Goal: Transaction & Acquisition: Purchase product/service

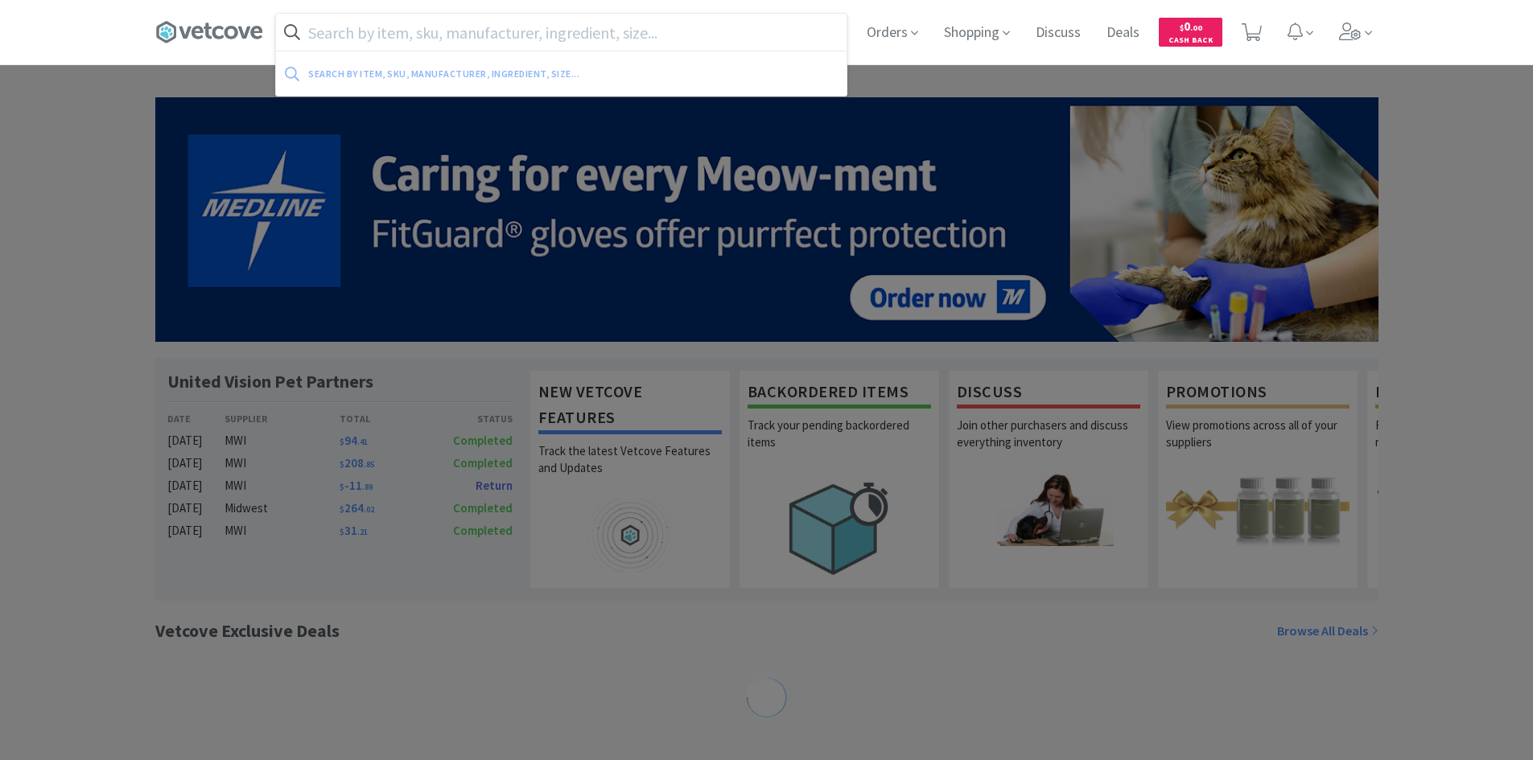
click at [402, 27] on input "text" at bounding box center [561, 32] width 571 height 37
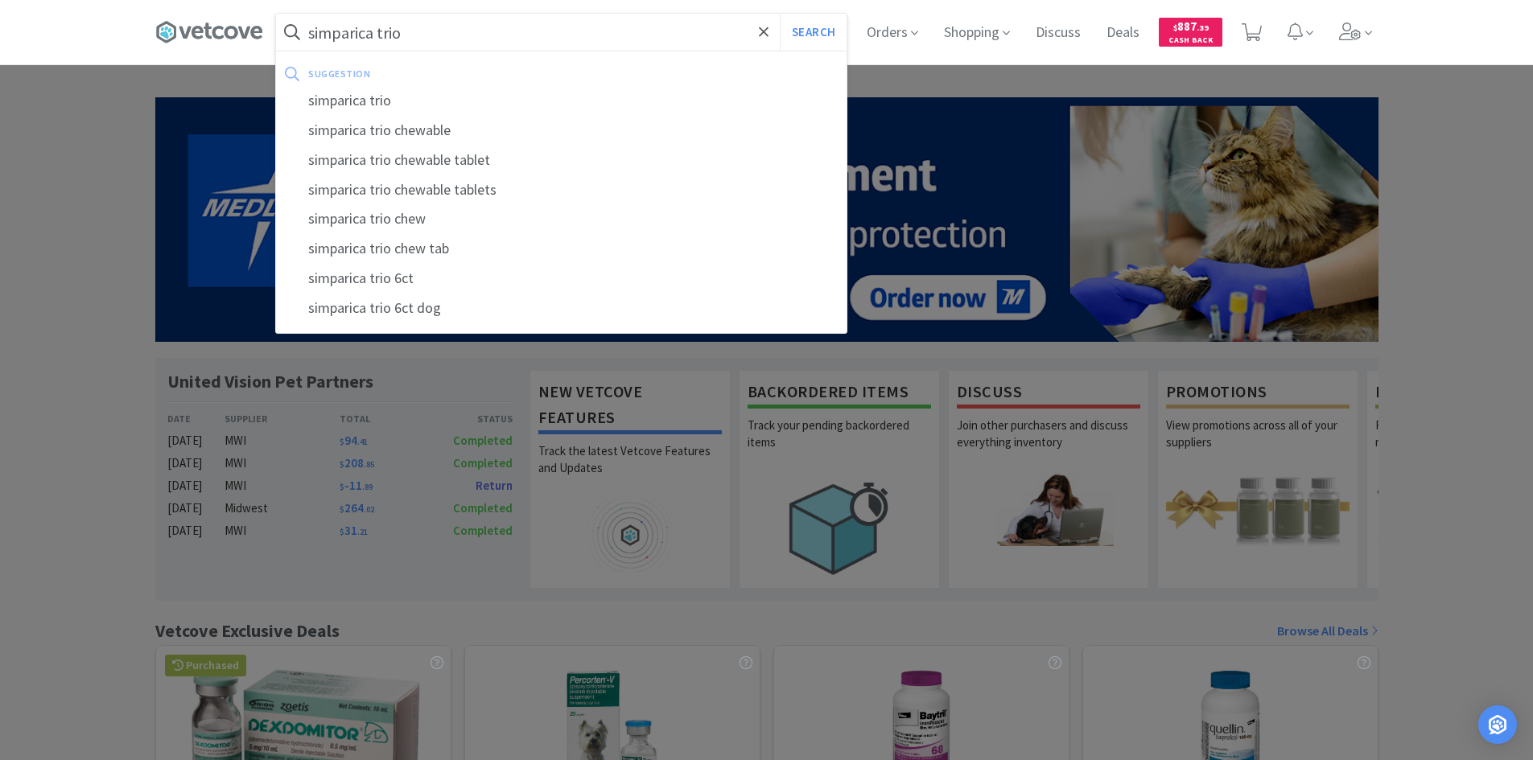
type input "simparica trio"
click at [780, 14] on button "Search" at bounding box center [813, 32] width 67 height 37
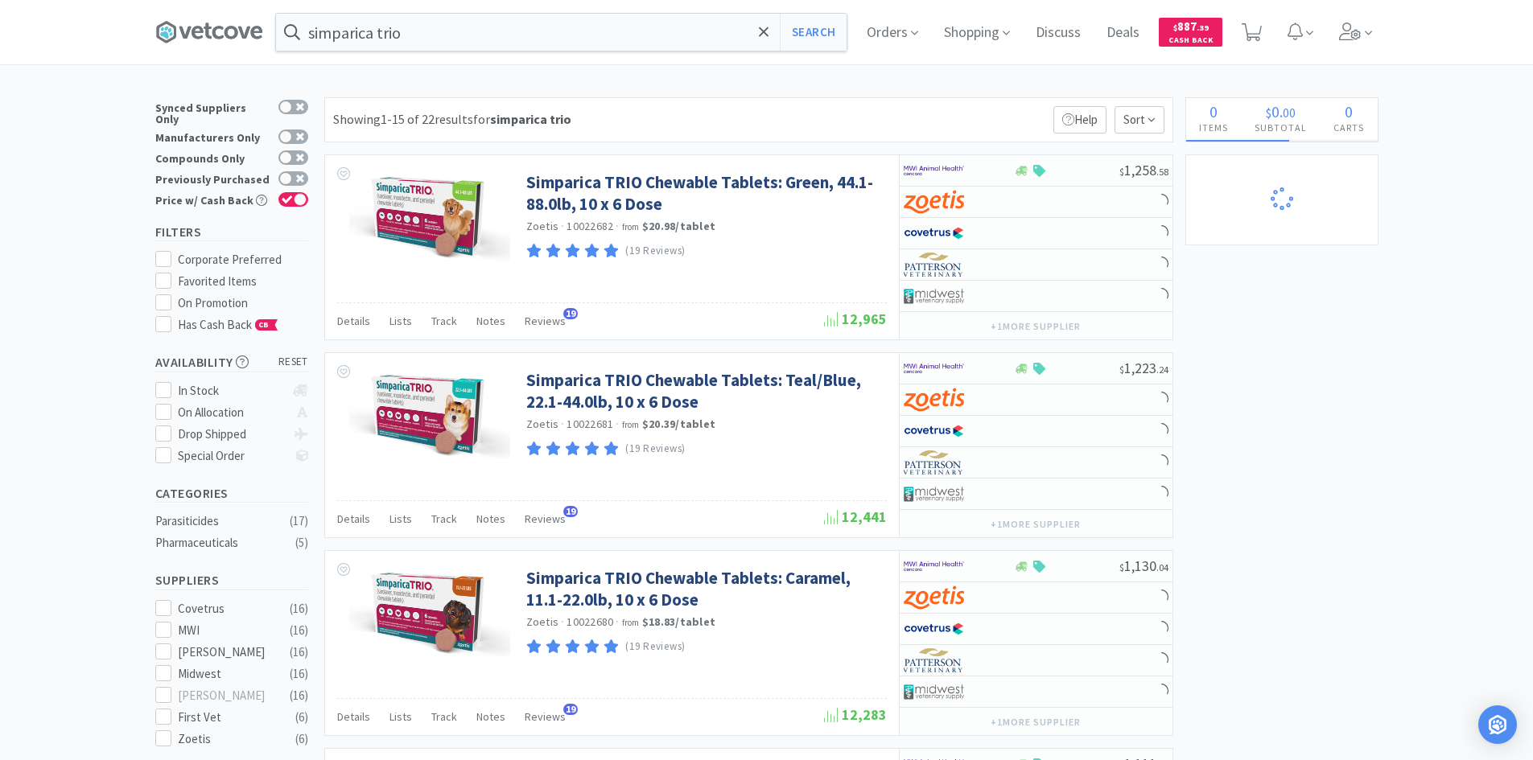
select select "10"
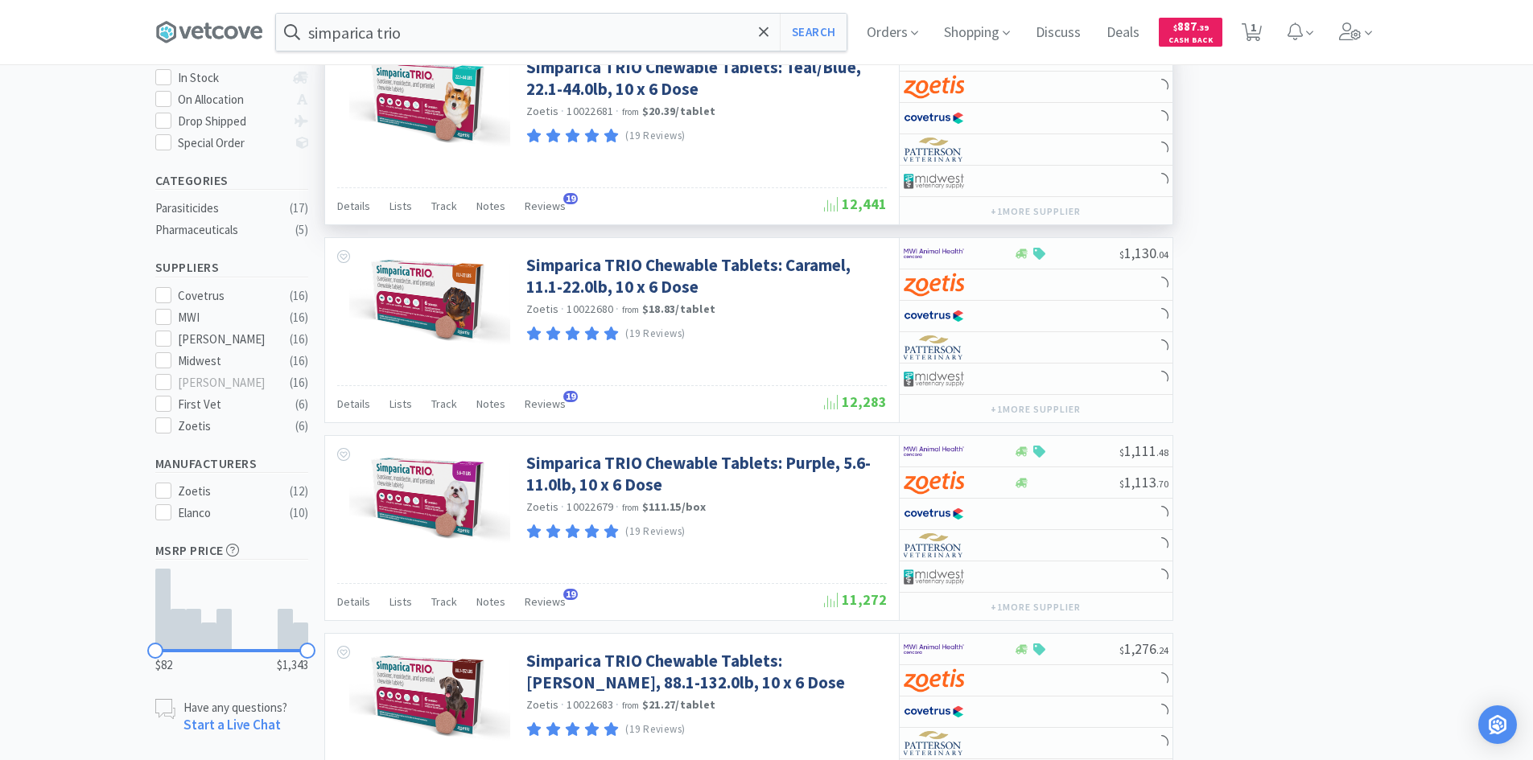
scroll to position [322, 0]
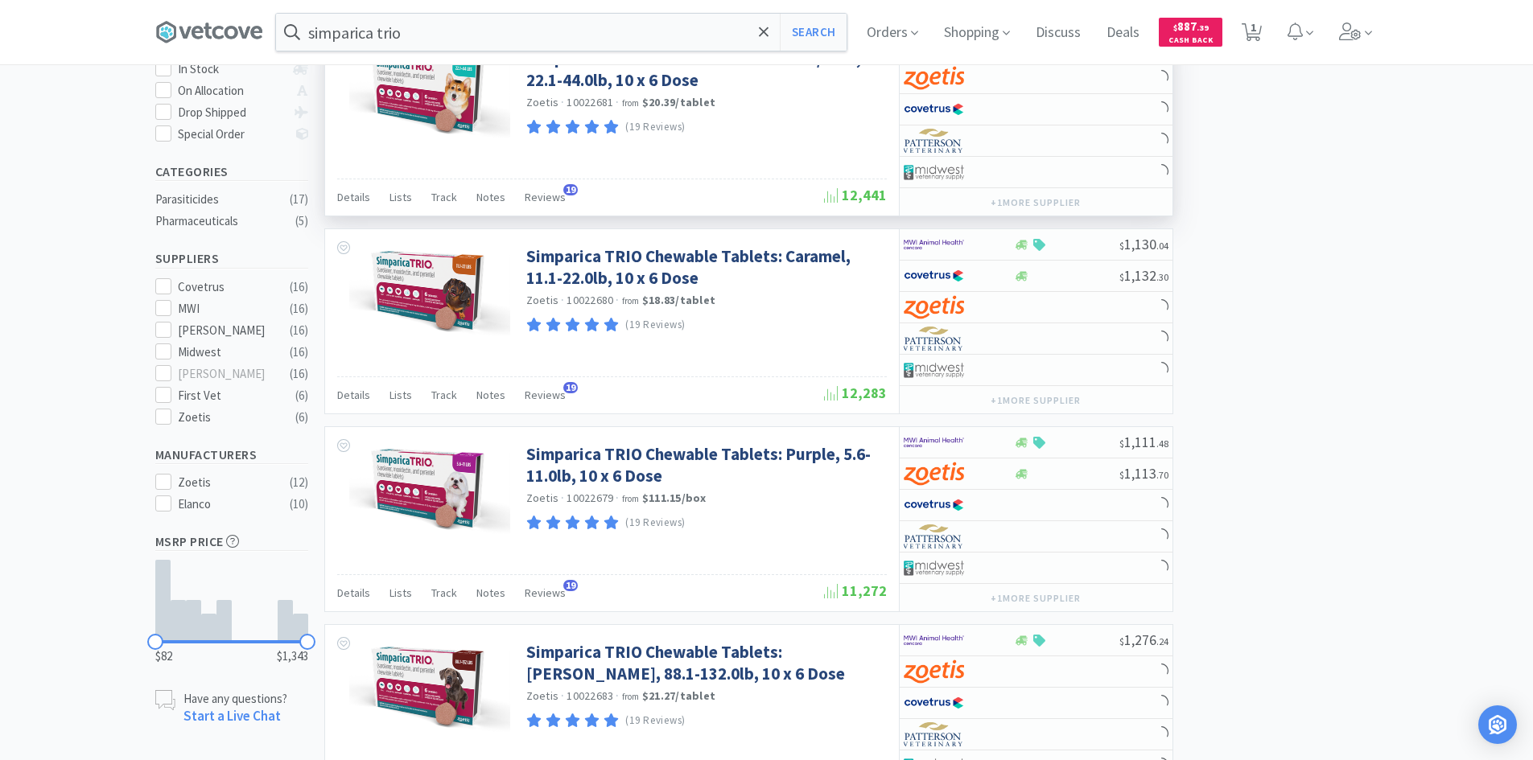
select select "1"
select select "20"
select select "100"
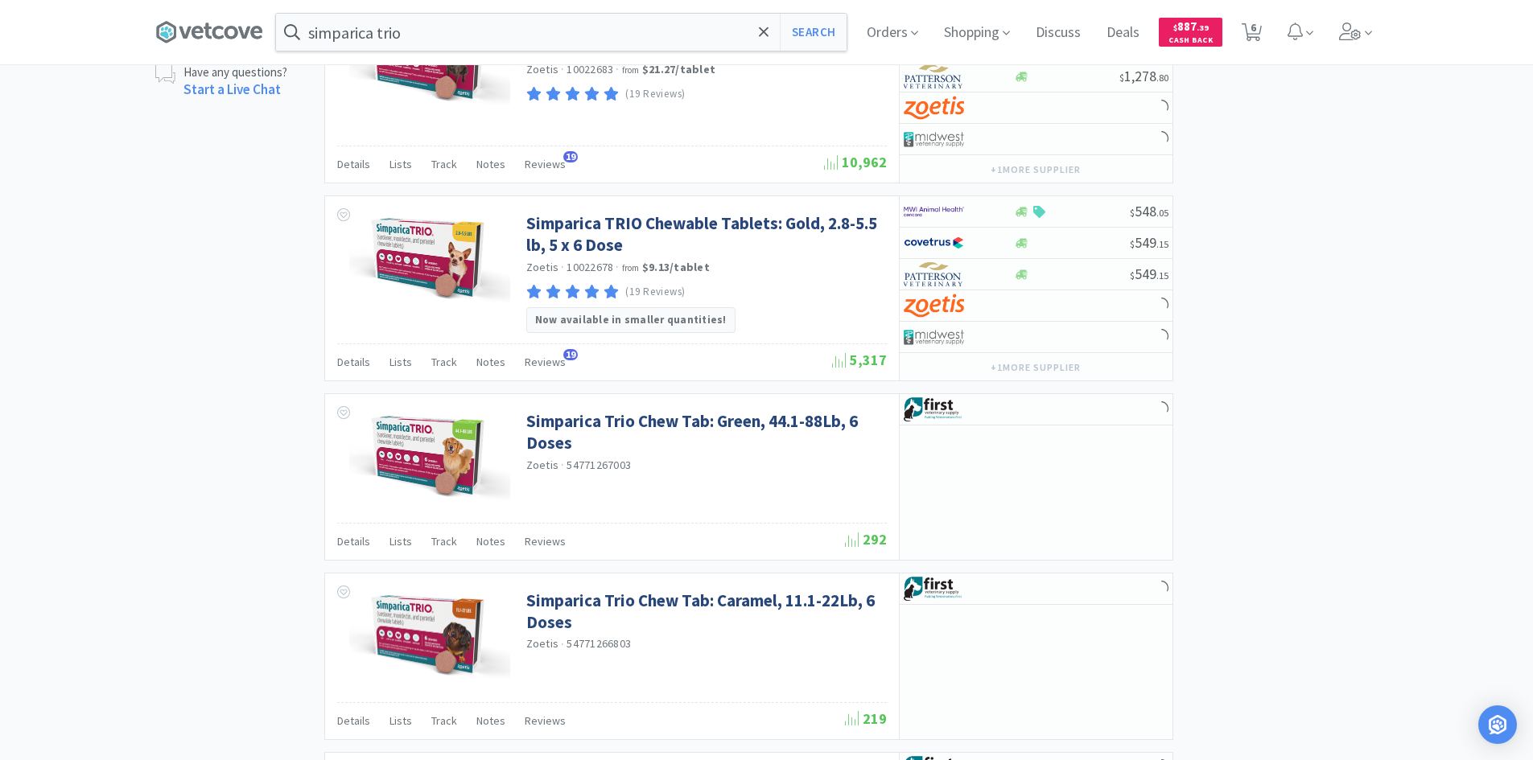
scroll to position [1046, 0]
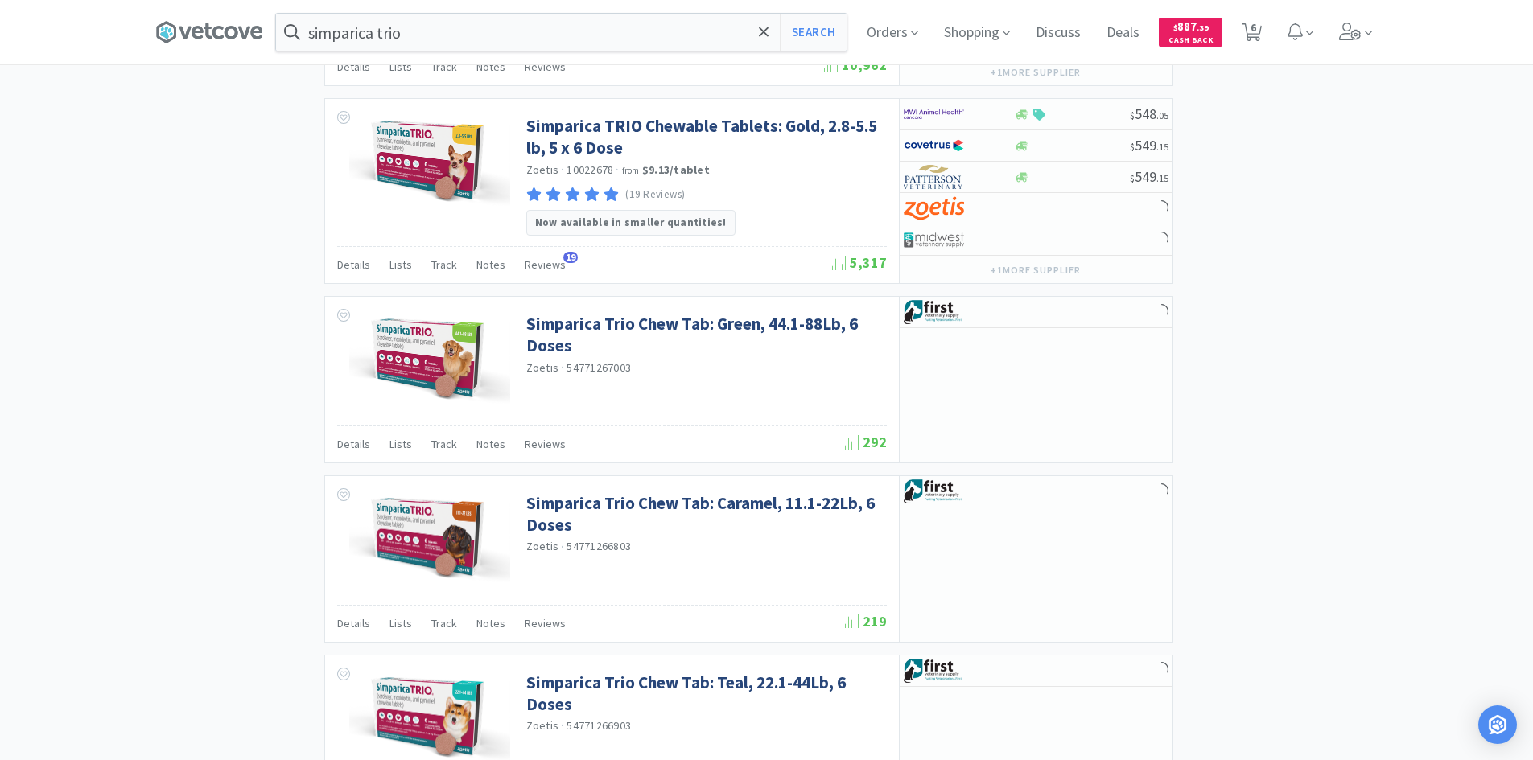
select select "200"
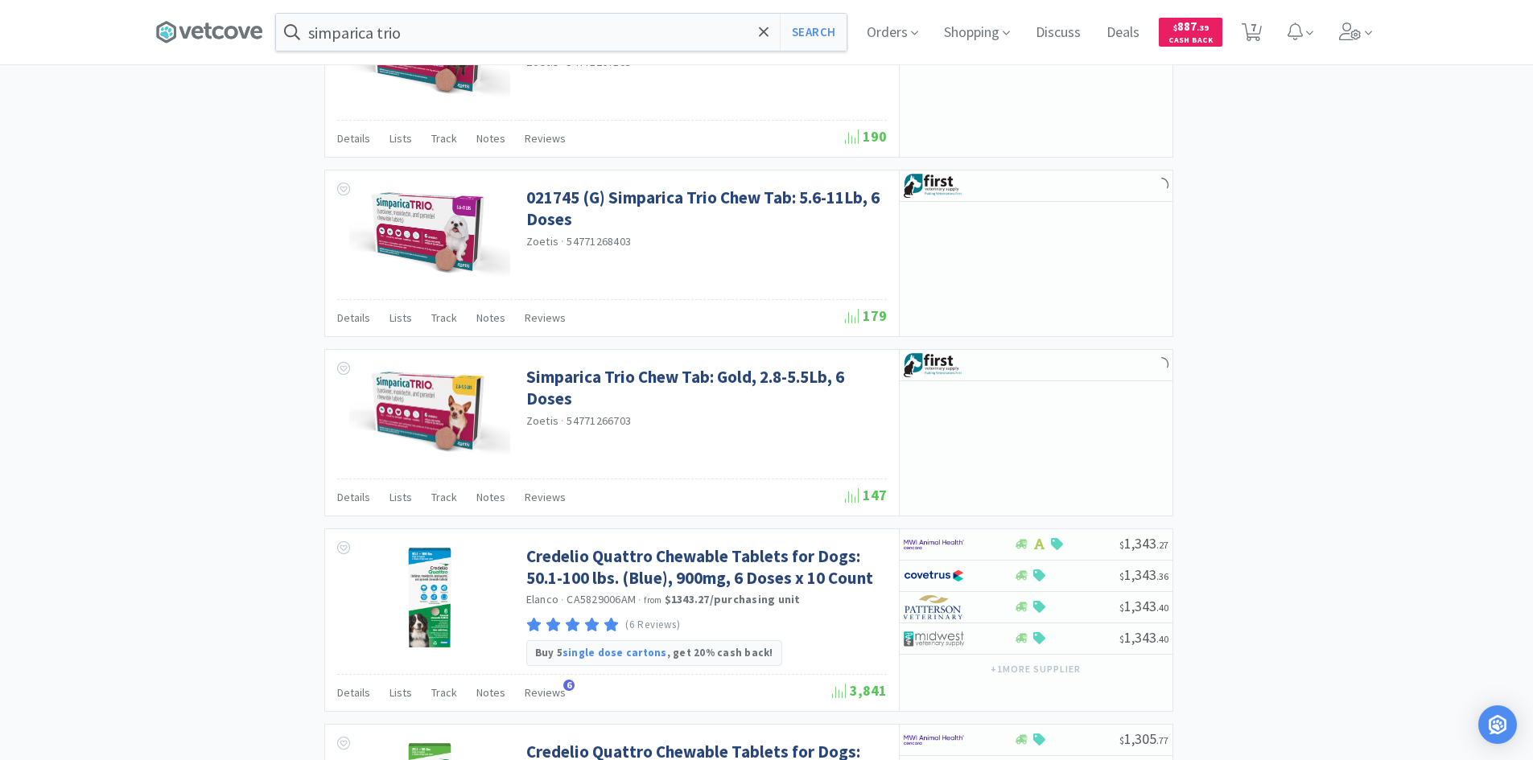
scroll to position [1931, 0]
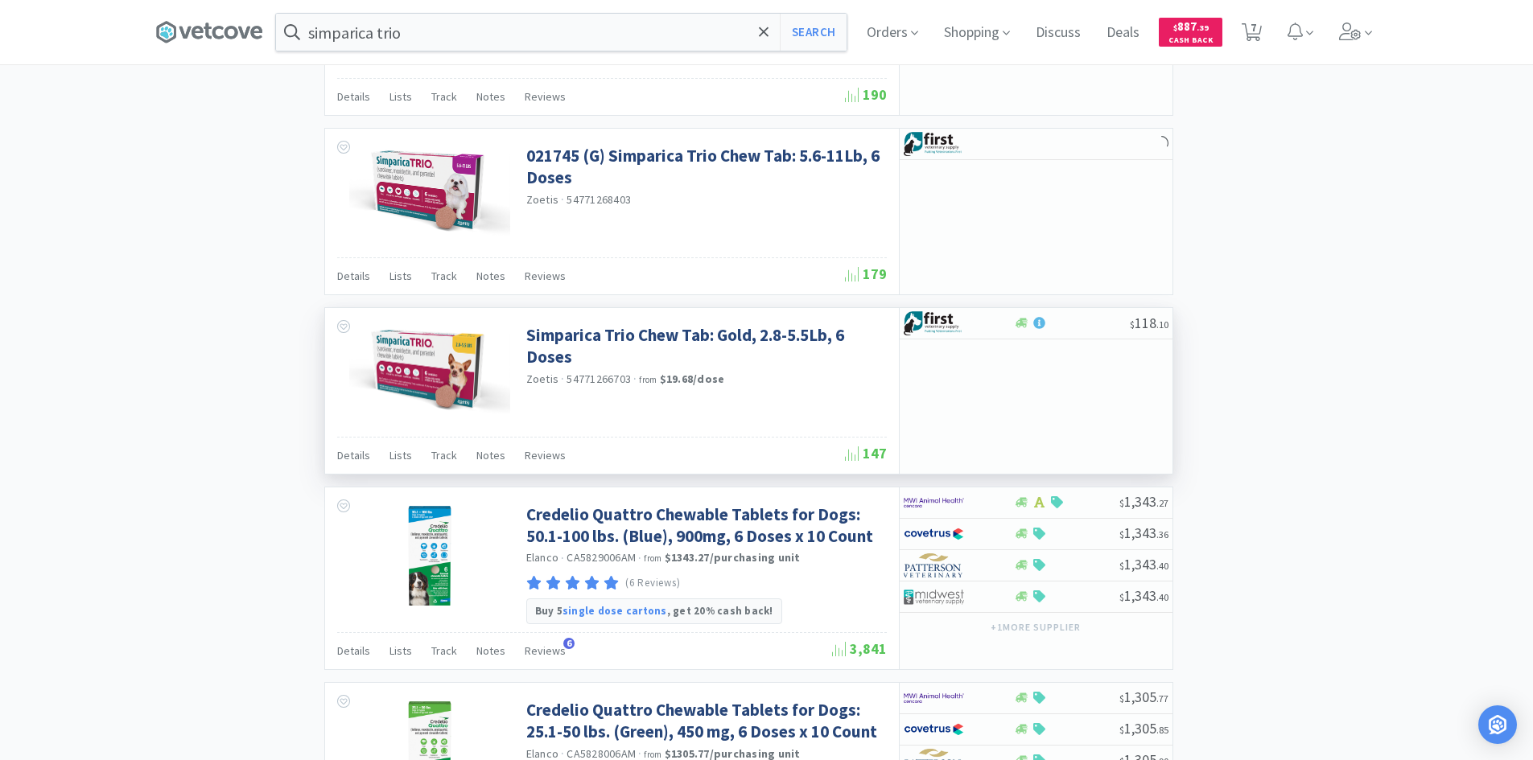
select select "10"
select select "1"
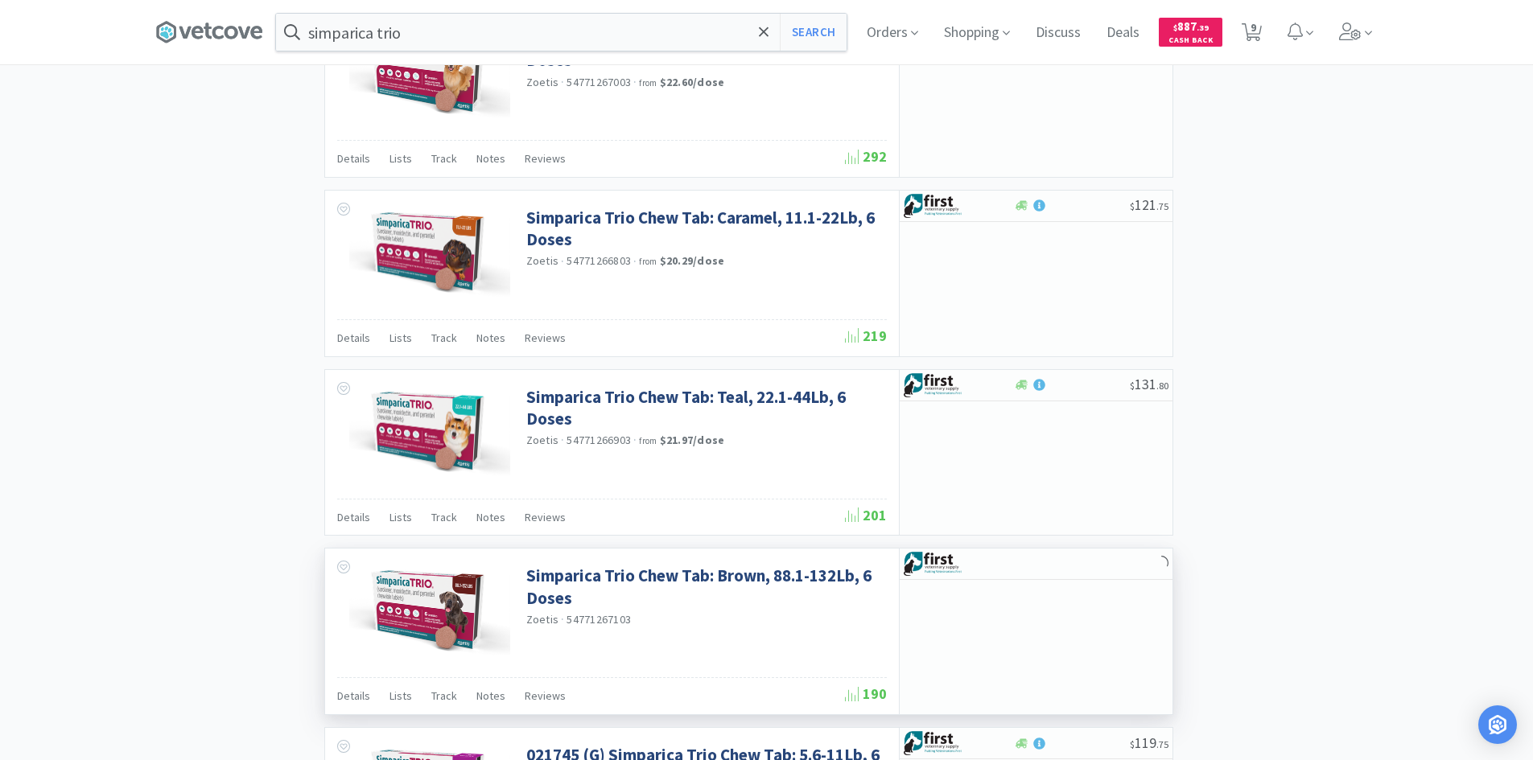
scroll to position [1287, 0]
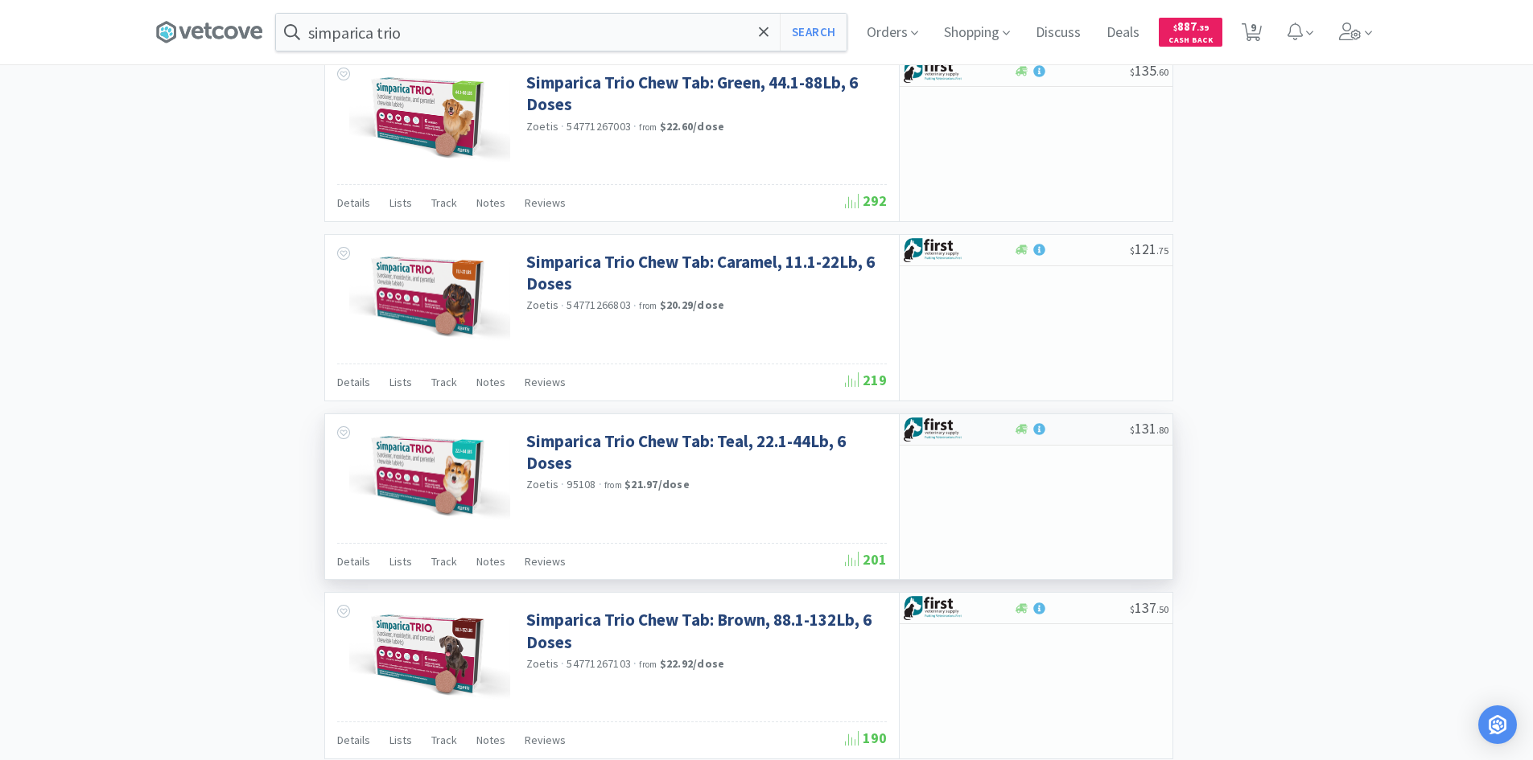
click at [993, 431] on div at bounding box center [959, 429] width 110 height 27
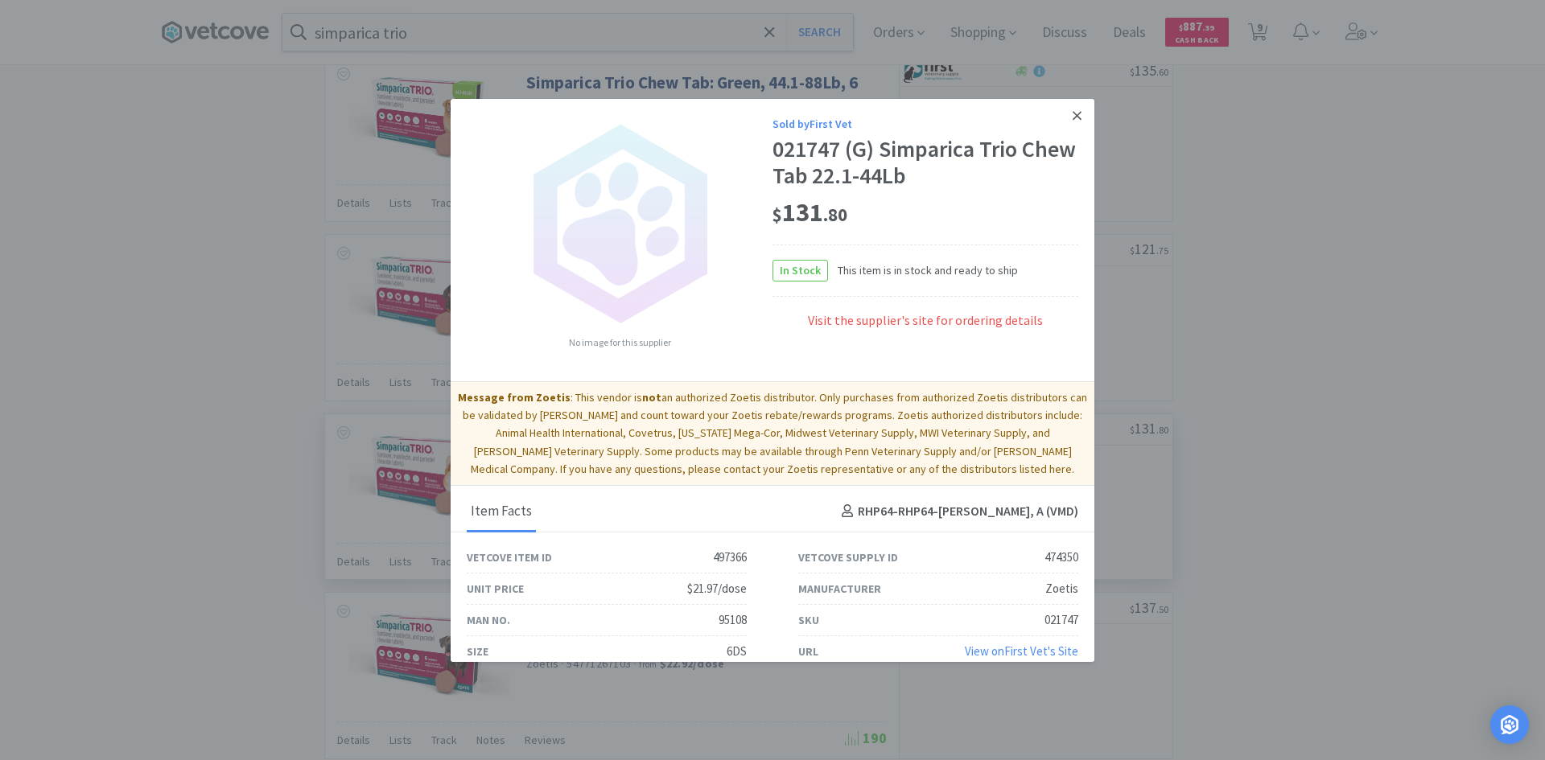
click at [1073, 110] on icon at bounding box center [1077, 116] width 9 height 14
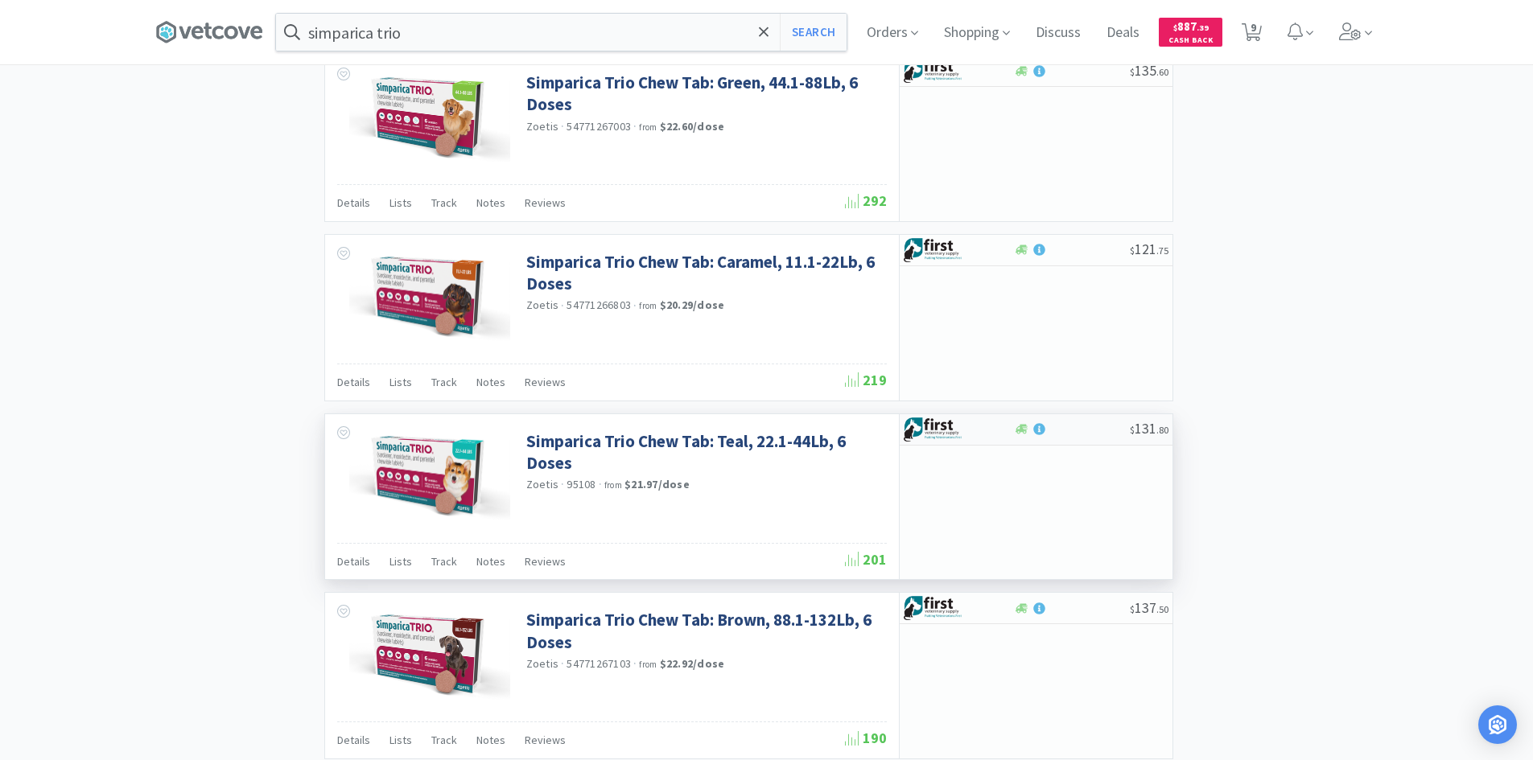
click at [960, 427] on img at bounding box center [934, 430] width 60 height 24
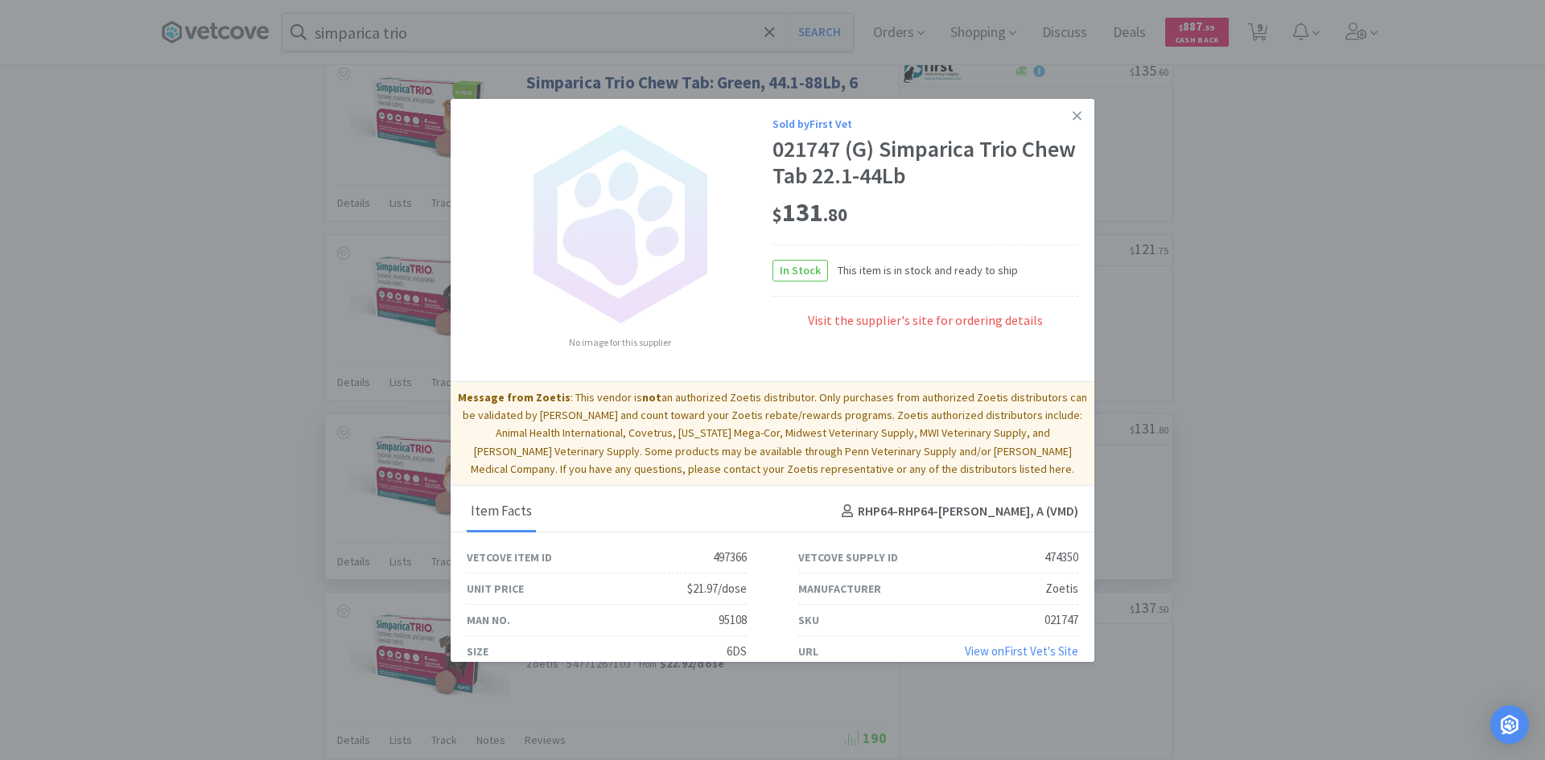
click at [960, 427] on p "Message from Zoetis : This vendor is not an authorized Zoetis distributor. Only…" at bounding box center [772, 434] width 631 height 90
click at [938, 451] on p "Message from Zoetis : This vendor is not an authorized Zoetis distributor. Only…" at bounding box center [772, 434] width 631 height 90
click at [778, 465] on p "Message from Zoetis : This vendor is not an authorized Zoetis distributor. Only…" at bounding box center [772, 434] width 631 height 90
click at [882, 323] on div "Visit the supplier's site for ordering details" at bounding box center [925, 329] width 306 height 36
click at [1073, 112] on icon at bounding box center [1077, 116] width 9 height 14
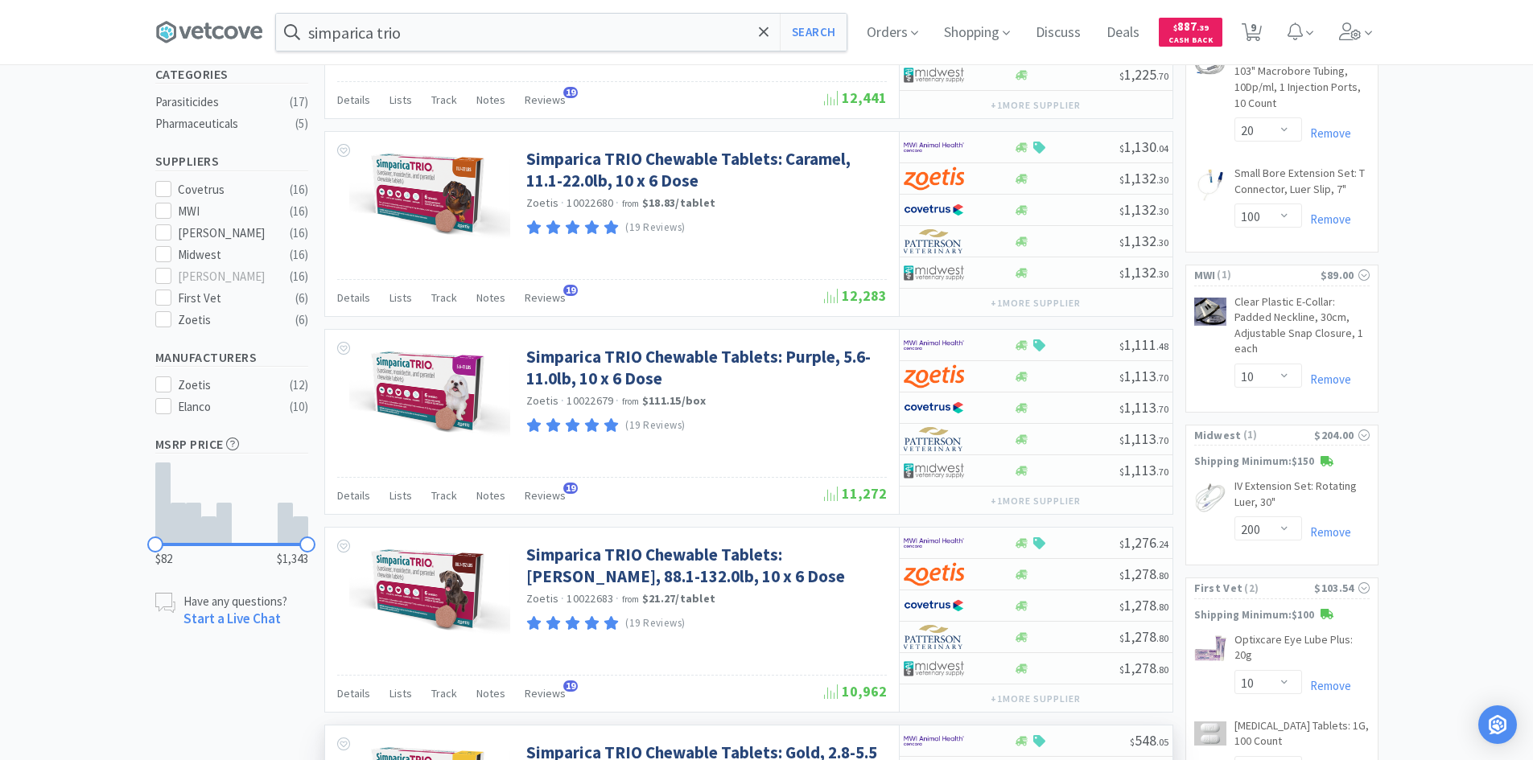
scroll to position [0, 0]
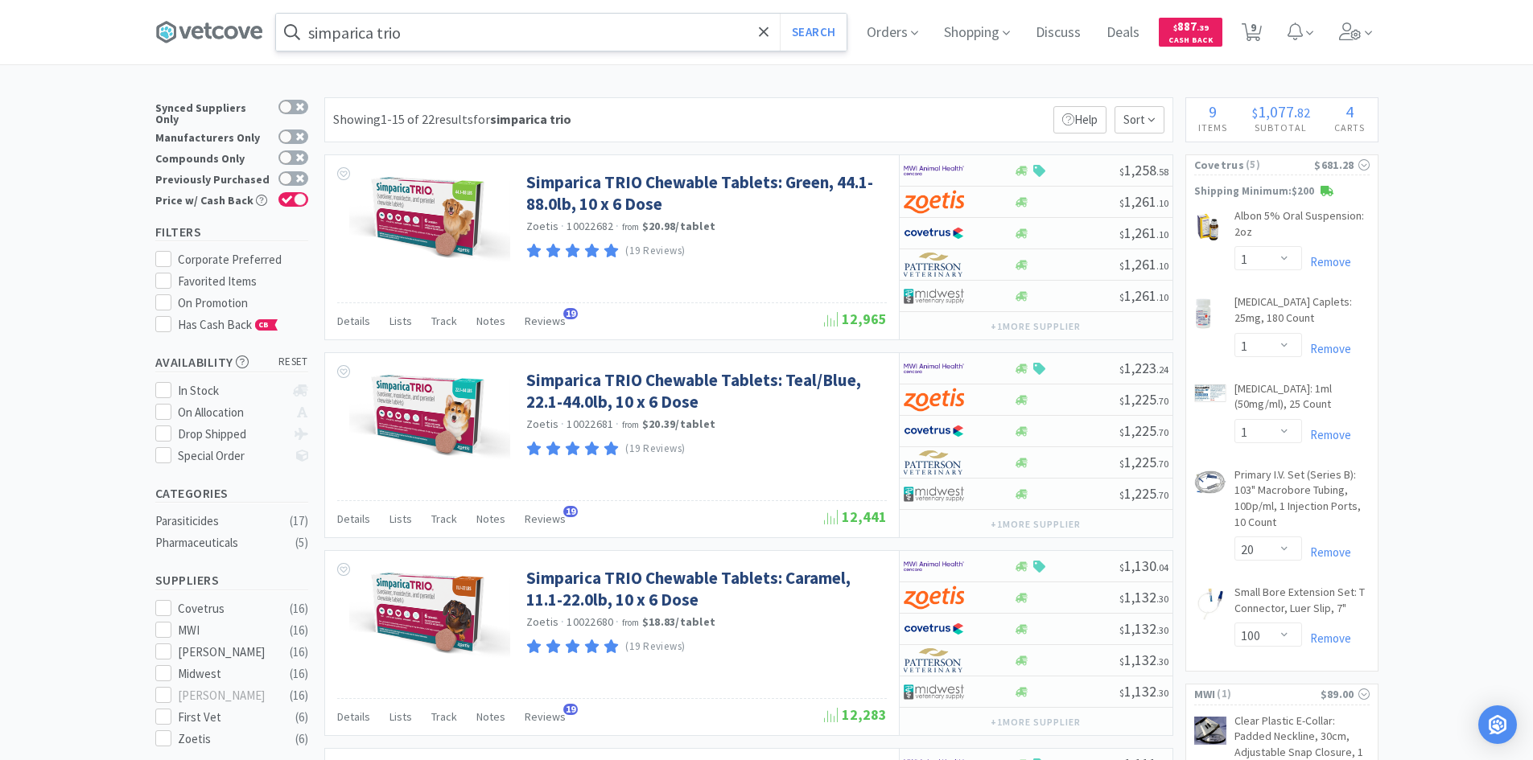
click at [534, 36] on input "simparica trio" at bounding box center [561, 32] width 571 height 37
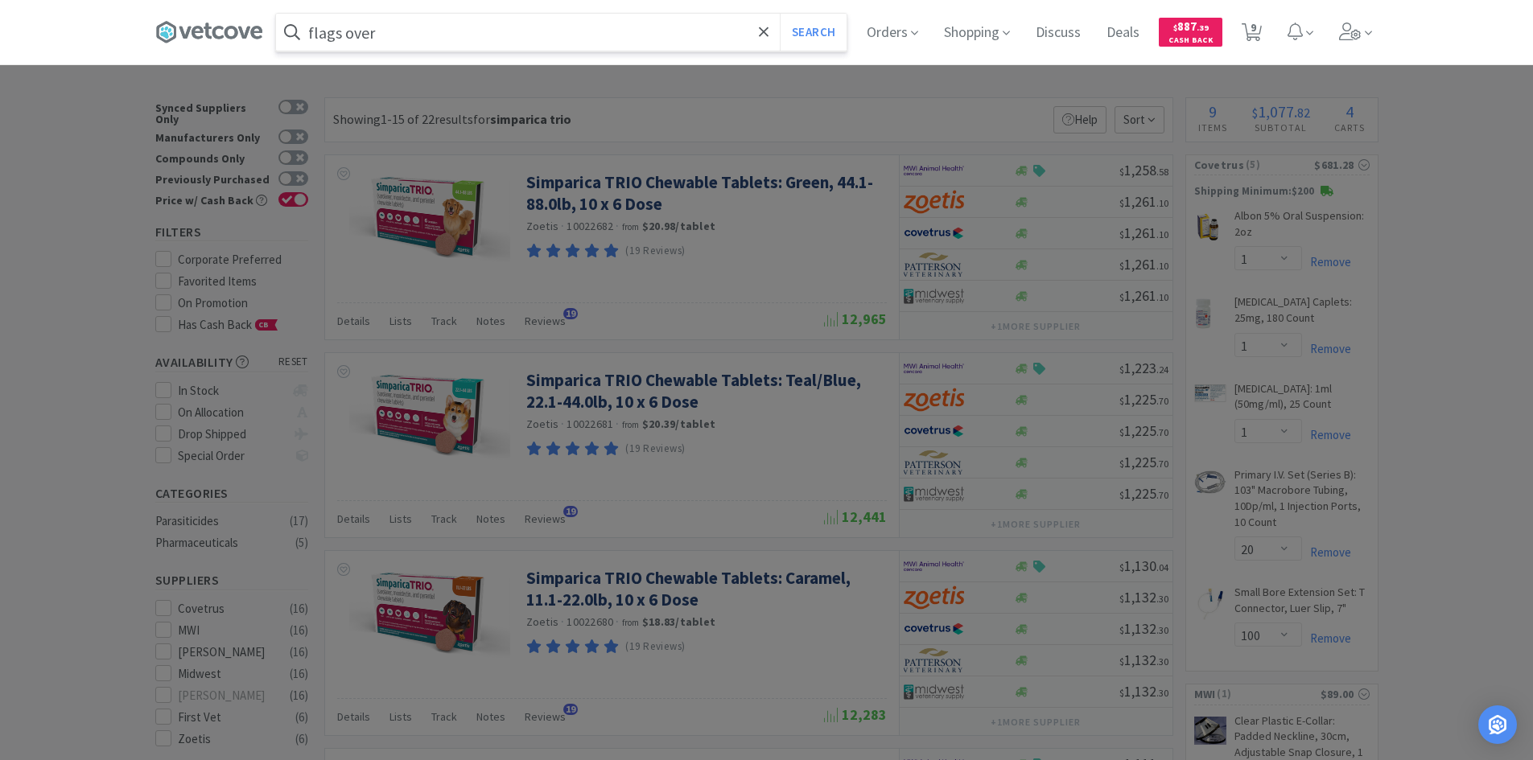
type input "flags over"
click at [780, 14] on button "Search" at bounding box center [813, 32] width 67 height 37
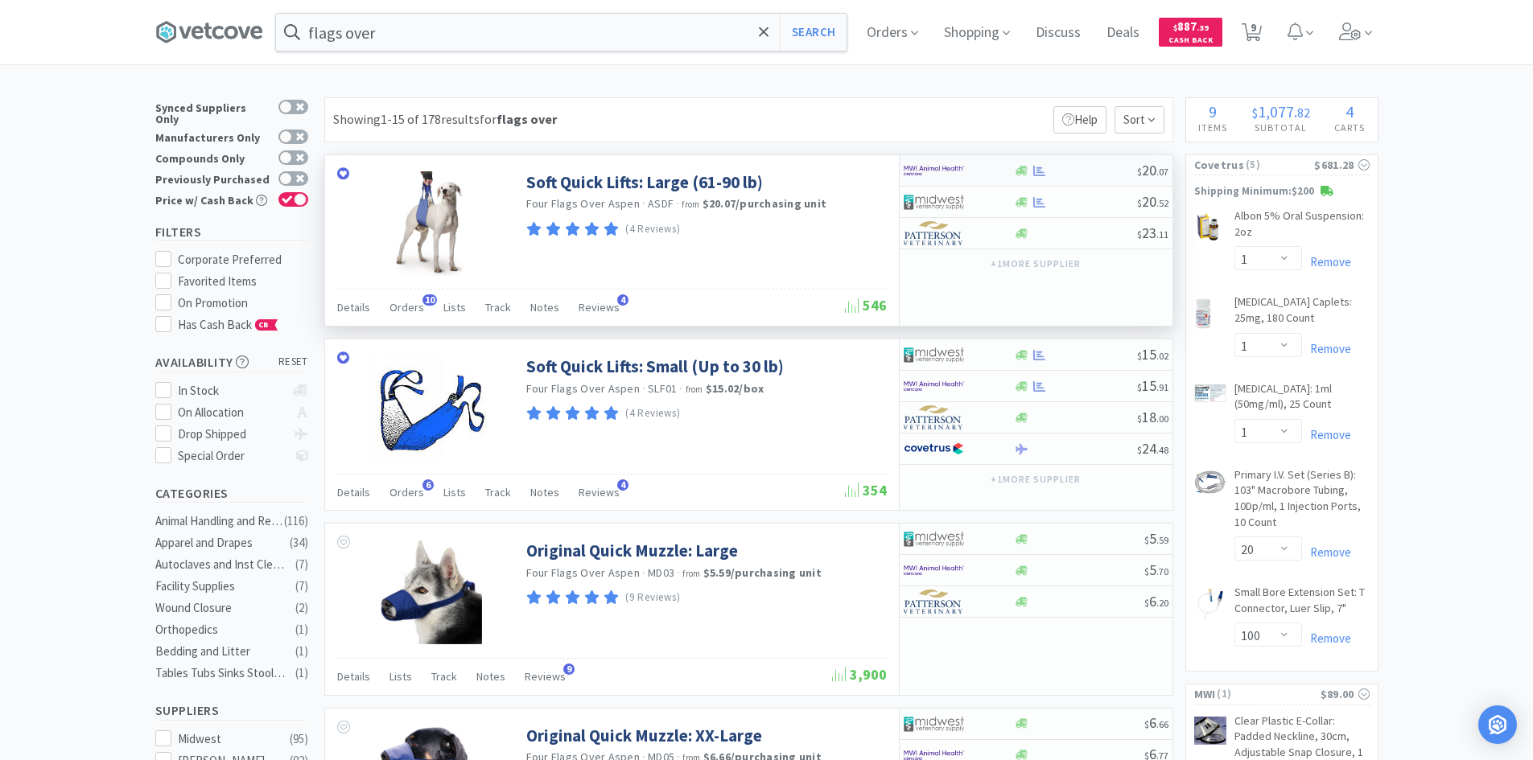
click at [987, 165] on div at bounding box center [948, 170] width 89 height 27
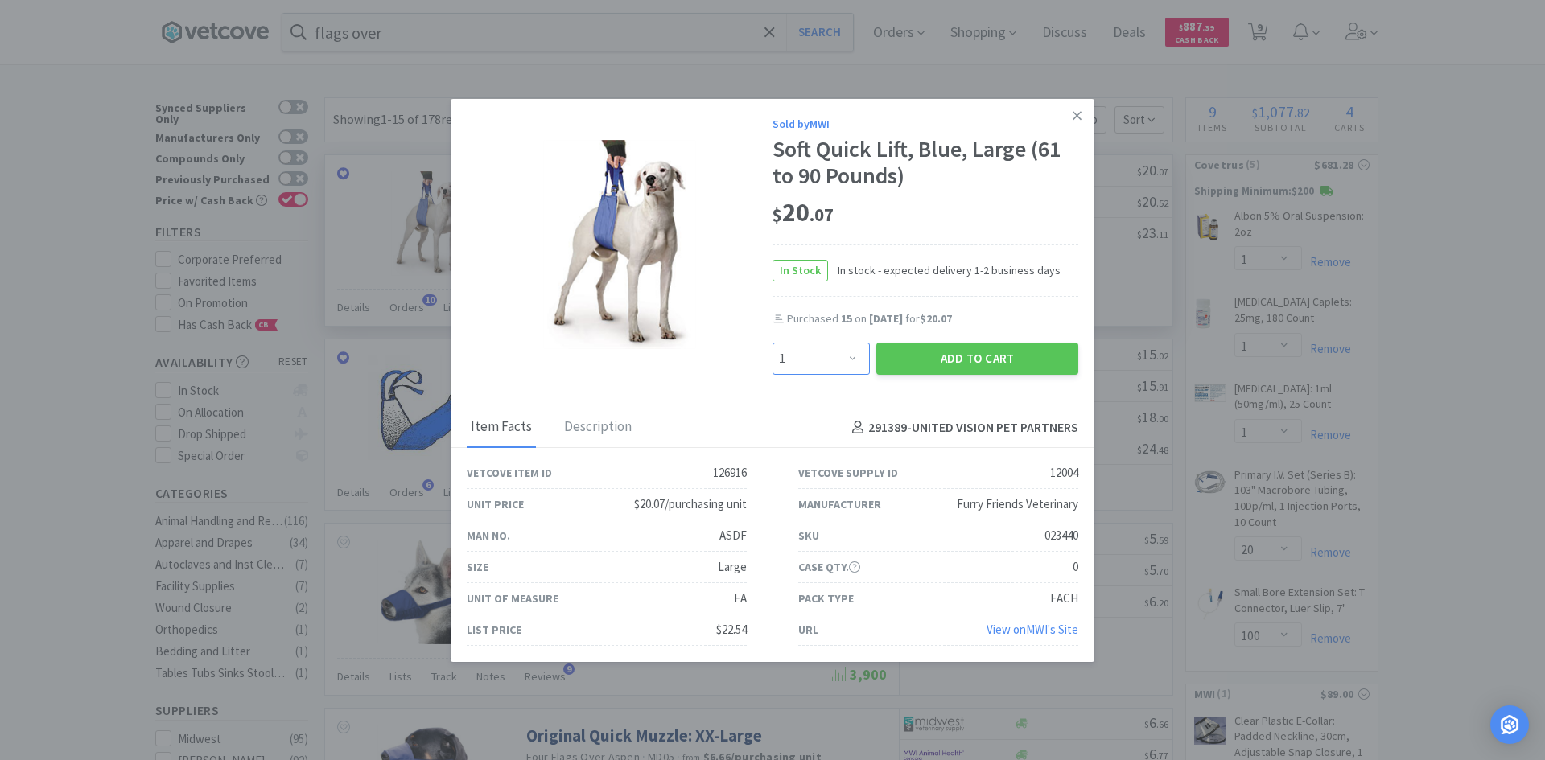
click at [842, 358] on select "Enter Quantity 1 2 3 4 5 6 7 8 9 10 11 12 13 14 15 16 17 18 19 20 Enter Quantity" at bounding box center [820, 359] width 97 height 32
click at [846, 360] on select "Enter Quantity 1 2 3 4 5 6 7 8 9 10 11 12 13 14 15 16 17 18 19 20 Enter Quantity" at bounding box center [820, 359] width 97 height 32
click at [843, 352] on select "Enter Quantity 1 2 3 4 5 6 7 8 9 10 11 12 13 14 15 16 17 18 19 20 Enter Quantity" at bounding box center [820, 359] width 97 height 32
select select "20"
click at [772, 343] on select "Enter Quantity 1 2 3 4 5 6 7 8 9 10 11 12 13 14 15 16 17 18 19 20 Enter Quantity" at bounding box center [820, 359] width 97 height 32
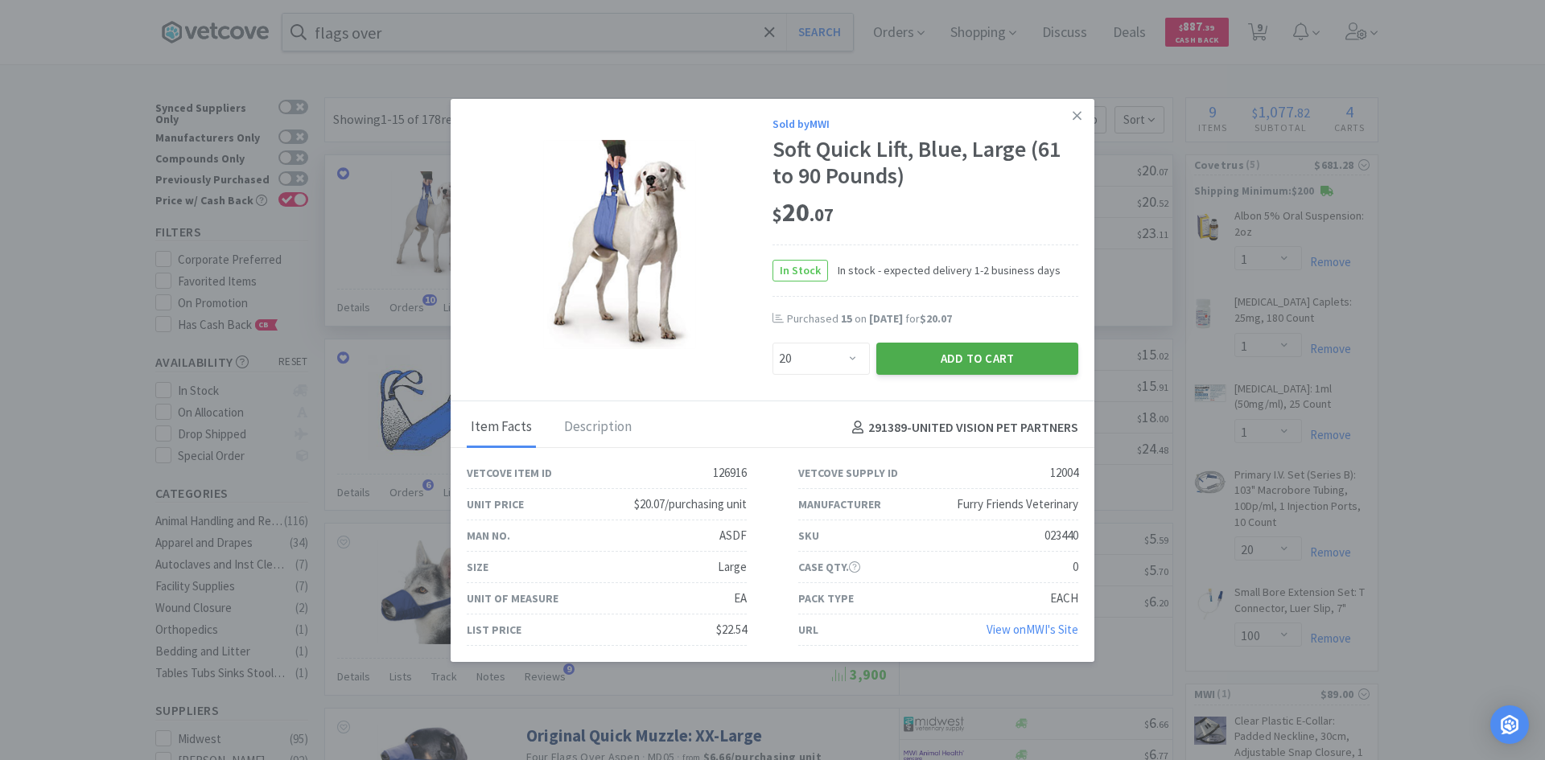
click at [929, 365] on button "Add to Cart" at bounding box center [977, 359] width 202 height 32
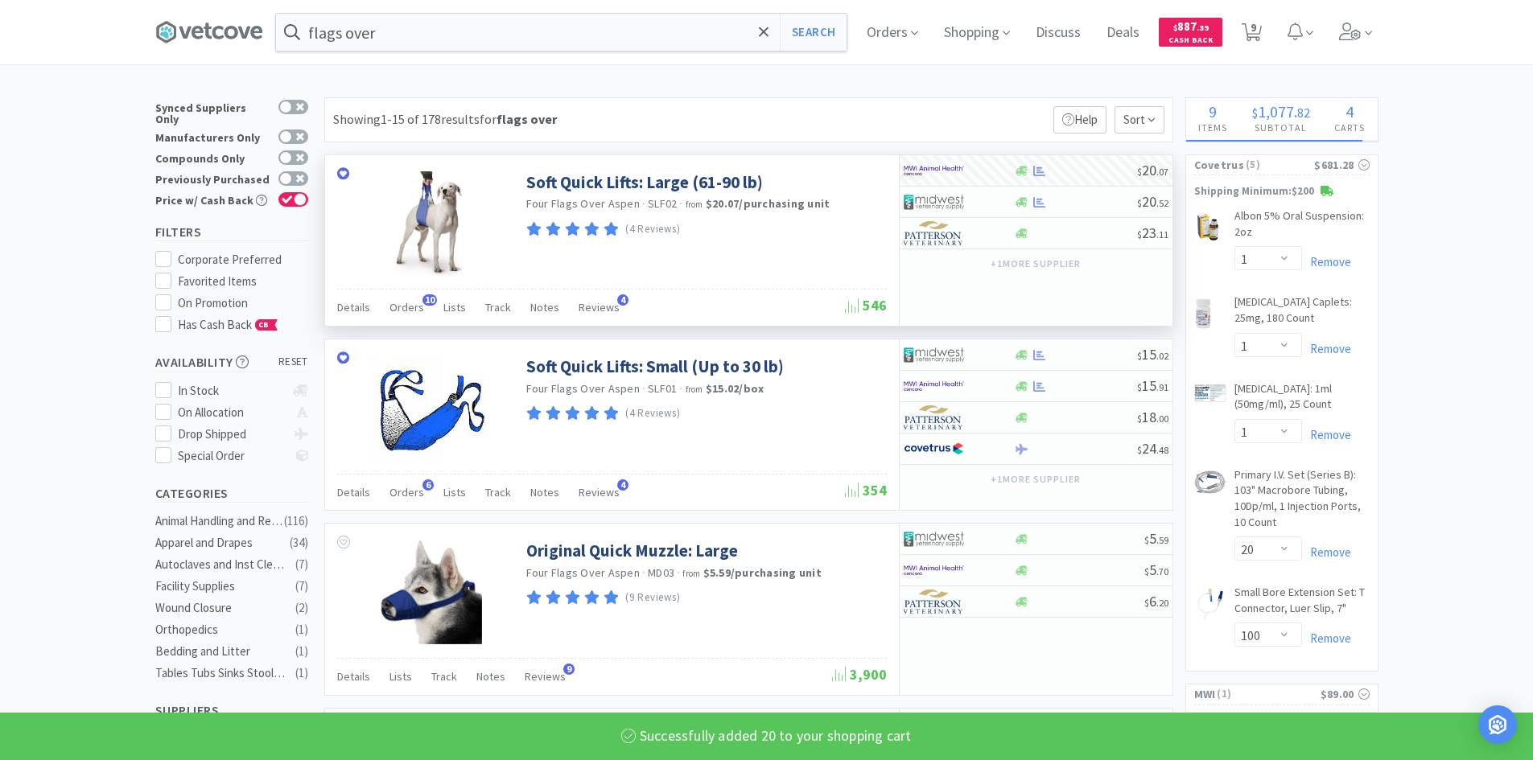
select select "20"
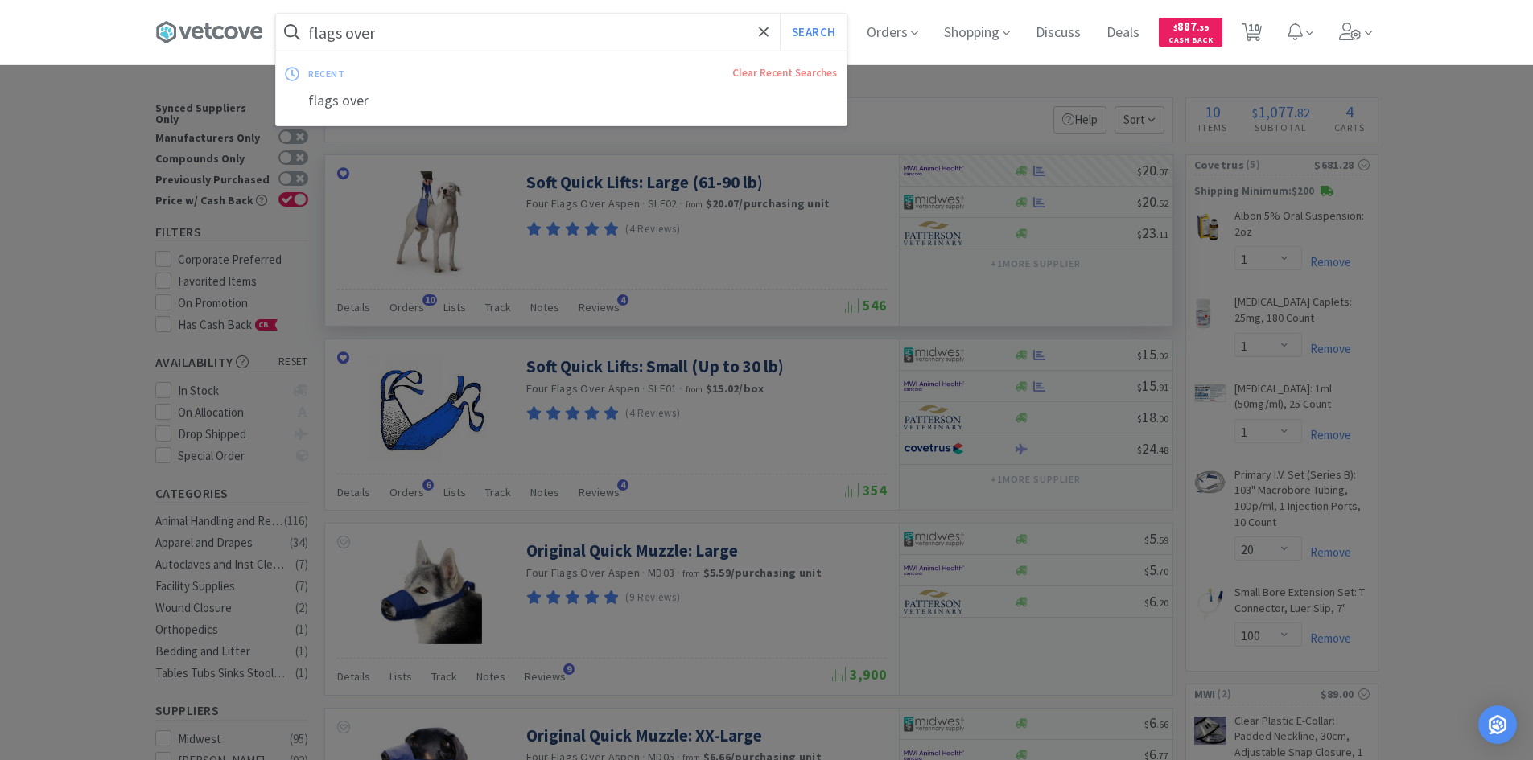
click at [604, 25] on input "flags over" at bounding box center [561, 32] width 571 height 37
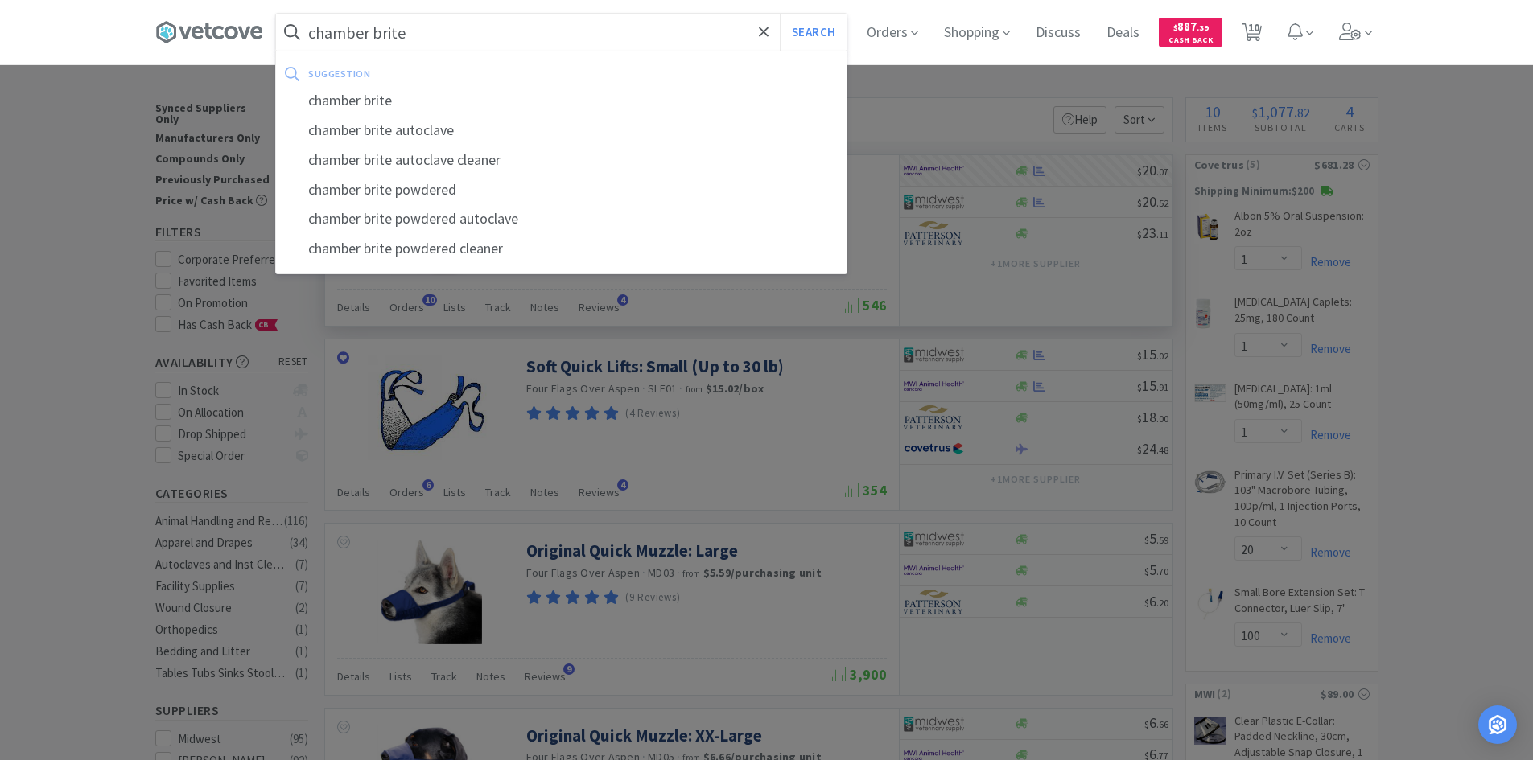
type input "chamber brite"
click at [780, 14] on button "Search" at bounding box center [813, 32] width 67 height 37
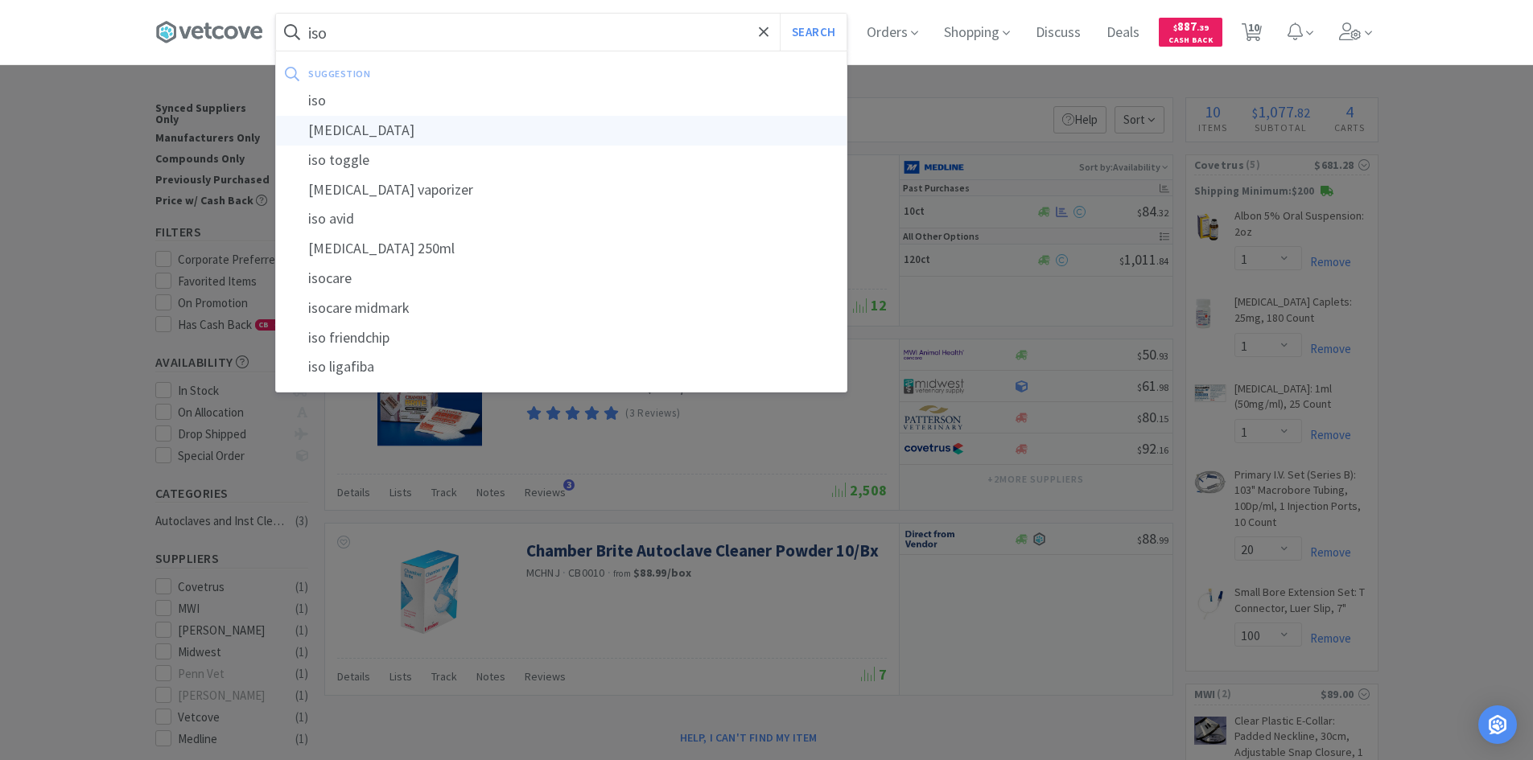
type input "[MEDICAL_DATA]"
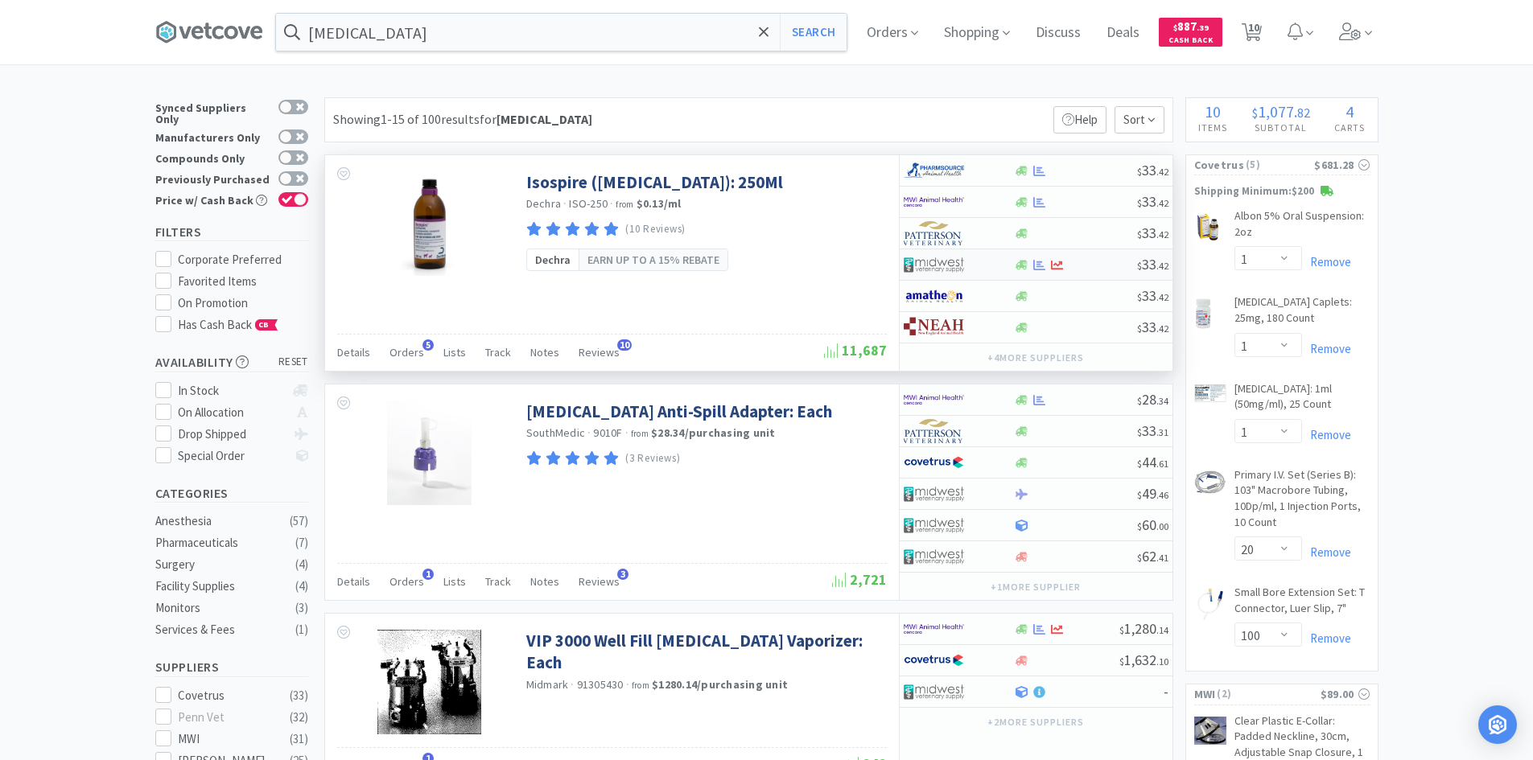
click at [996, 267] on div at bounding box center [959, 264] width 110 height 27
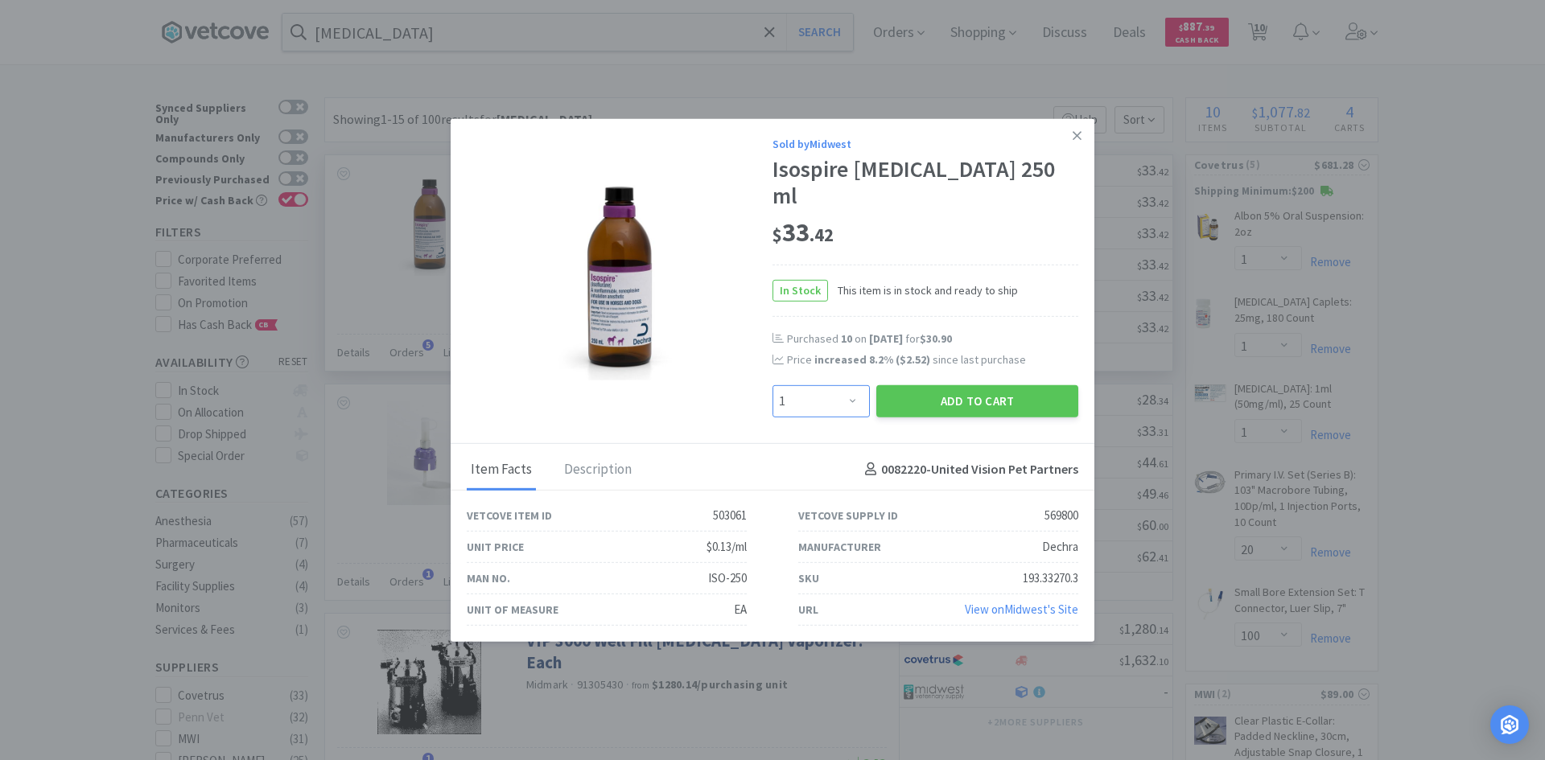
click at [862, 398] on select "Enter Quantity 1 2 3 4 5 6 7 8 9 10 11 12 13 14 15 16 17 18 19 20 Enter Quantity" at bounding box center [820, 401] width 97 height 32
click at [772, 385] on select "Enter Quantity 1 2 3 4 5 6 7 8 9 10 11 12 13 14 15 16 17 18 19 20 Enter Quantity" at bounding box center [820, 401] width 97 height 32
click at [838, 385] on select "Enter Quantity 1 2 3 4 5 6 7 8 9 10 11 12 13 14 15 16 17 18 19 20 Enter Quantity" at bounding box center [820, 401] width 97 height 32
select select "4"
click at [772, 385] on select "Enter Quantity 1 2 3 4 5 6 7 8 9 10 11 12 13 14 15 16 17 18 19 20 Enter Quantity" at bounding box center [820, 401] width 97 height 32
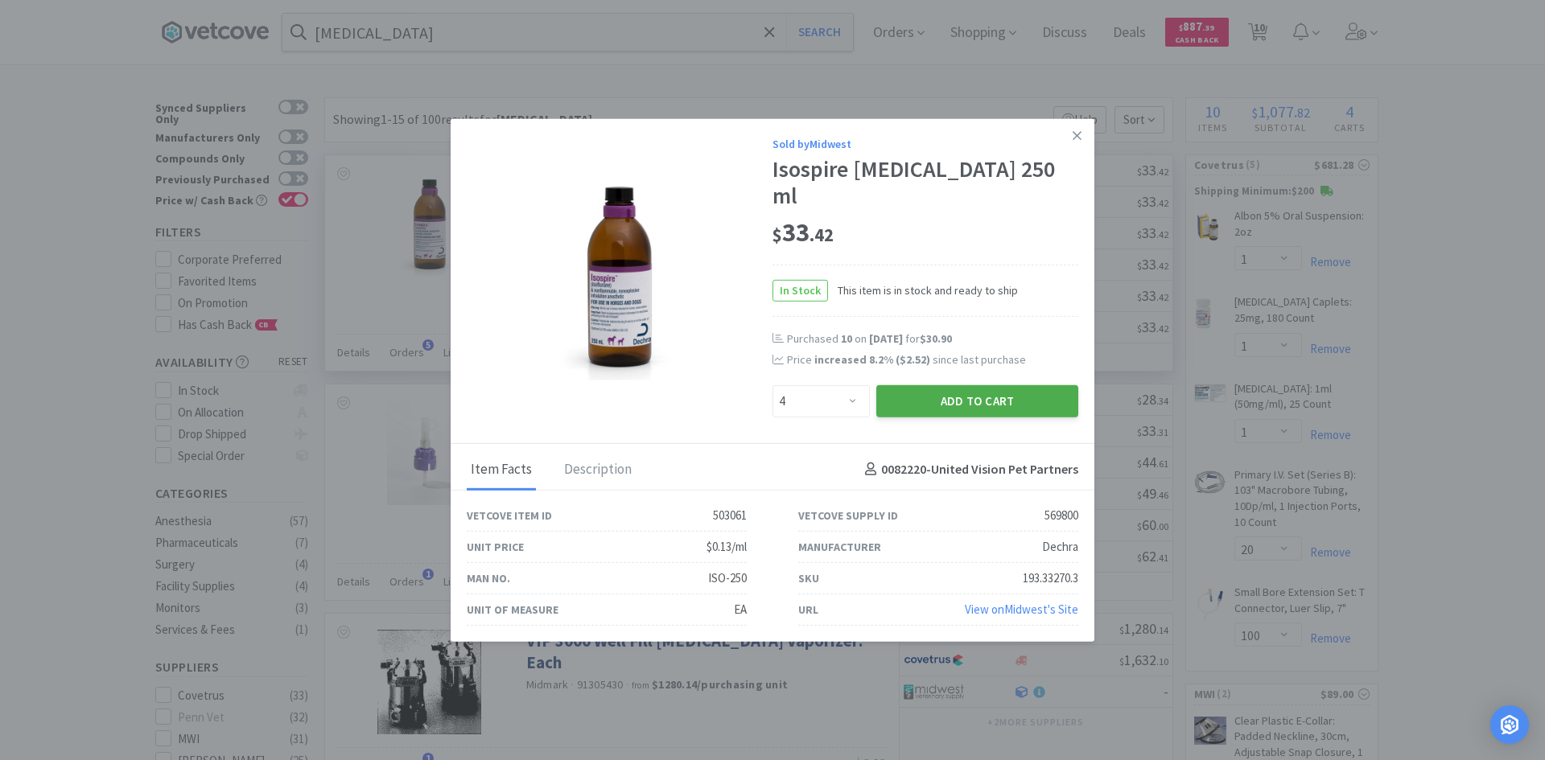
click at [916, 390] on button "Add to Cart" at bounding box center [977, 401] width 202 height 32
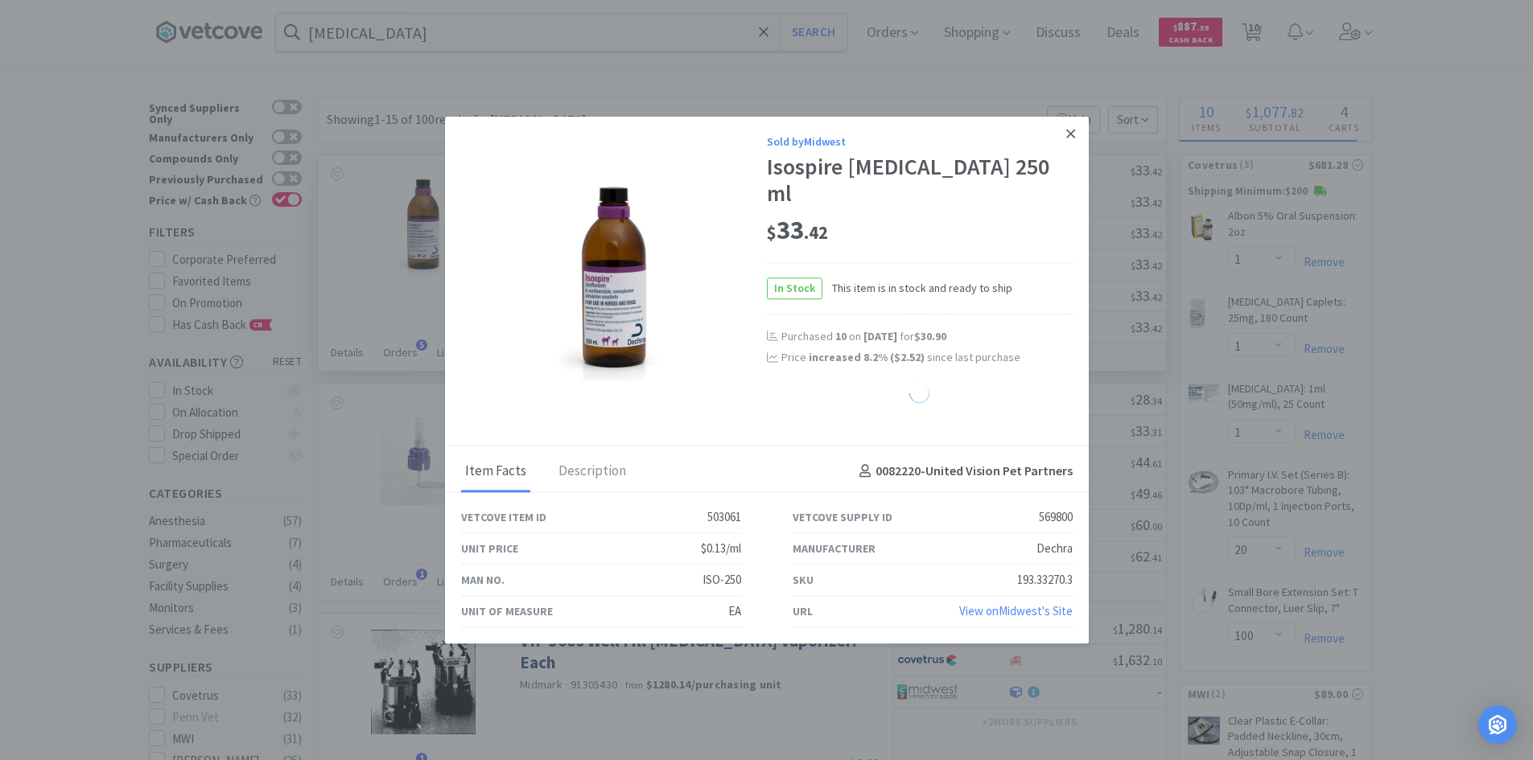
select select "4"
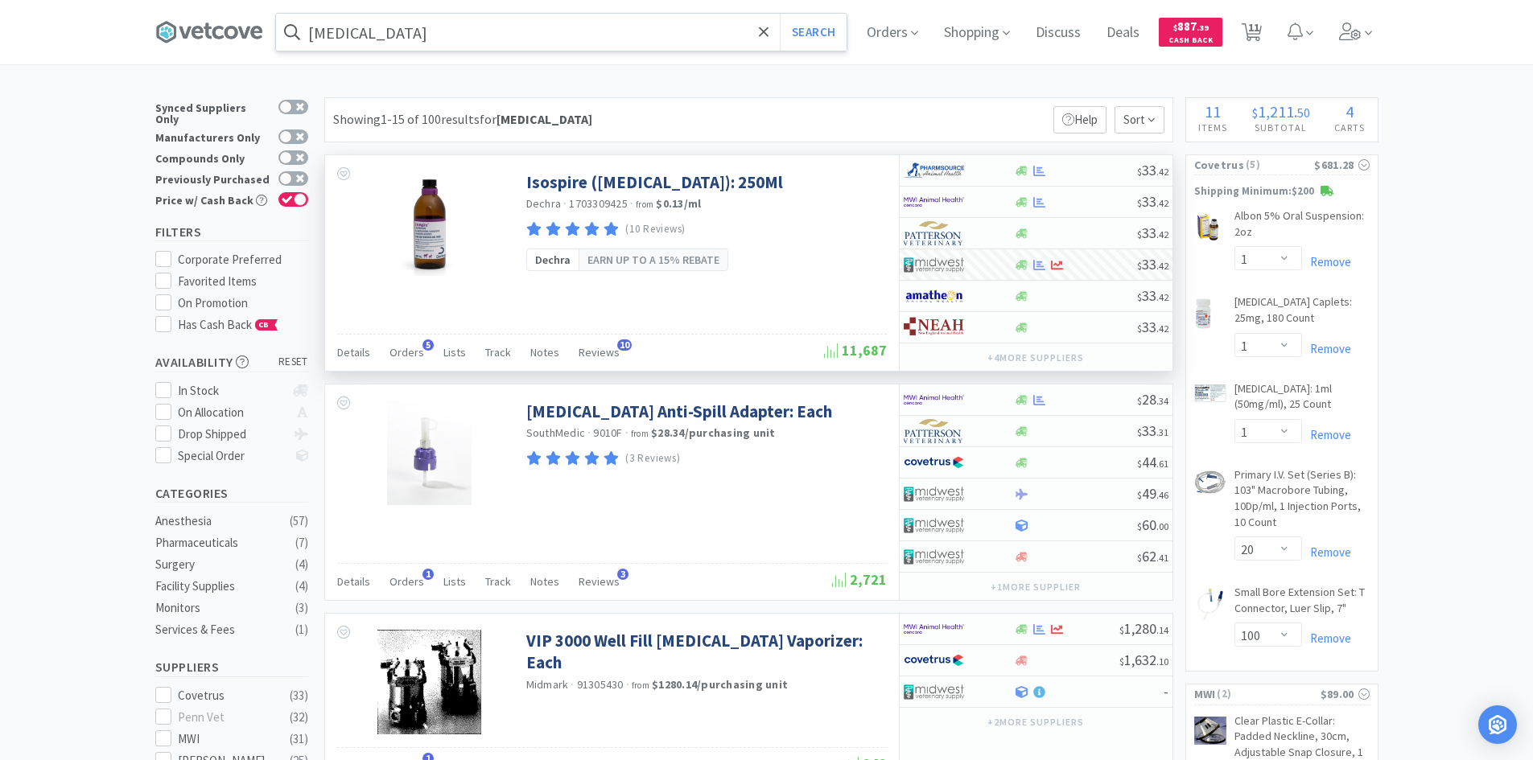
click at [466, 18] on input "[MEDICAL_DATA]" at bounding box center [561, 32] width 571 height 37
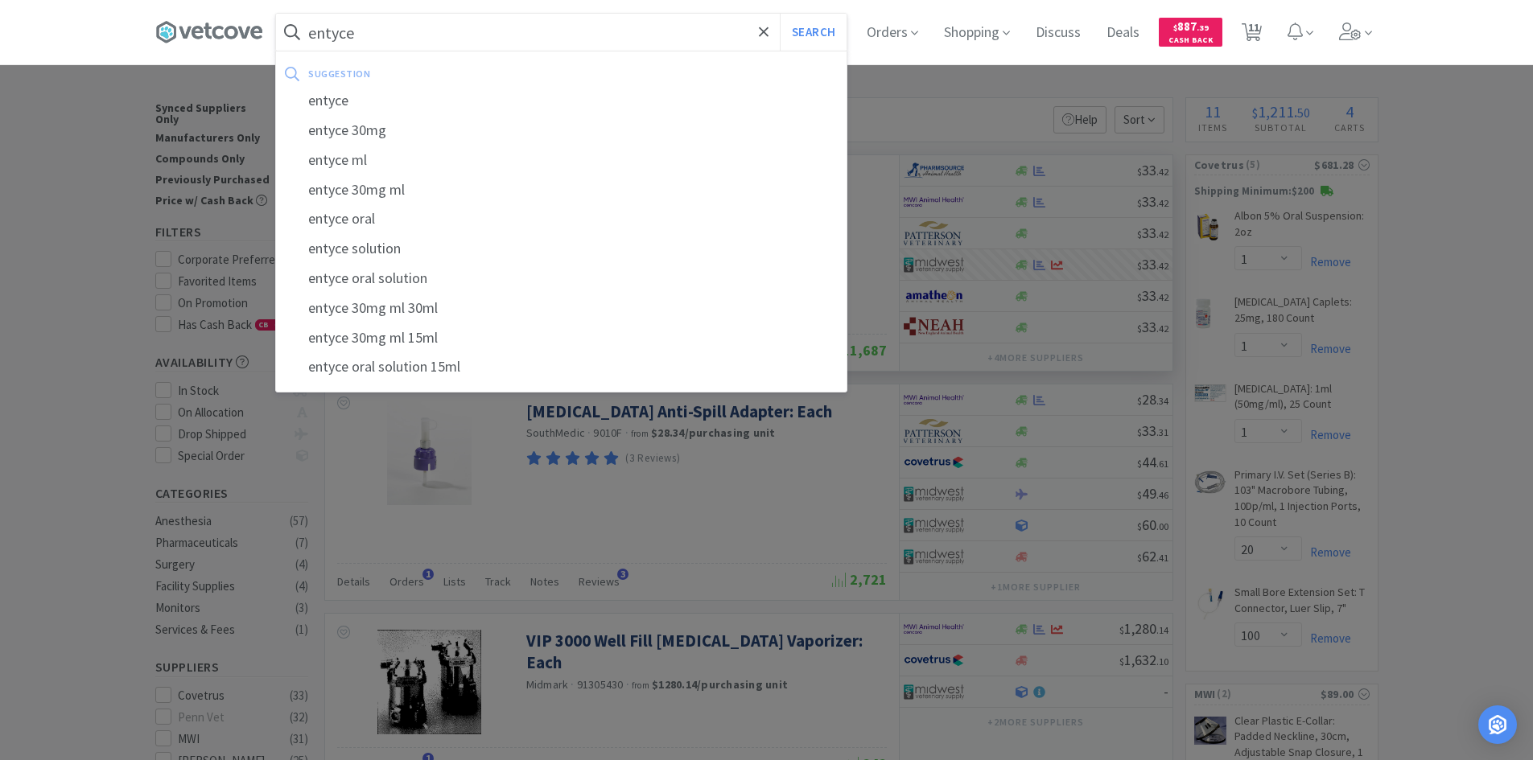
type input "entyce"
click at [780, 14] on button "Search" at bounding box center [813, 32] width 67 height 37
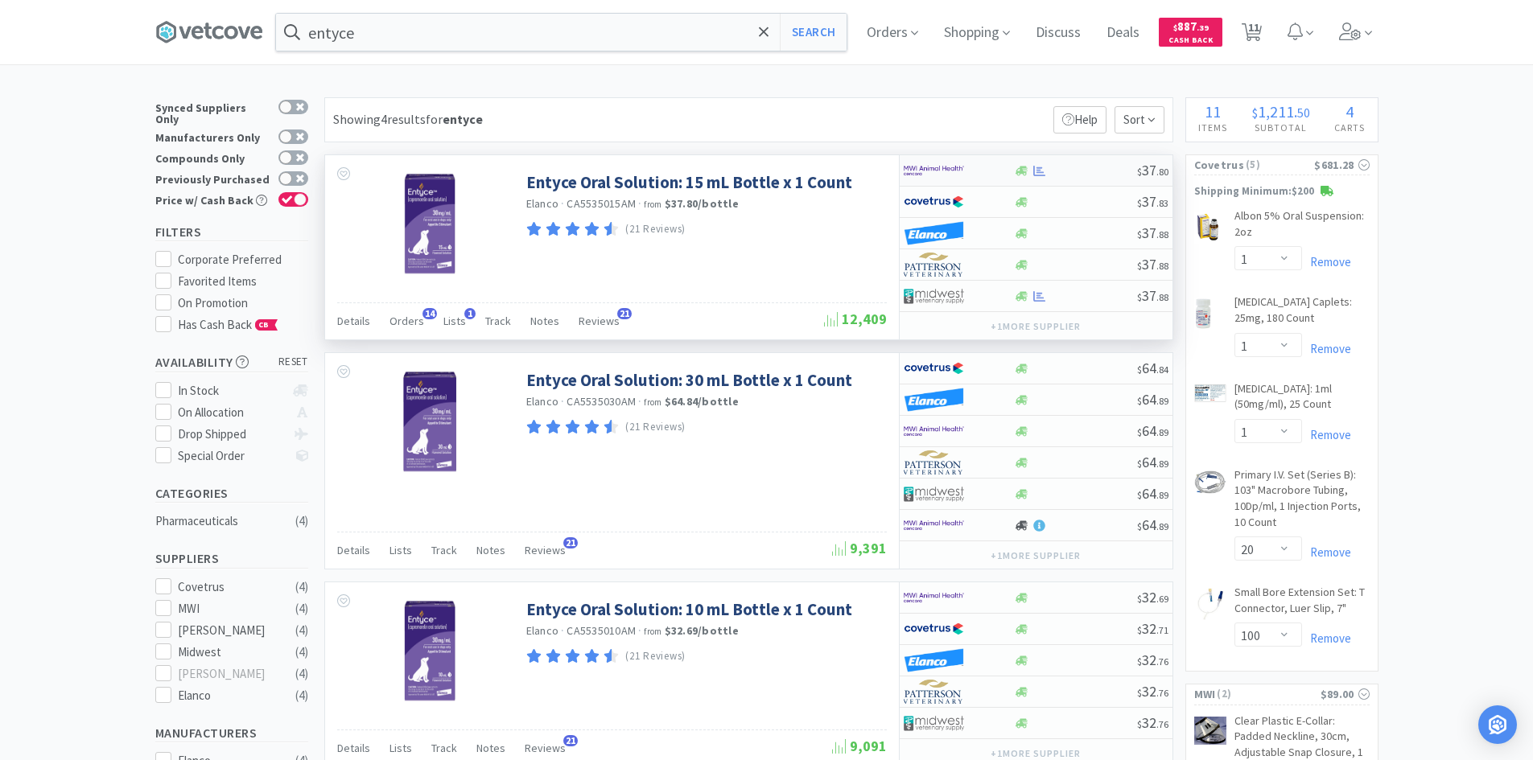
click at [964, 168] on div at bounding box center [948, 170] width 89 height 27
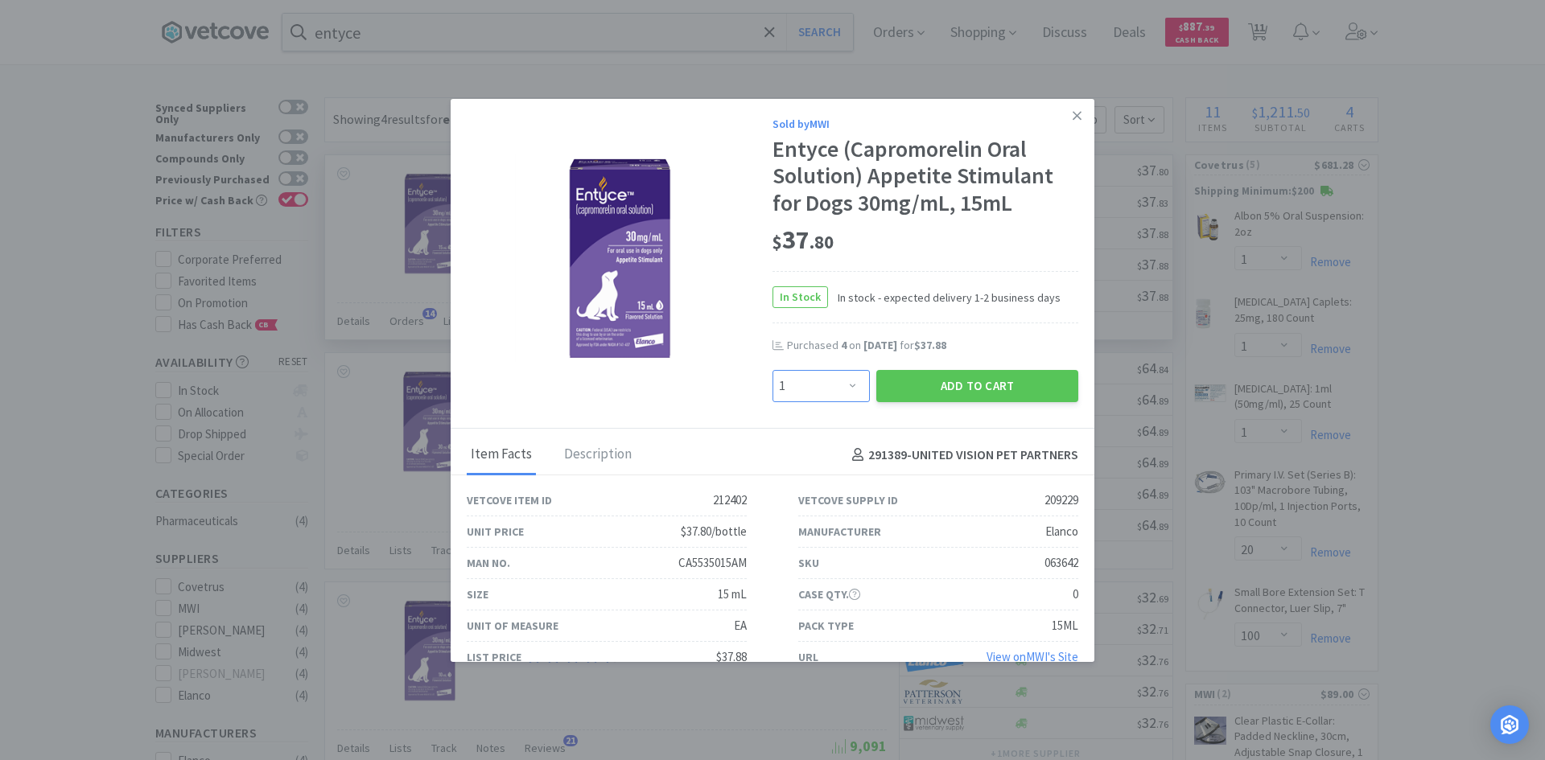
click at [854, 383] on select "Enter Quantity 1 2 3 4 5 6 7 8 9 10 11 12 13 14 15 16 17 18 19 20 Enter Quantity" at bounding box center [820, 386] width 97 height 32
select select "4"
click at [772, 370] on select "Enter Quantity 1 2 3 4 5 6 7 8 9 10 11 12 13 14 15 16 17 18 19 20 Enter Quantity" at bounding box center [820, 386] width 97 height 32
click at [900, 387] on button "Add to Cart" at bounding box center [977, 386] width 202 height 32
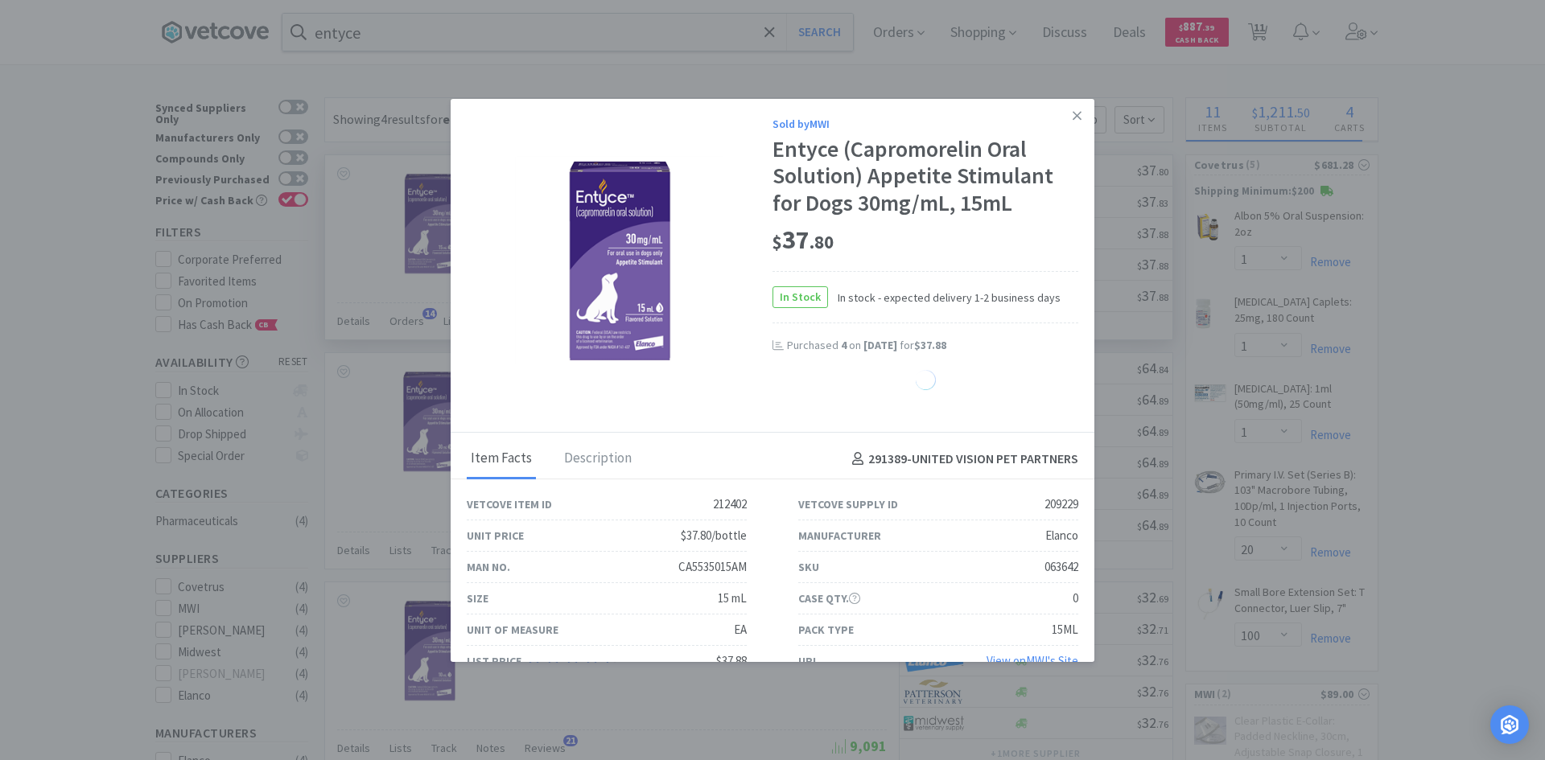
select select "1"
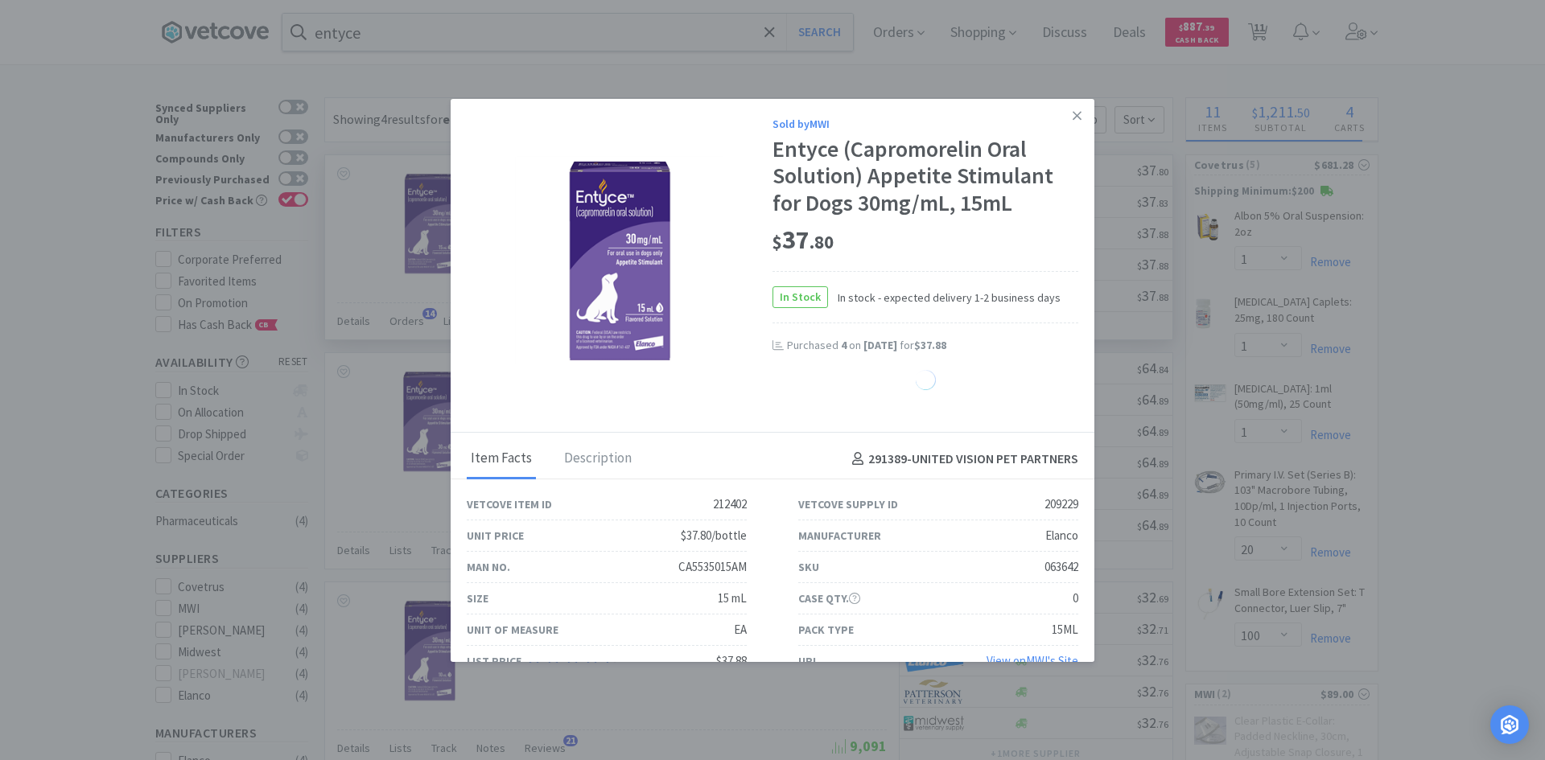
select select "1"
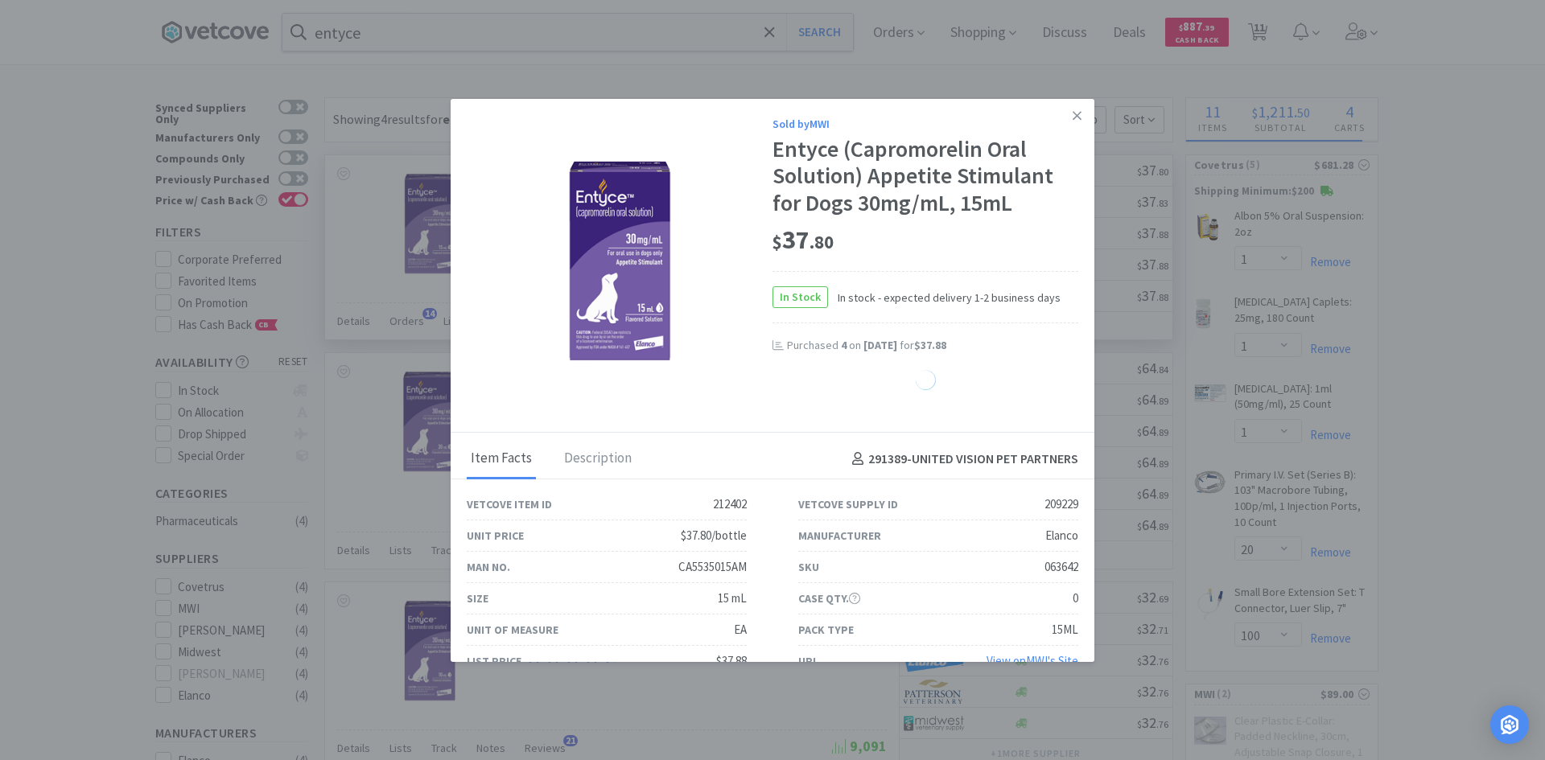
select select "1"
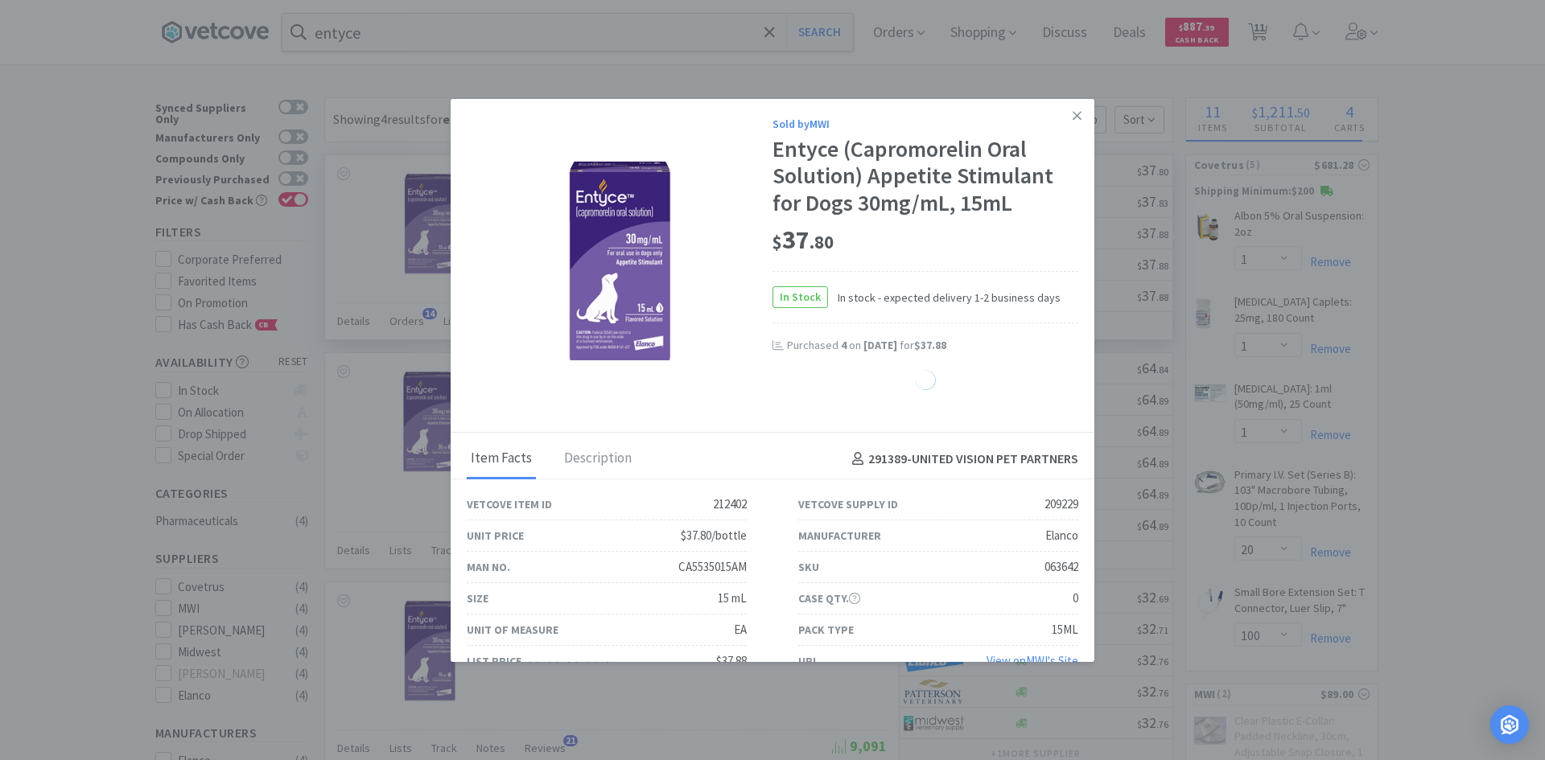
select select "1"
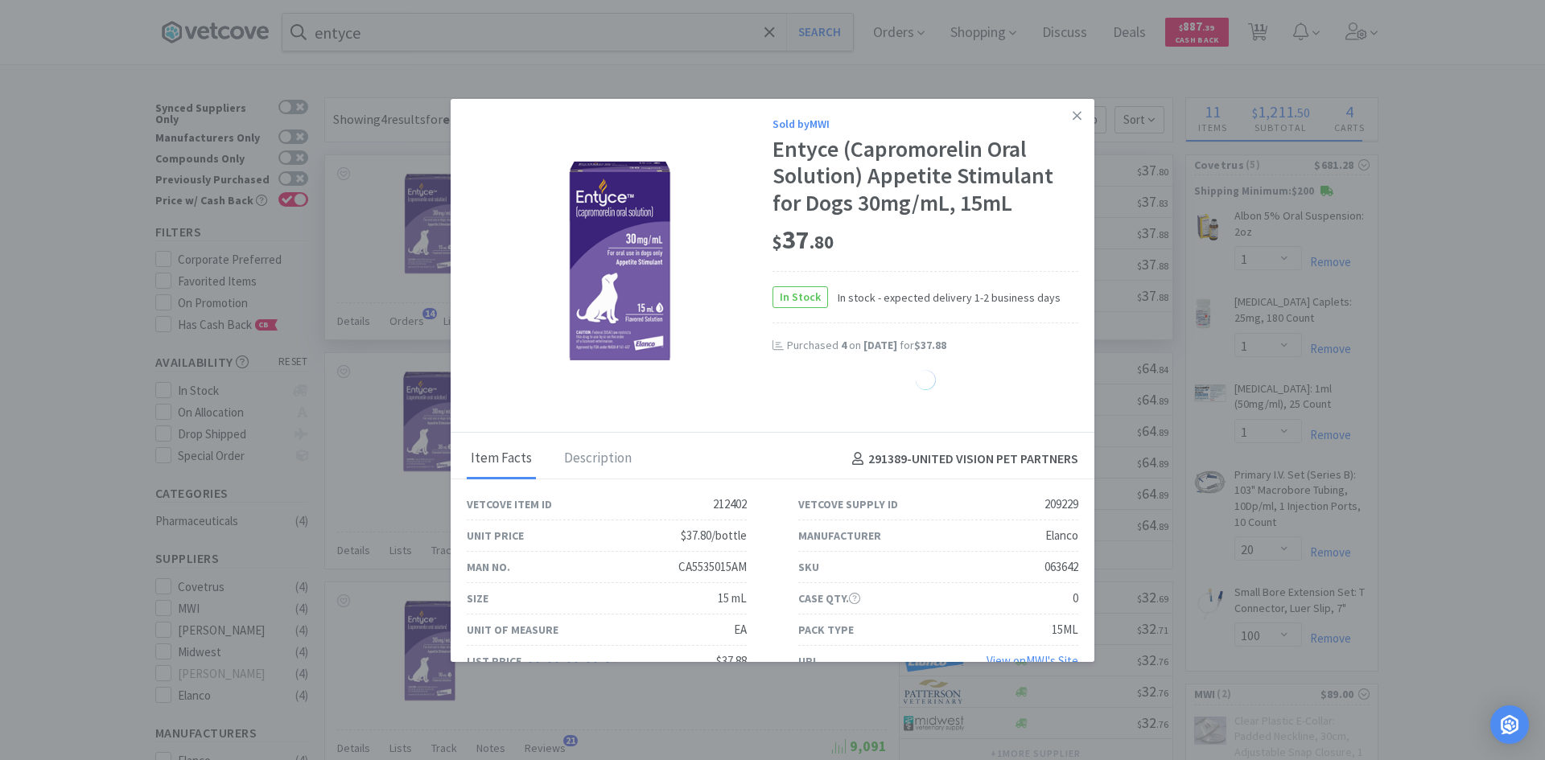
select select "1"
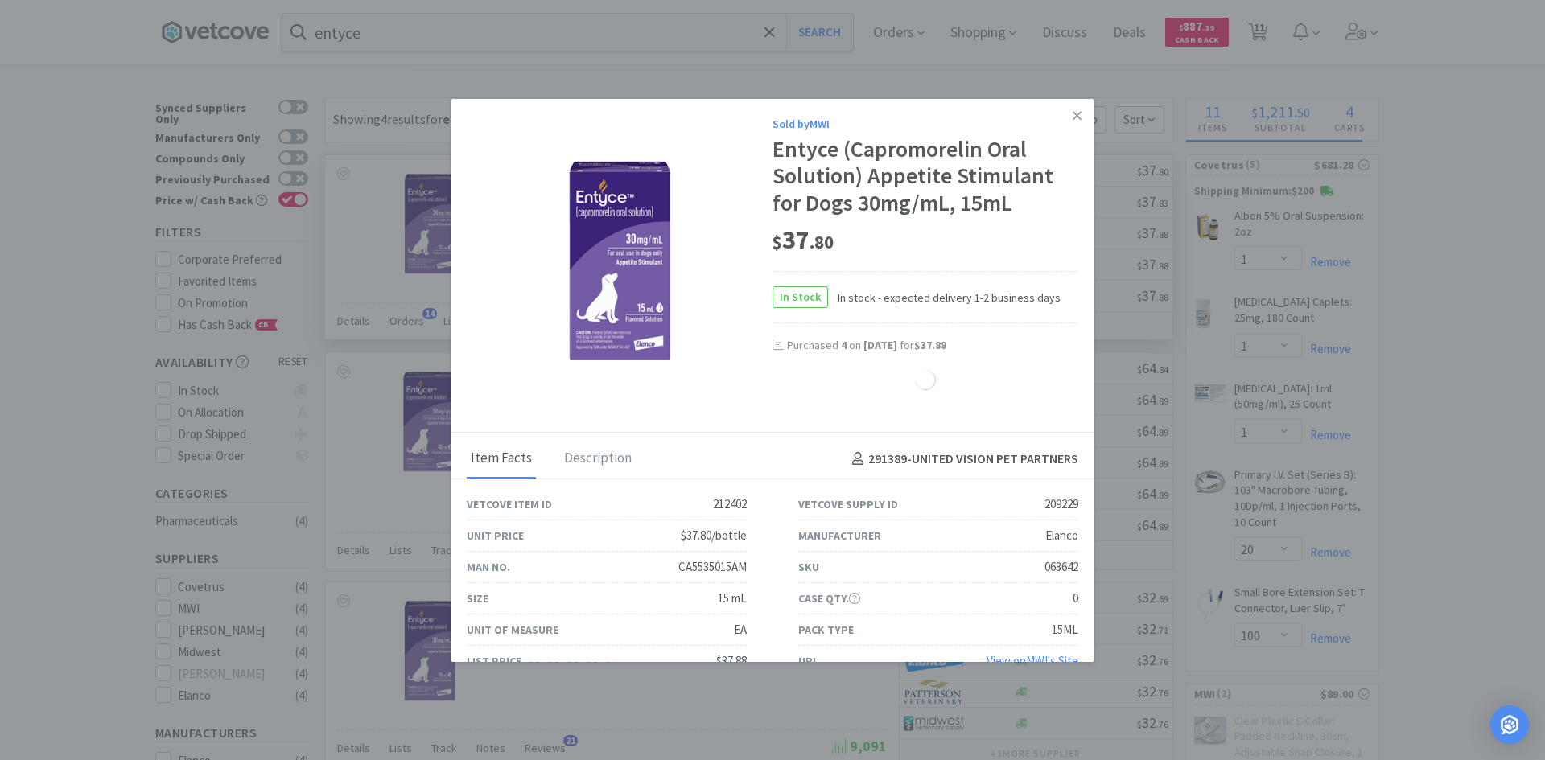
select select "1"
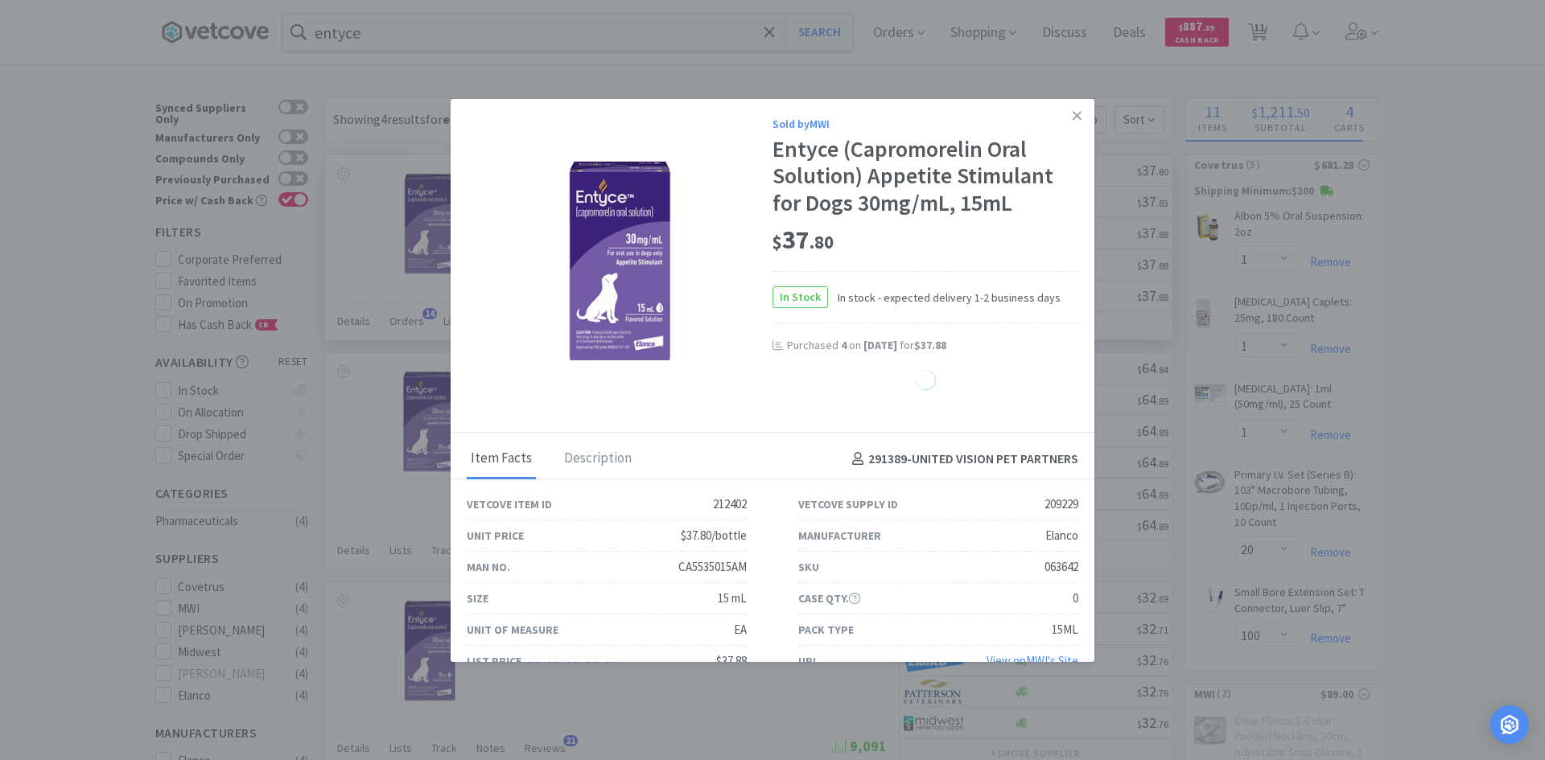
select select "1"
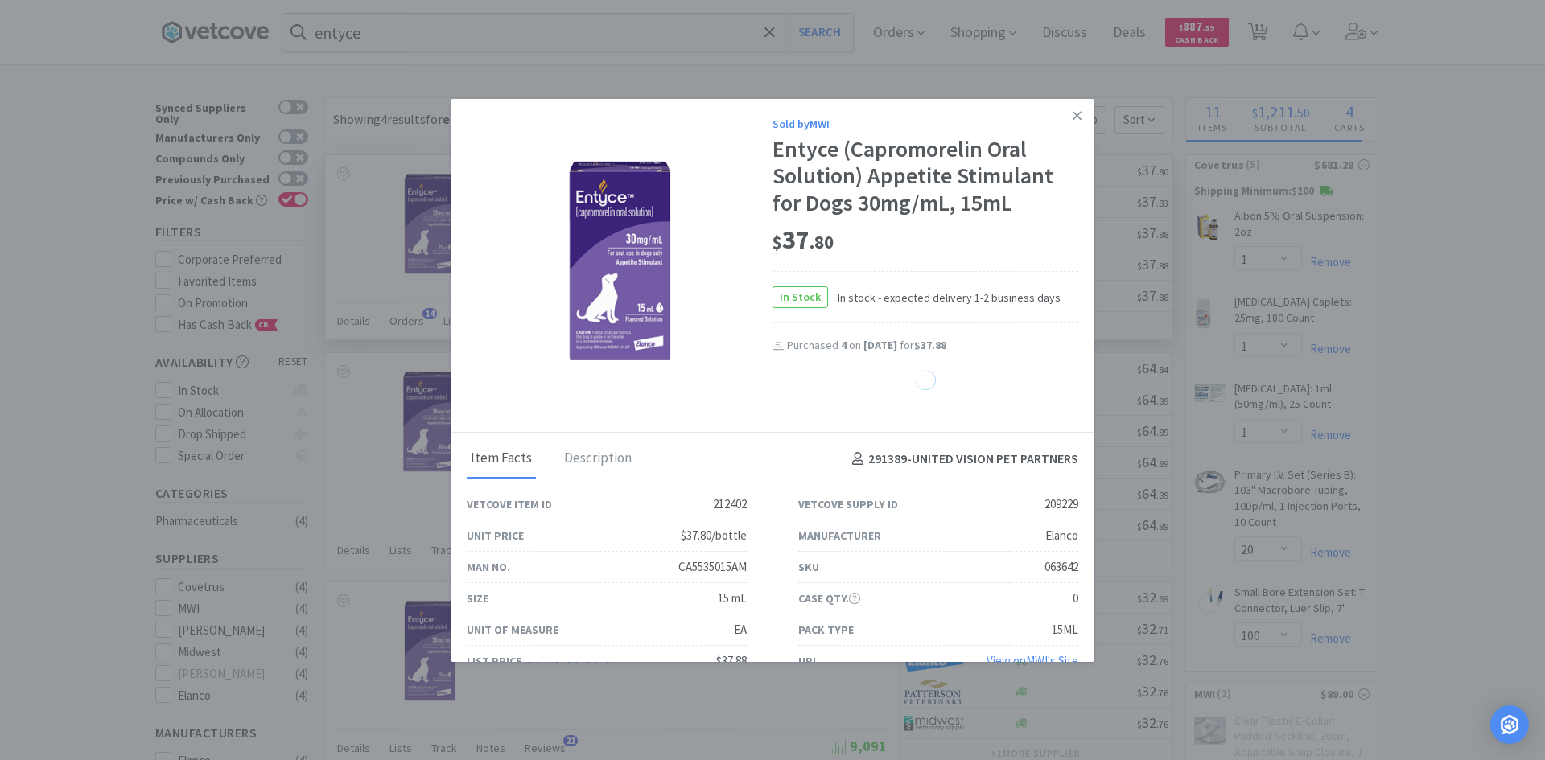
select select "1"
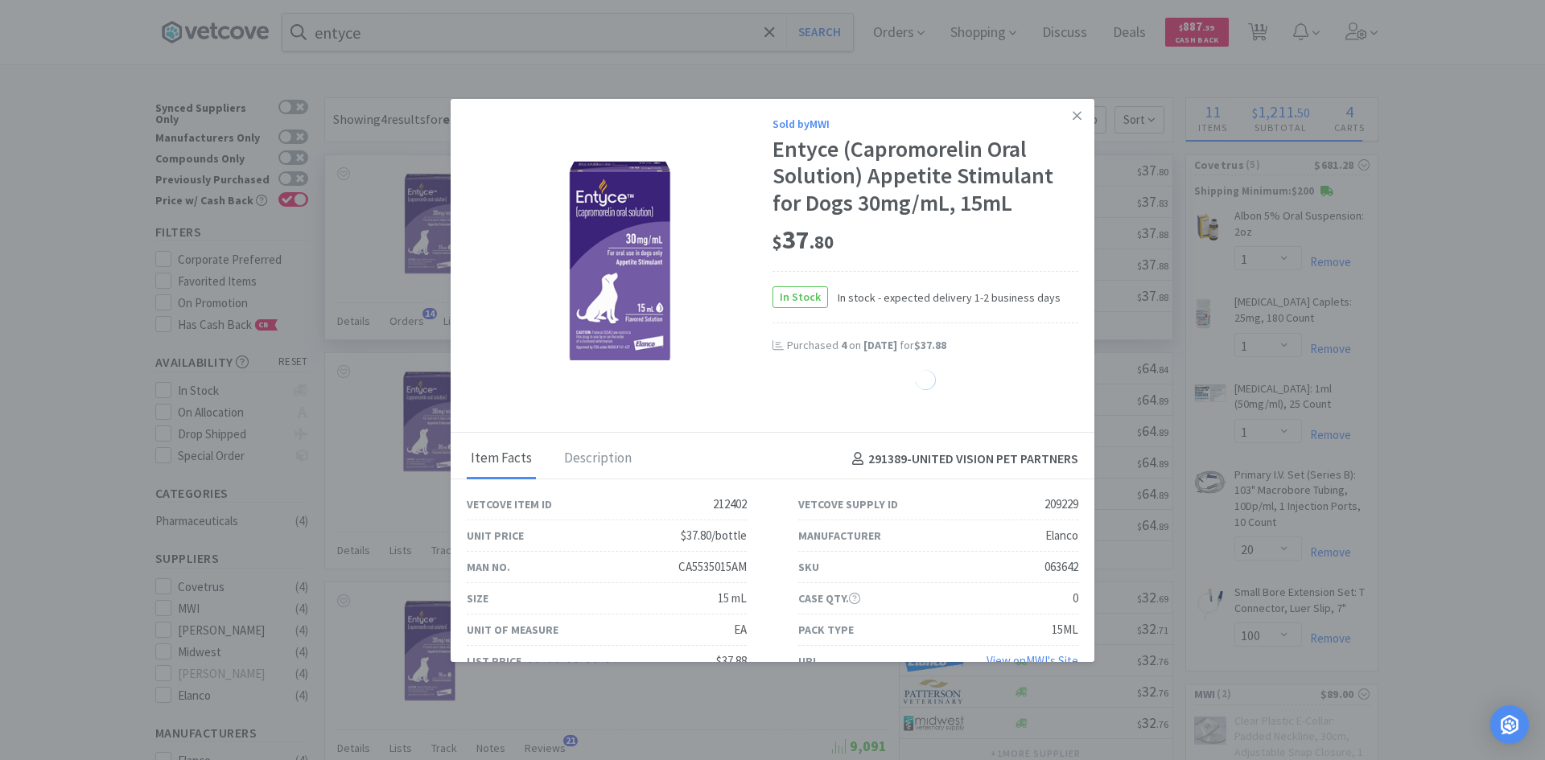
select select "1"
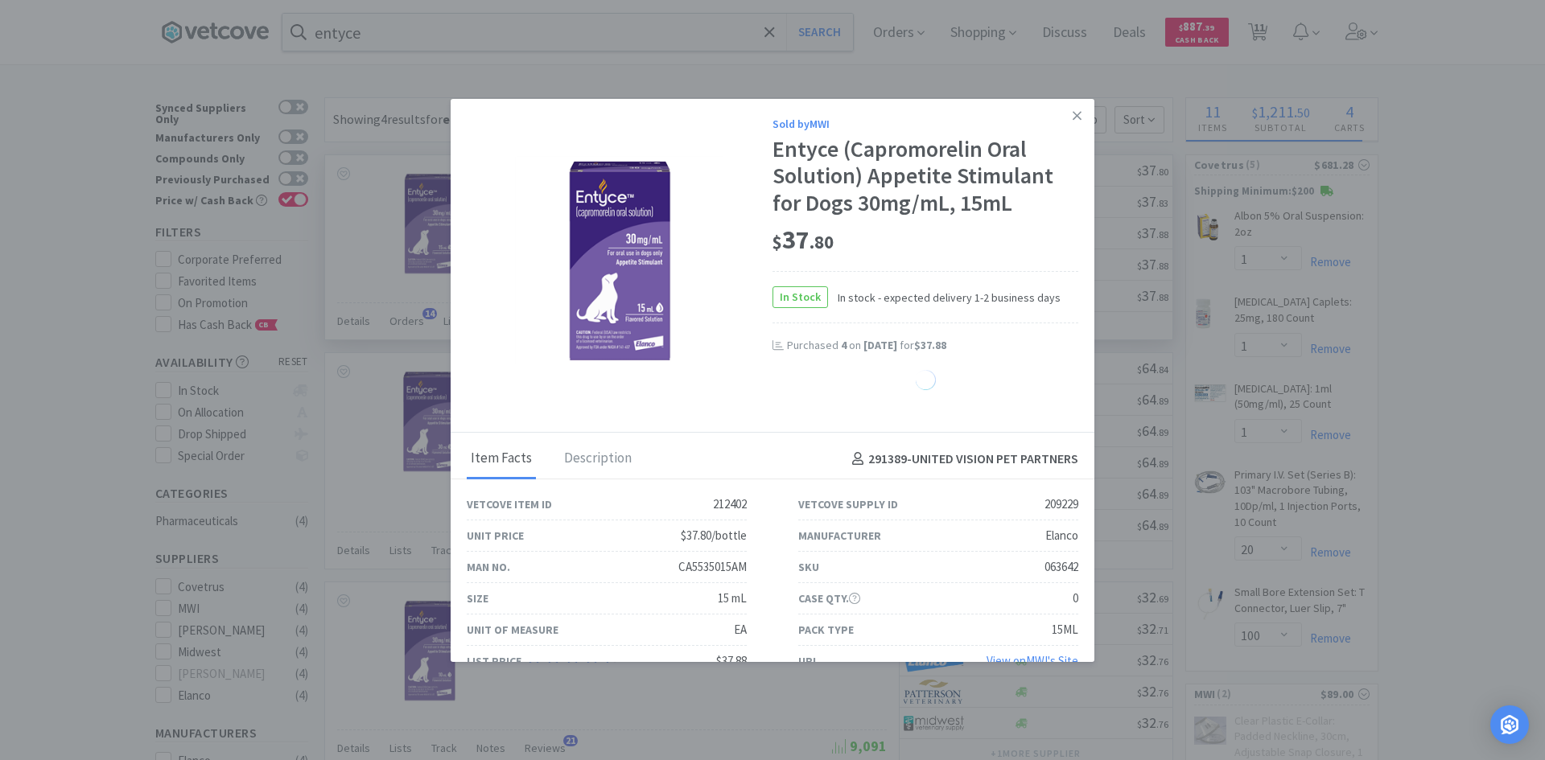
select select "1"
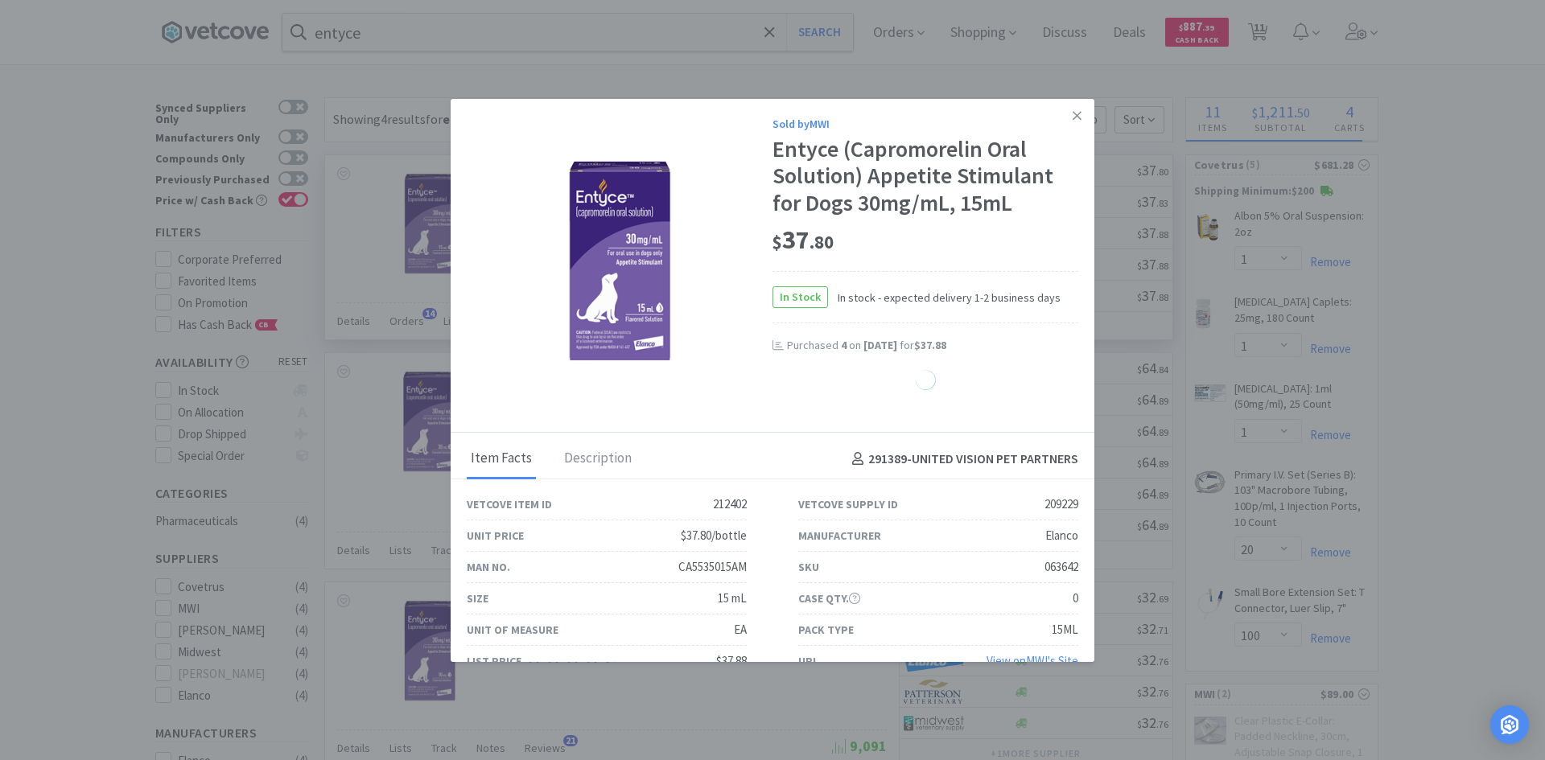
select select "1"
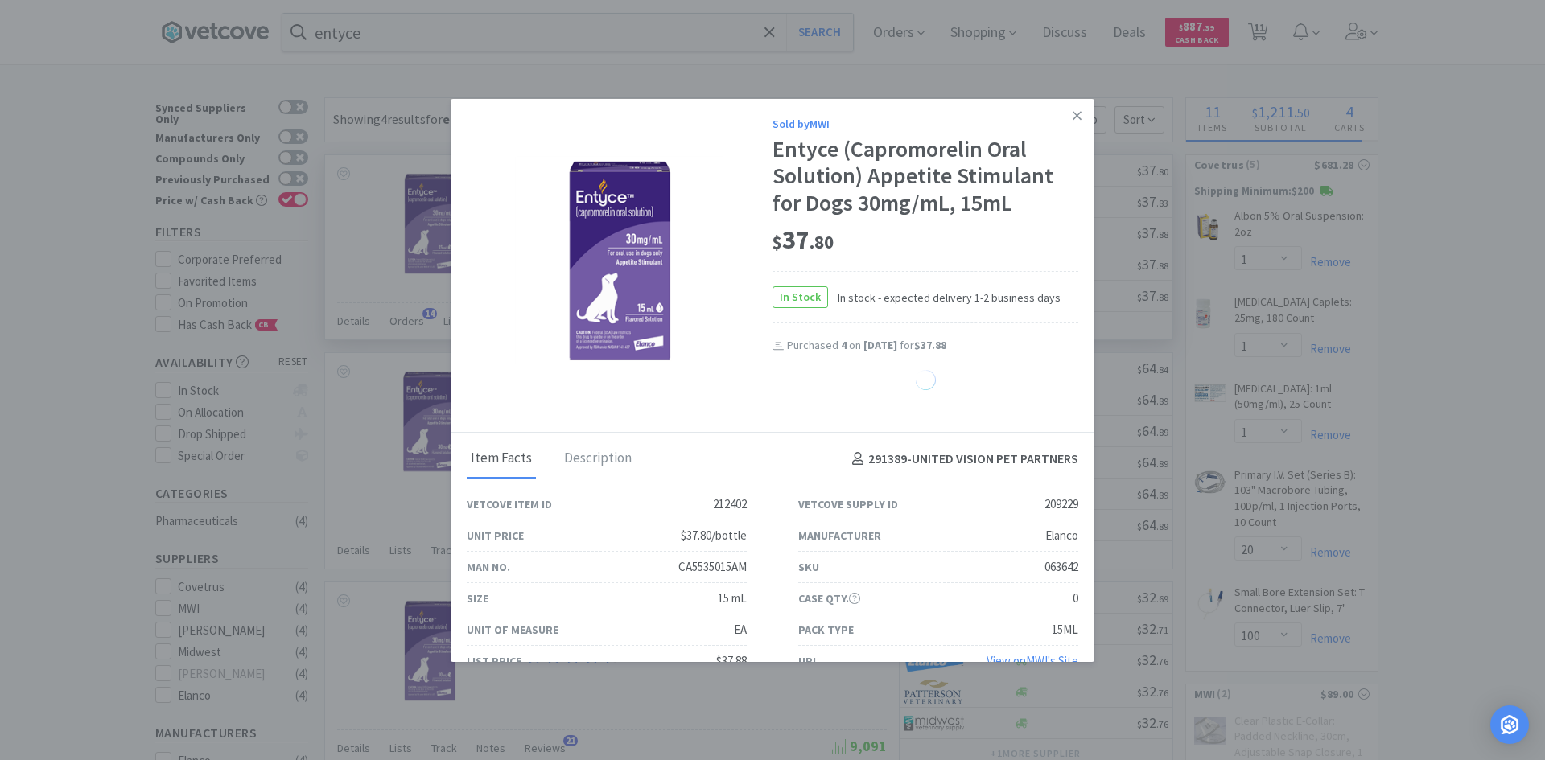
select select "1"
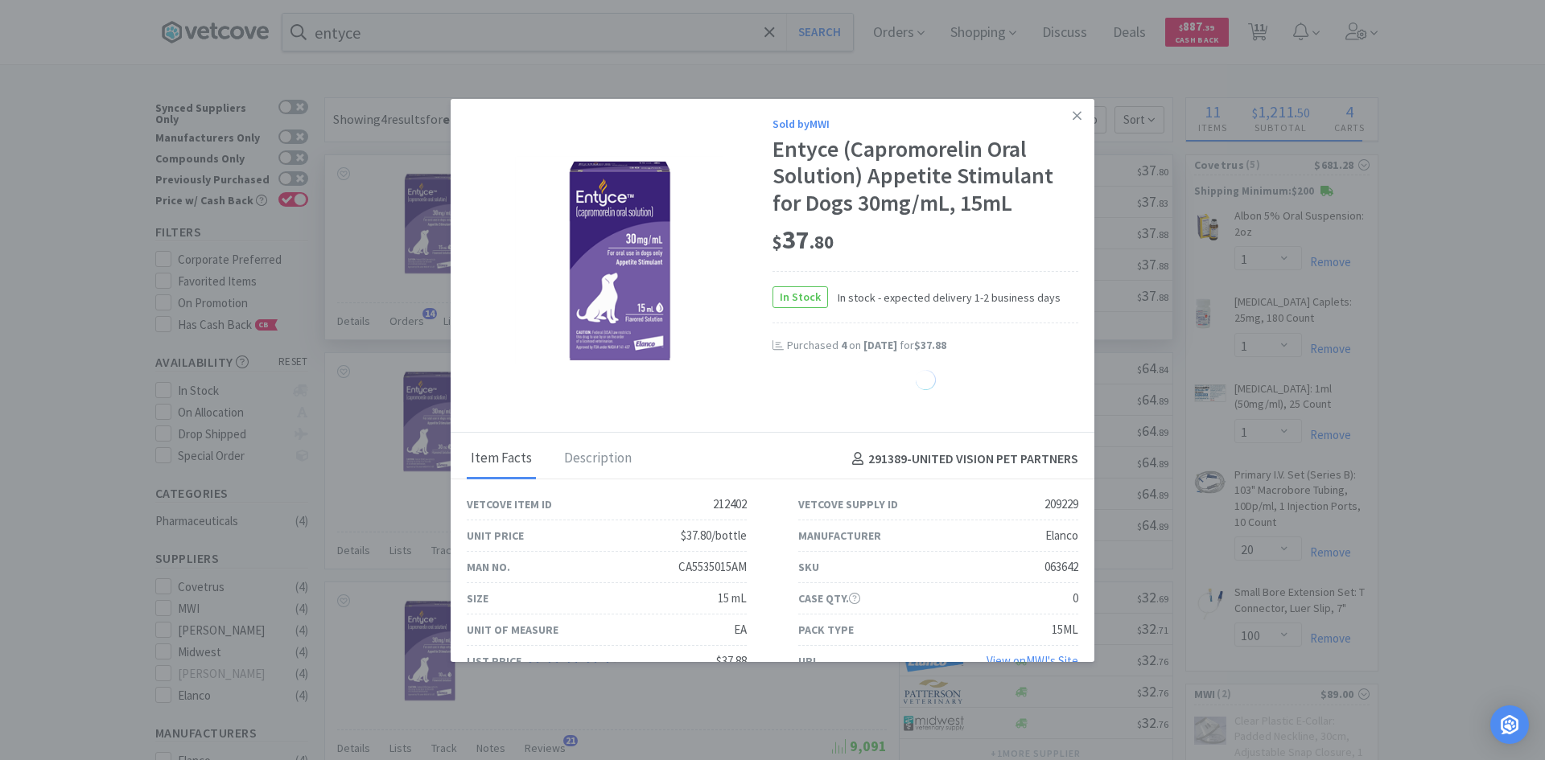
select select "1"
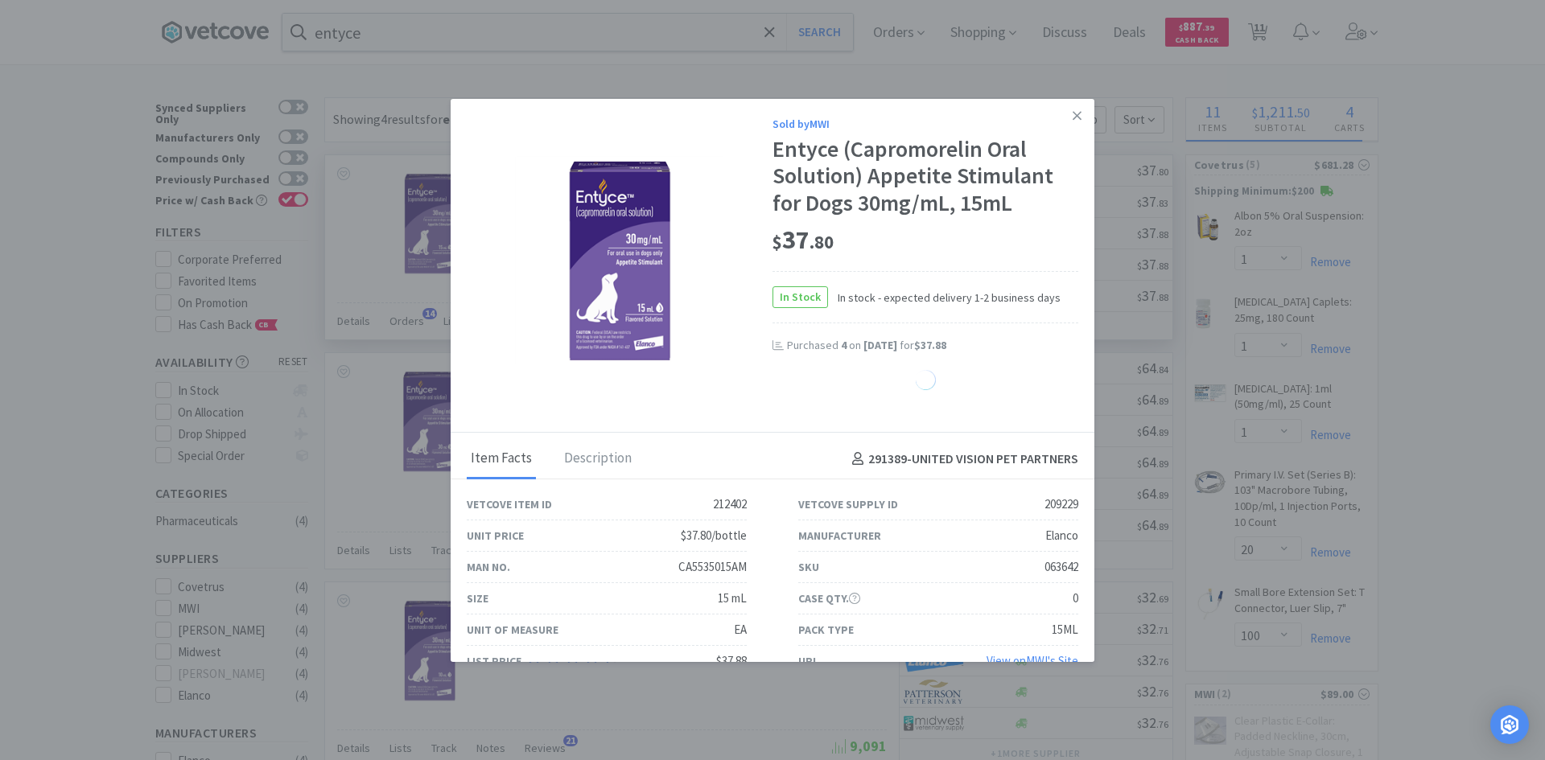
select select "1"
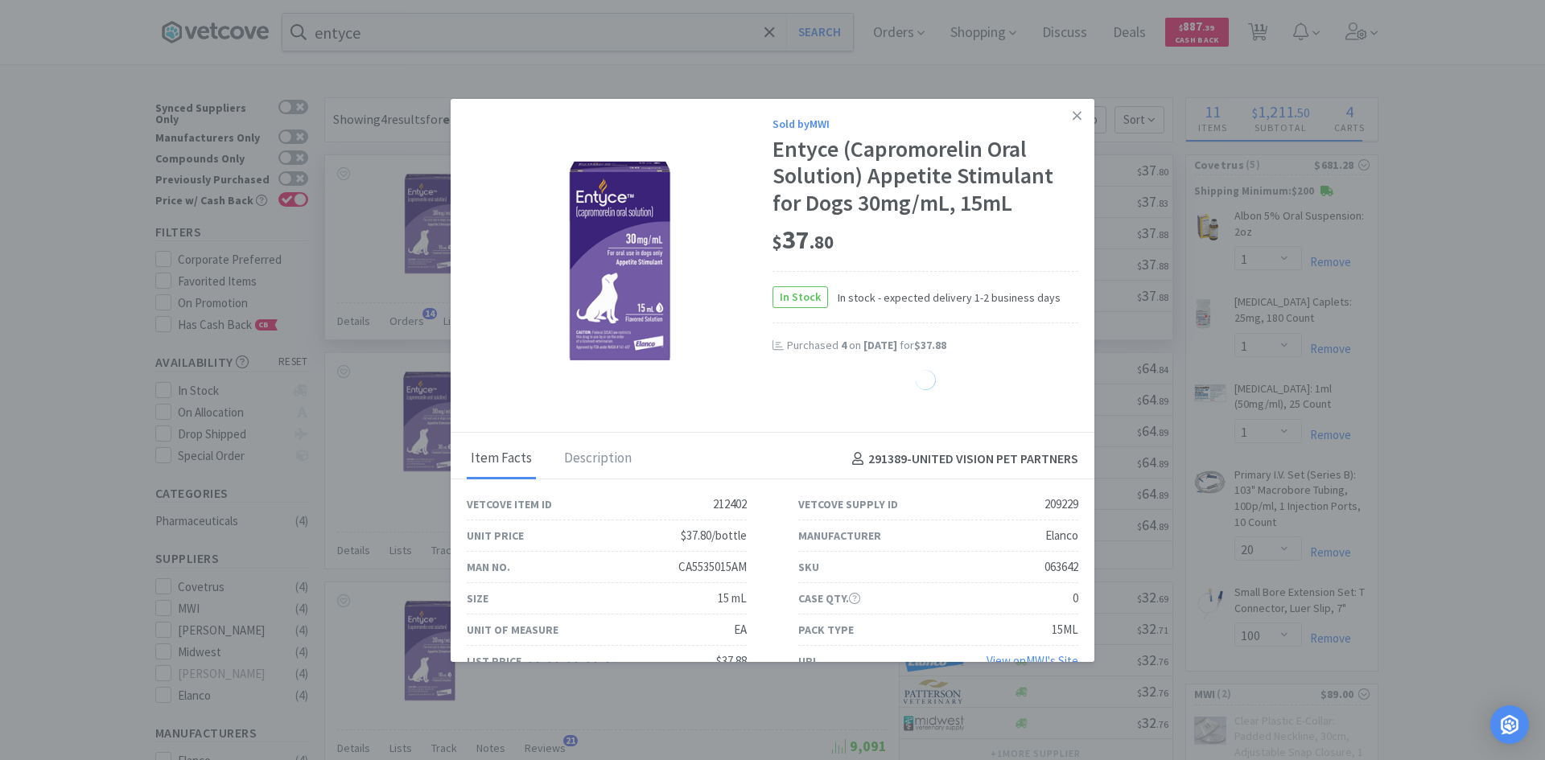
select select "1"
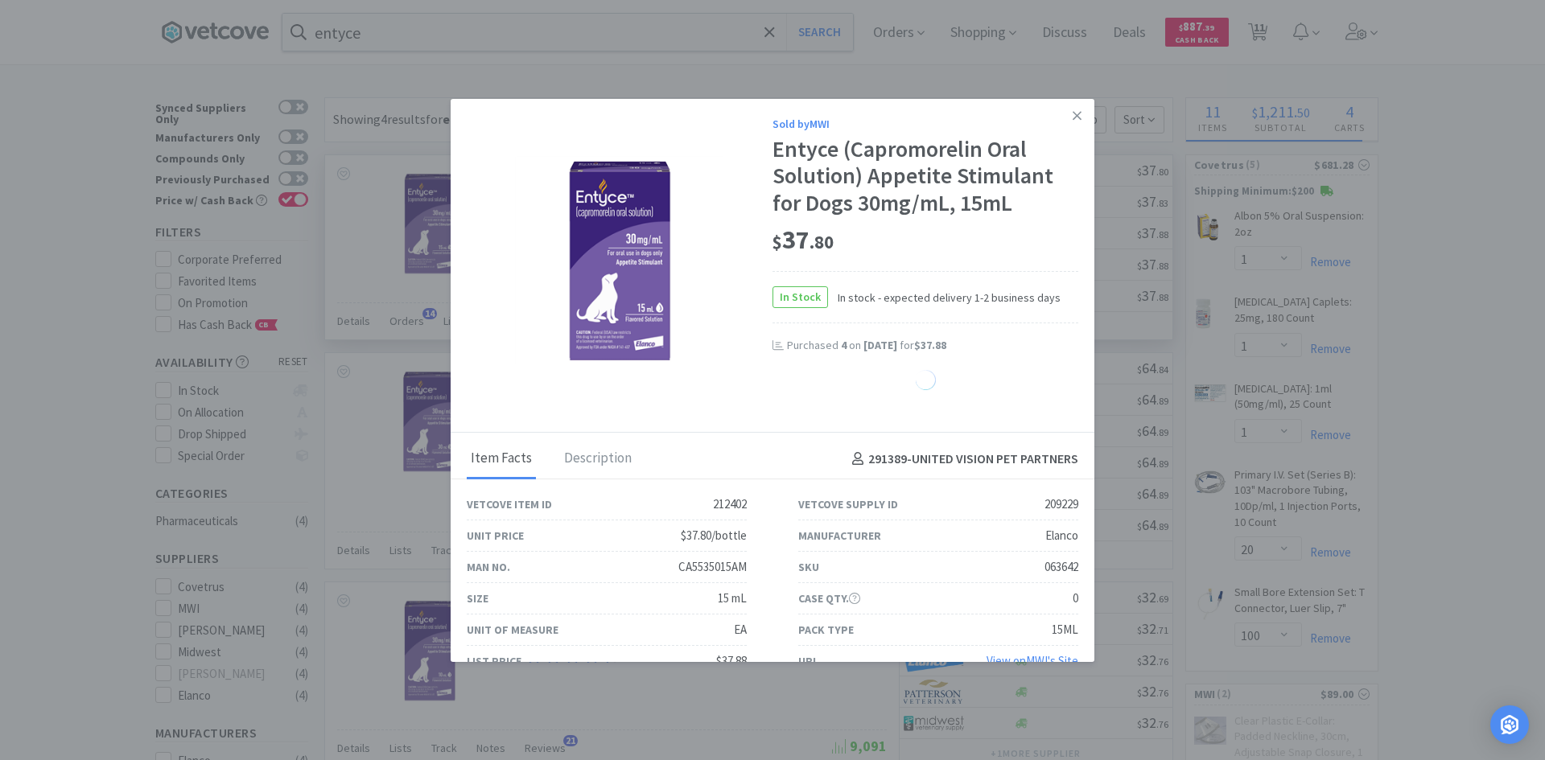
select select "1"
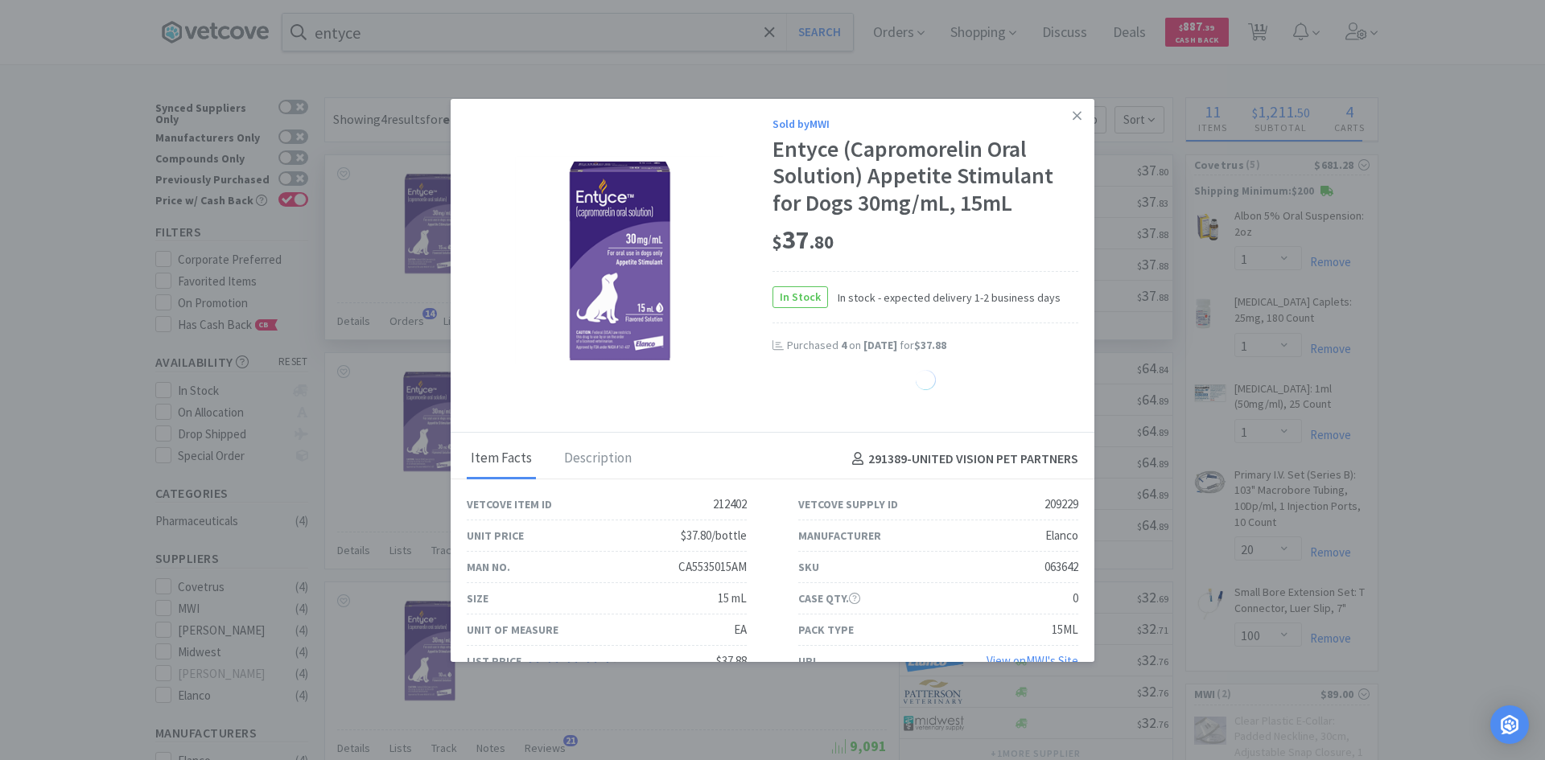
select select "1"
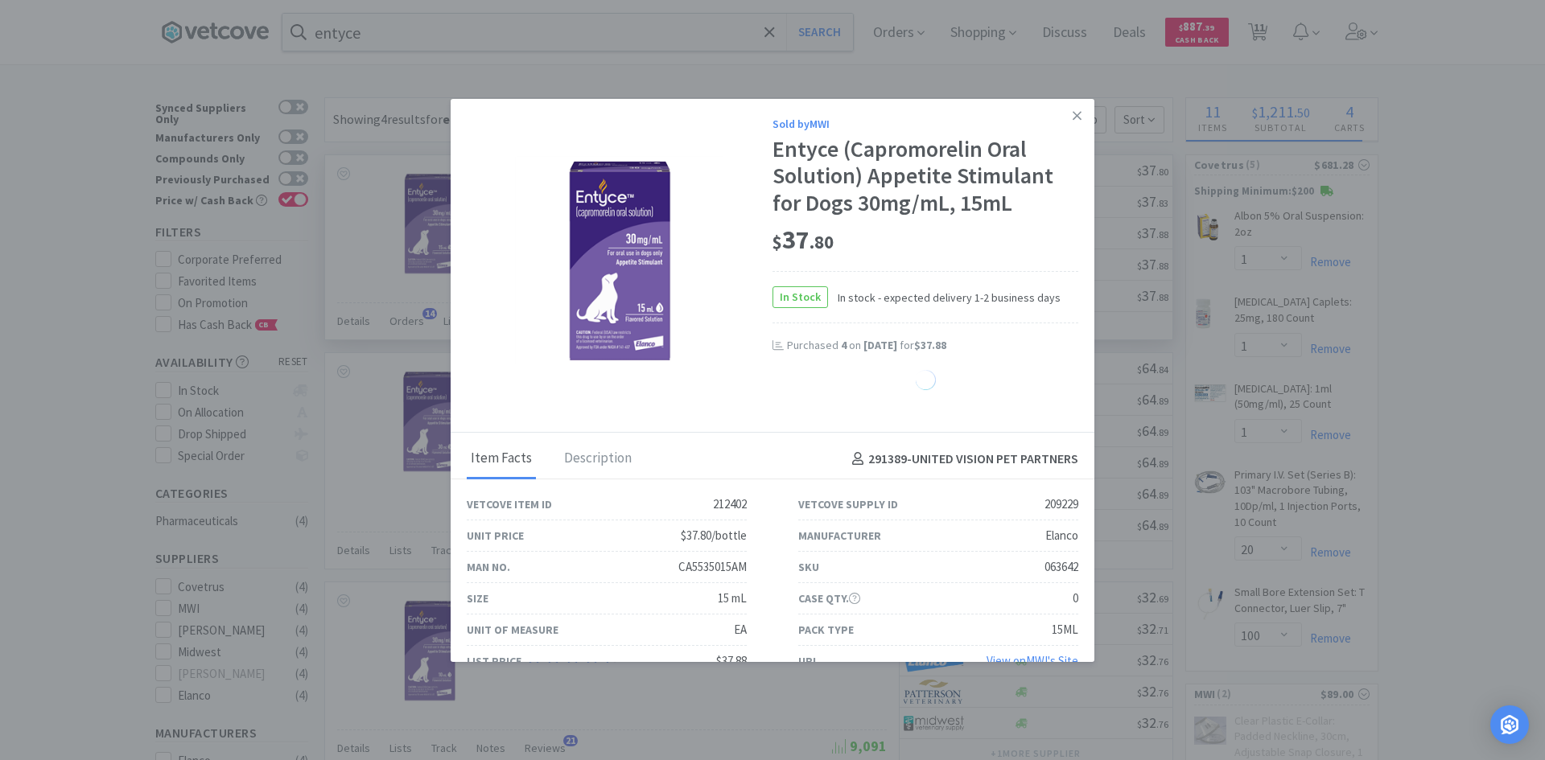
select select "1"
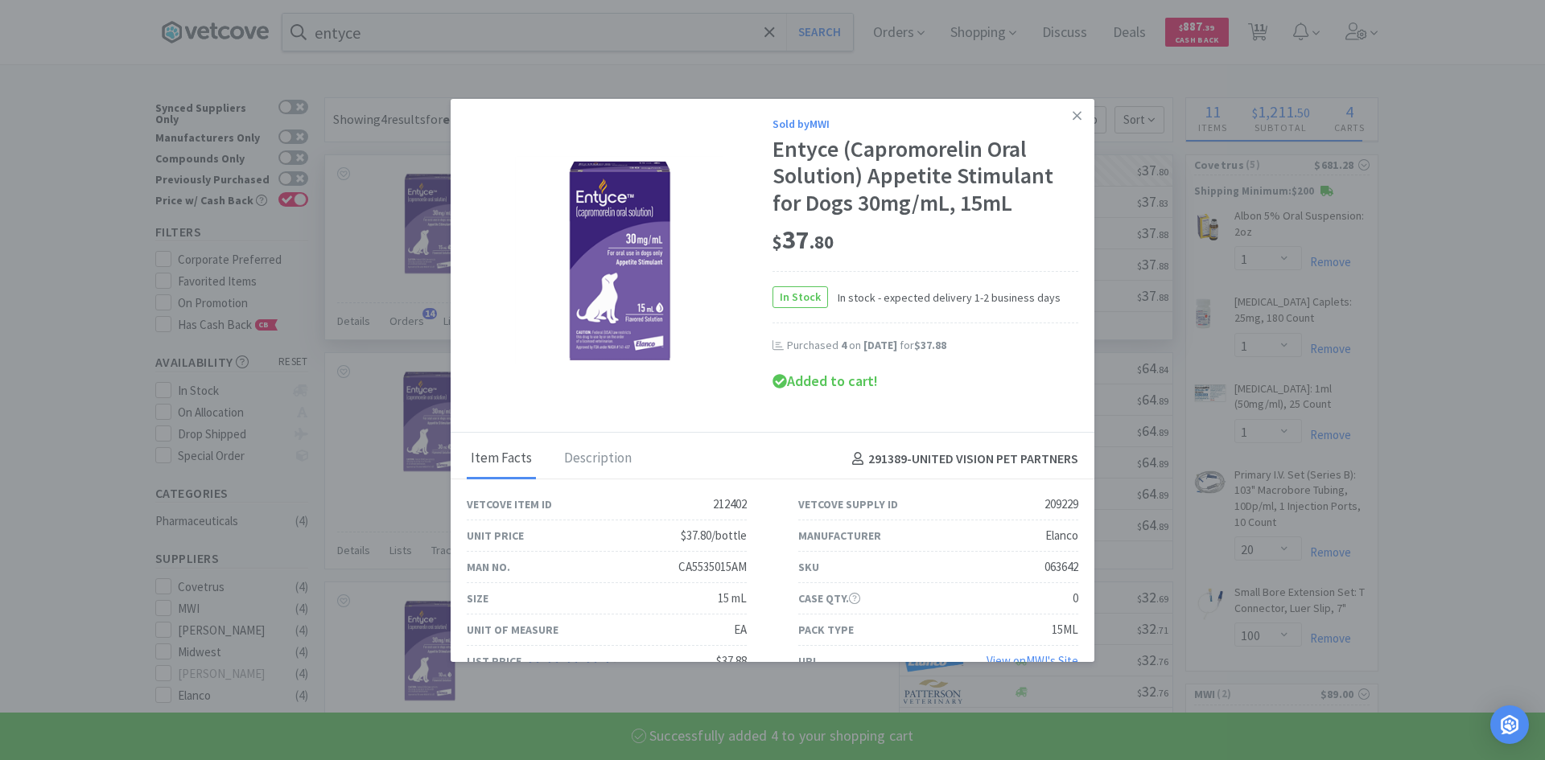
select select "4"
select select "20"
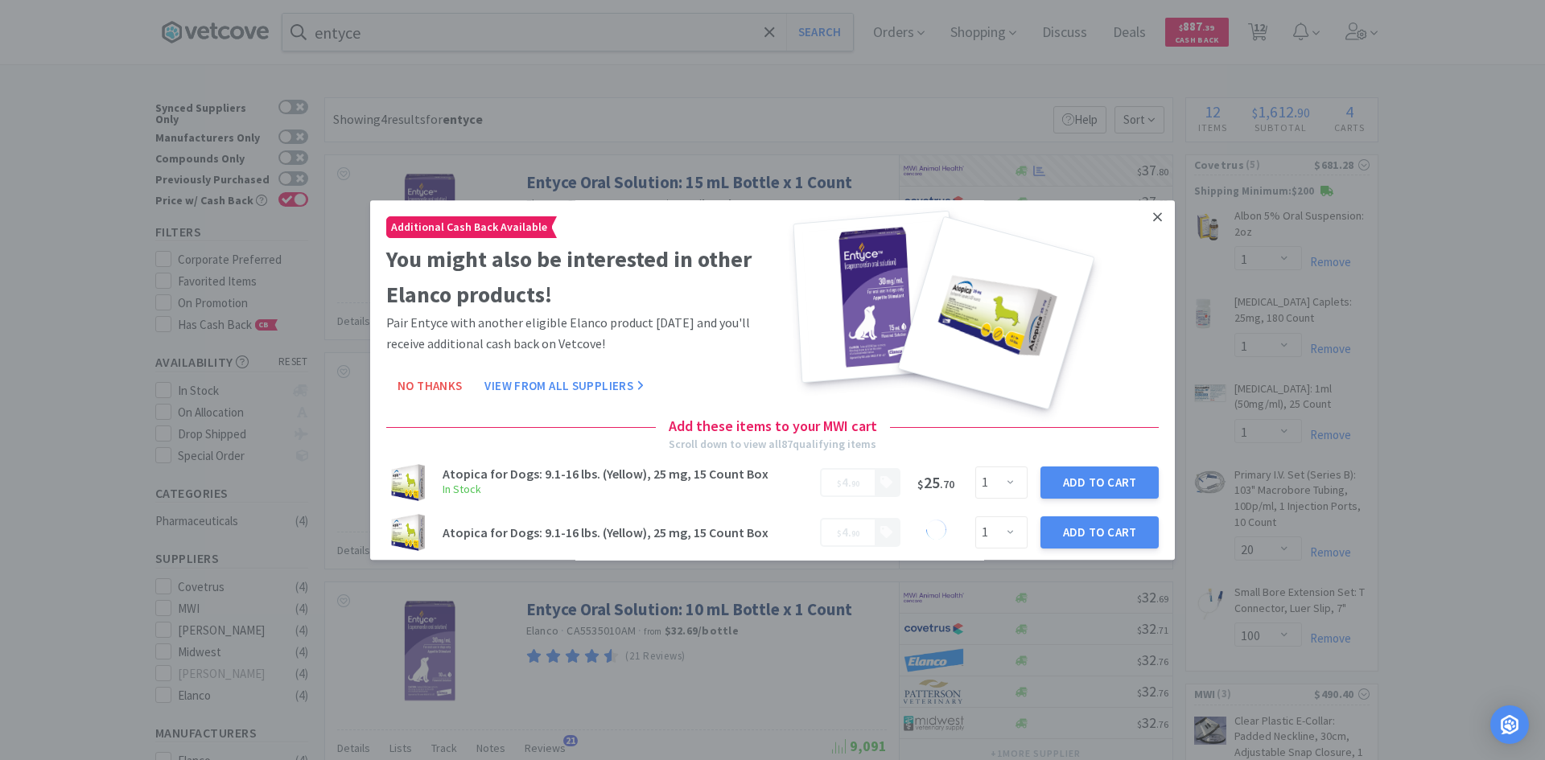
click at [1151, 217] on link at bounding box center [1157, 217] width 28 height 35
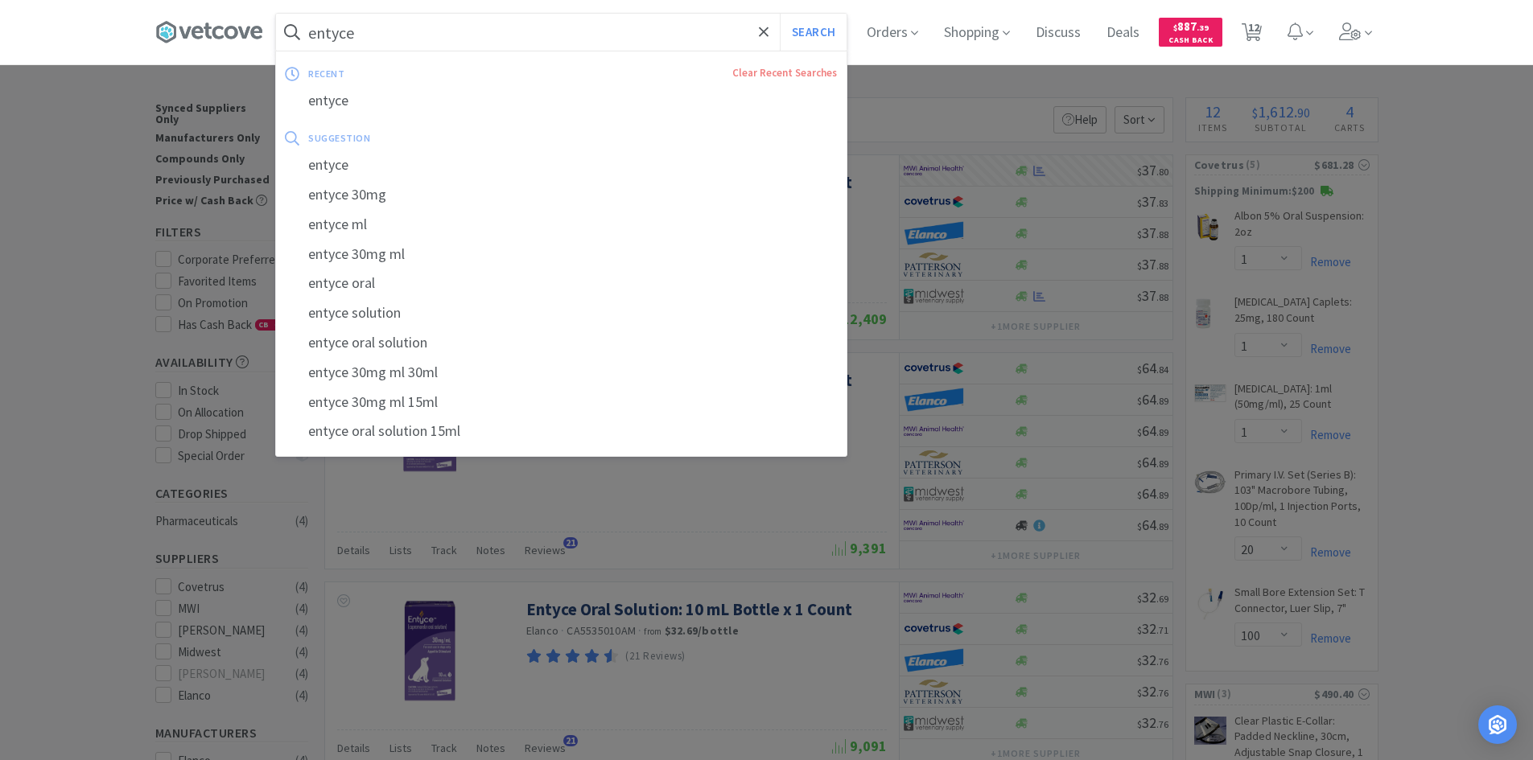
click at [503, 21] on input "entyce" at bounding box center [561, 32] width 571 height 37
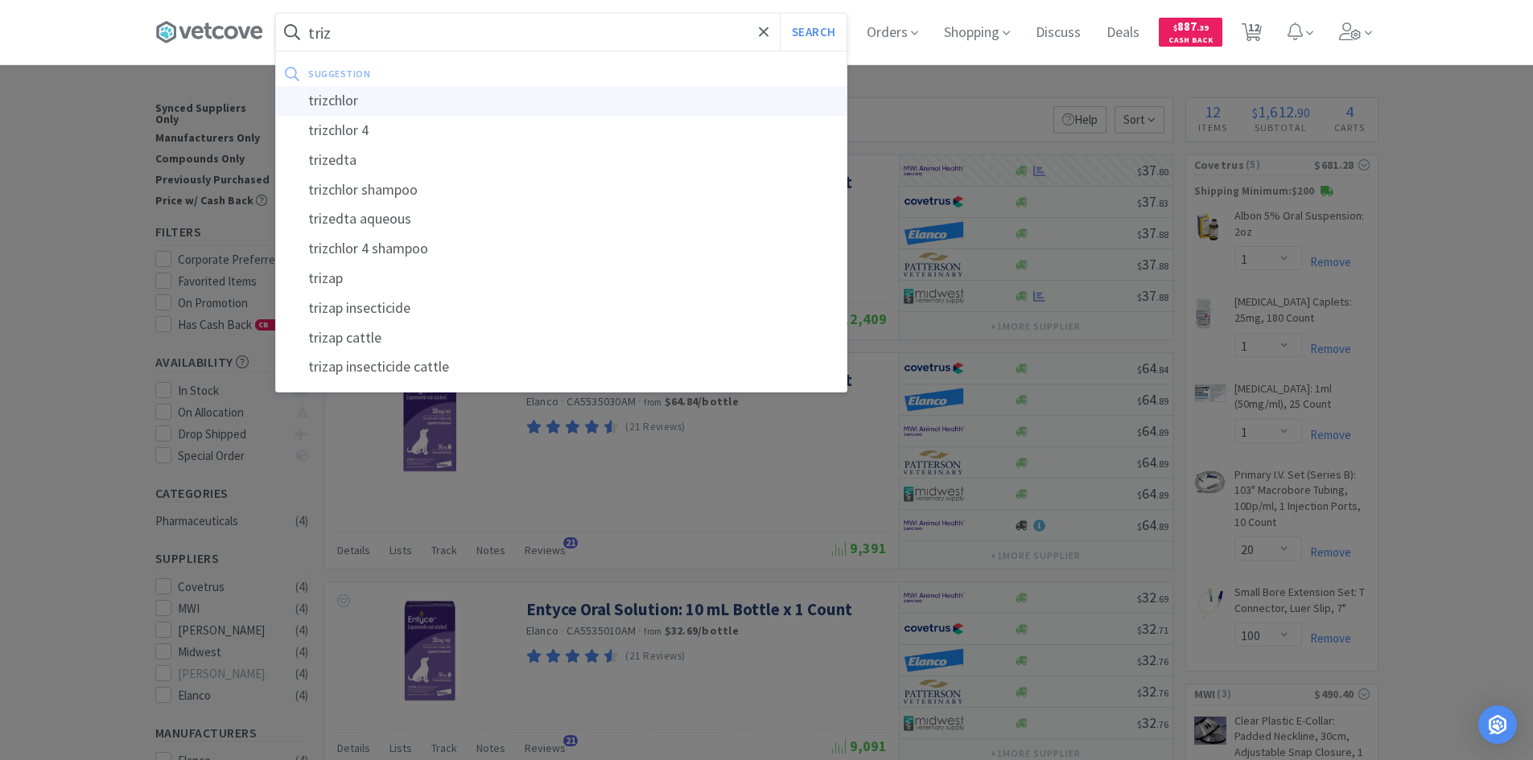
click at [406, 101] on div "trizchlor" at bounding box center [561, 101] width 571 height 30
type input "trizchlor"
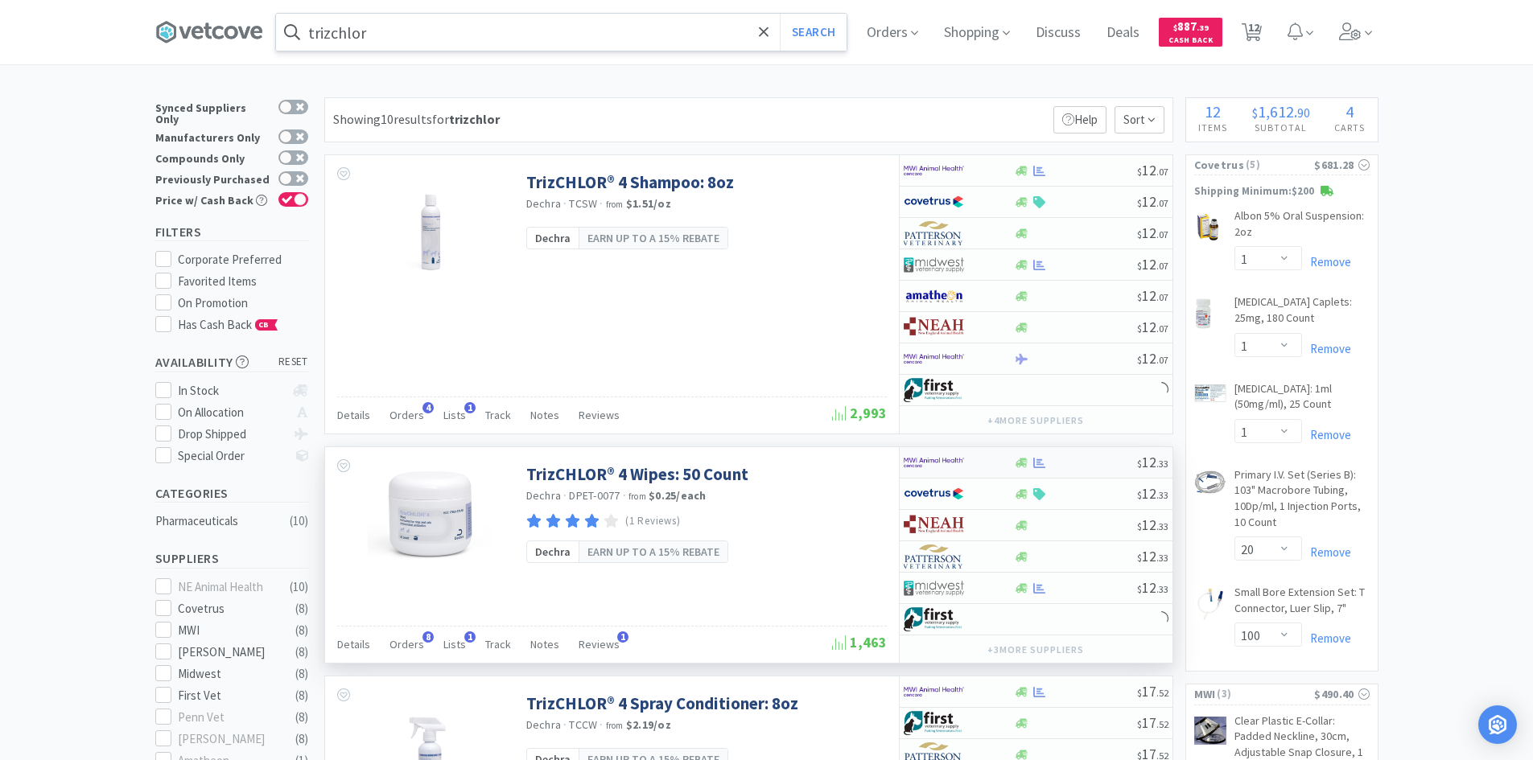
click at [935, 460] on img at bounding box center [934, 463] width 60 height 24
select select "1"
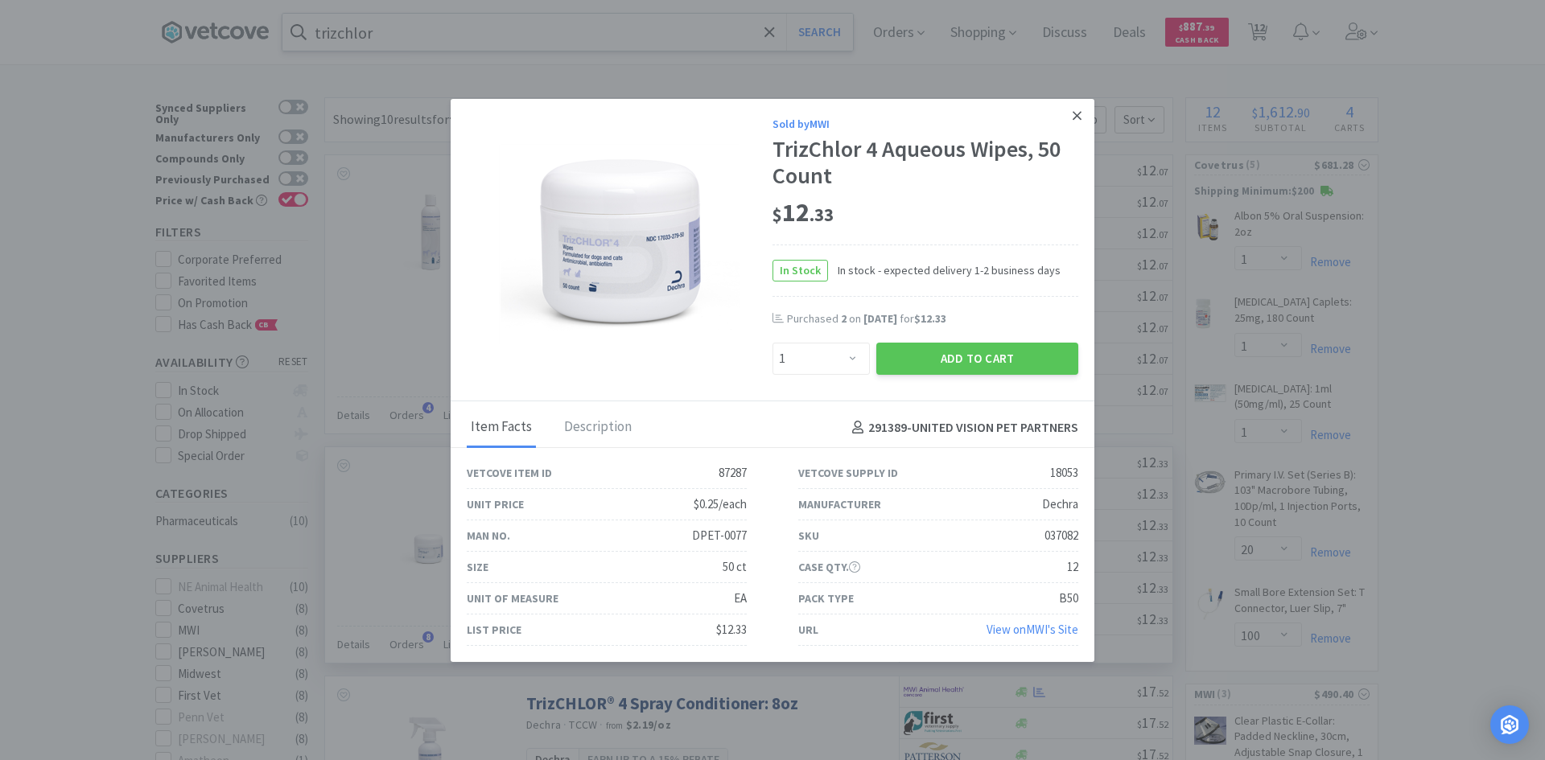
click at [1073, 112] on icon at bounding box center [1077, 116] width 9 height 14
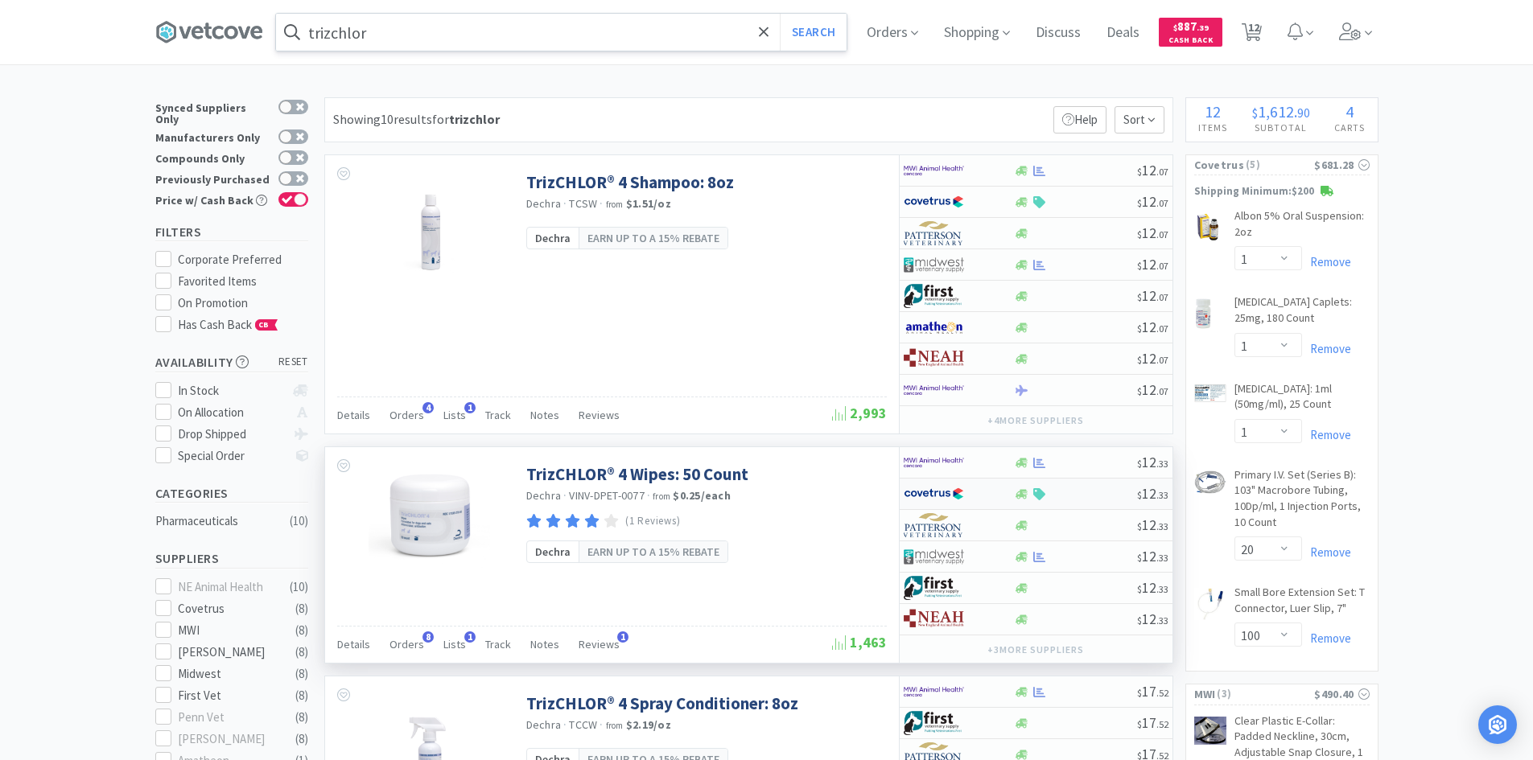
click at [998, 494] on div at bounding box center [959, 493] width 110 height 27
select select "1"
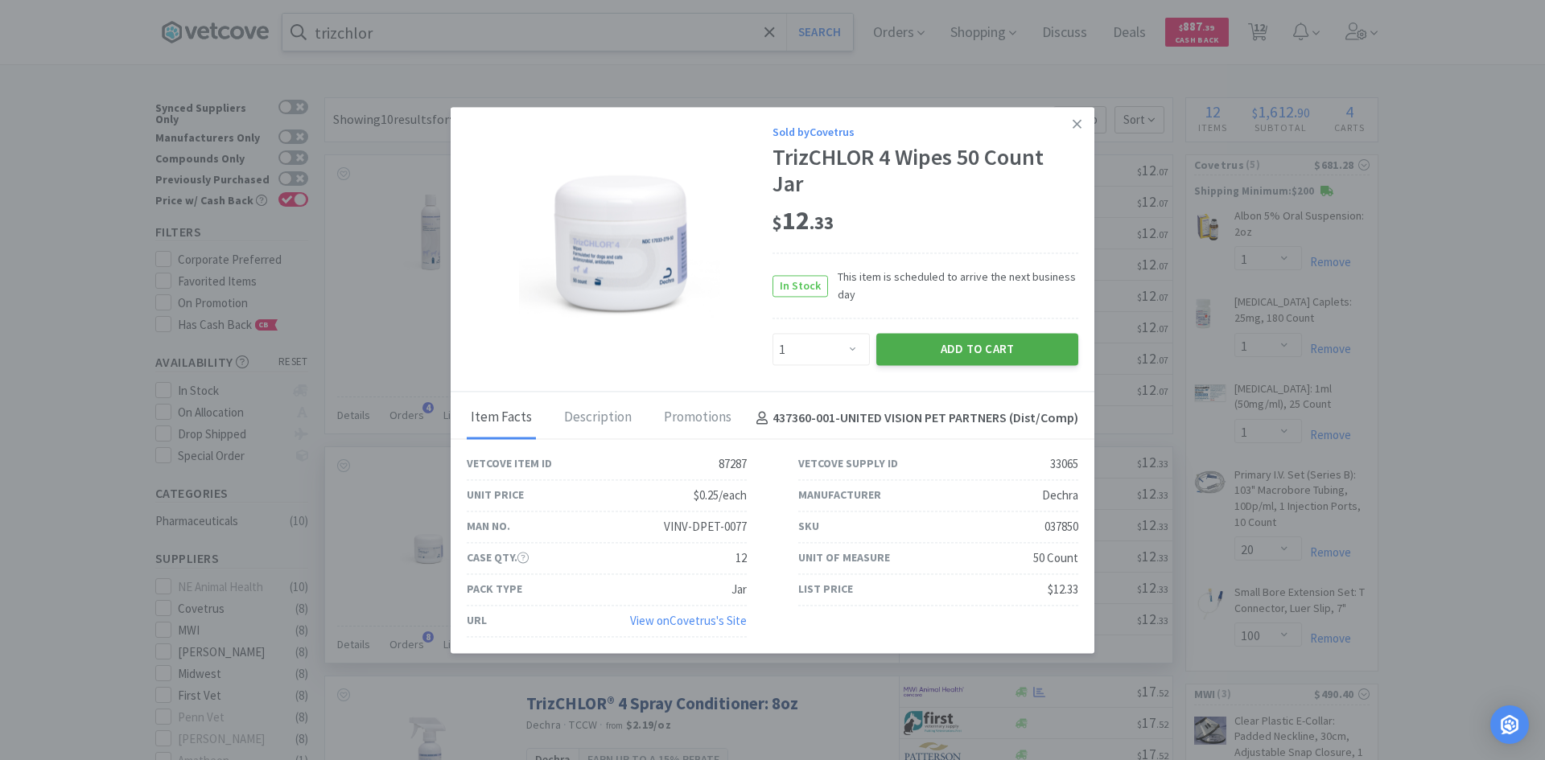
click at [939, 341] on button "Add to Cart" at bounding box center [977, 350] width 202 height 32
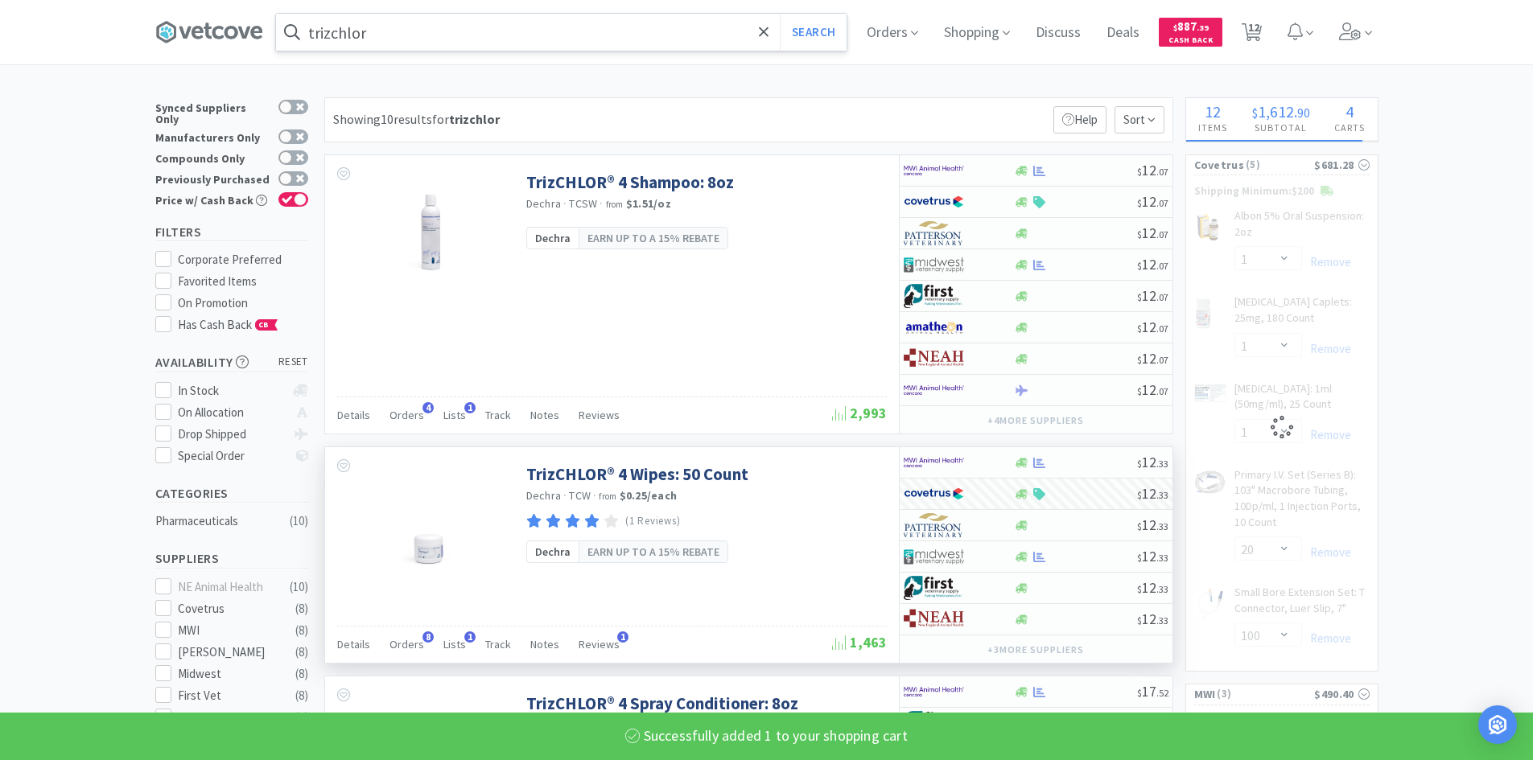
select select "1"
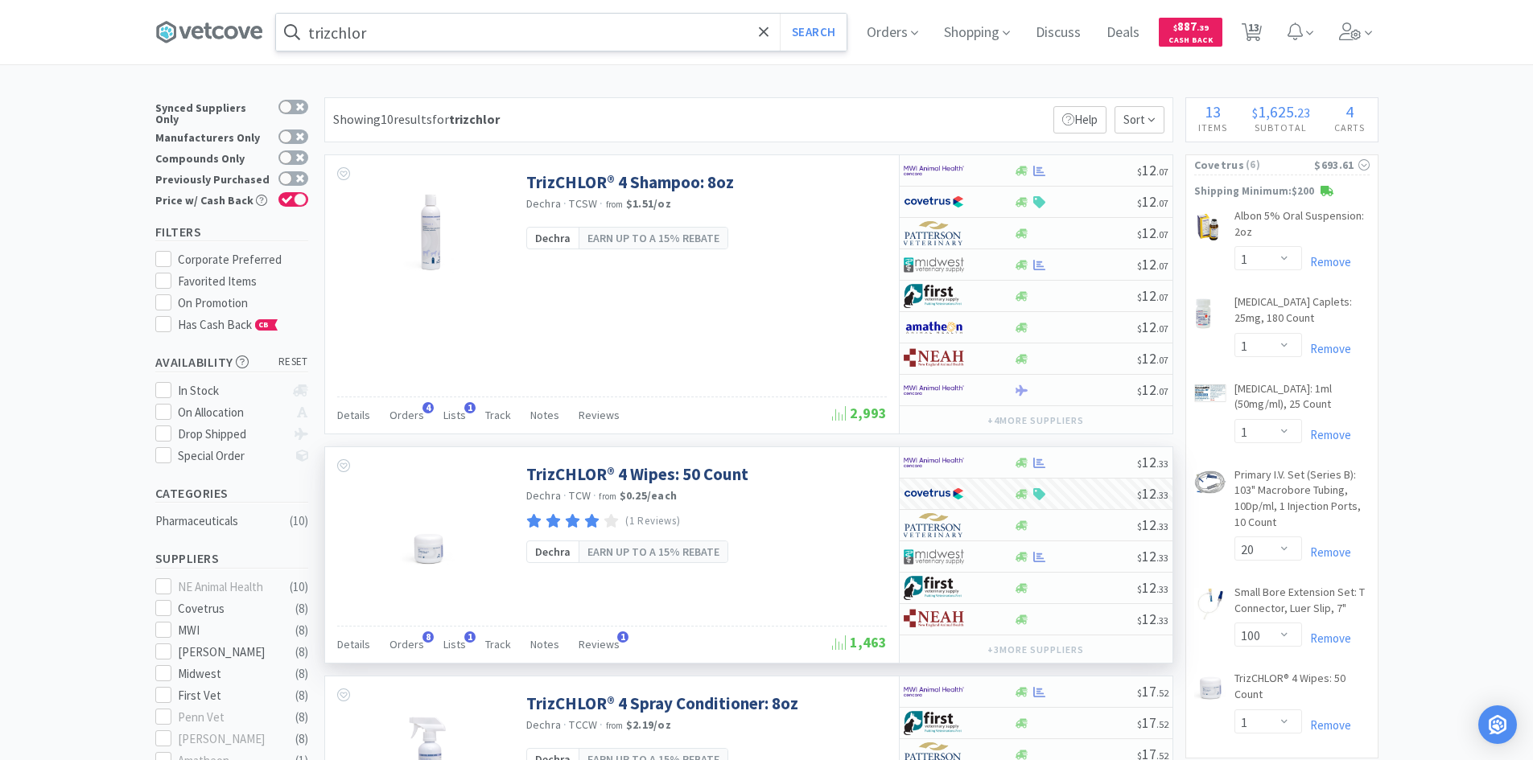
click at [533, 47] on input "trizchlor" at bounding box center [561, 32] width 571 height 37
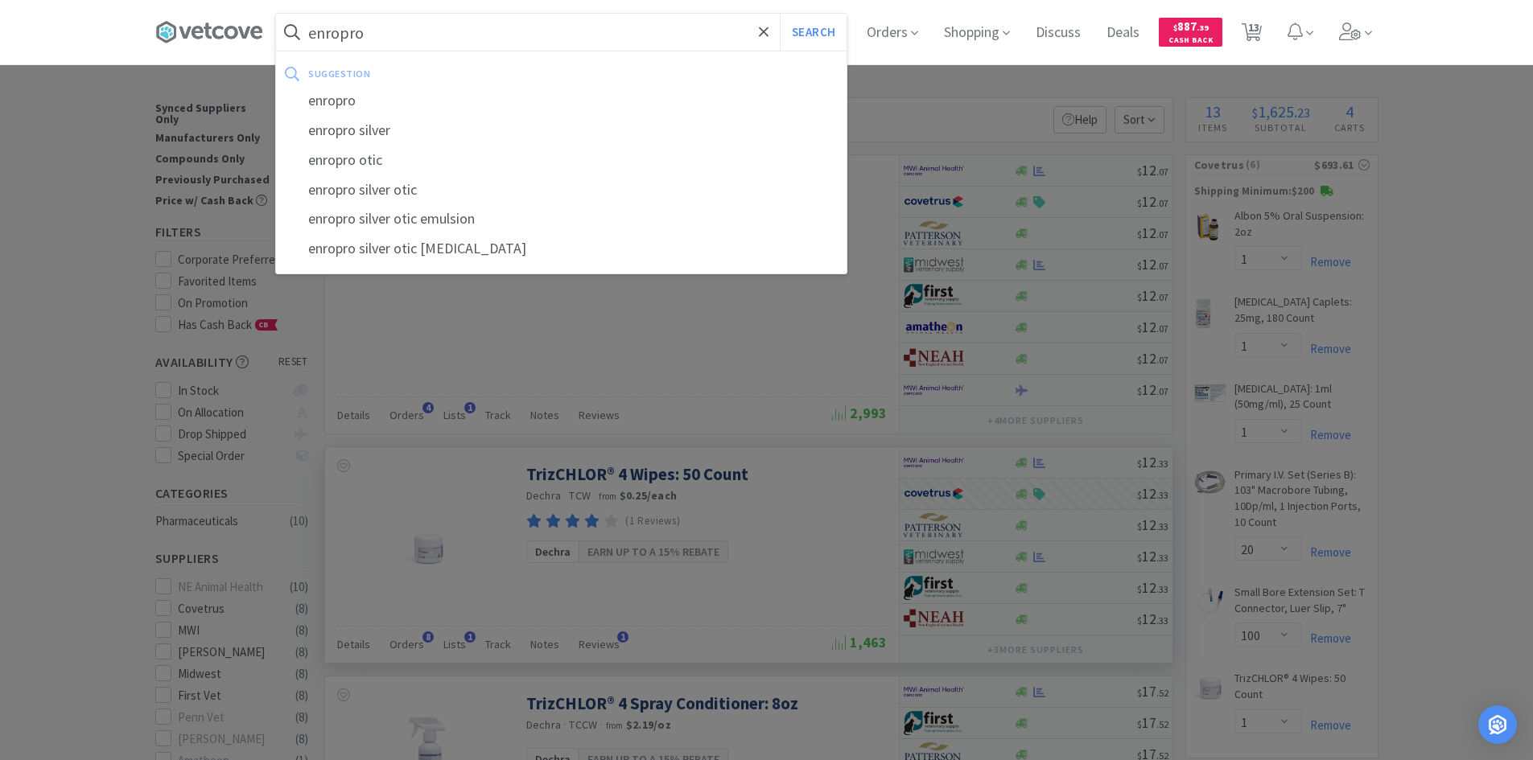
click at [780, 14] on button "Search" at bounding box center [813, 32] width 67 height 37
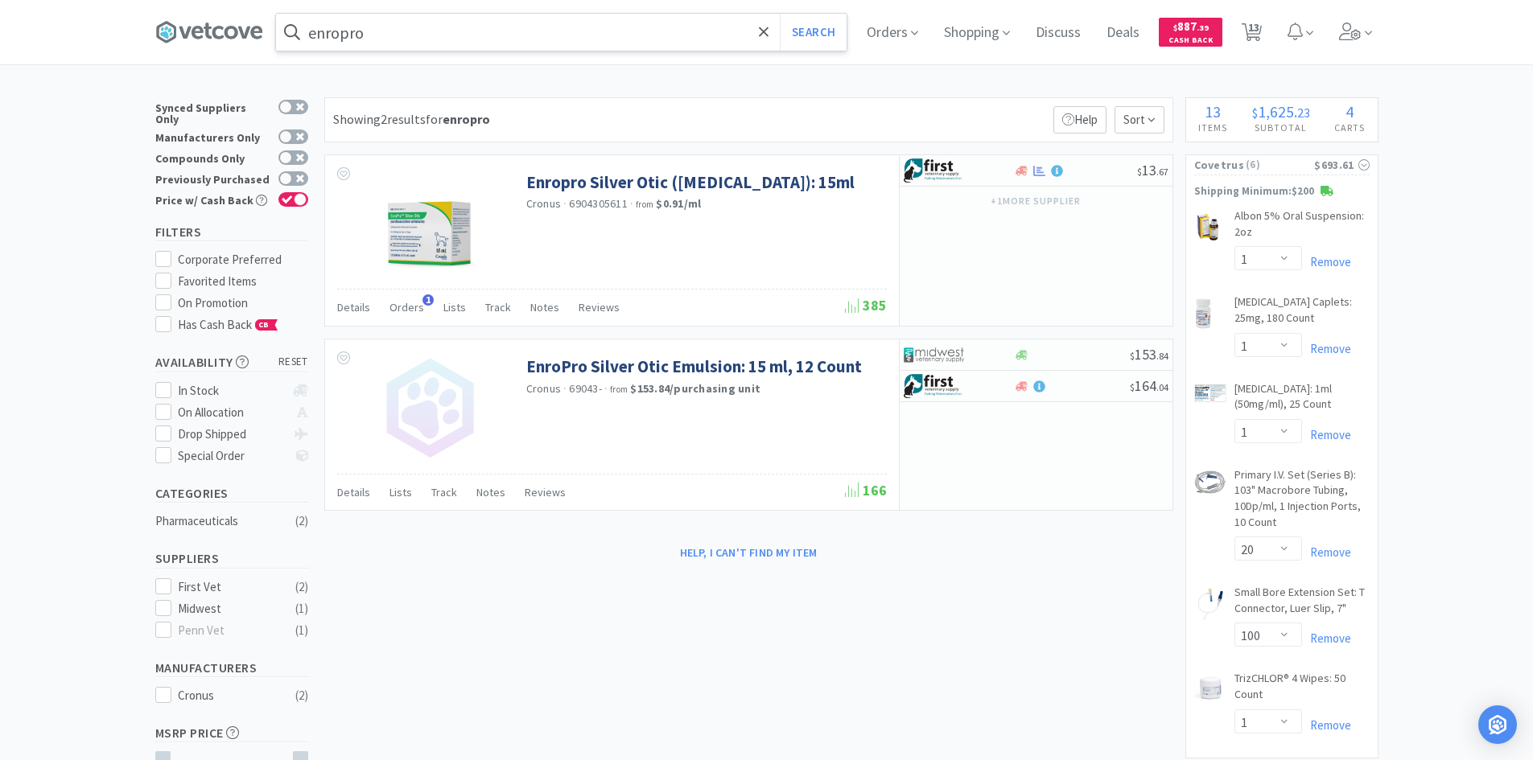
click at [463, 21] on input "enropro" at bounding box center [561, 32] width 571 height 37
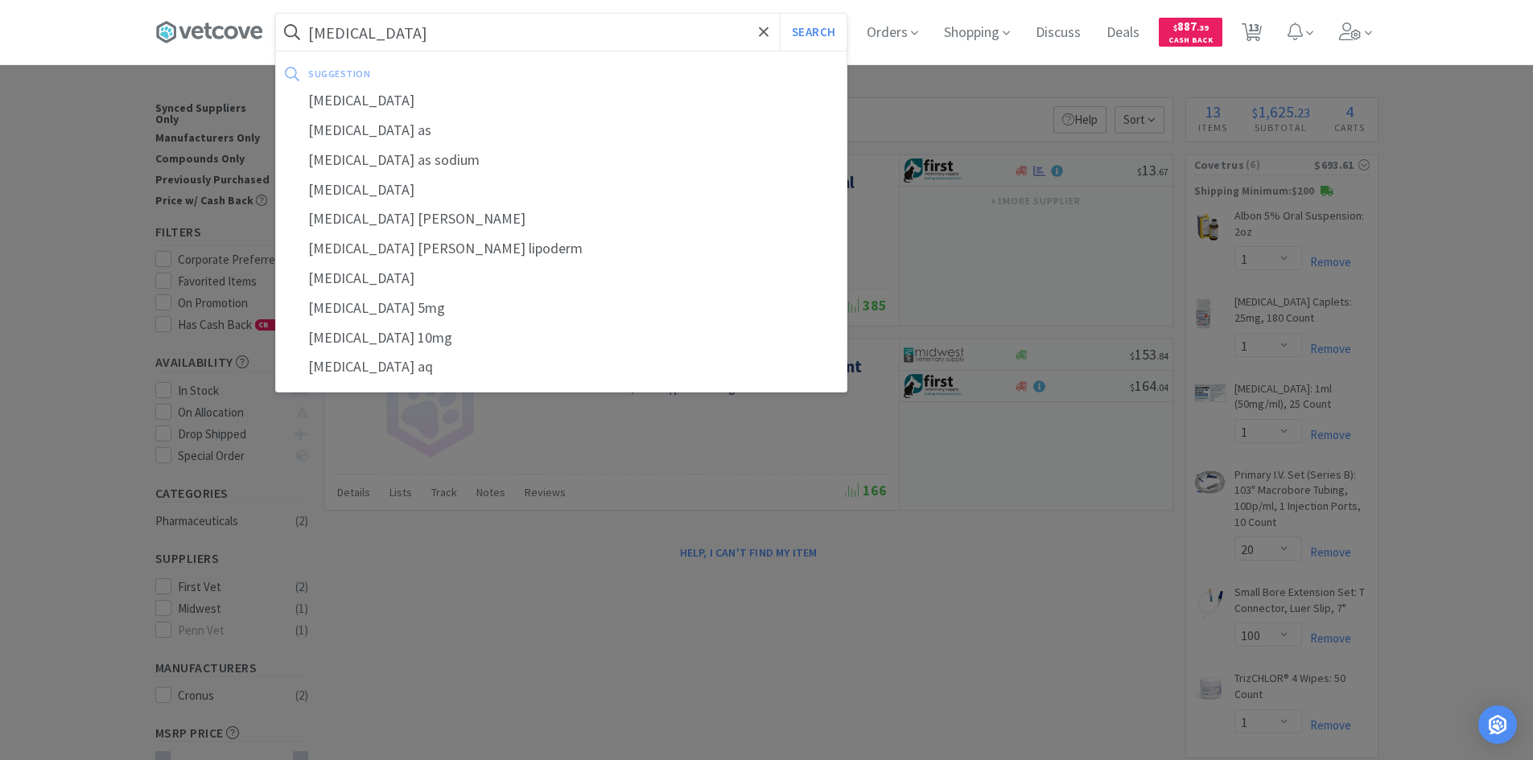
type input "[MEDICAL_DATA]"
click at [780, 14] on button "Search" at bounding box center [813, 32] width 67 height 37
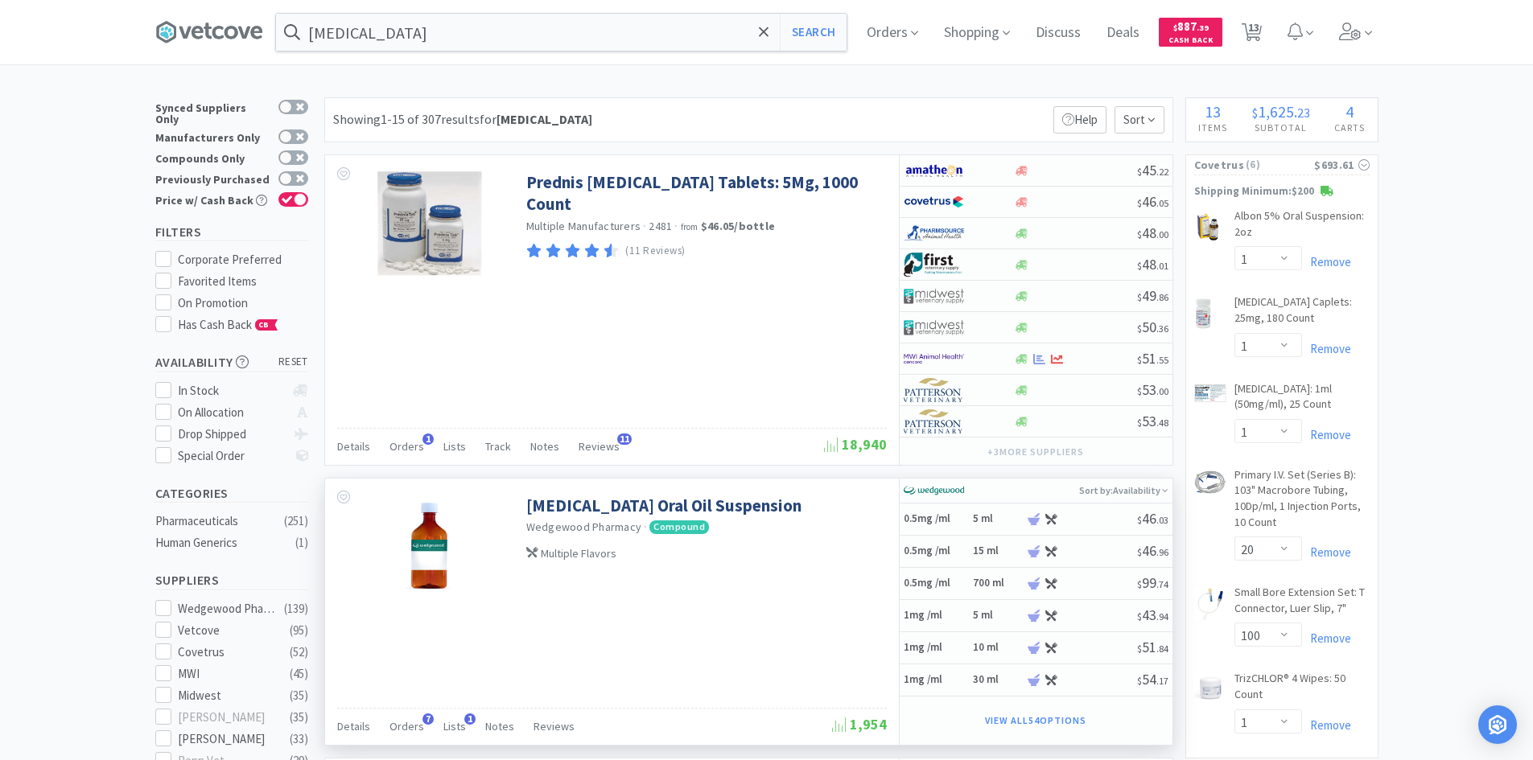
scroll to position [80, 0]
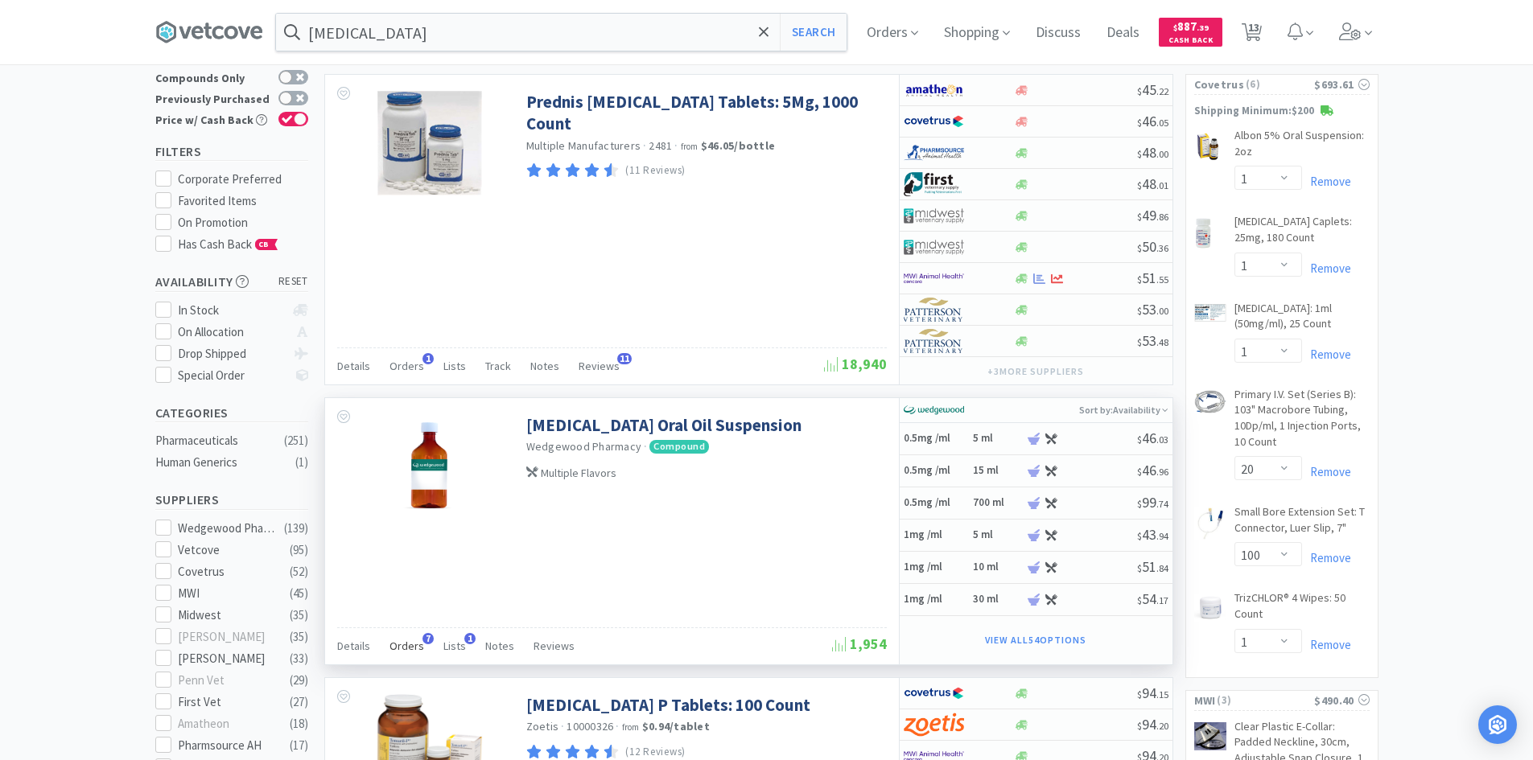
click at [400, 642] on span "Orders" at bounding box center [406, 646] width 35 height 14
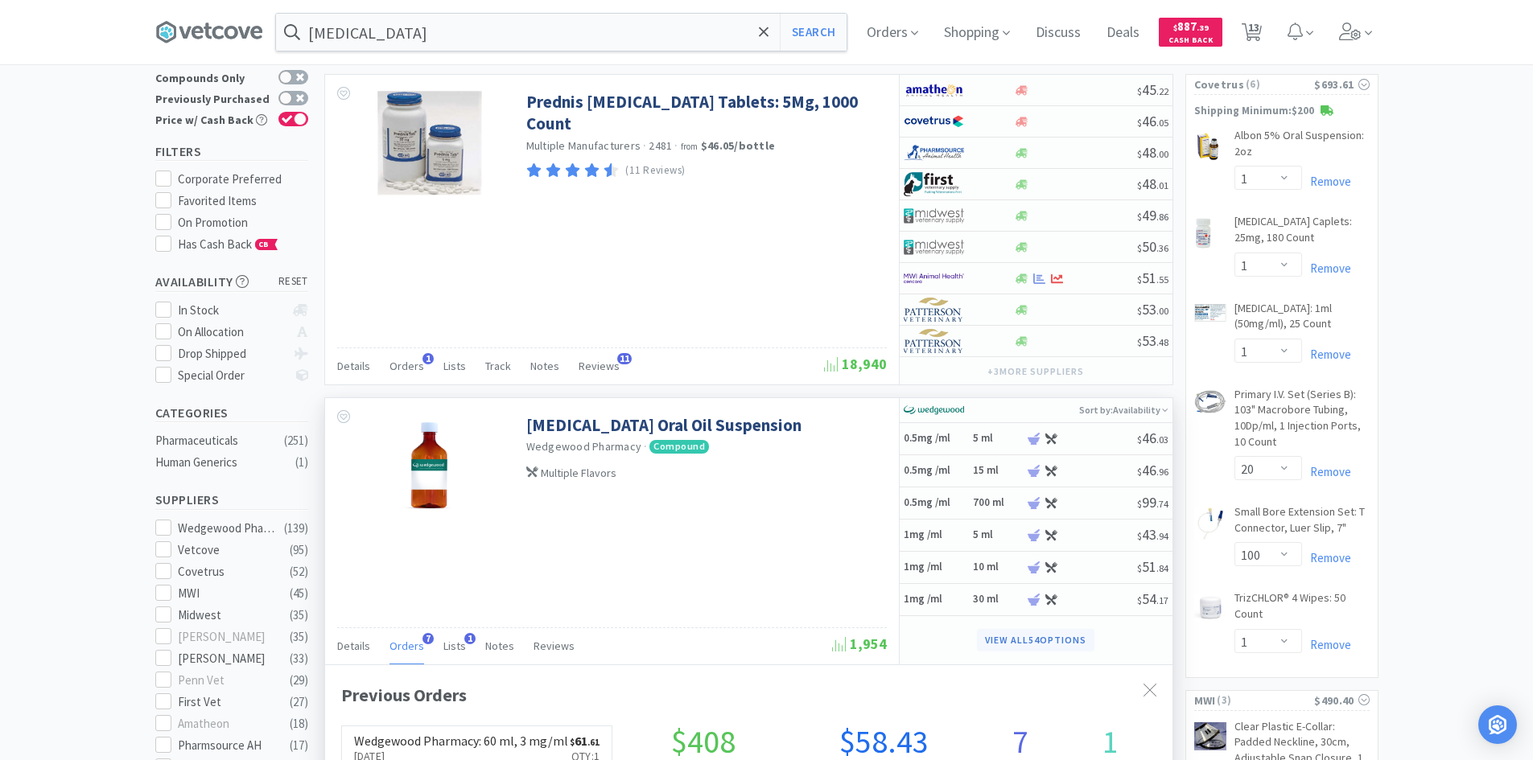
click at [1040, 637] on button "View all 54 Options" at bounding box center [1035, 640] width 117 height 23
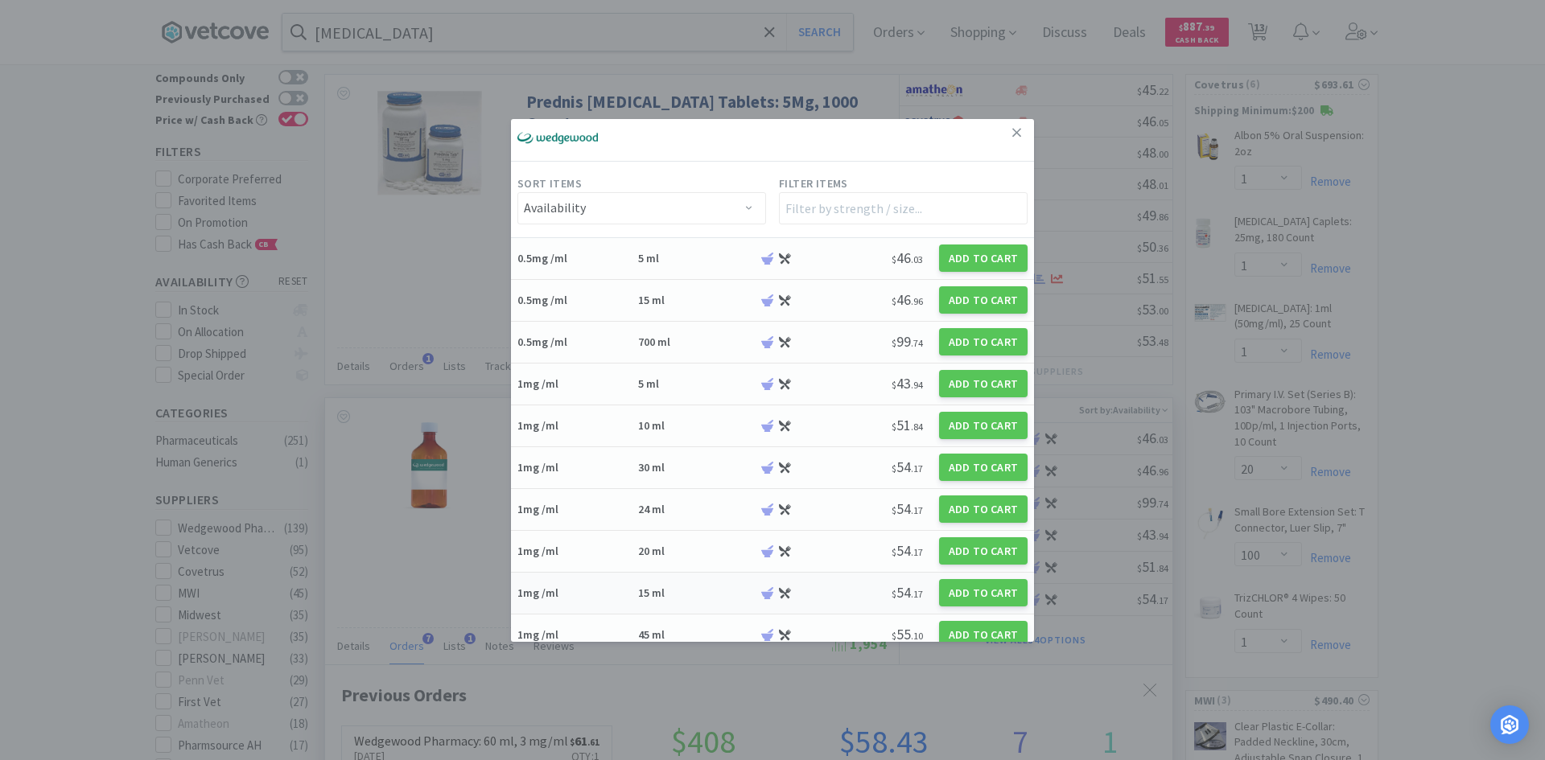
scroll to position [0, 0]
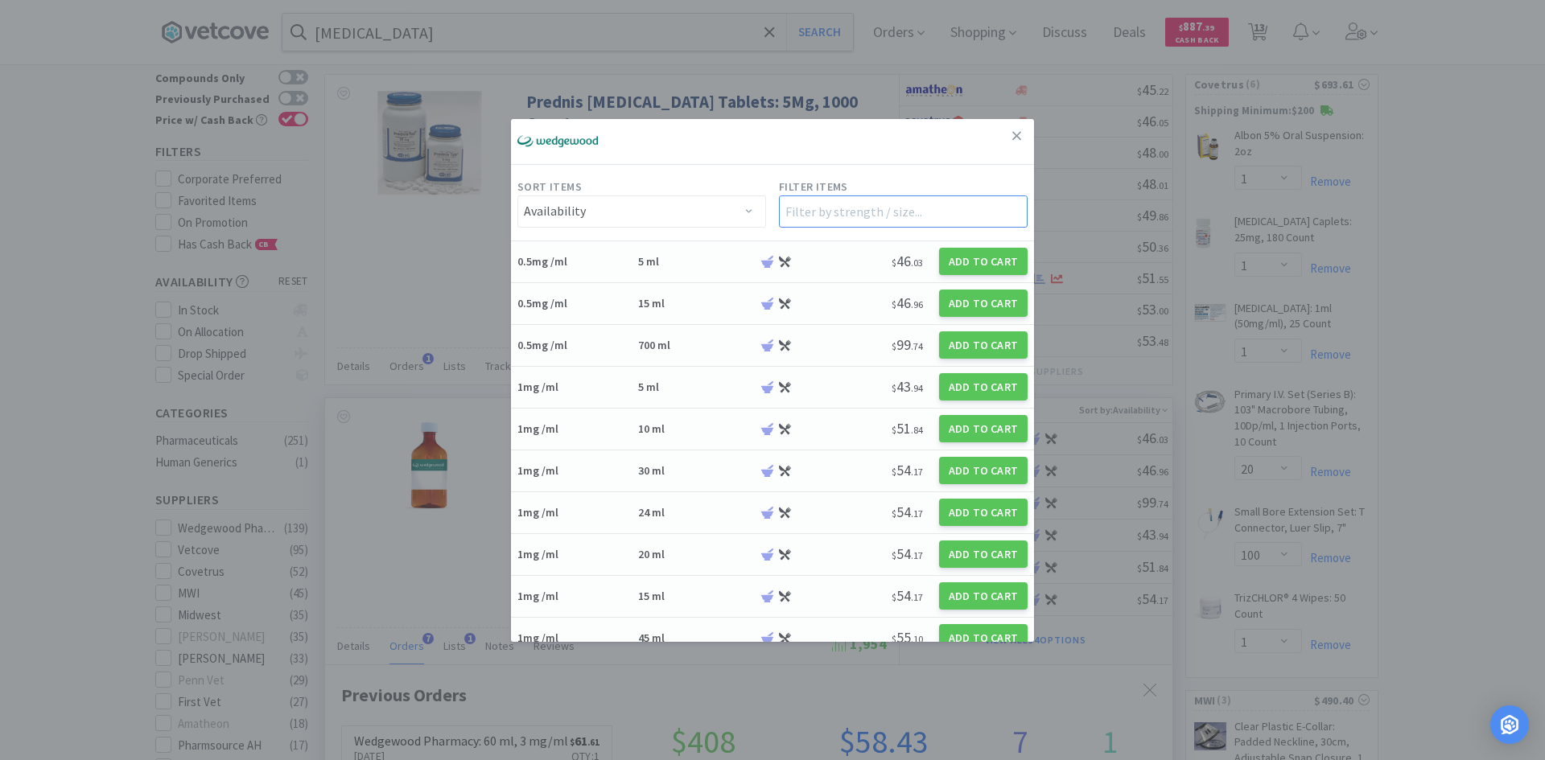
click at [833, 207] on input "text" at bounding box center [903, 212] width 249 height 32
type input "3"
click at [1015, 134] on link at bounding box center [1017, 136] width 28 height 35
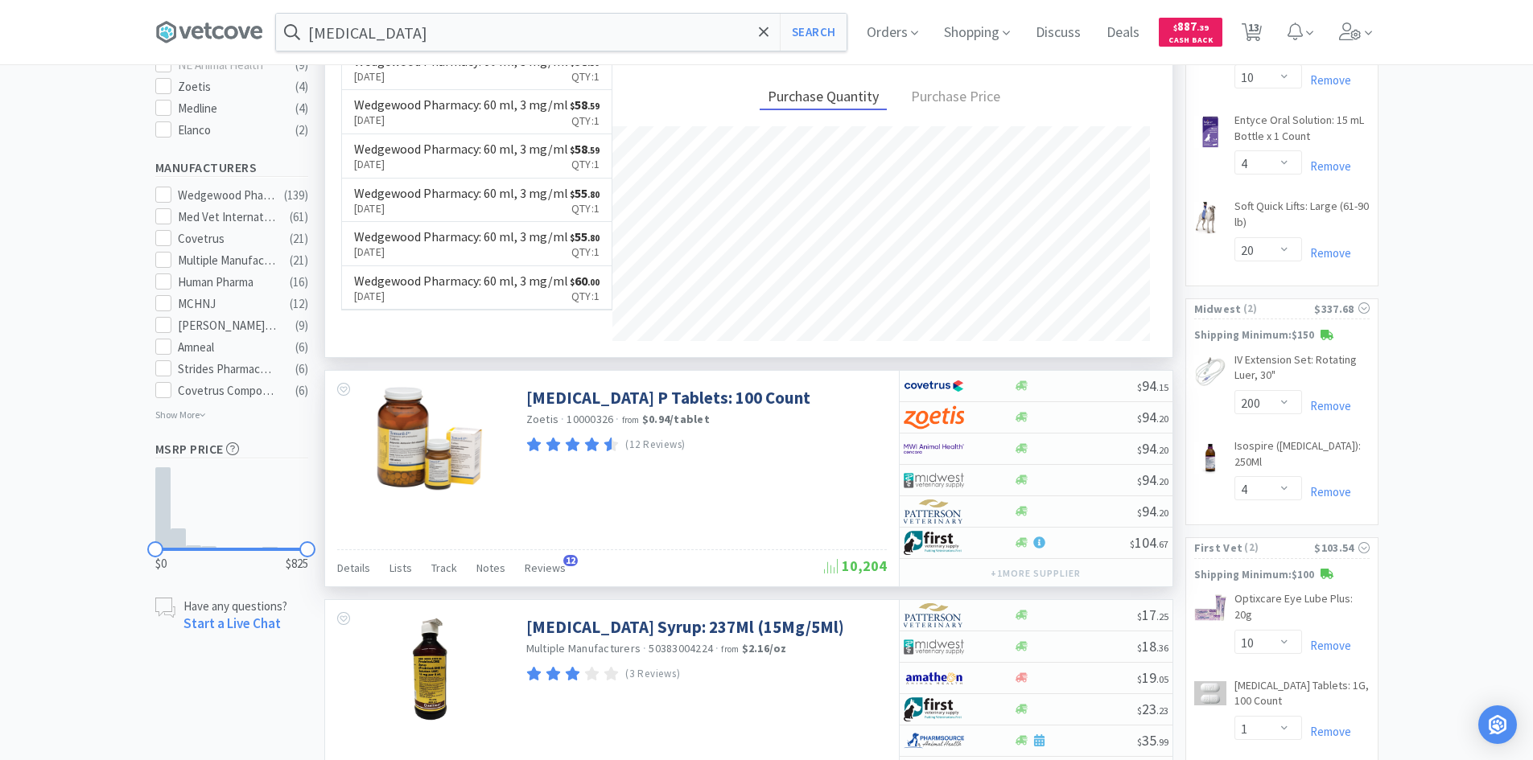
scroll to position [322, 0]
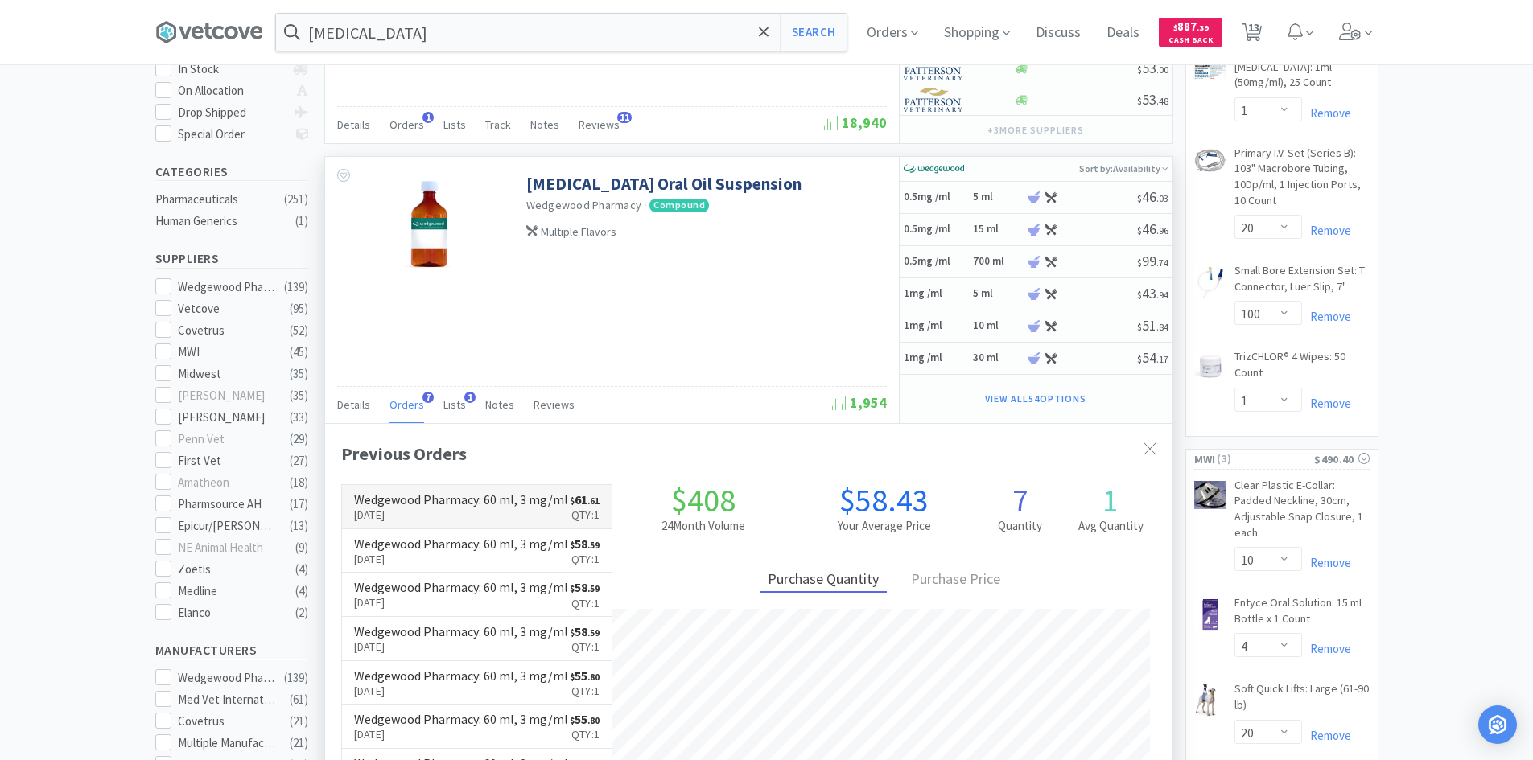
click at [513, 506] on h6 "Wedgewood Pharmacy : 60 ml, 3 mg/ml" at bounding box center [461, 499] width 214 height 13
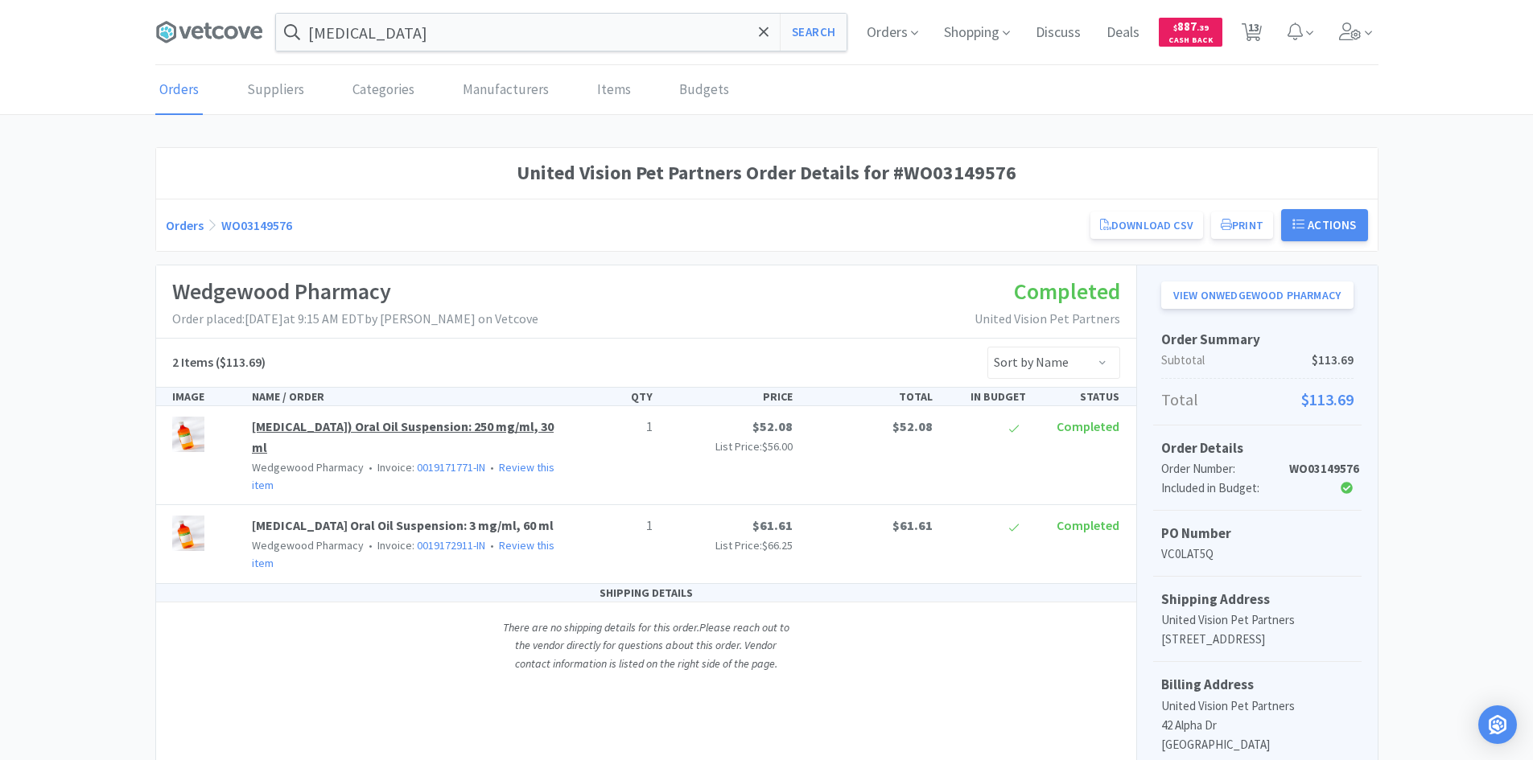
click at [452, 422] on link "[MEDICAL_DATA]) Oral Oil Suspension: 250 mg/ml, 30 ml" at bounding box center [403, 436] width 302 height 37
click at [439, 525] on span "[MEDICAL_DATA] Oral Oil Suspension: 3 mg/ml, 60 ml" at bounding box center [403, 525] width 302 height 16
click at [278, 523] on span "[MEDICAL_DATA] Oral Oil Suspension: 3 mg/ml, 60 ml" at bounding box center [403, 525] width 302 height 16
click at [290, 549] on span "Wedgewood Pharmacy" at bounding box center [308, 545] width 112 height 14
click at [296, 529] on span "[MEDICAL_DATA] Oral Oil Suspension: 3 mg/ml, 60 ml" at bounding box center [403, 525] width 302 height 16
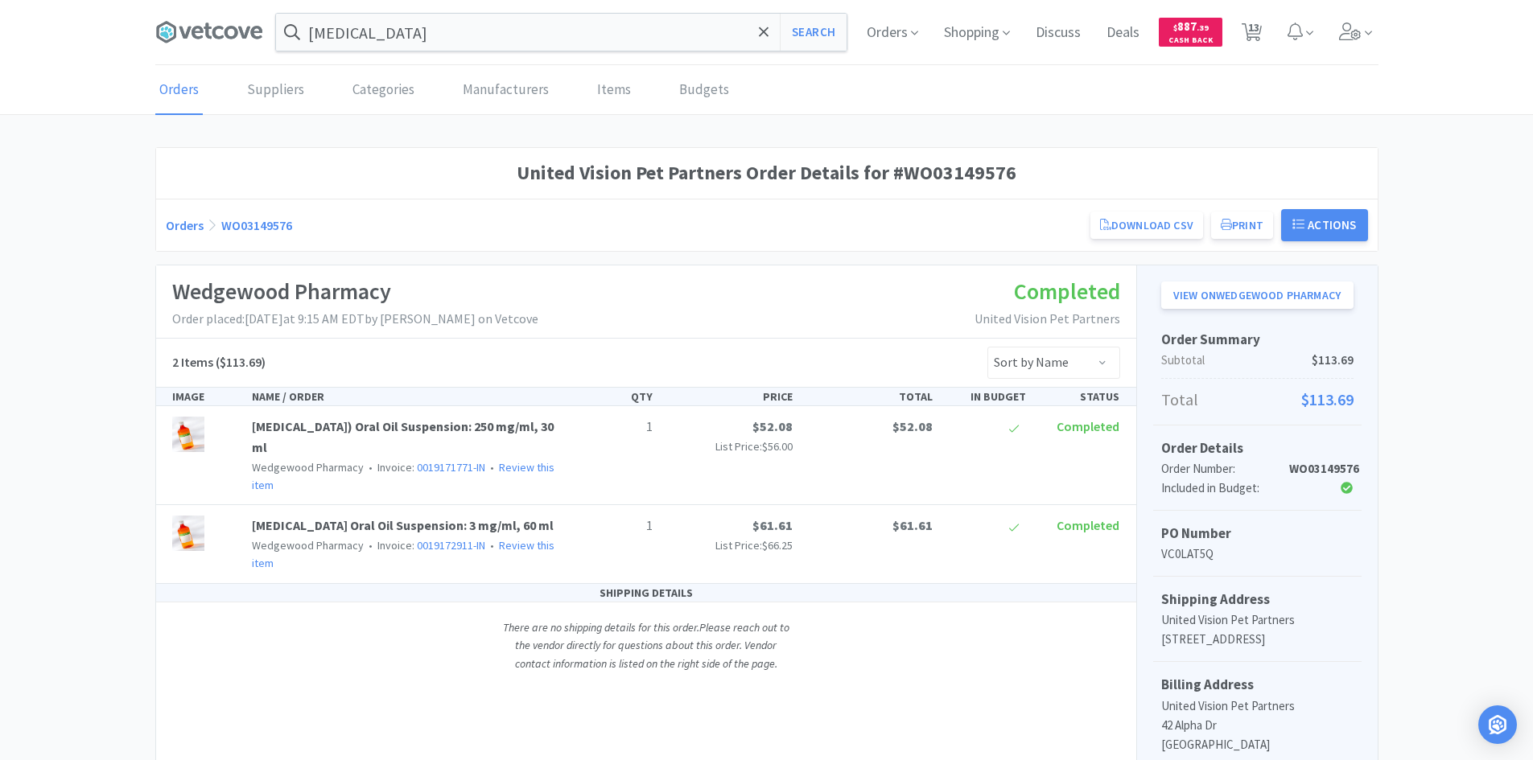
select select "1"
select select "20"
select select "100"
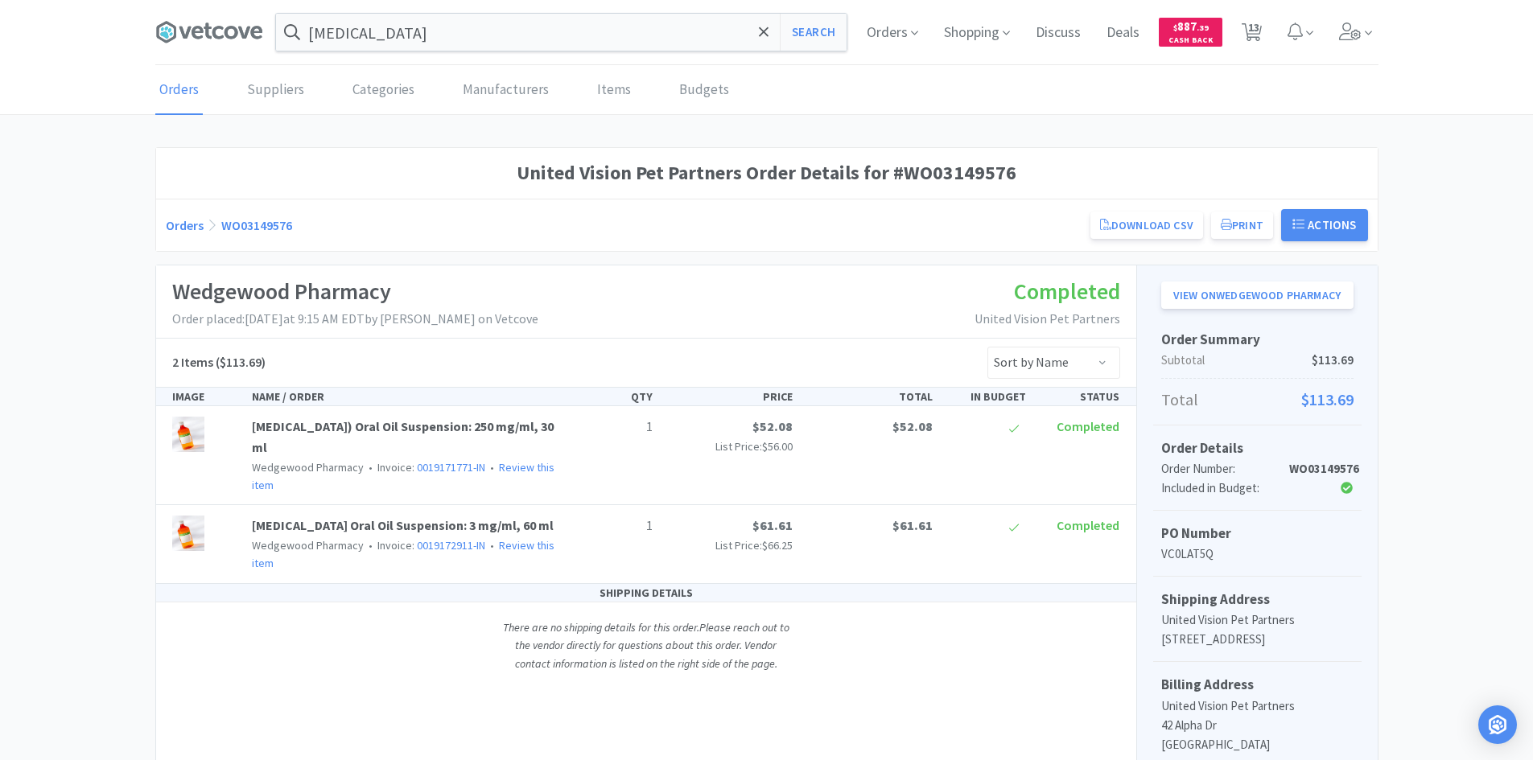
select select "1"
select select "10"
select select "4"
select select "20"
select select "200"
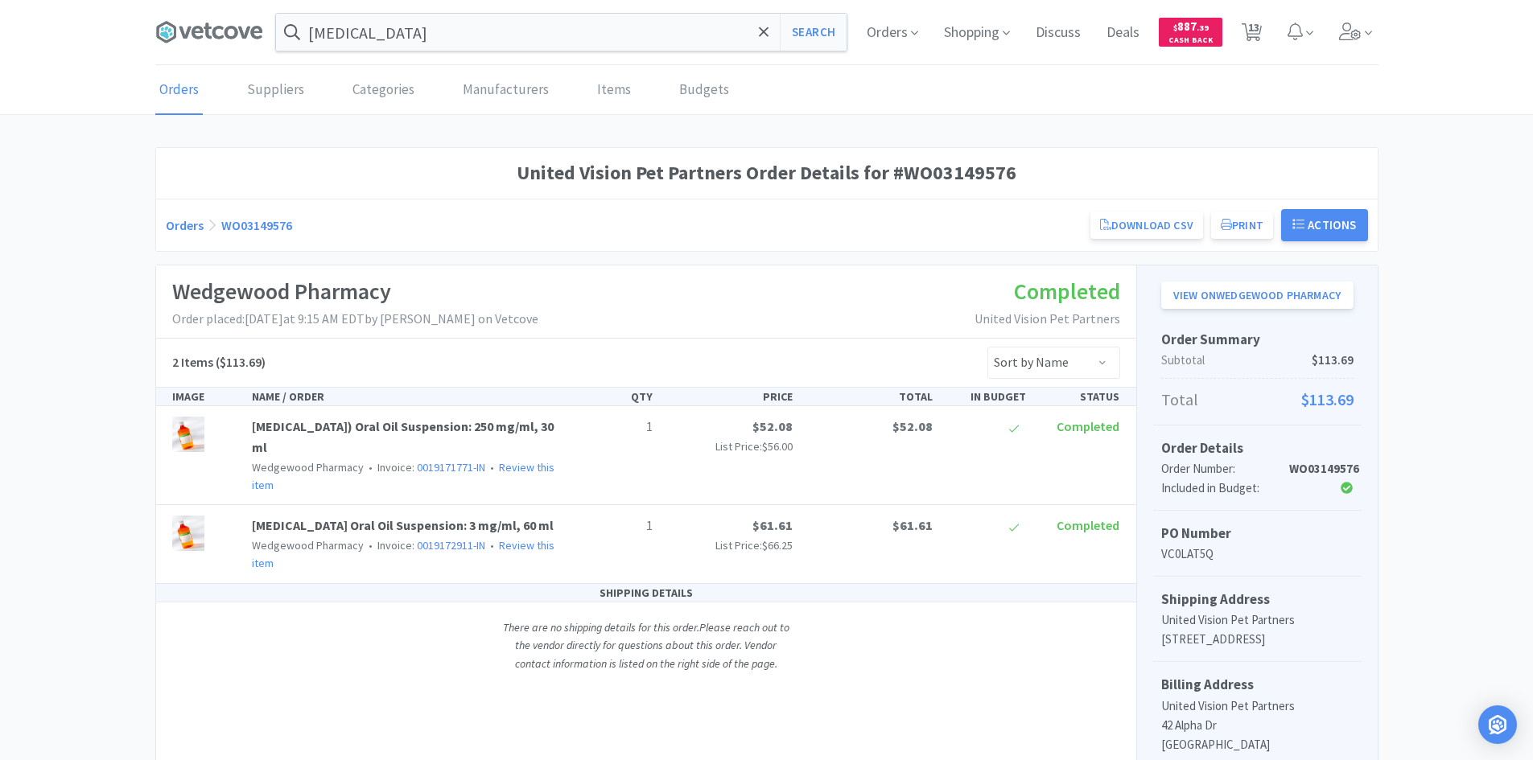
select select "4"
select select "10"
select select "1"
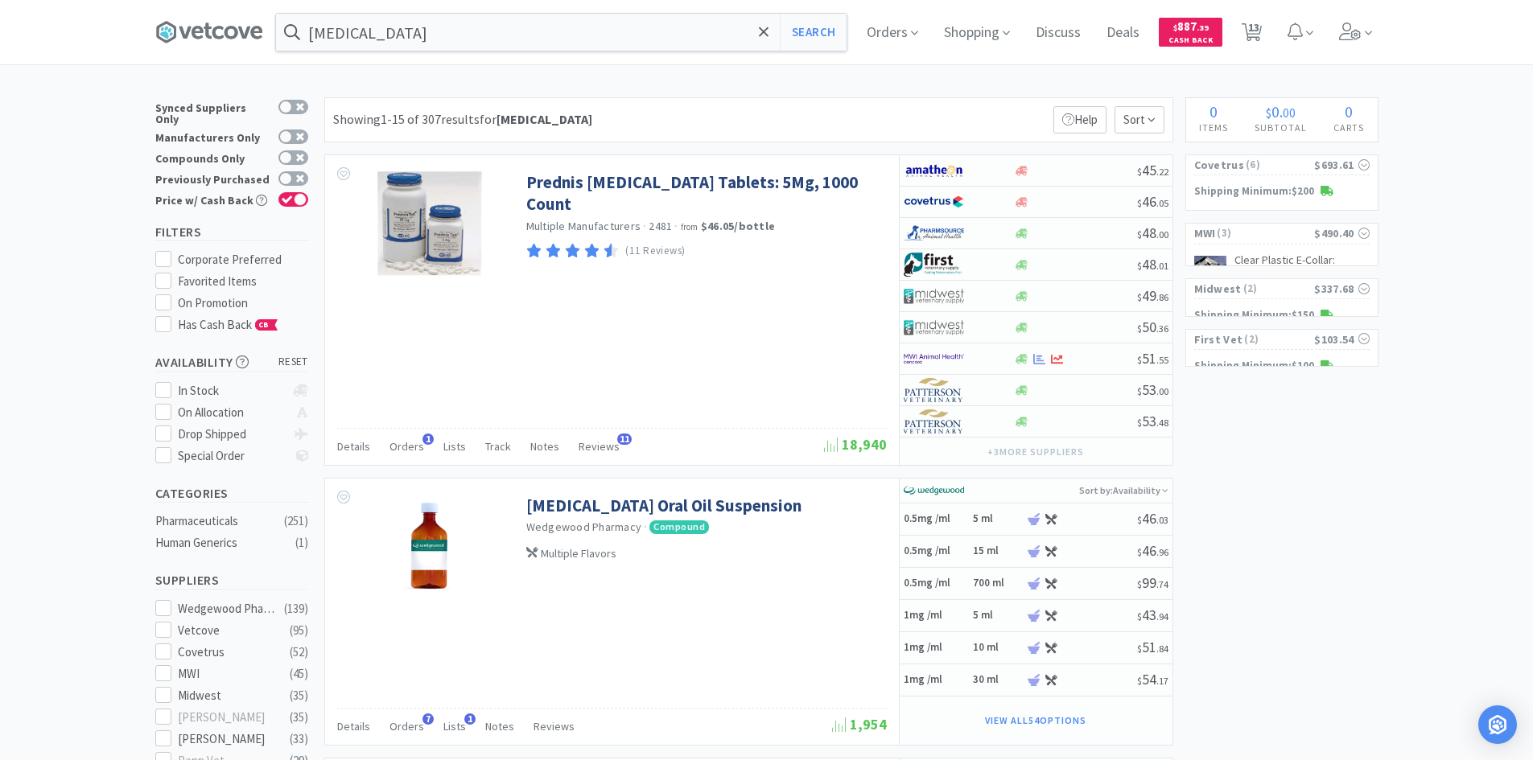
scroll to position [322, 0]
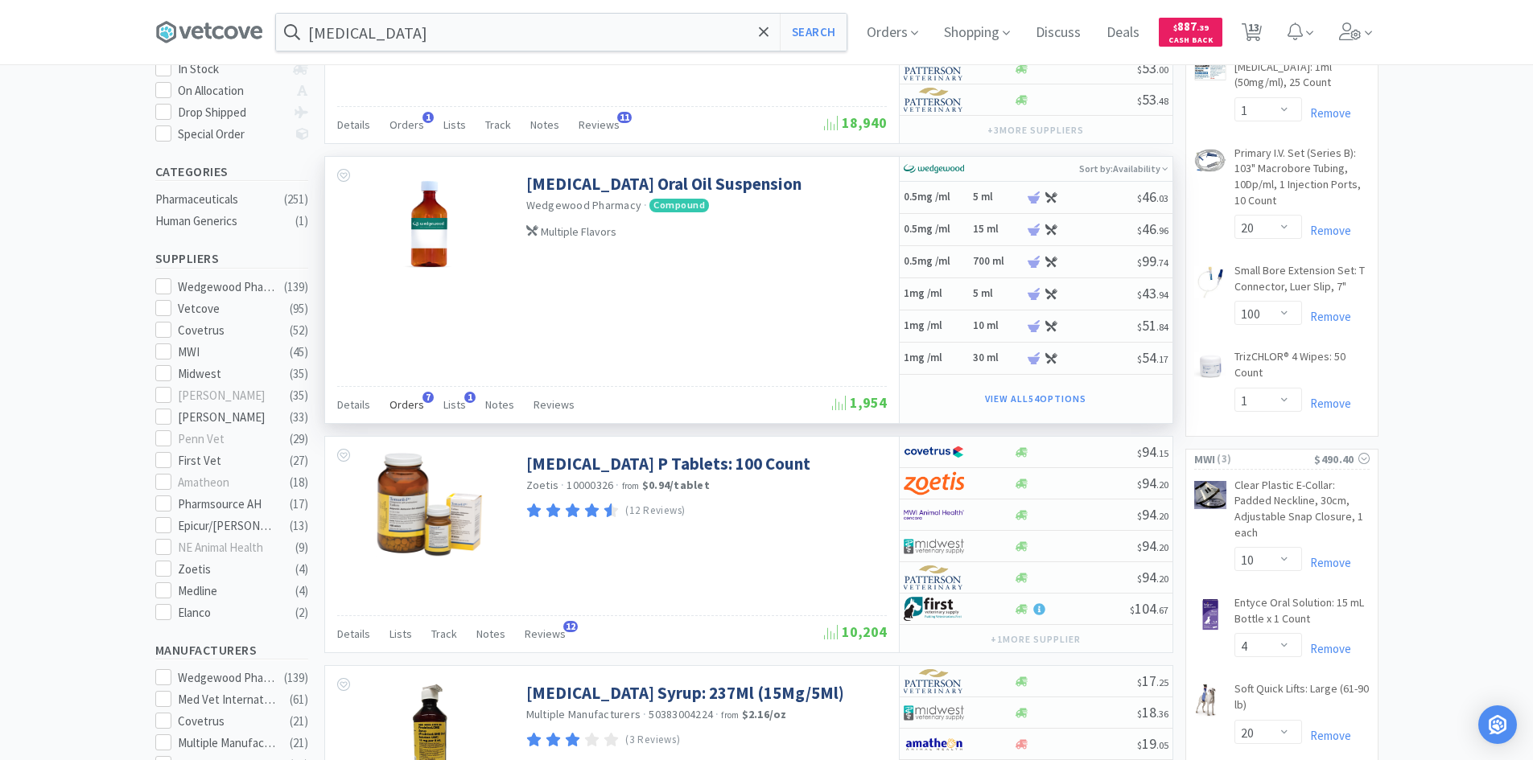
click at [416, 407] on span "Orders" at bounding box center [406, 405] width 35 height 14
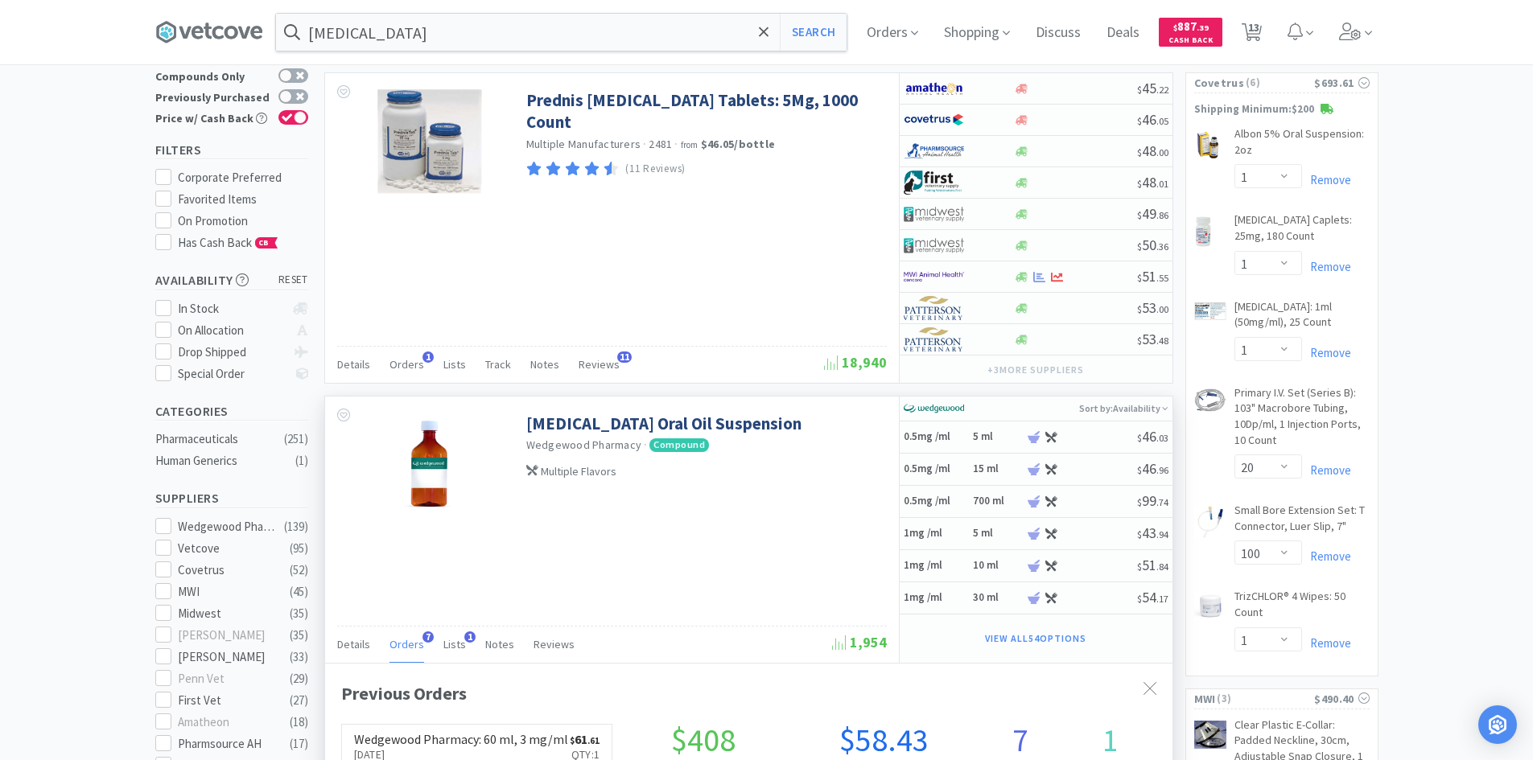
scroll to position [80, 0]
click at [627, 507] on div "[MEDICAL_DATA] Oral Oil Suspension Wedgewood Pharmacy · Compound Multiple Flavo…" at bounding box center [612, 465] width 574 height 134
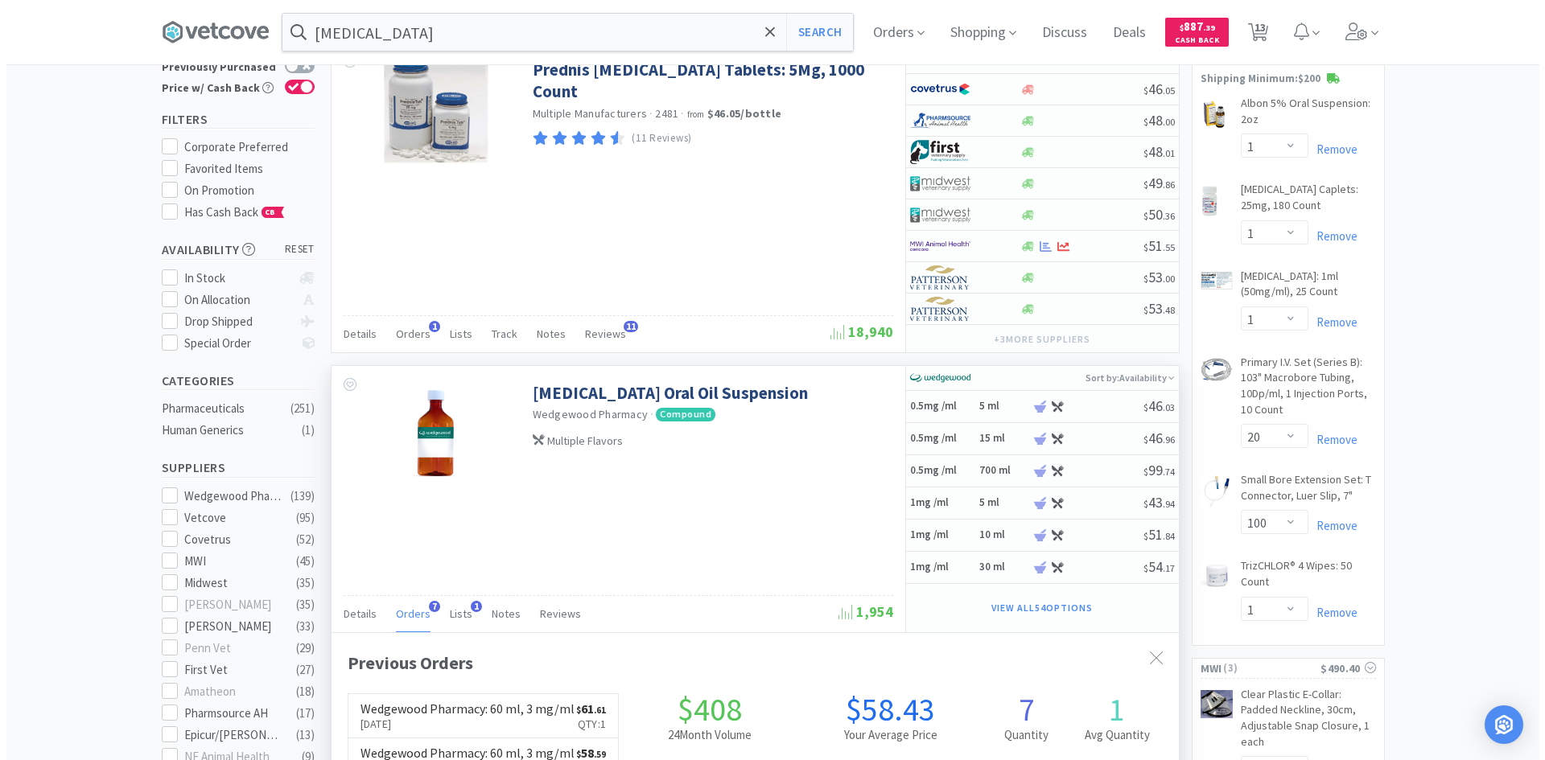
scroll to position [0, 0]
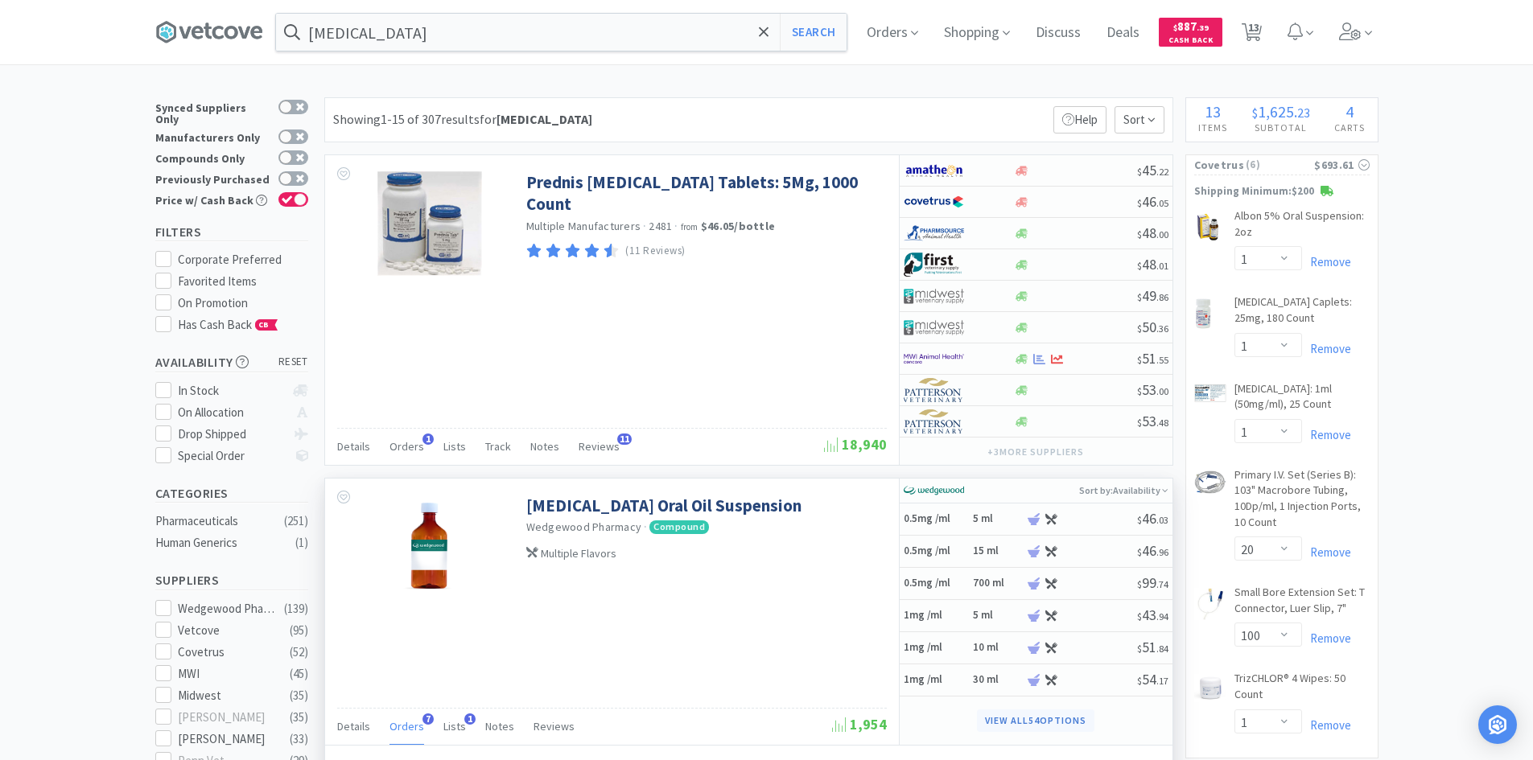
click at [1036, 712] on button "View all 54 Options" at bounding box center [1035, 721] width 117 height 23
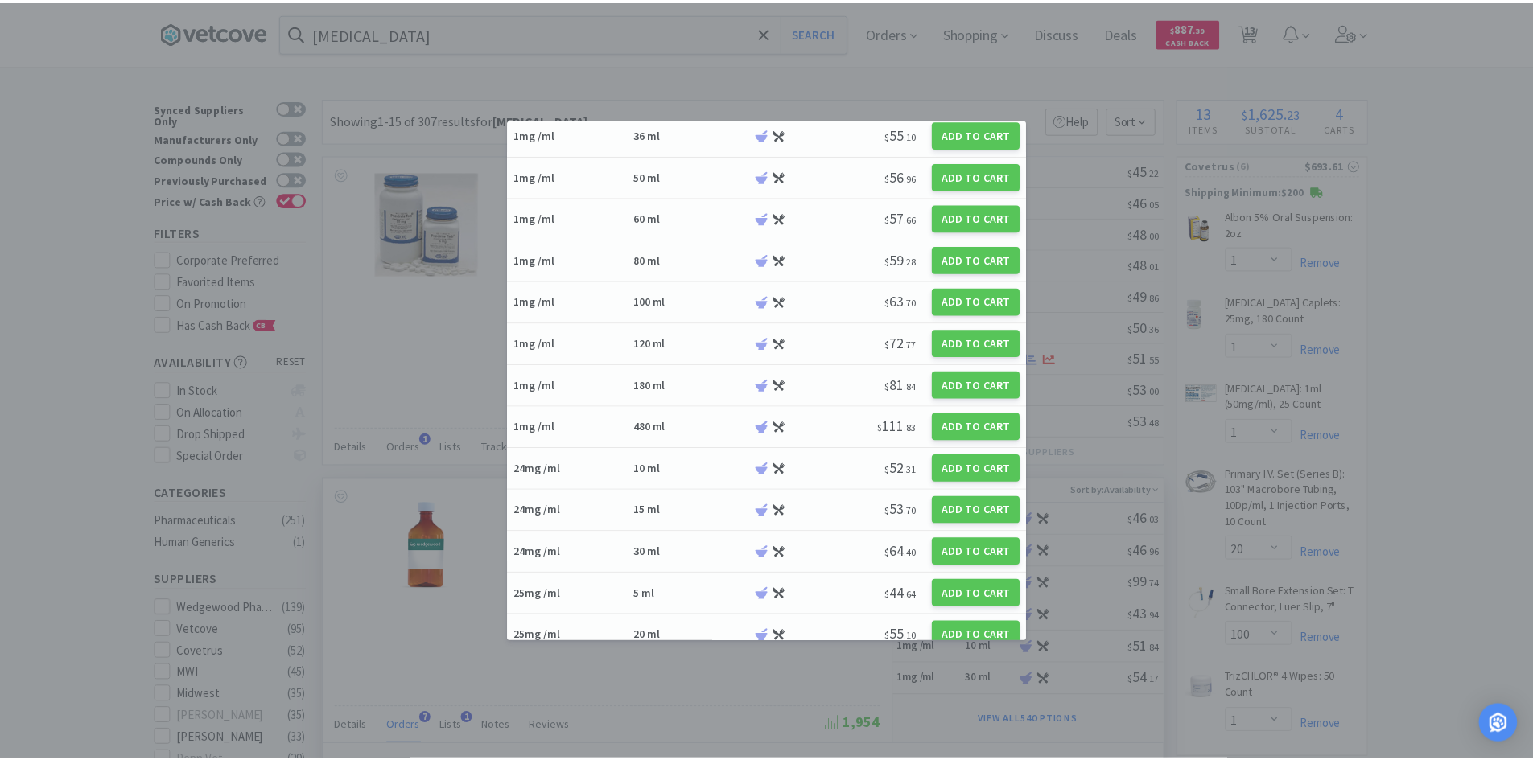
scroll to position [161, 0]
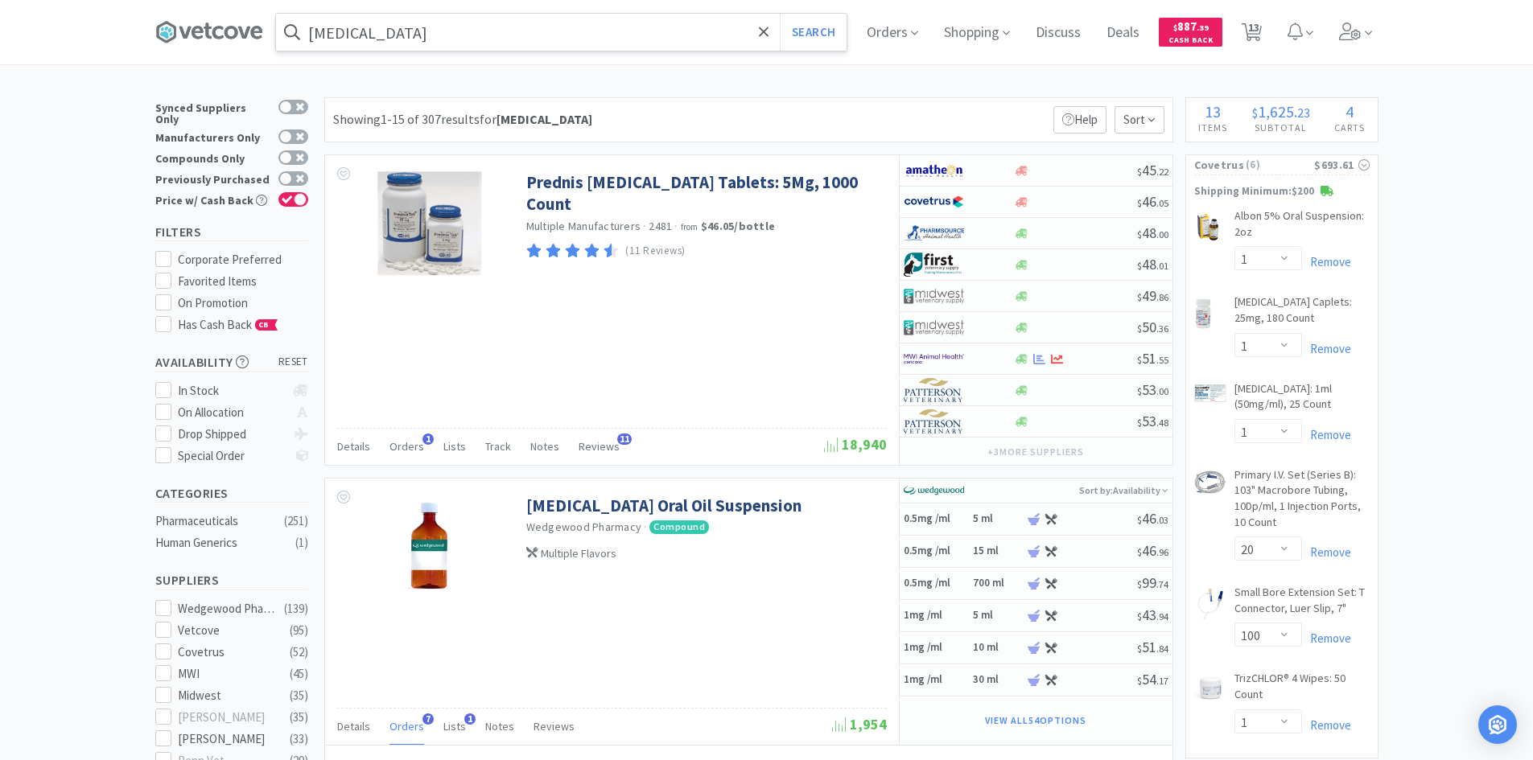
click at [538, 45] on input "[MEDICAL_DATA]" at bounding box center [561, 32] width 571 height 37
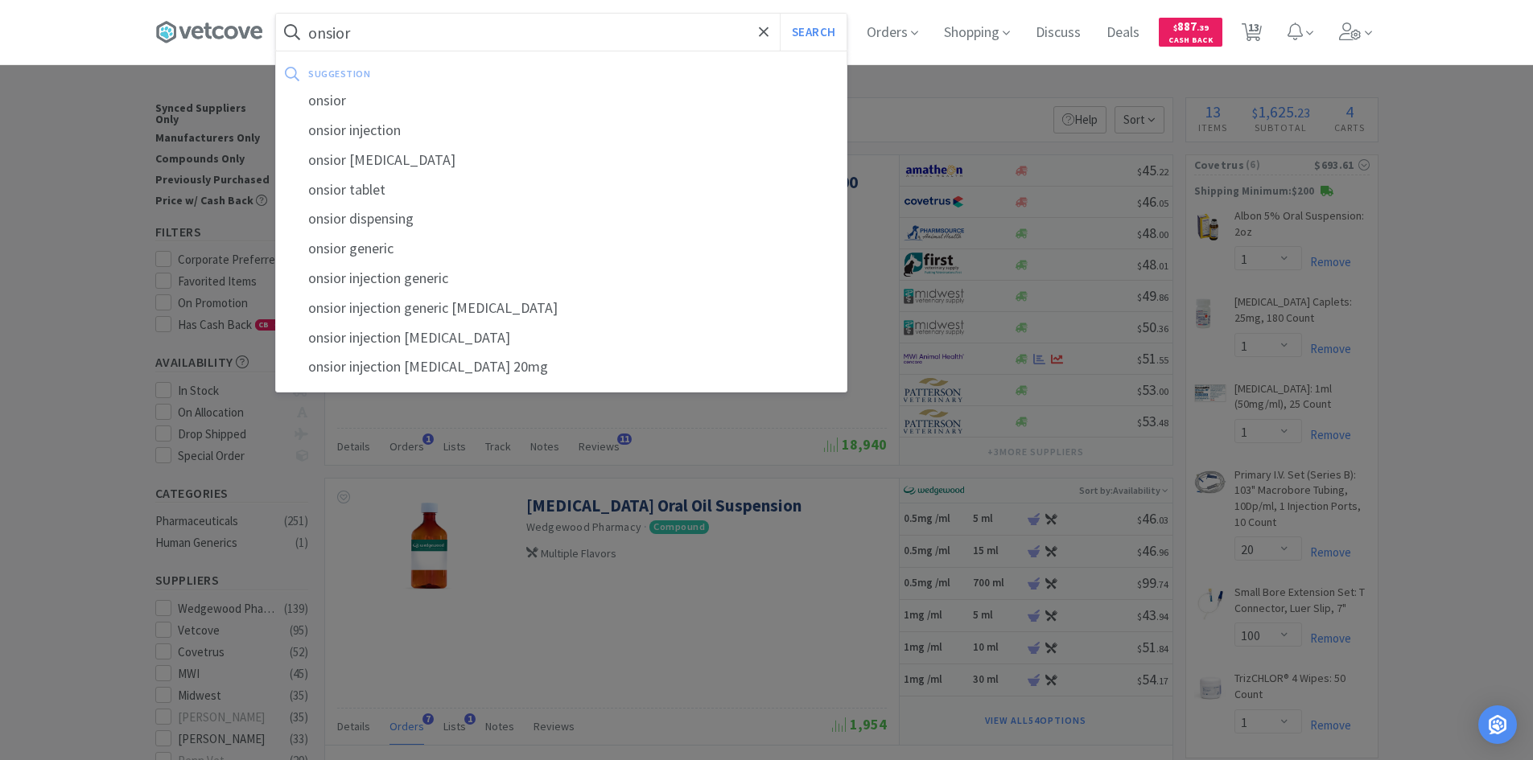
type input "onsior"
click at [780, 14] on button "Search" at bounding box center [813, 32] width 67 height 37
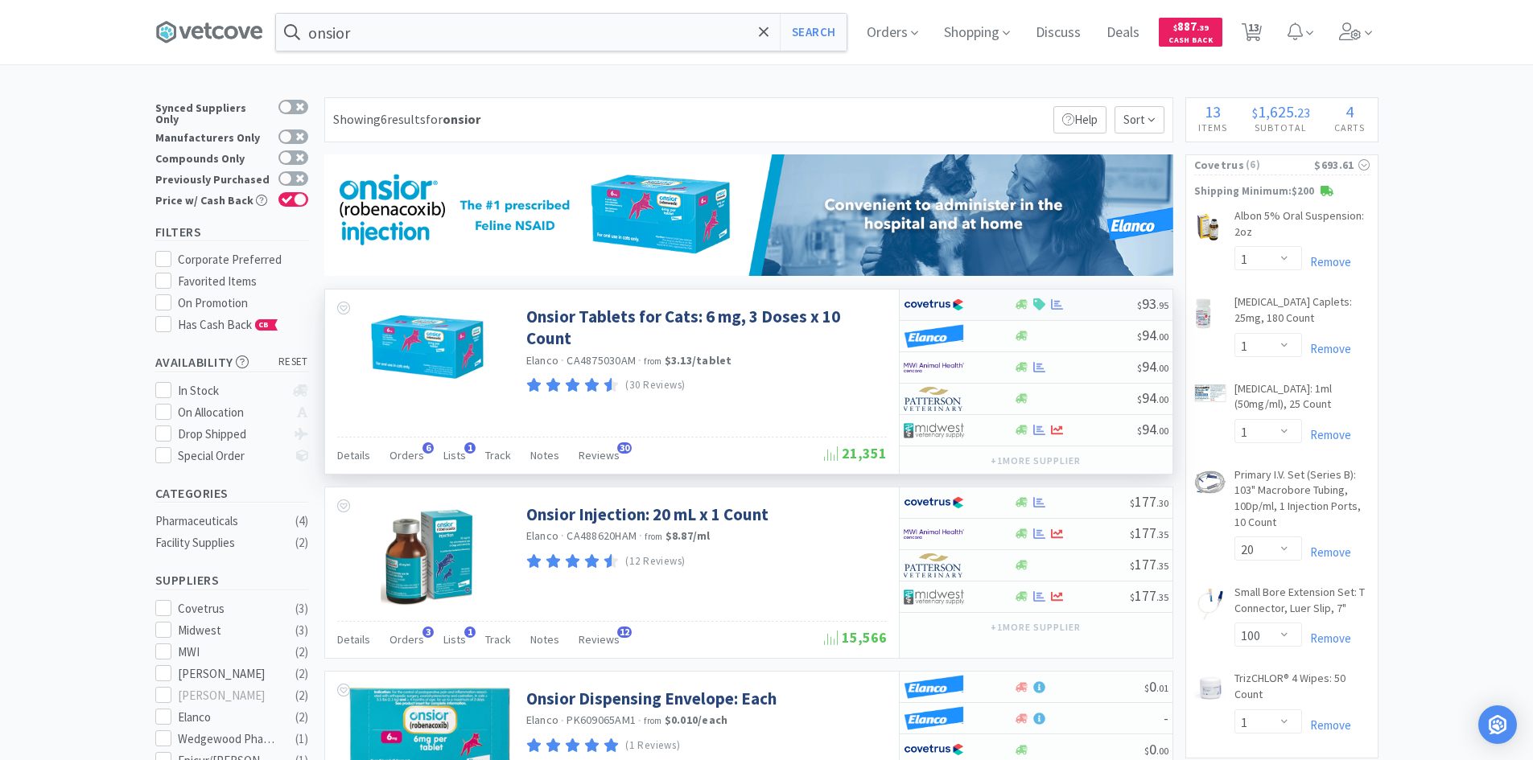
click at [974, 306] on div at bounding box center [948, 304] width 89 height 27
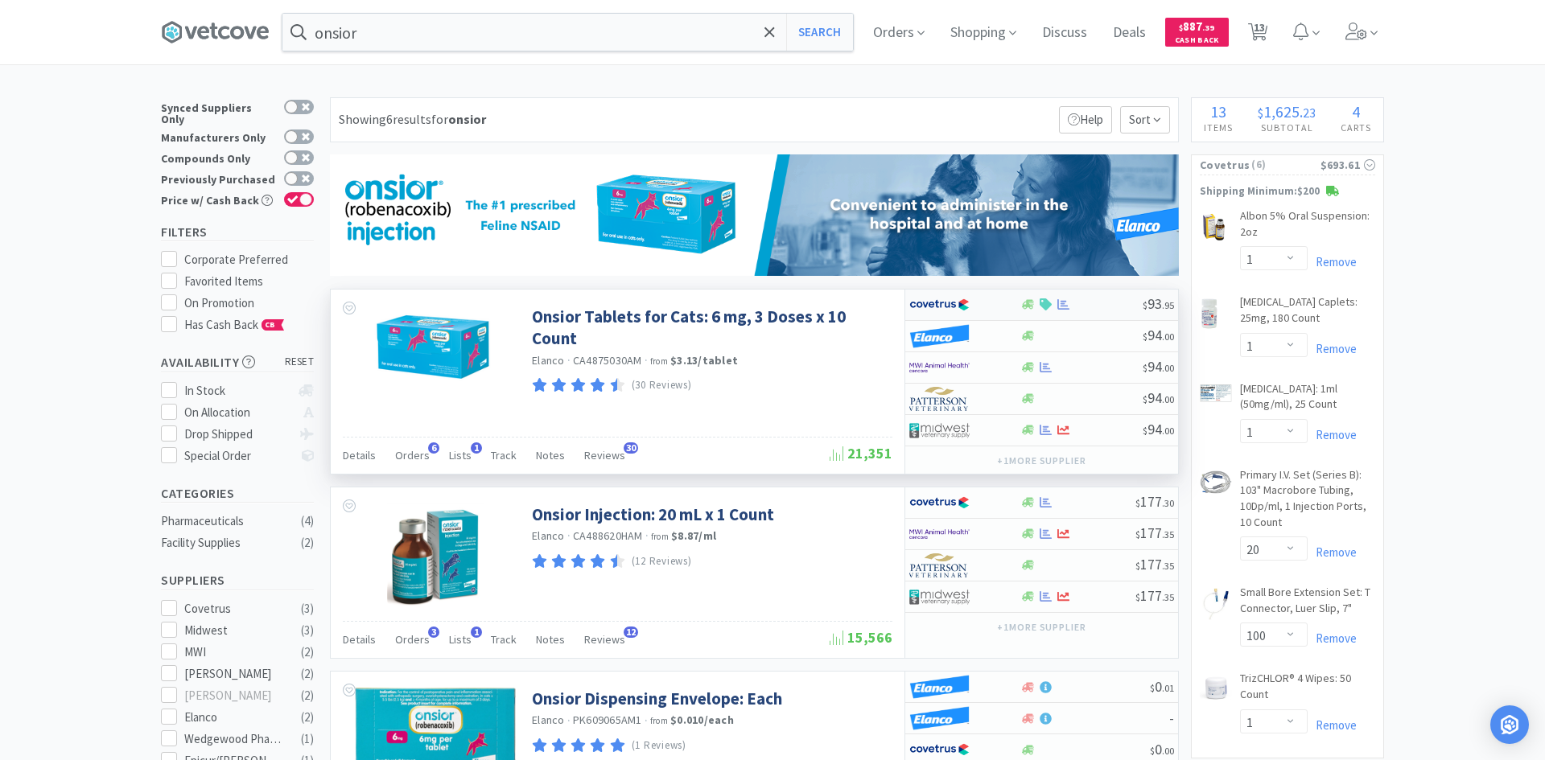
select select "1"
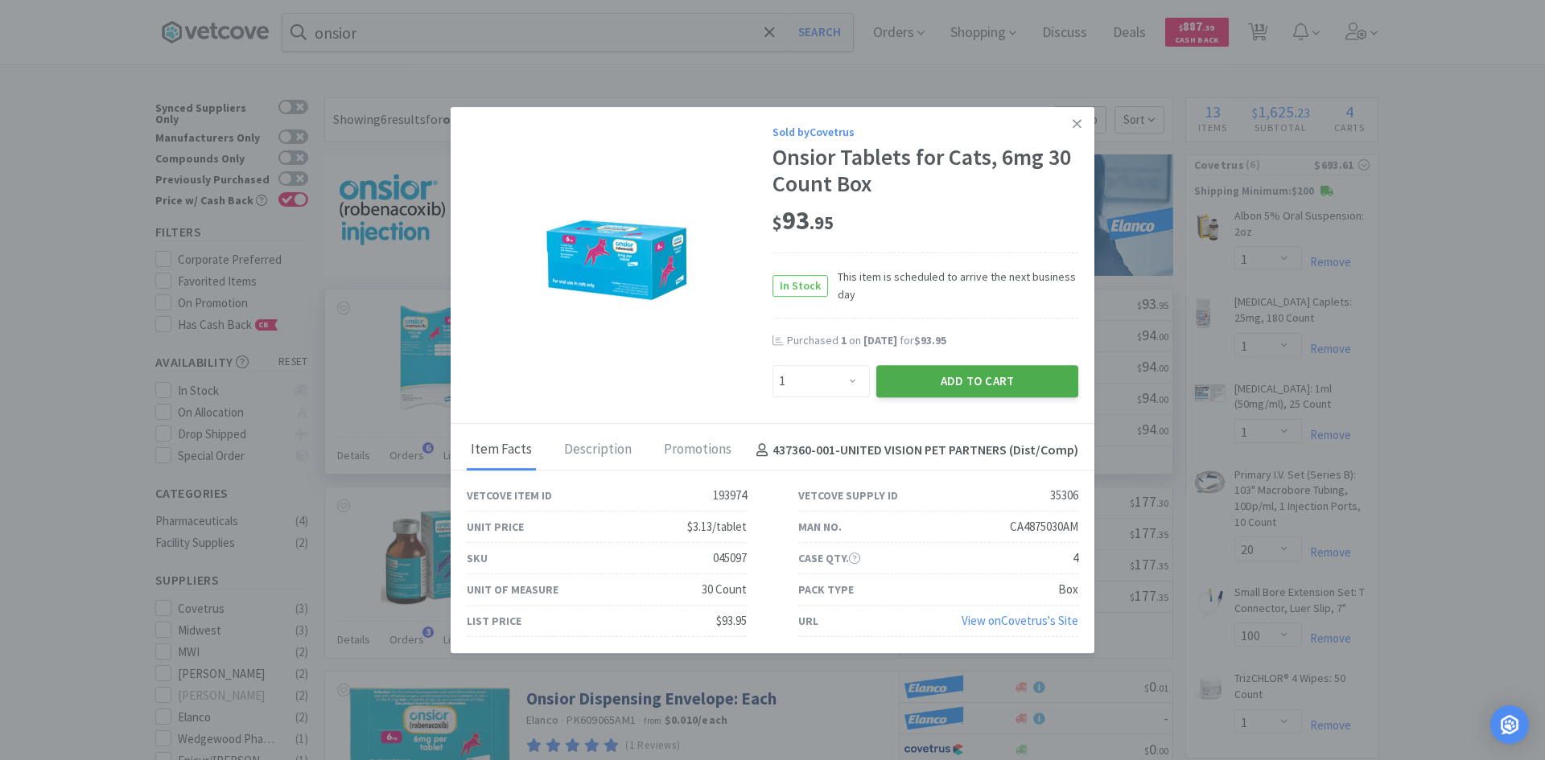
click at [935, 385] on button "Add to Cart" at bounding box center [977, 381] width 202 height 32
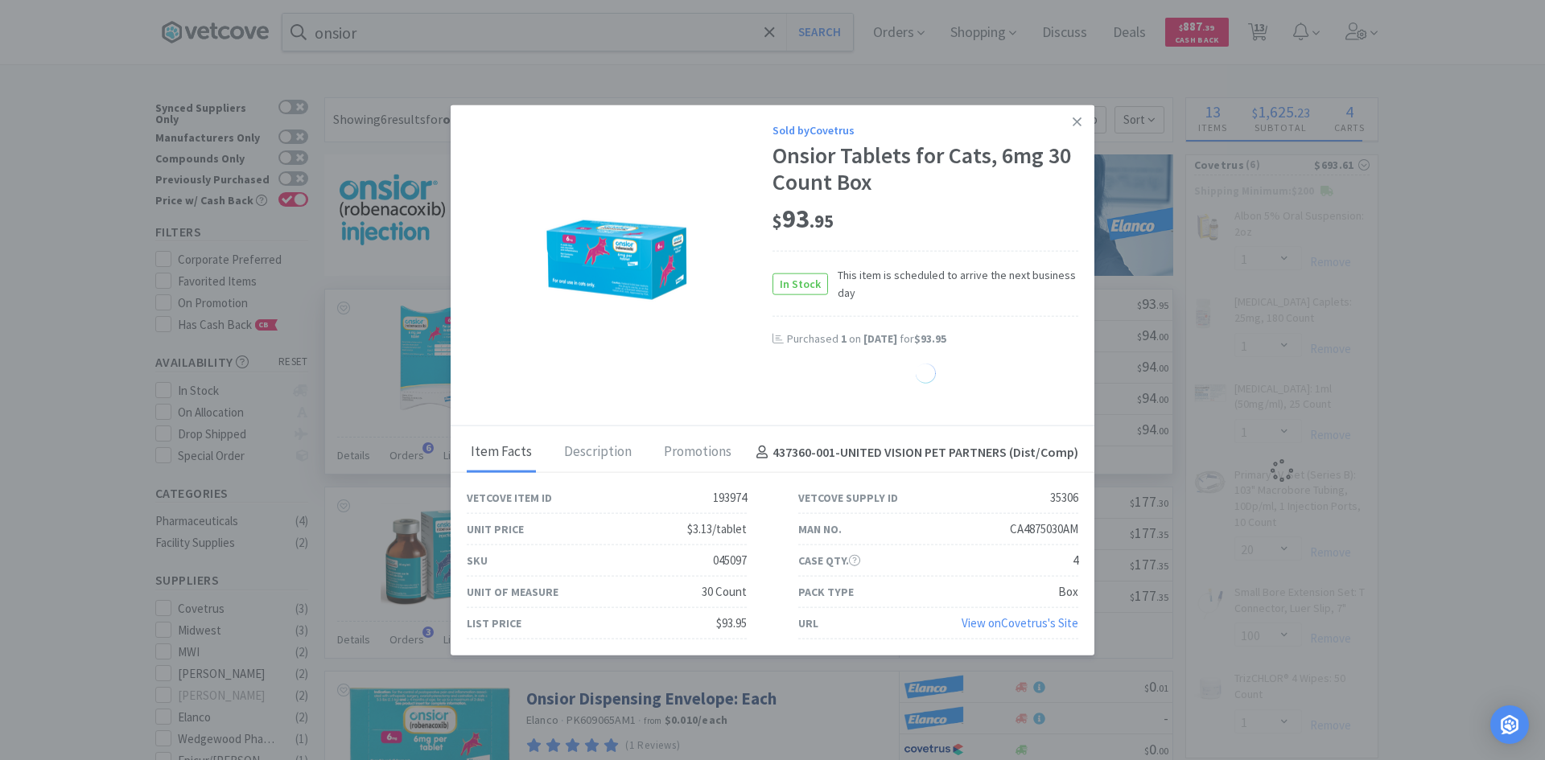
select select "1"
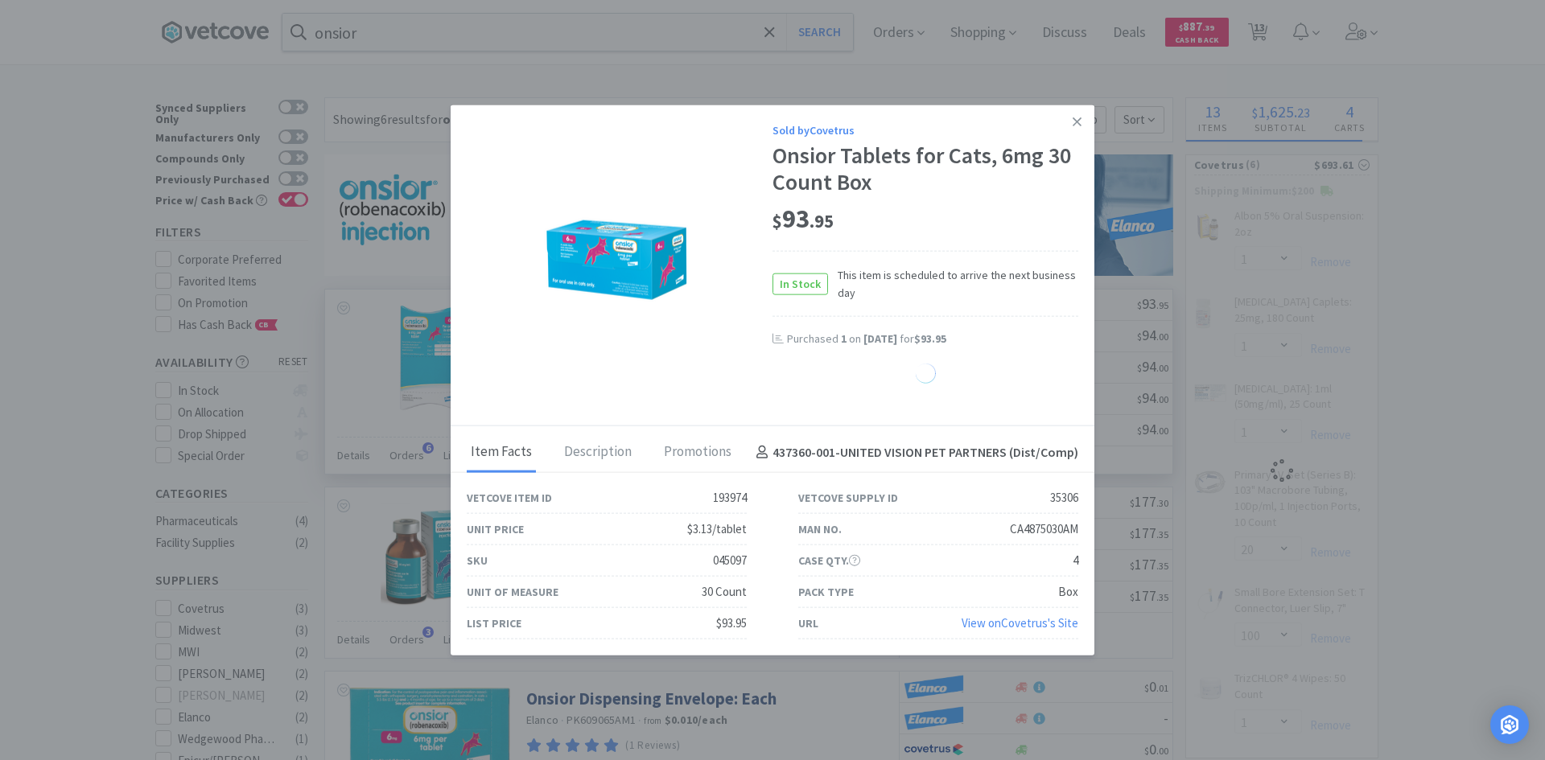
select select "1"
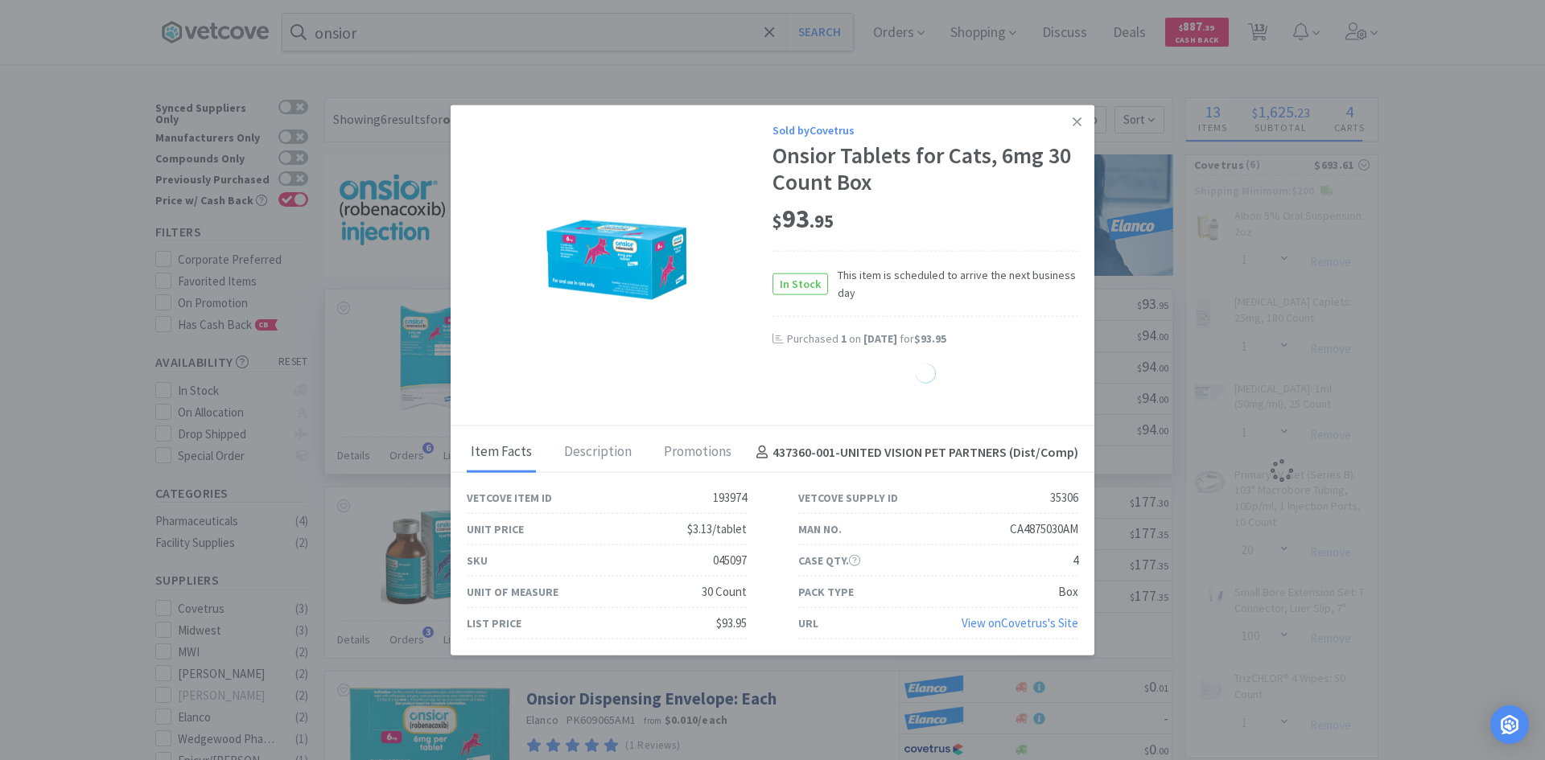
select select "1"
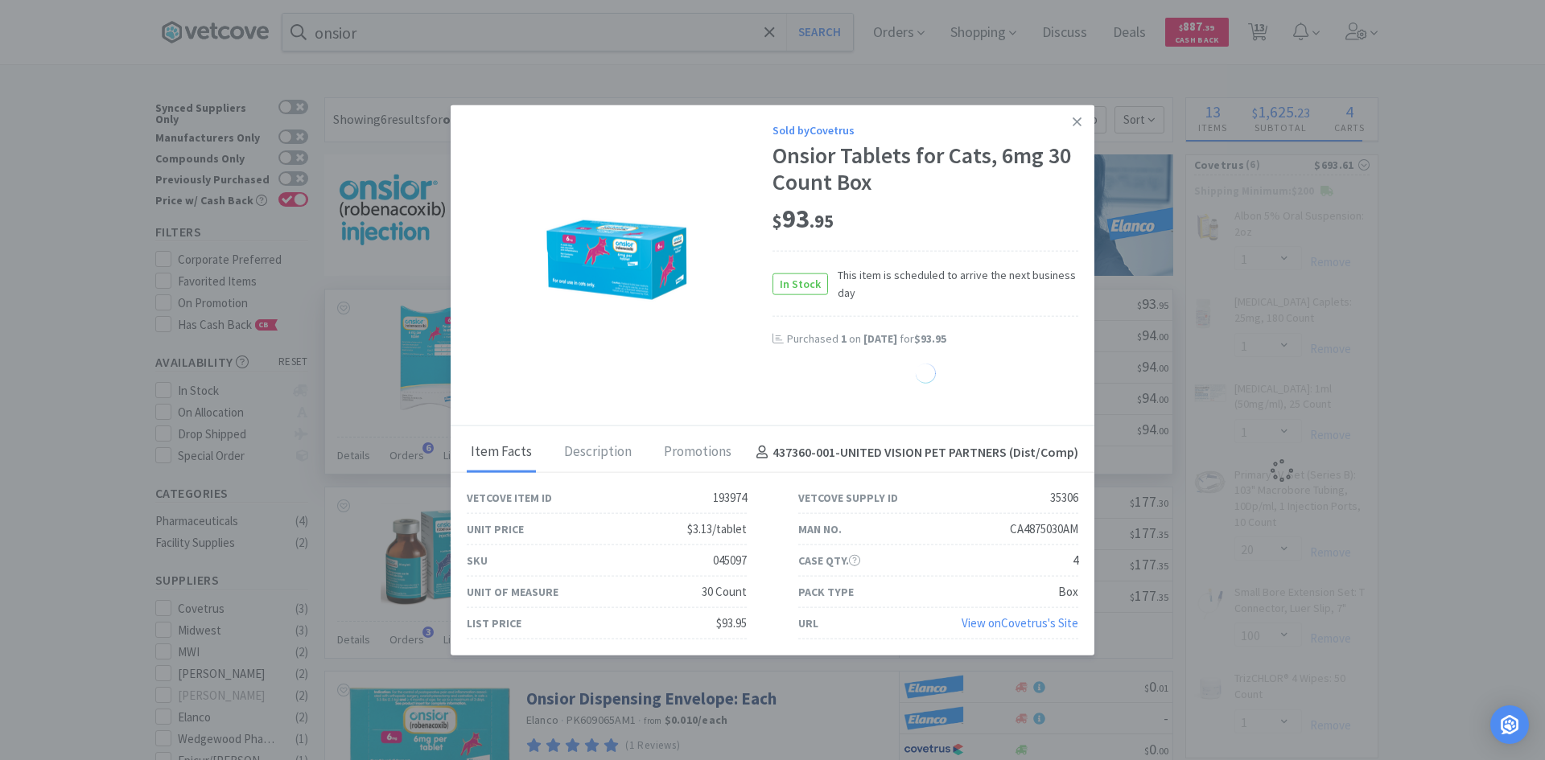
select select "1"
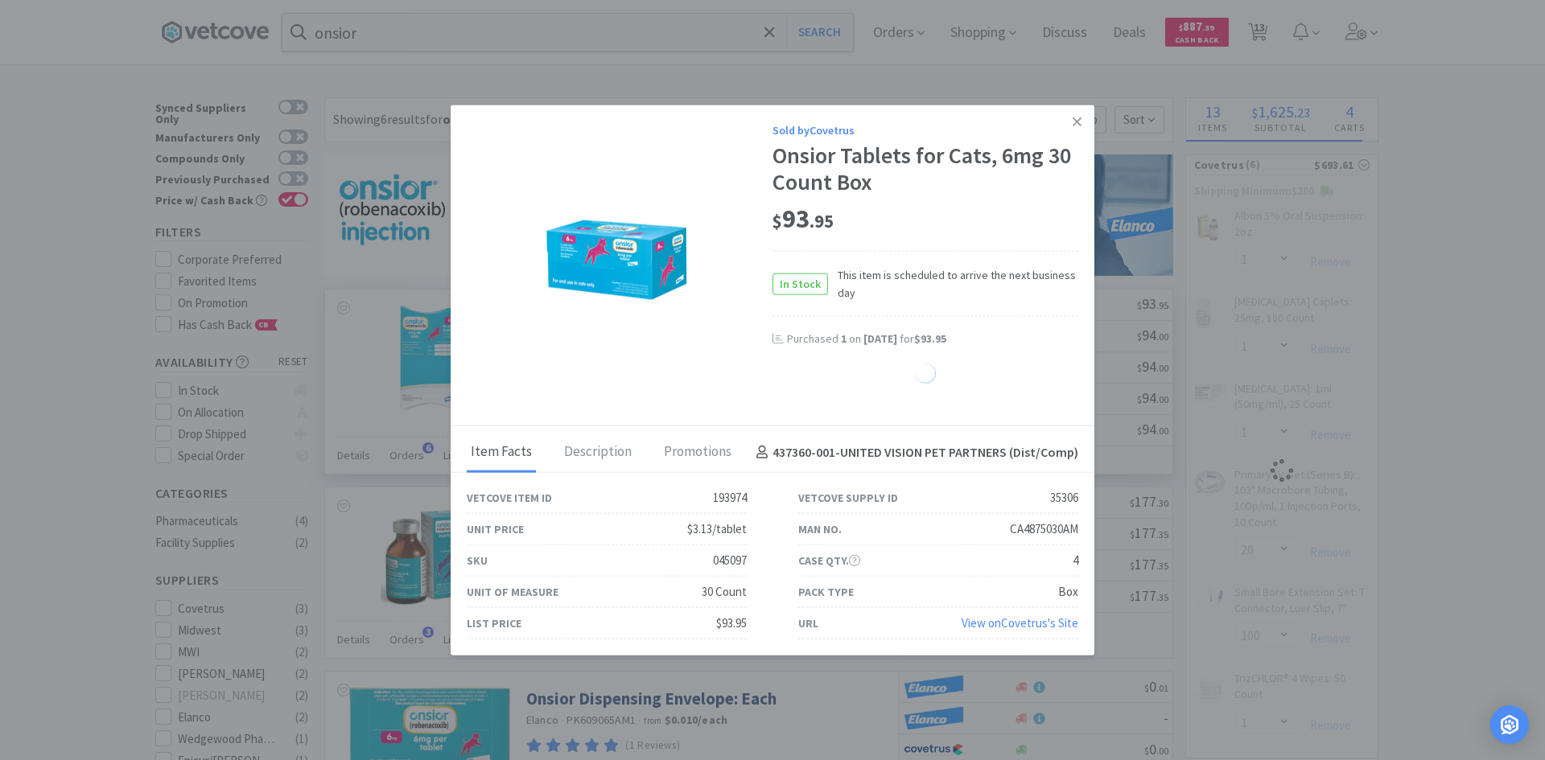
select select "1"
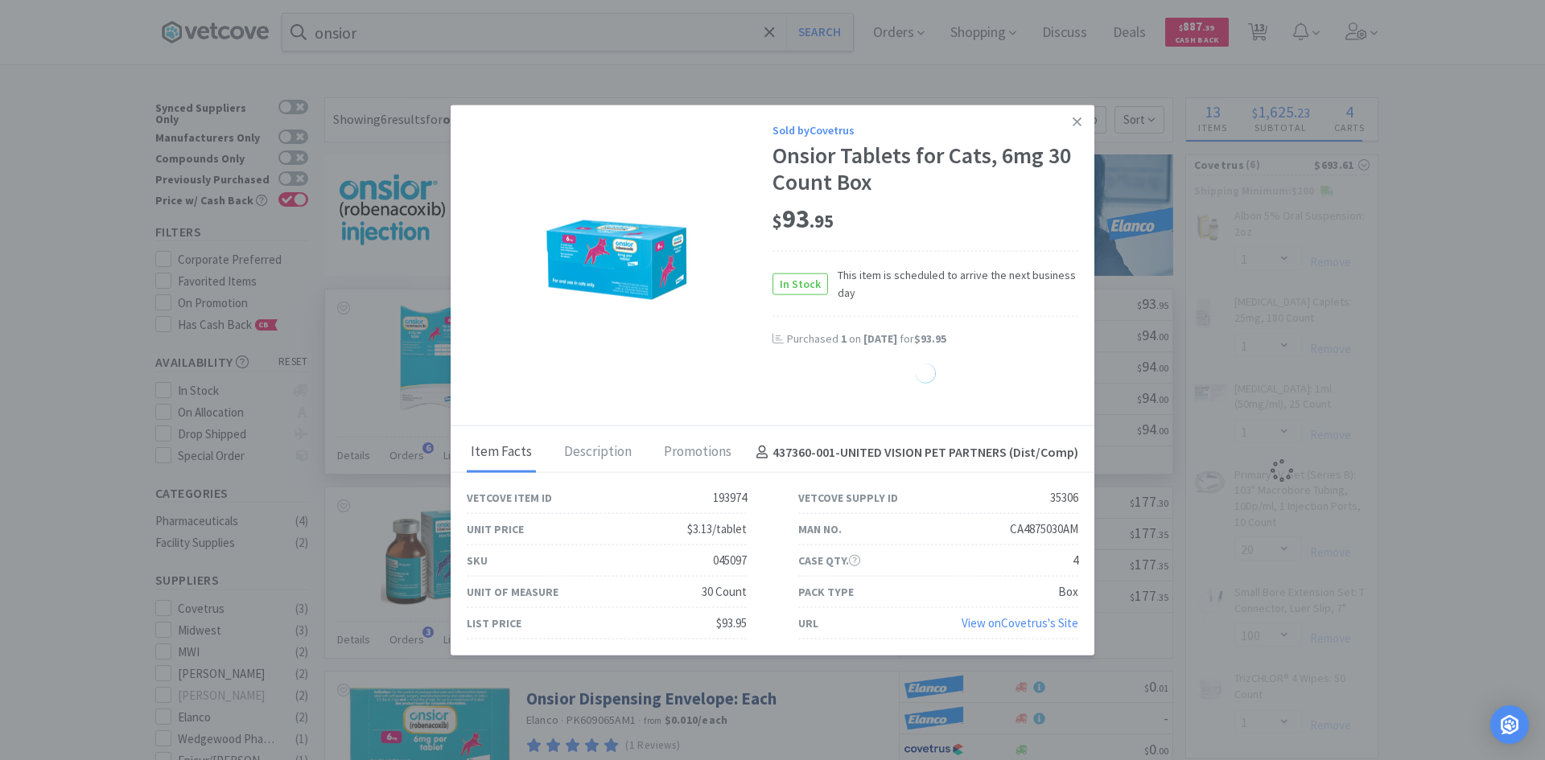
select select "1"
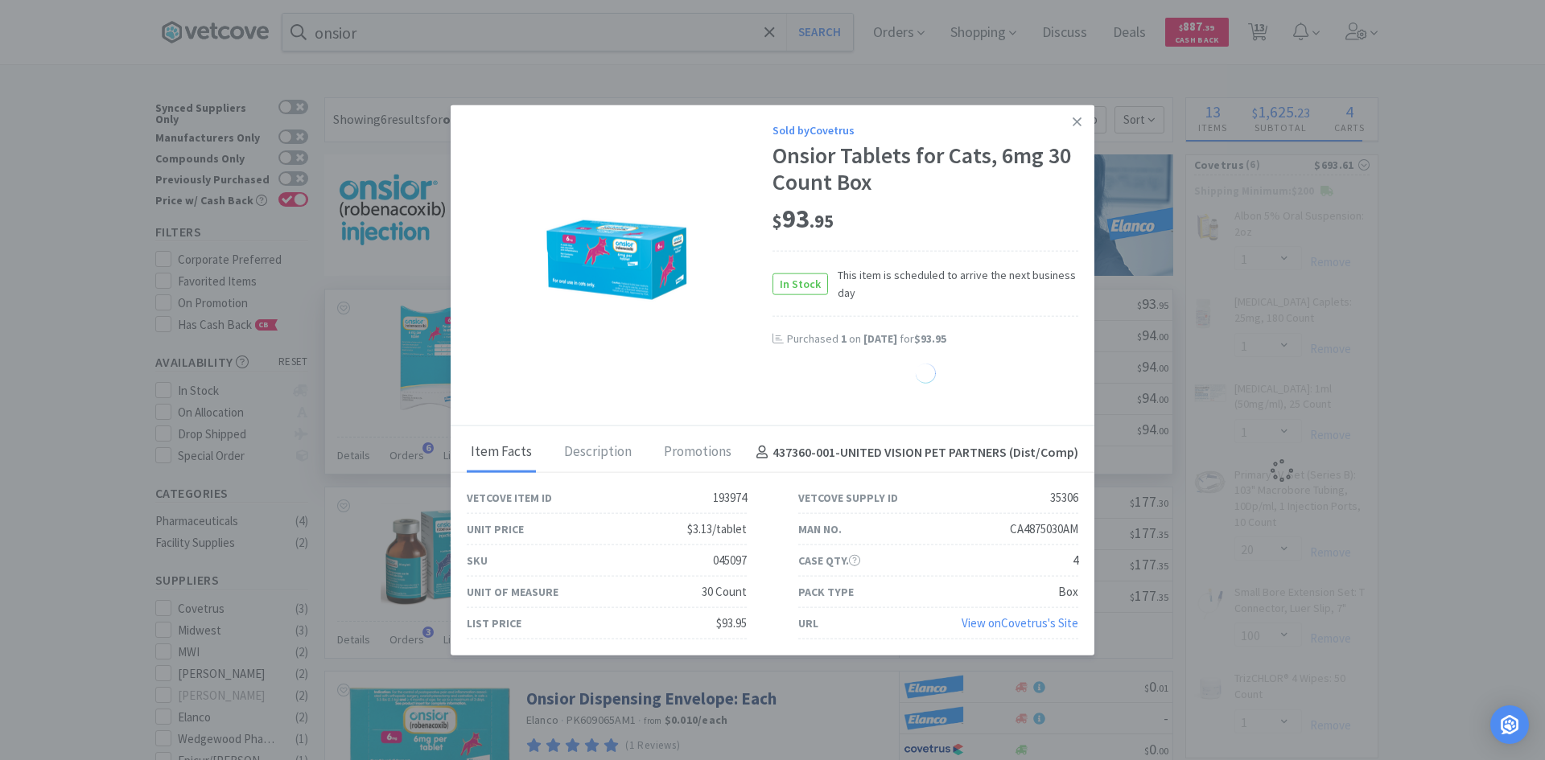
select select "1"
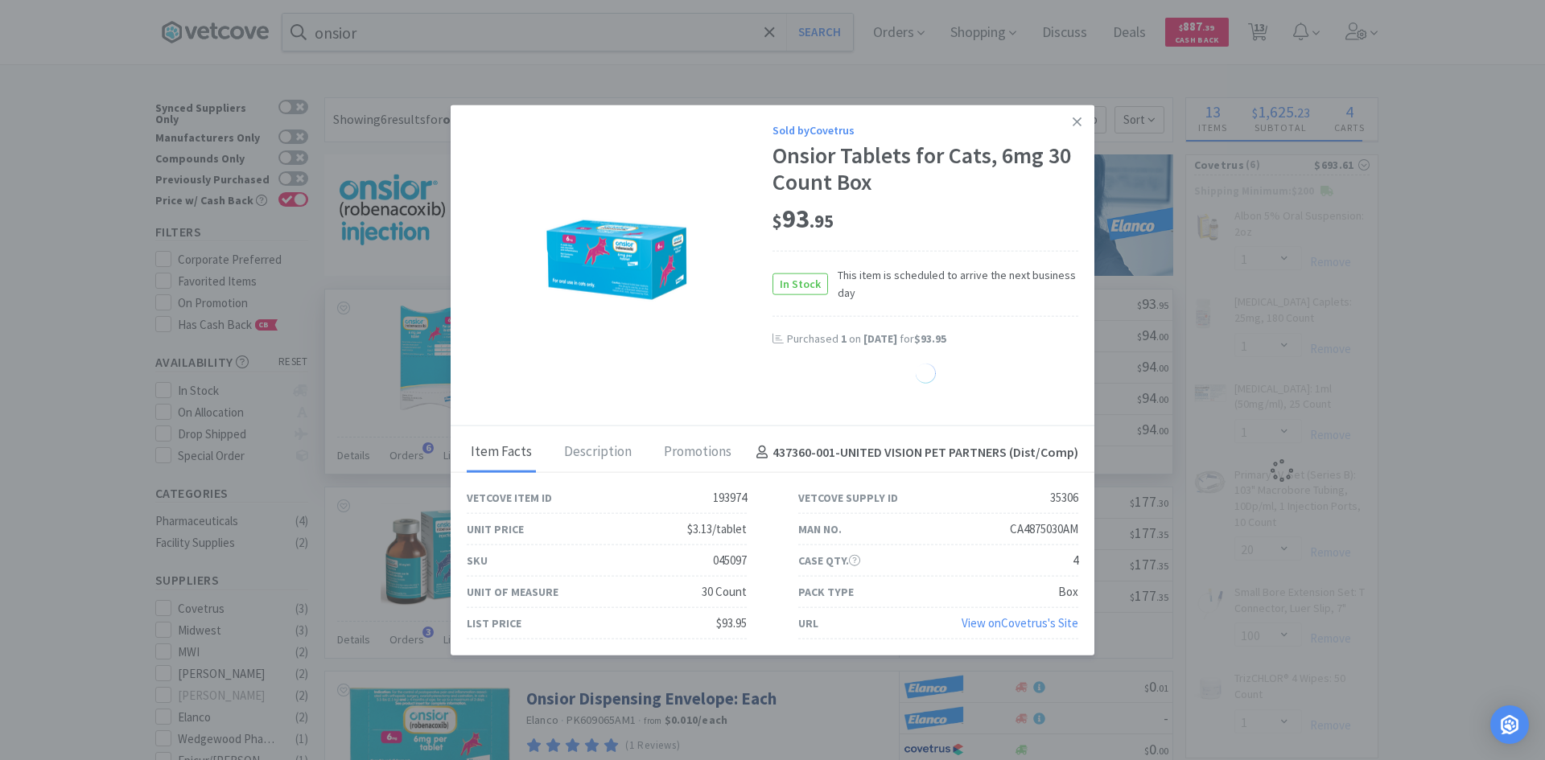
select select "1"
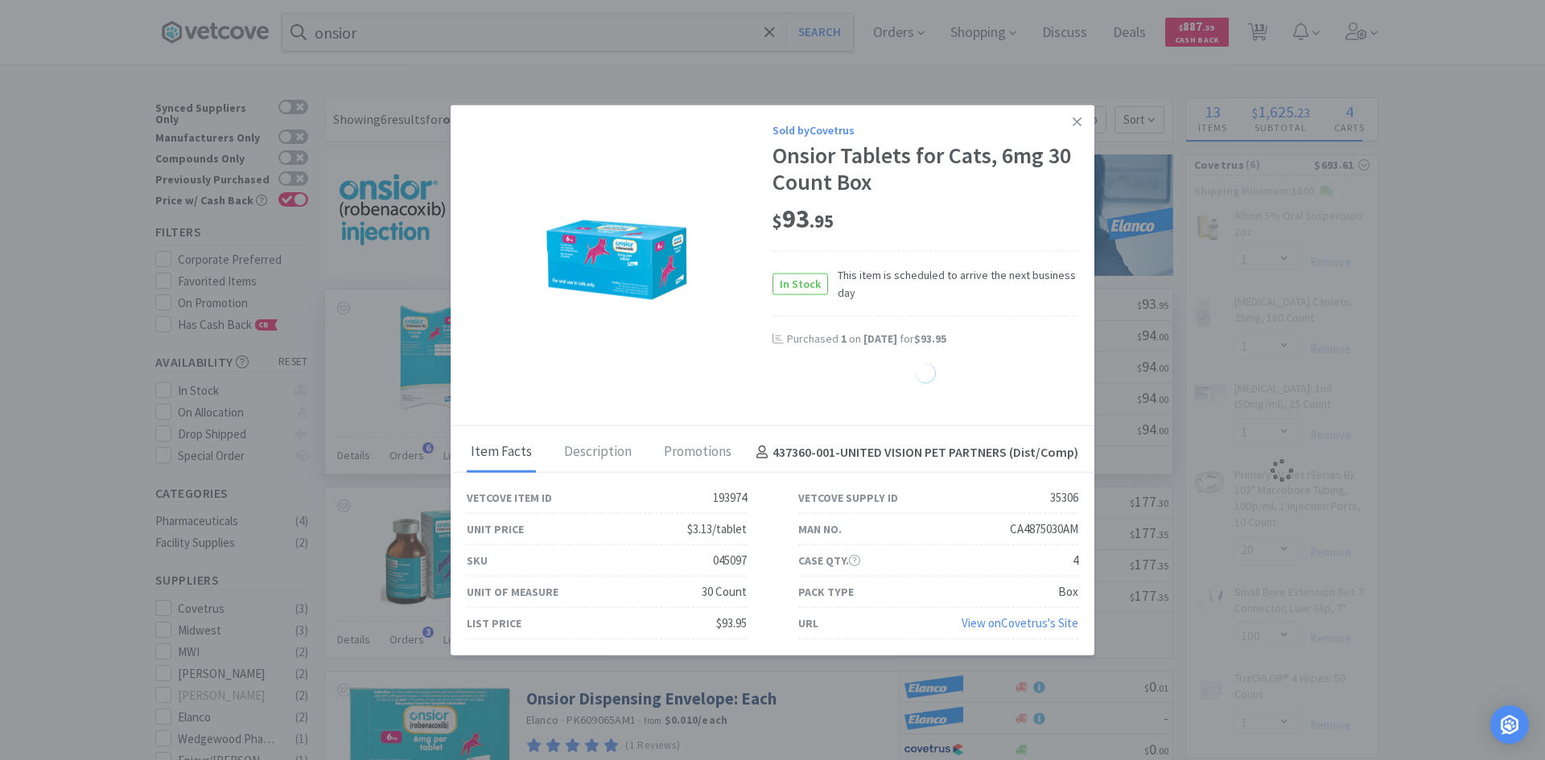
select select "1"
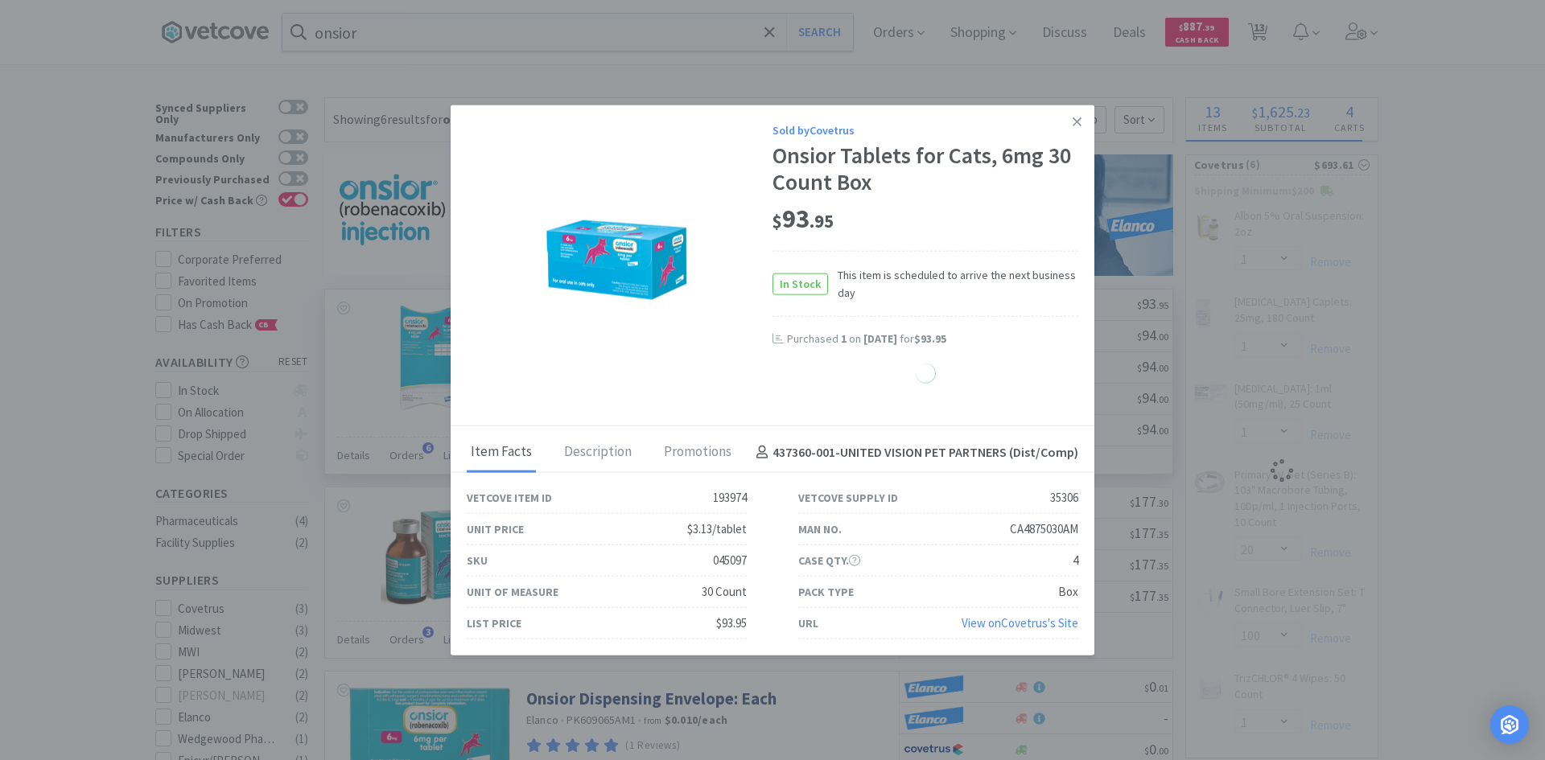
select select "1"
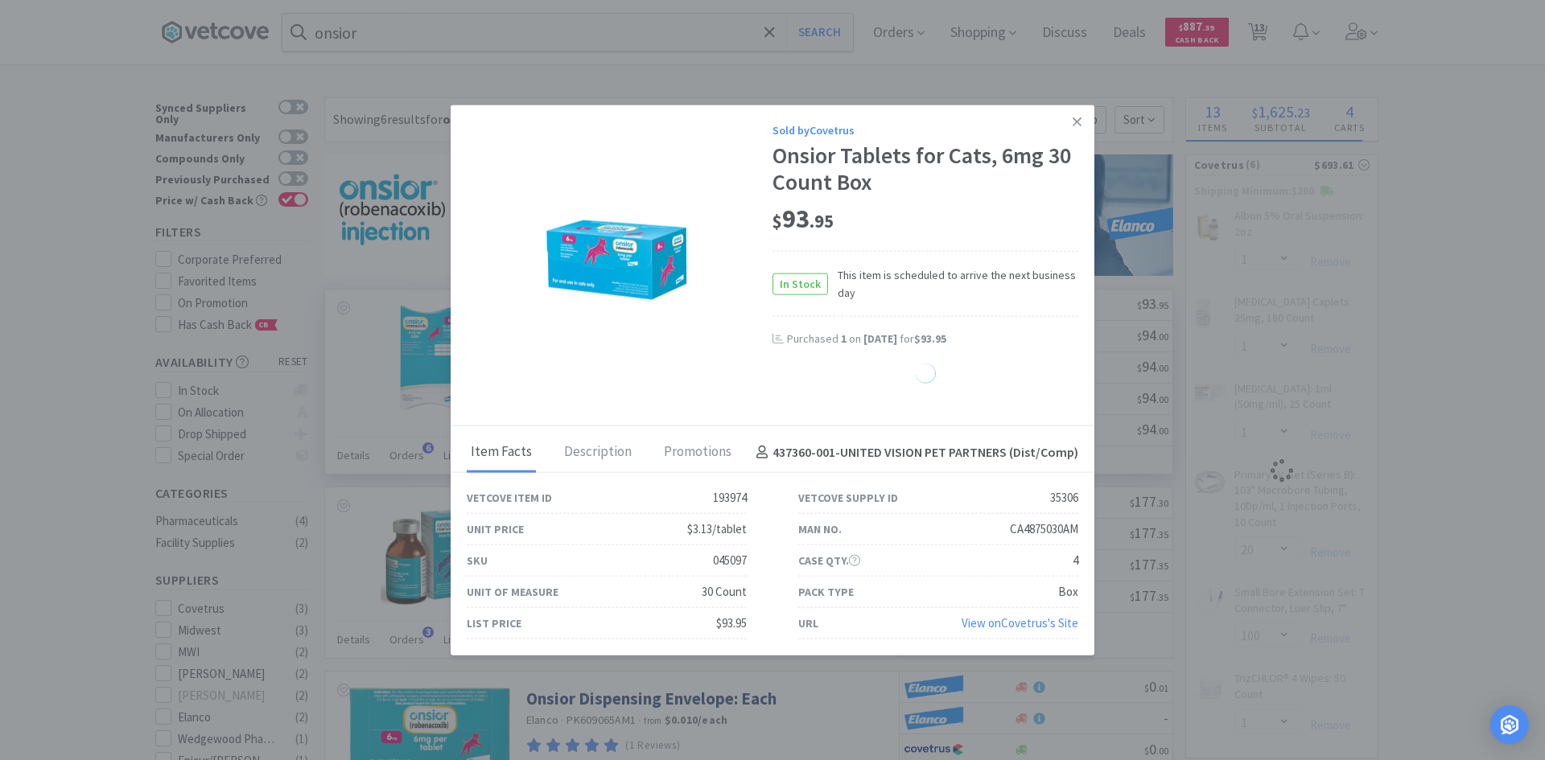
select select "1"
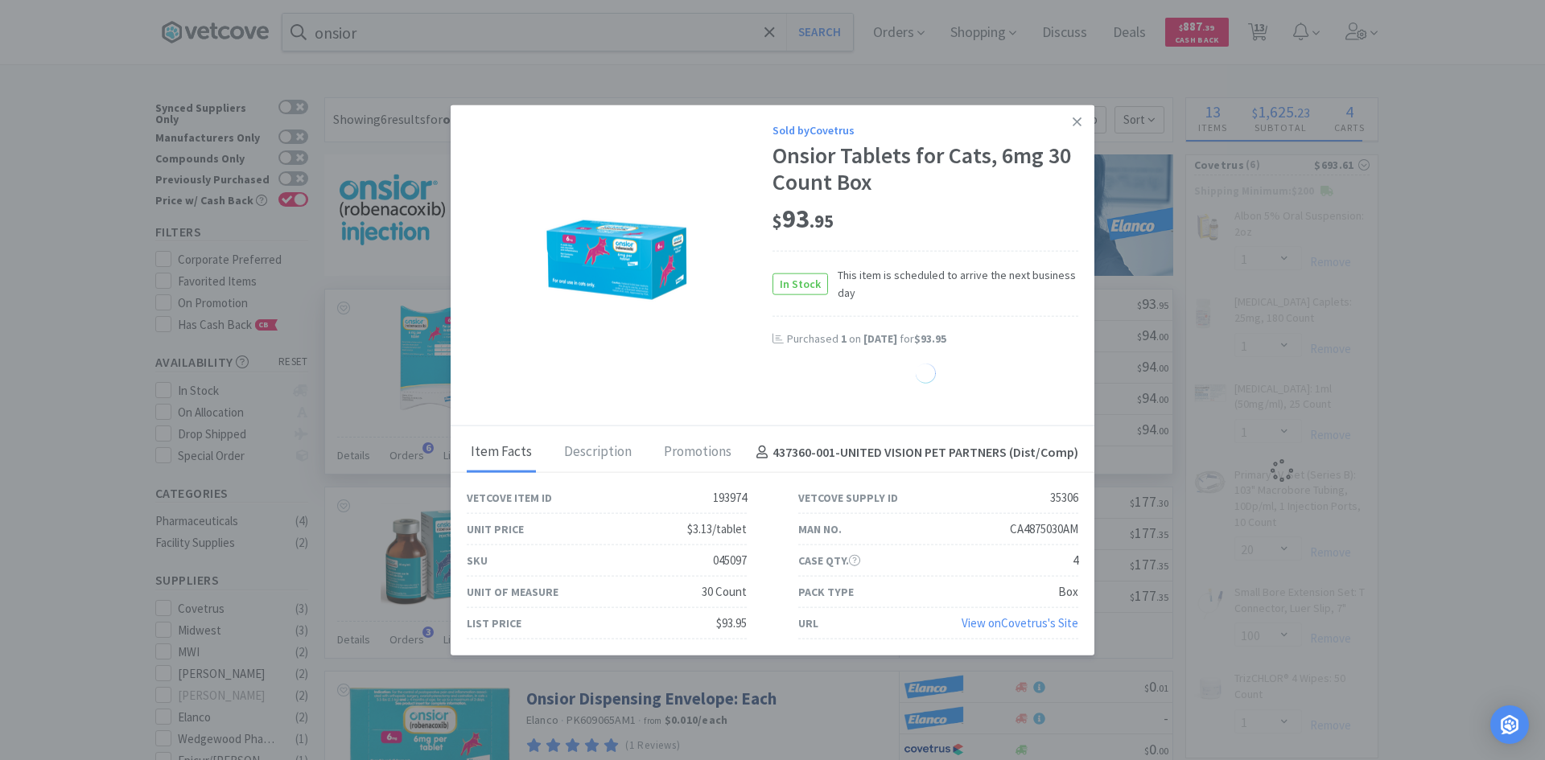
select select "1"
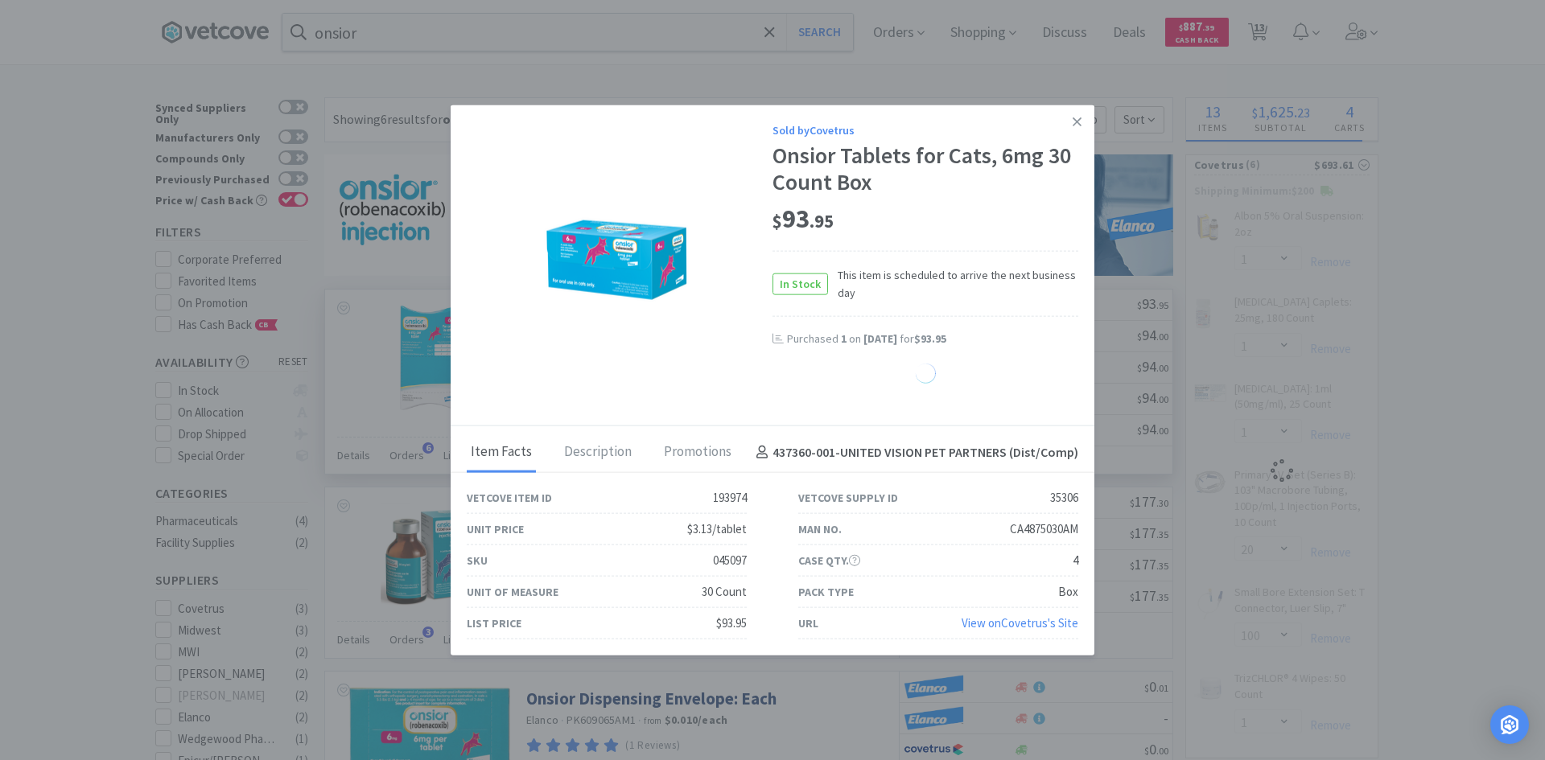
select select "1"
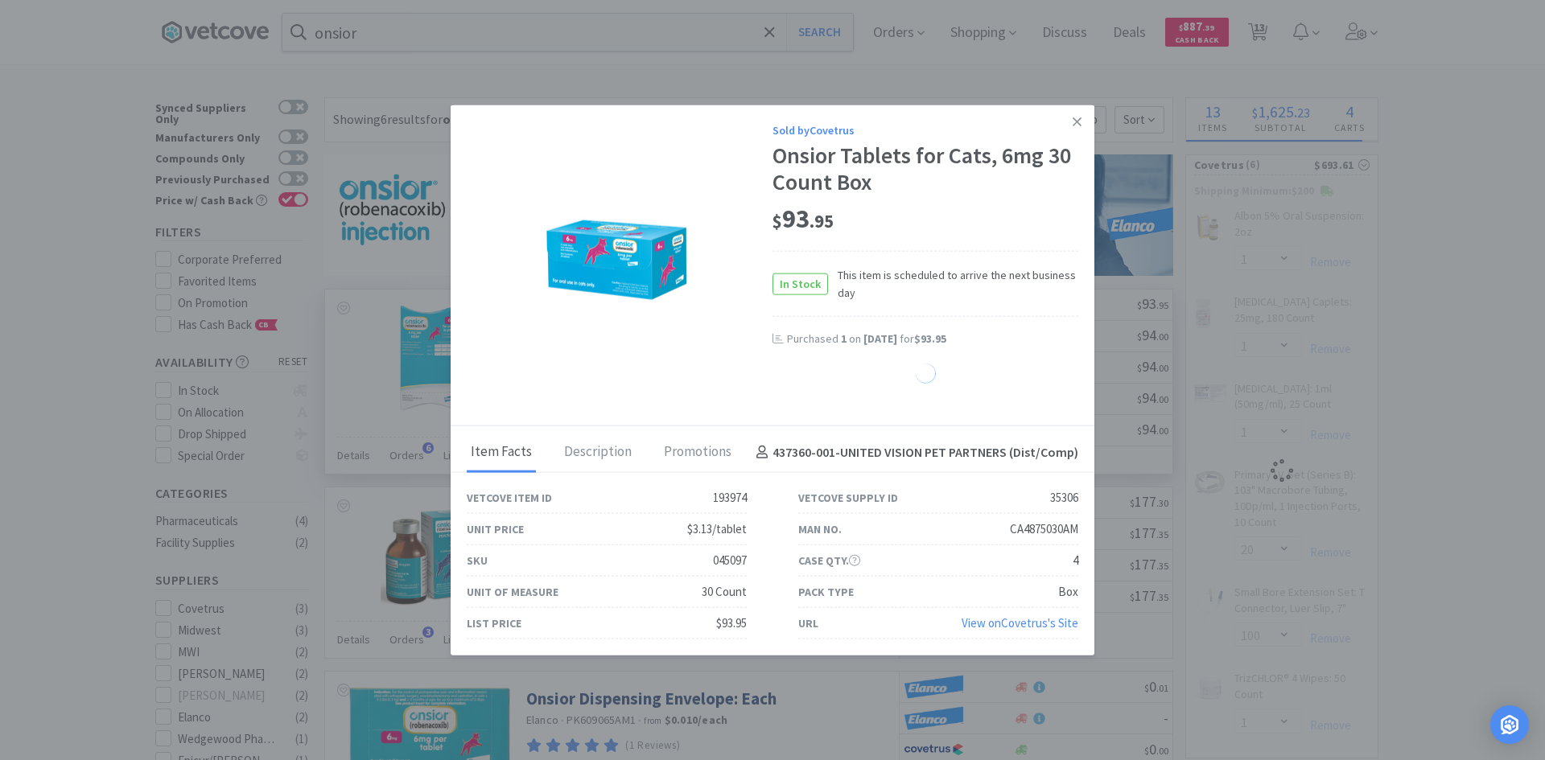
select select "1"
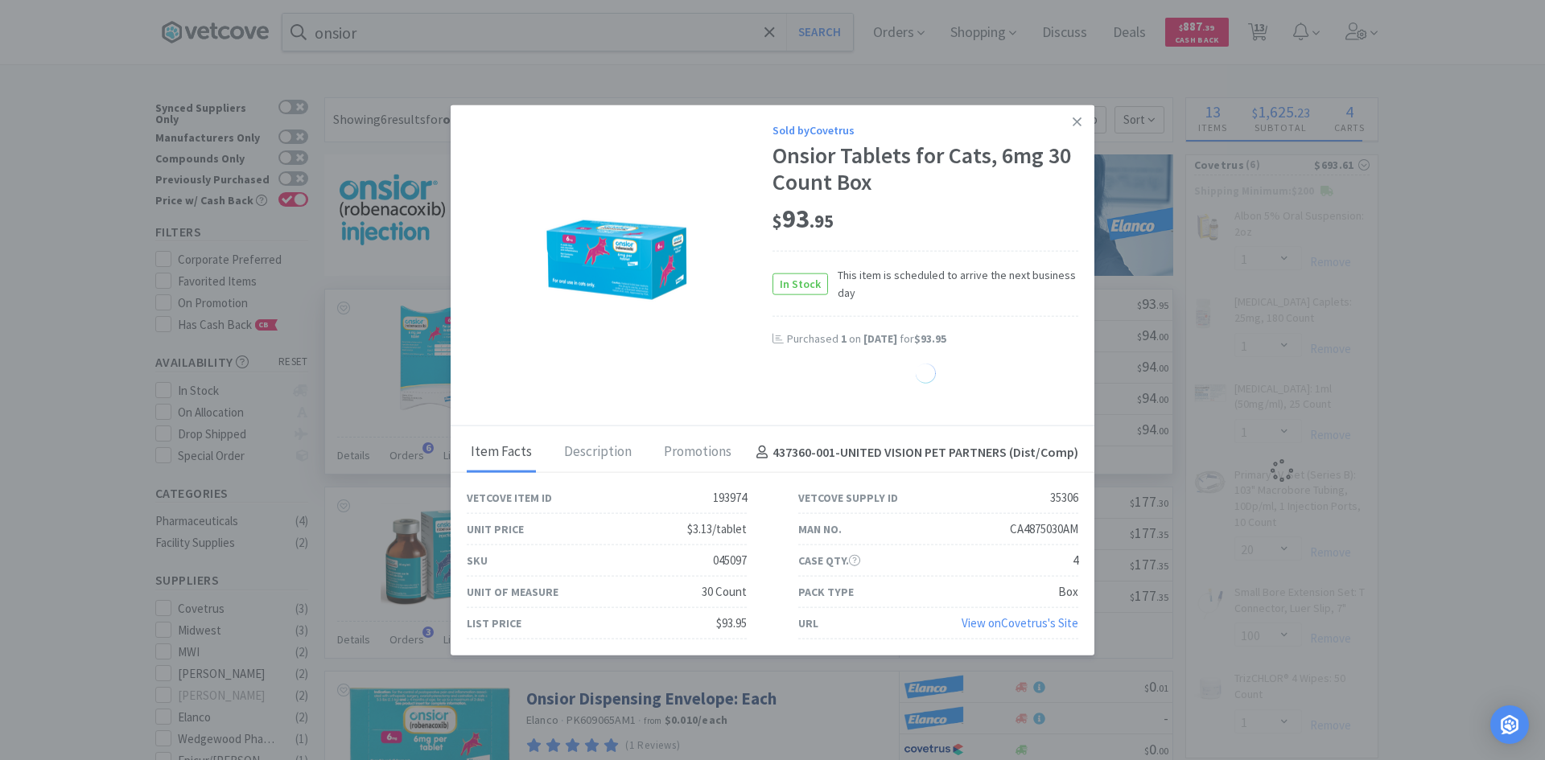
select select "1"
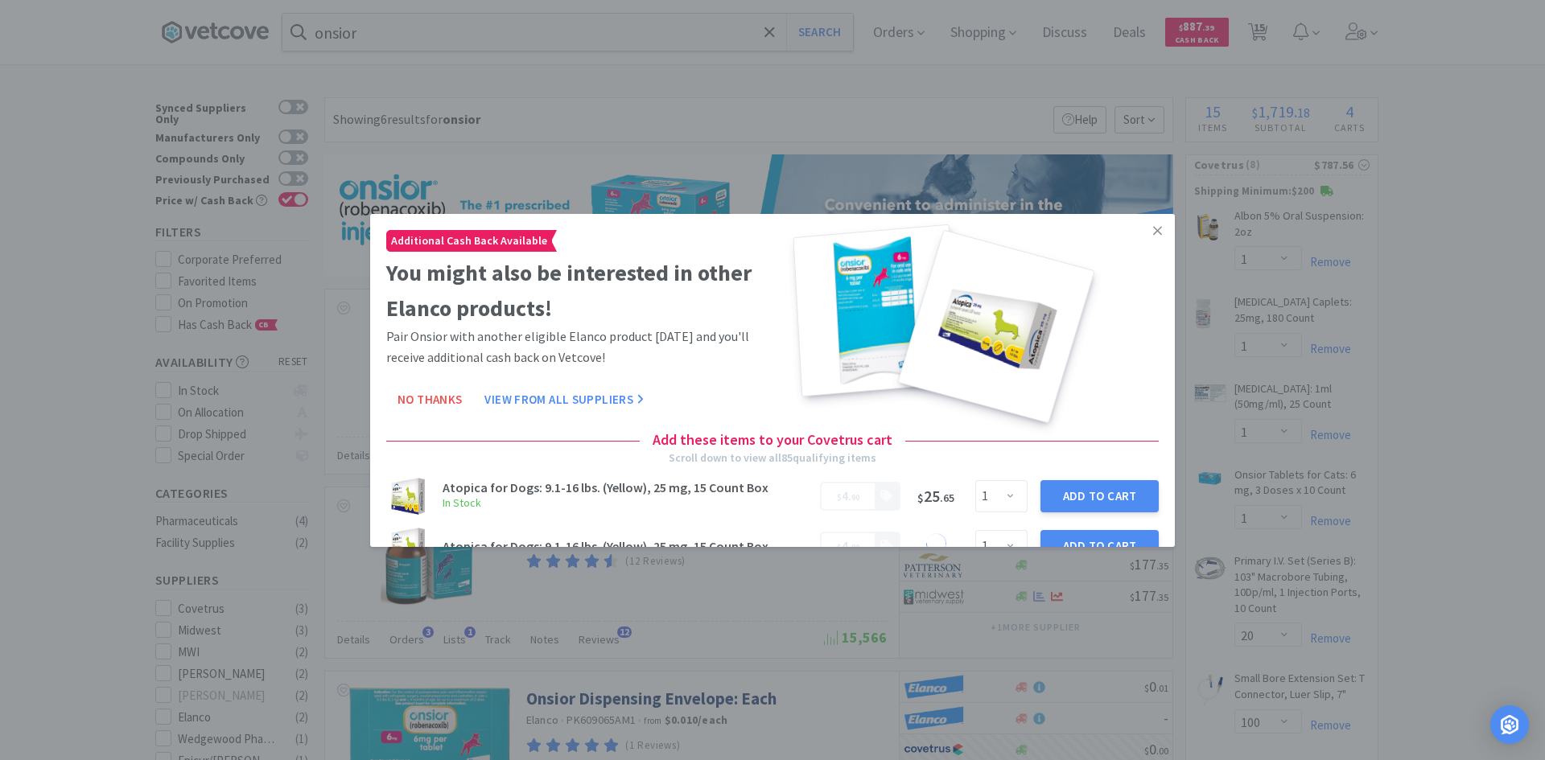
click at [1153, 225] on icon at bounding box center [1157, 230] width 9 height 14
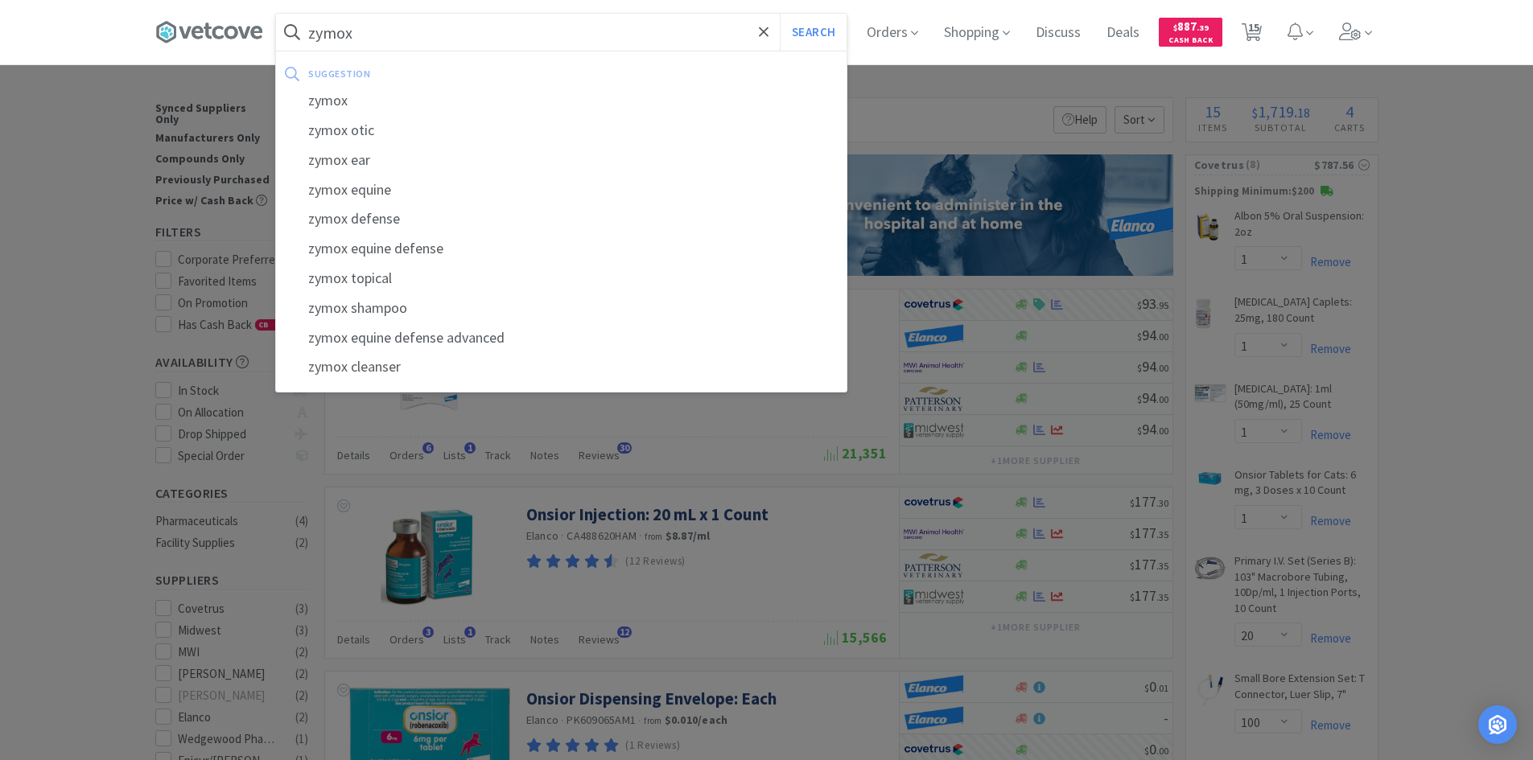
click at [780, 14] on button "Search" at bounding box center [813, 32] width 67 height 37
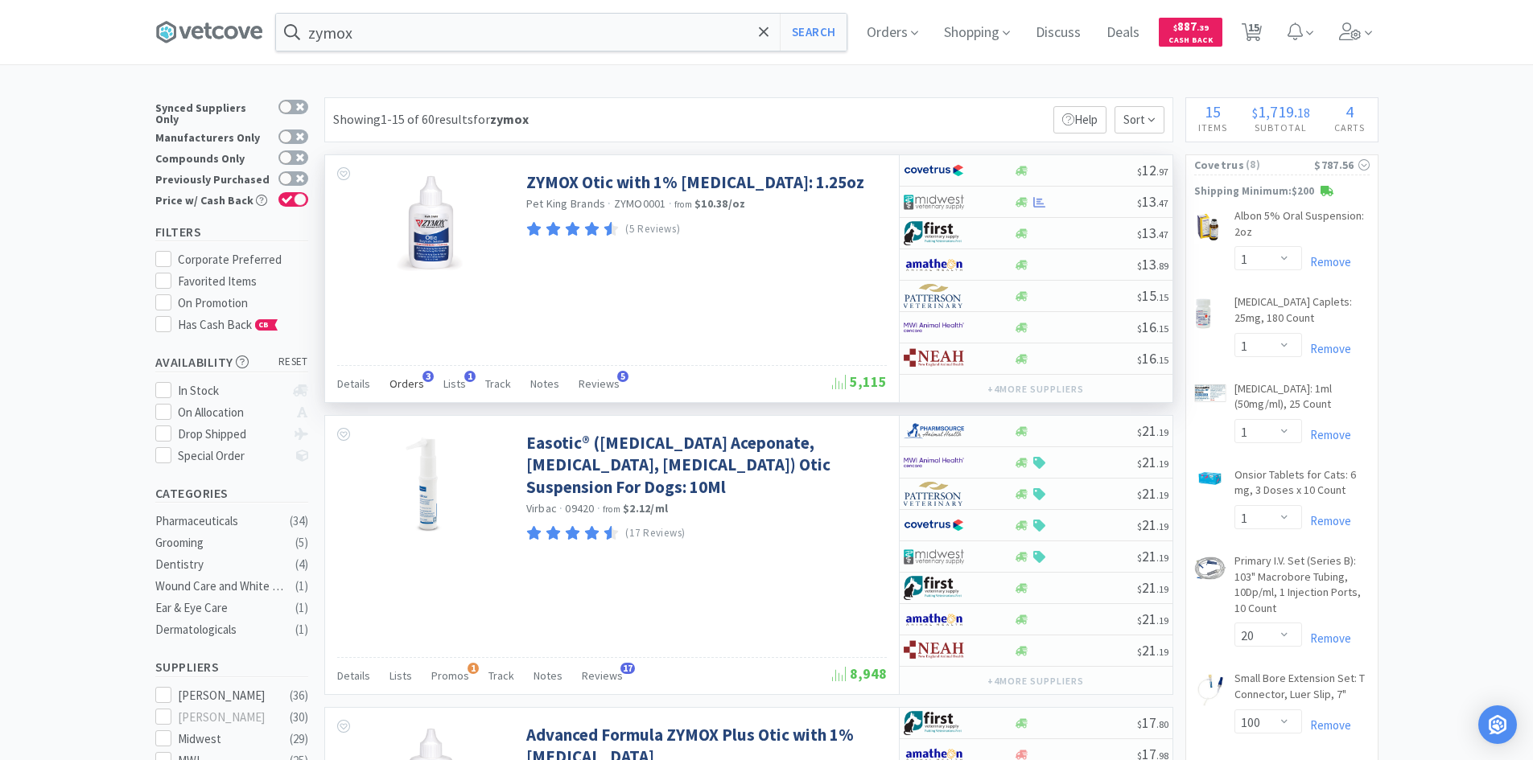
click at [411, 381] on span "Orders" at bounding box center [406, 384] width 35 height 14
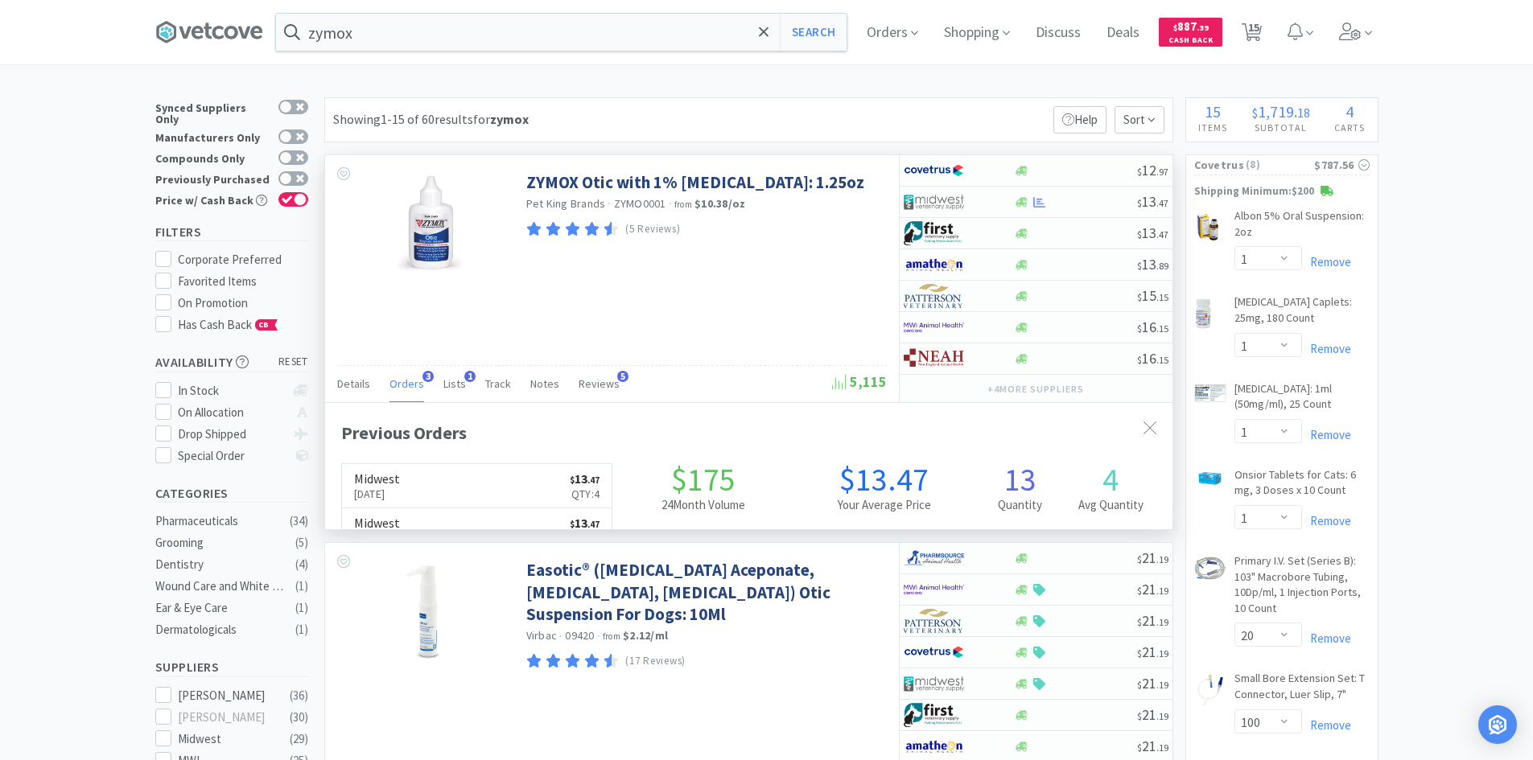
scroll to position [417, 847]
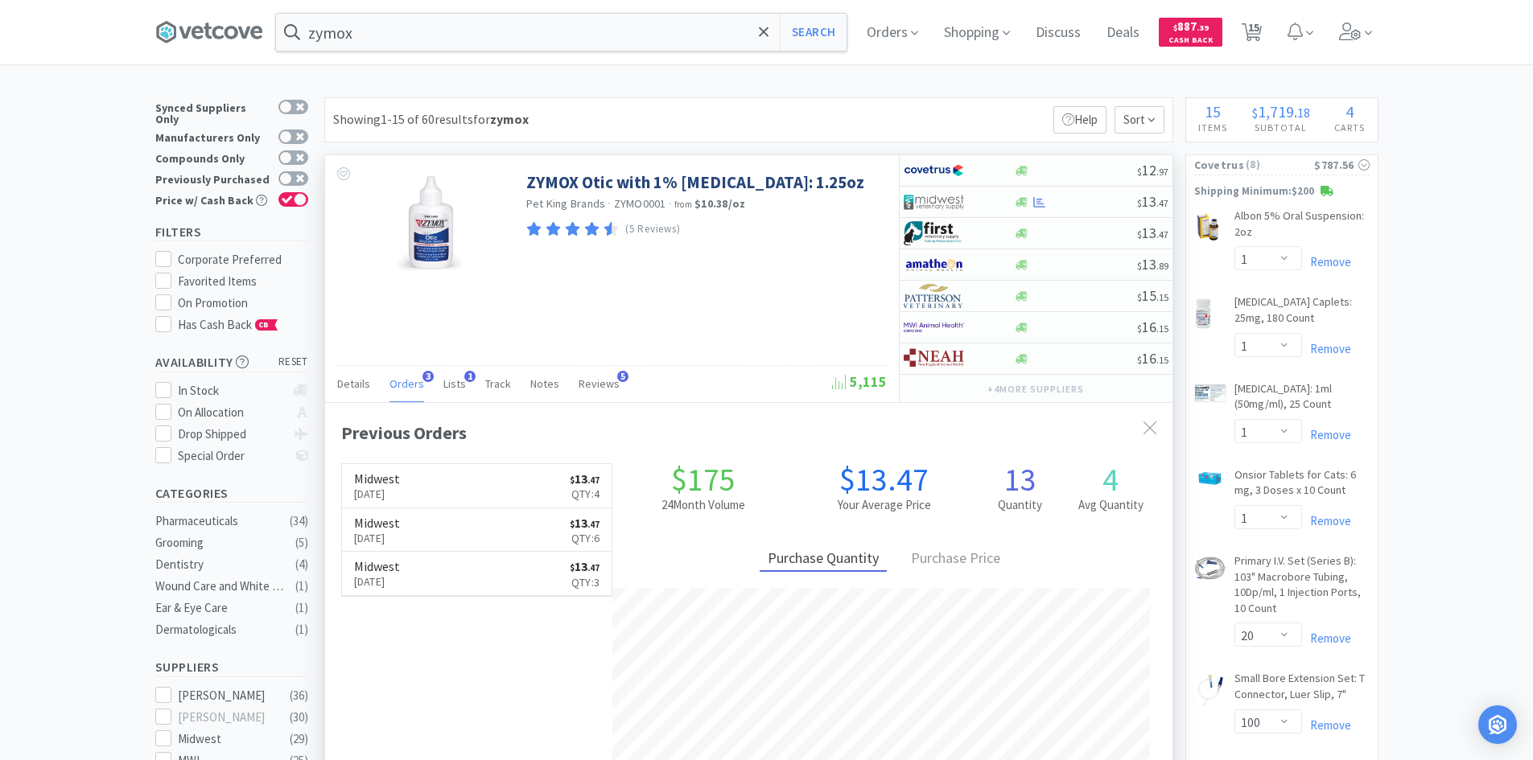
click at [411, 381] on span "Orders" at bounding box center [406, 384] width 35 height 14
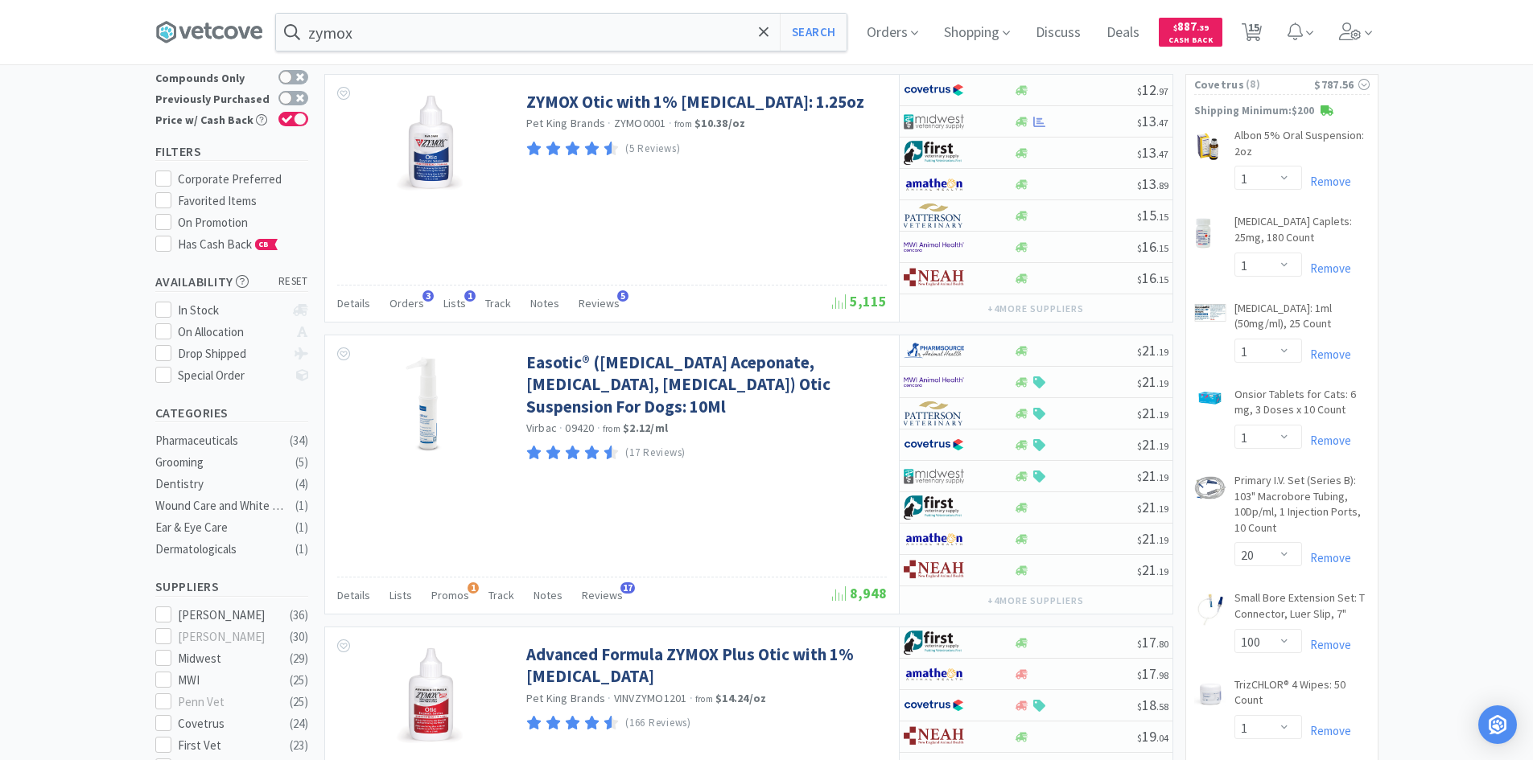
scroll to position [0, 0]
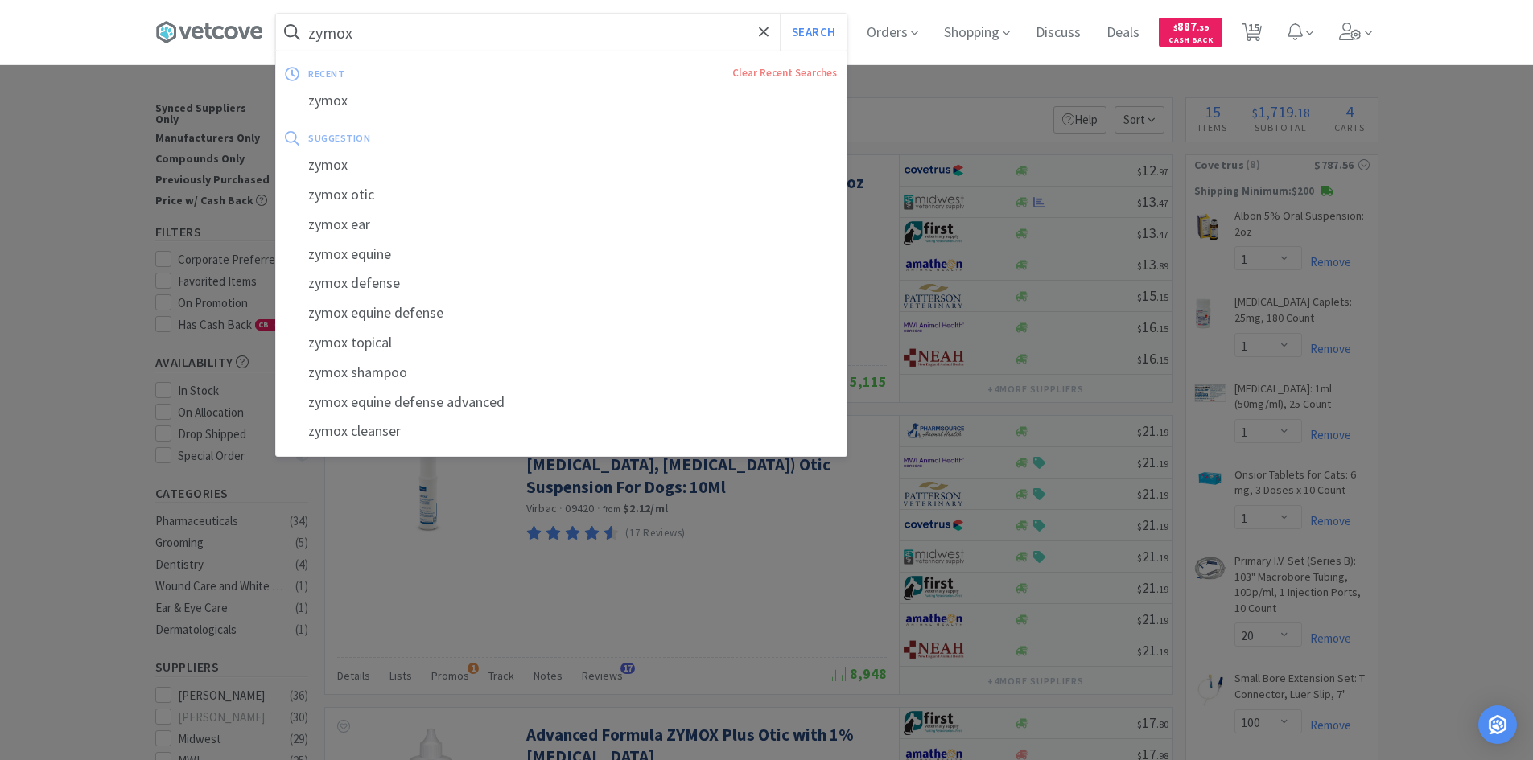
click at [398, 43] on input "zymox" at bounding box center [561, 32] width 571 height 37
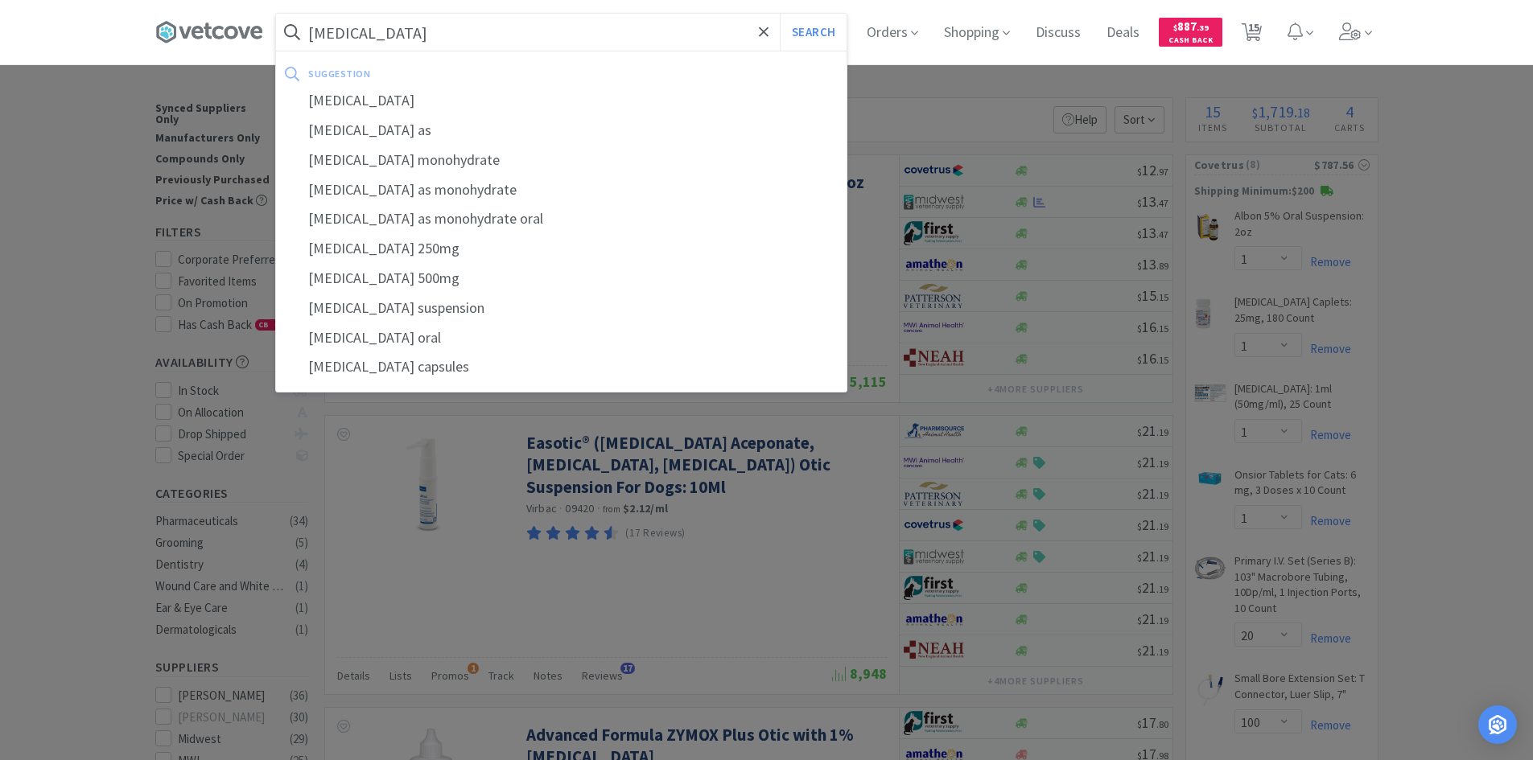
click at [780, 14] on button "Search" at bounding box center [813, 32] width 67 height 37
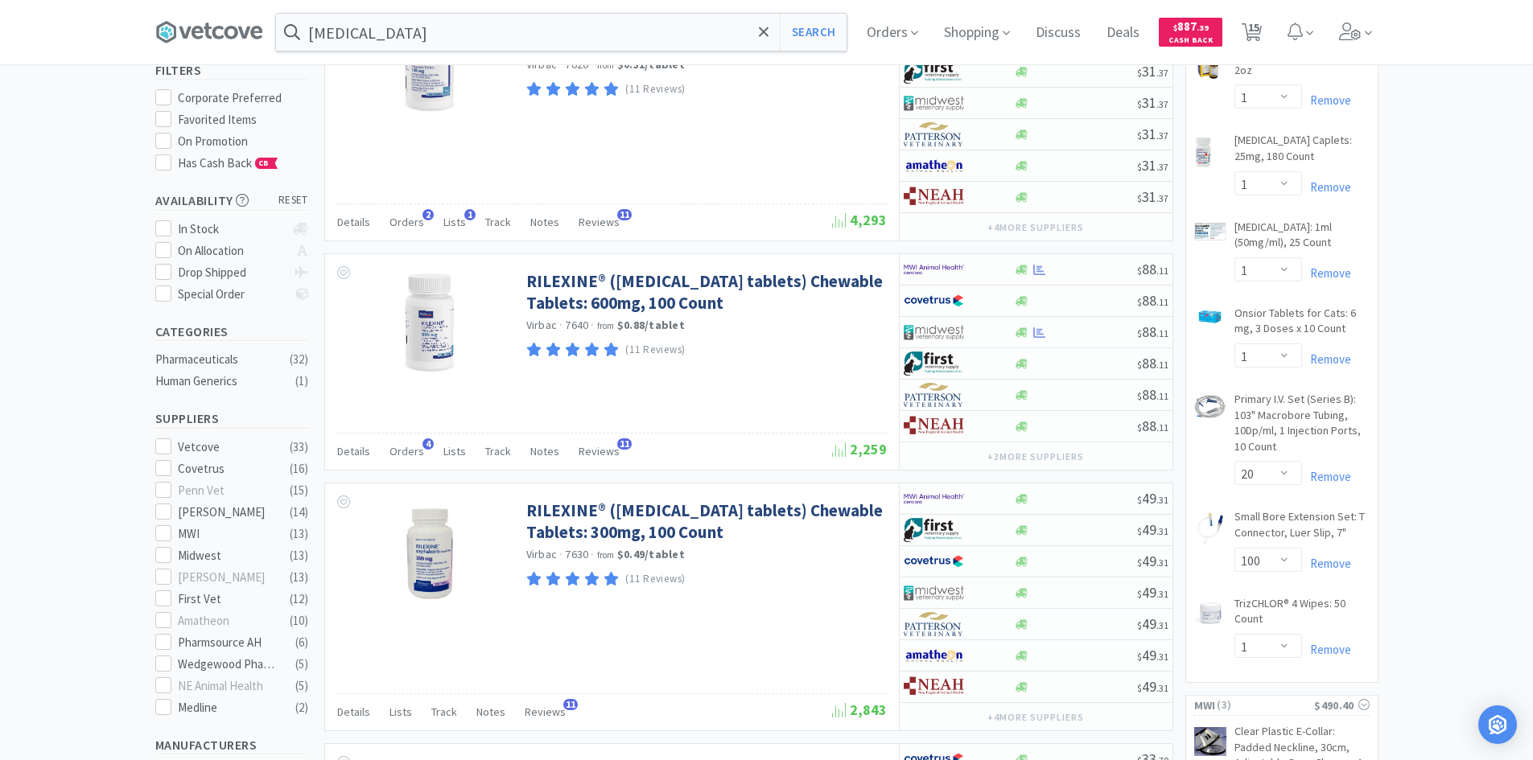
scroll to position [161, 0]
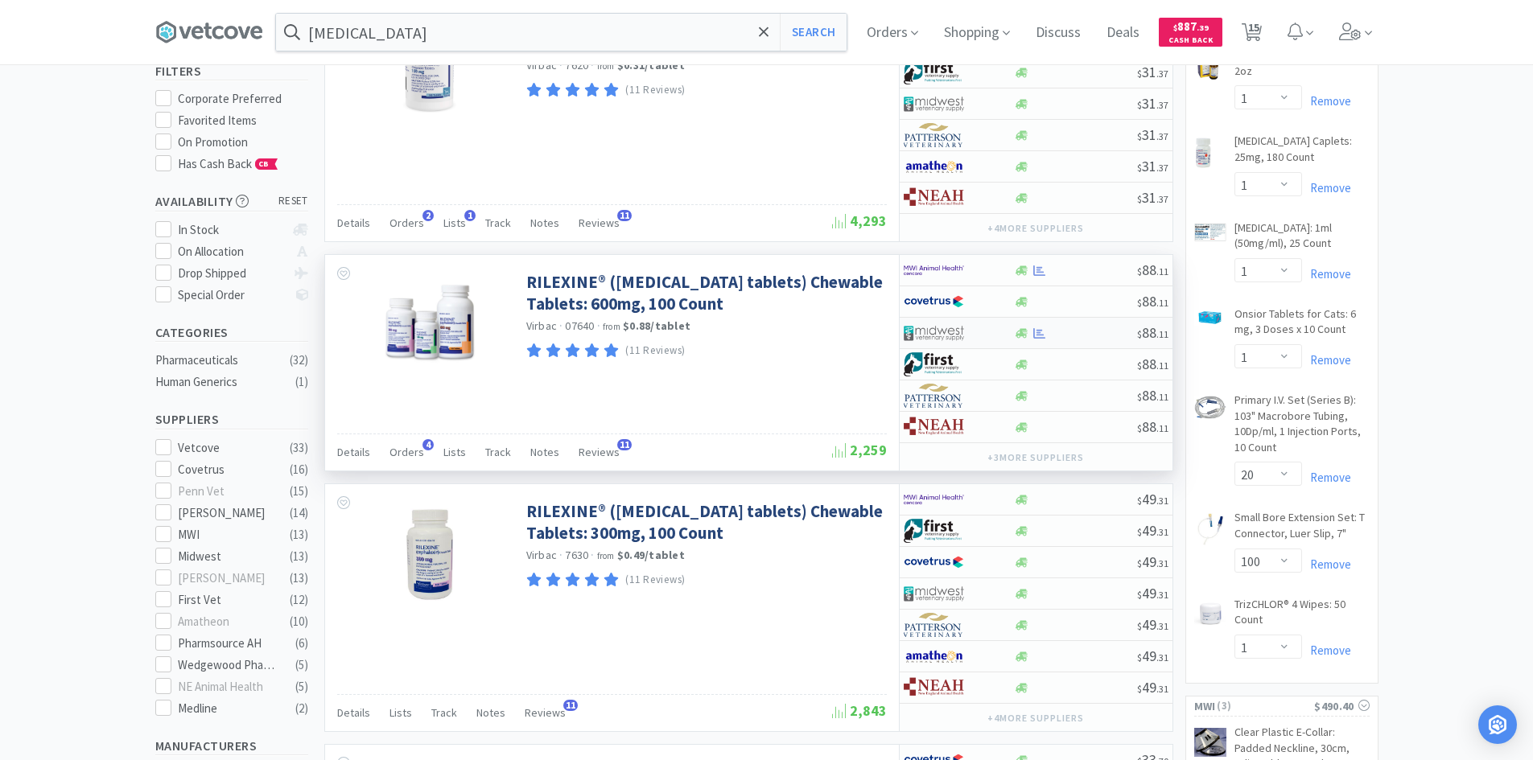
click at [1106, 328] on div at bounding box center [1075, 334] width 123 height 12
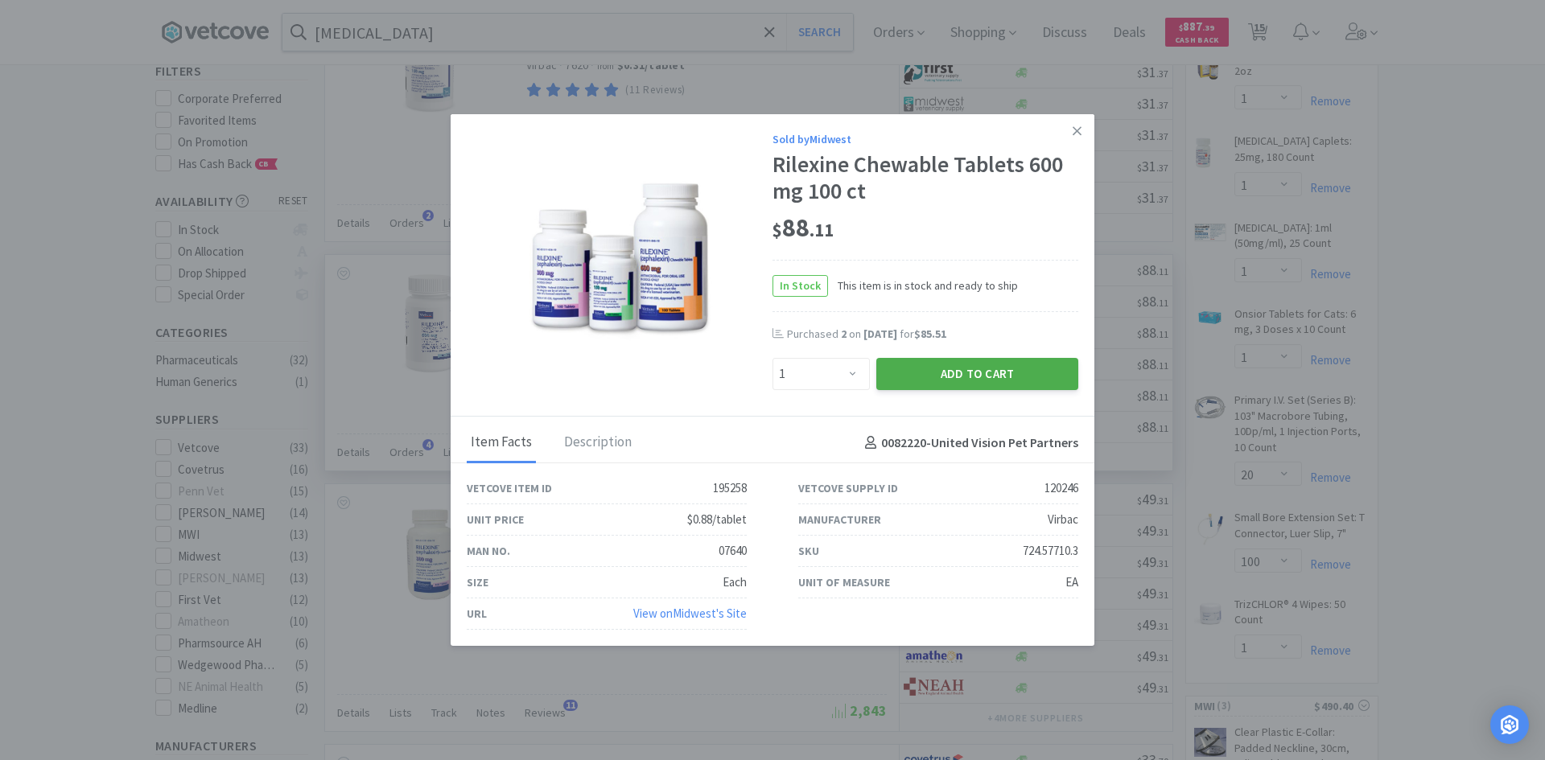
click at [938, 380] on button "Add to Cart" at bounding box center [977, 374] width 202 height 32
click at [1076, 127] on icon at bounding box center [1077, 128] width 9 height 9
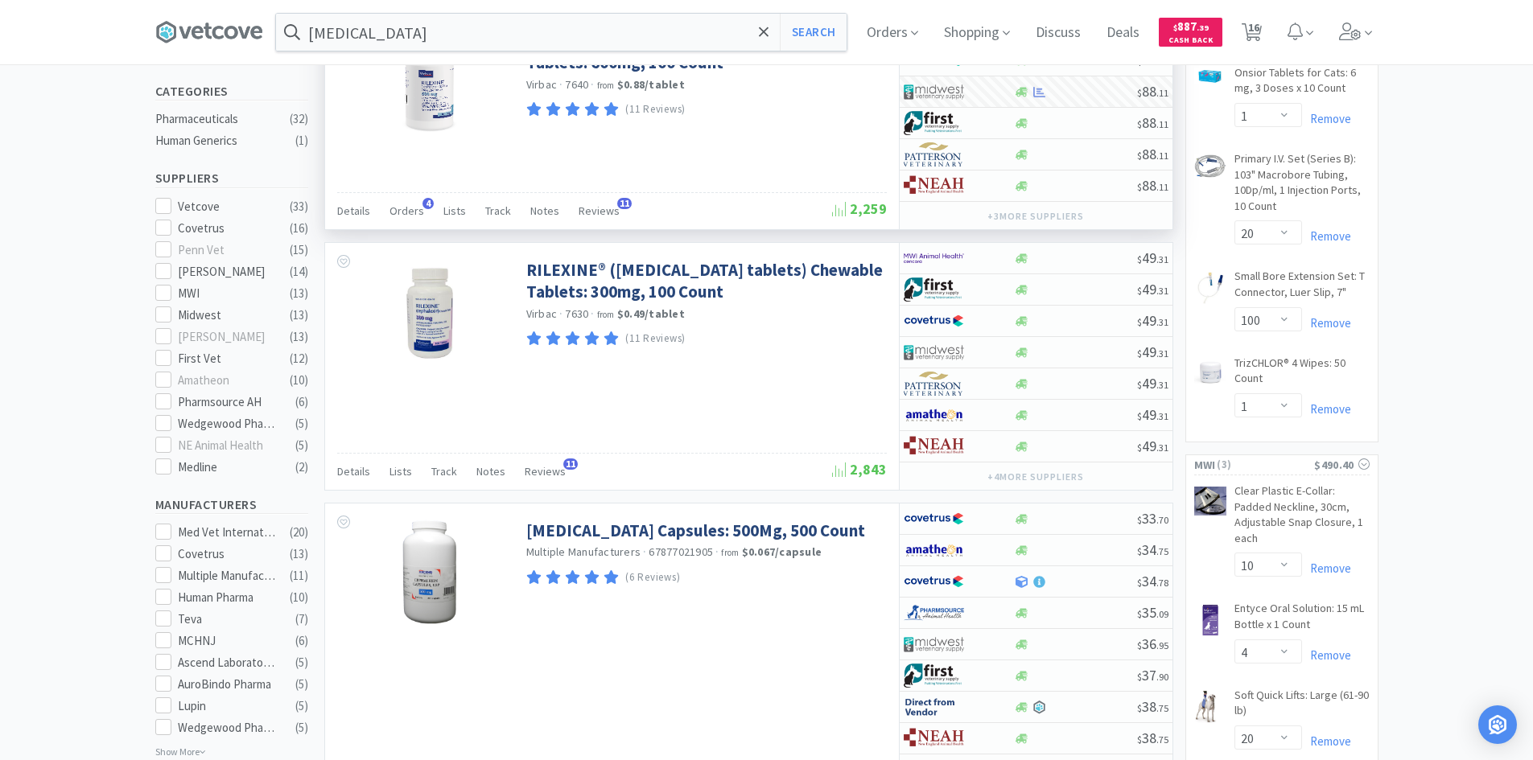
scroll to position [0, 0]
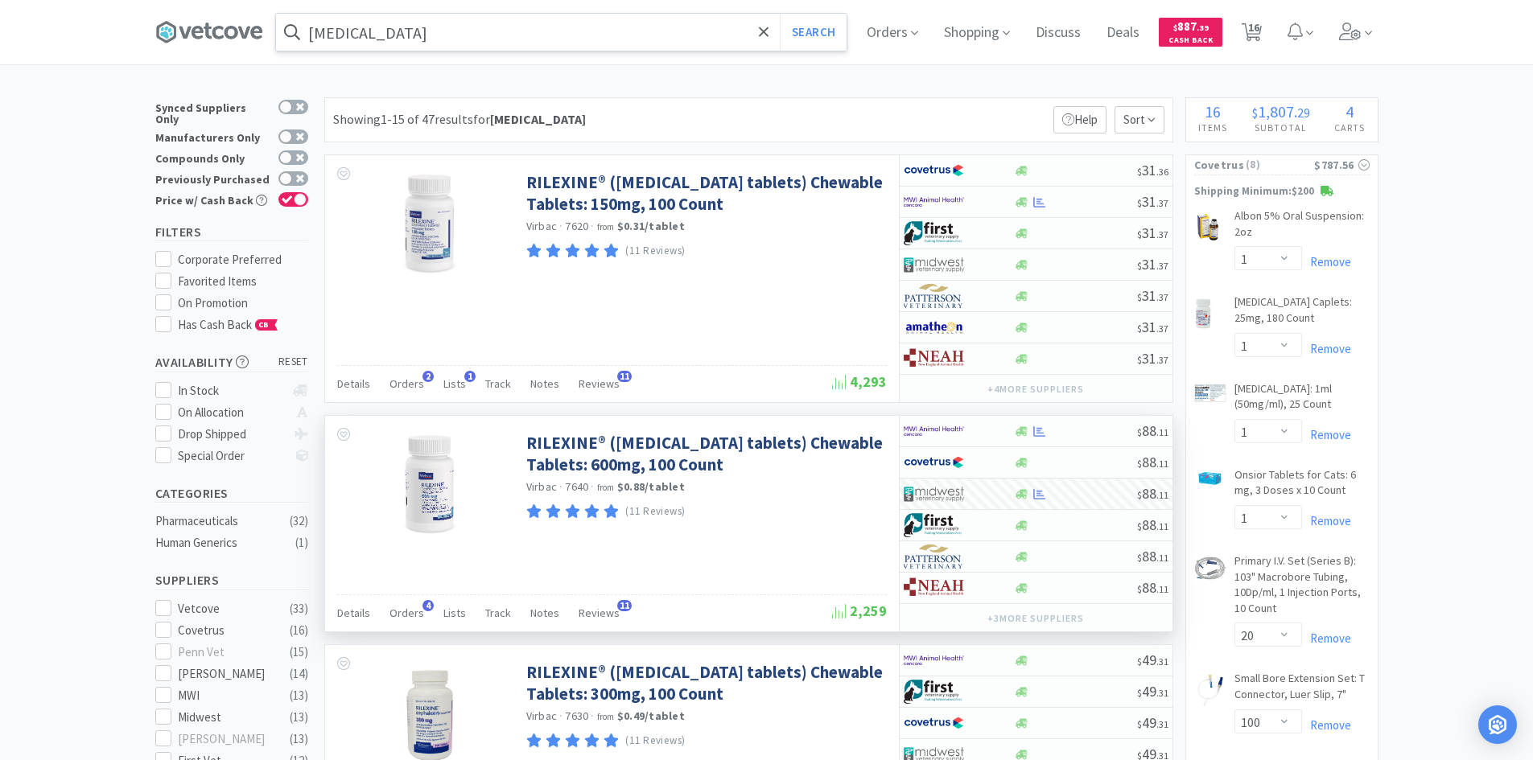
click at [415, 30] on input "[MEDICAL_DATA]" at bounding box center [561, 32] width 571 height 37
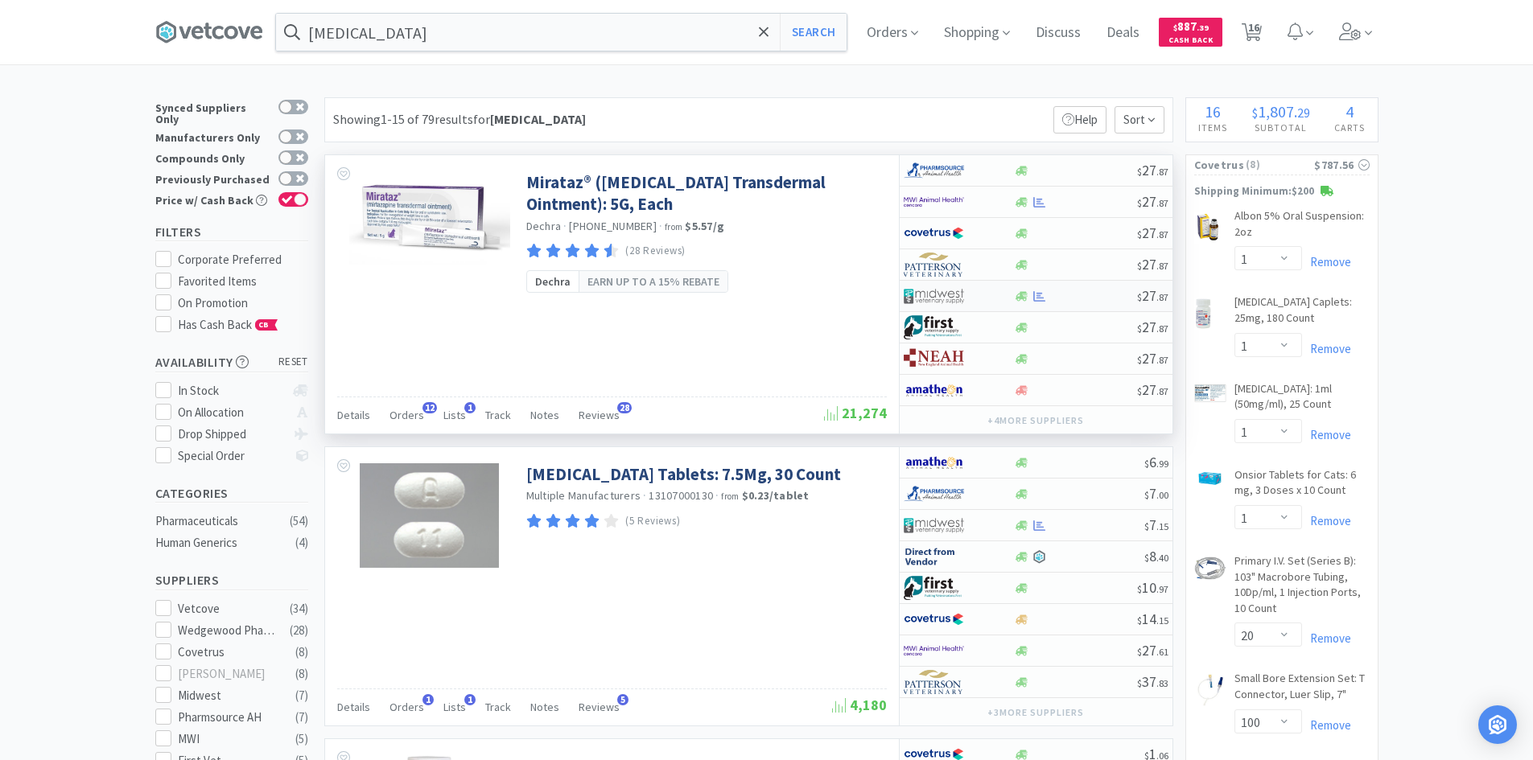
click at [999, 297] on div at bounding box center [959, 295] width 110 height 27
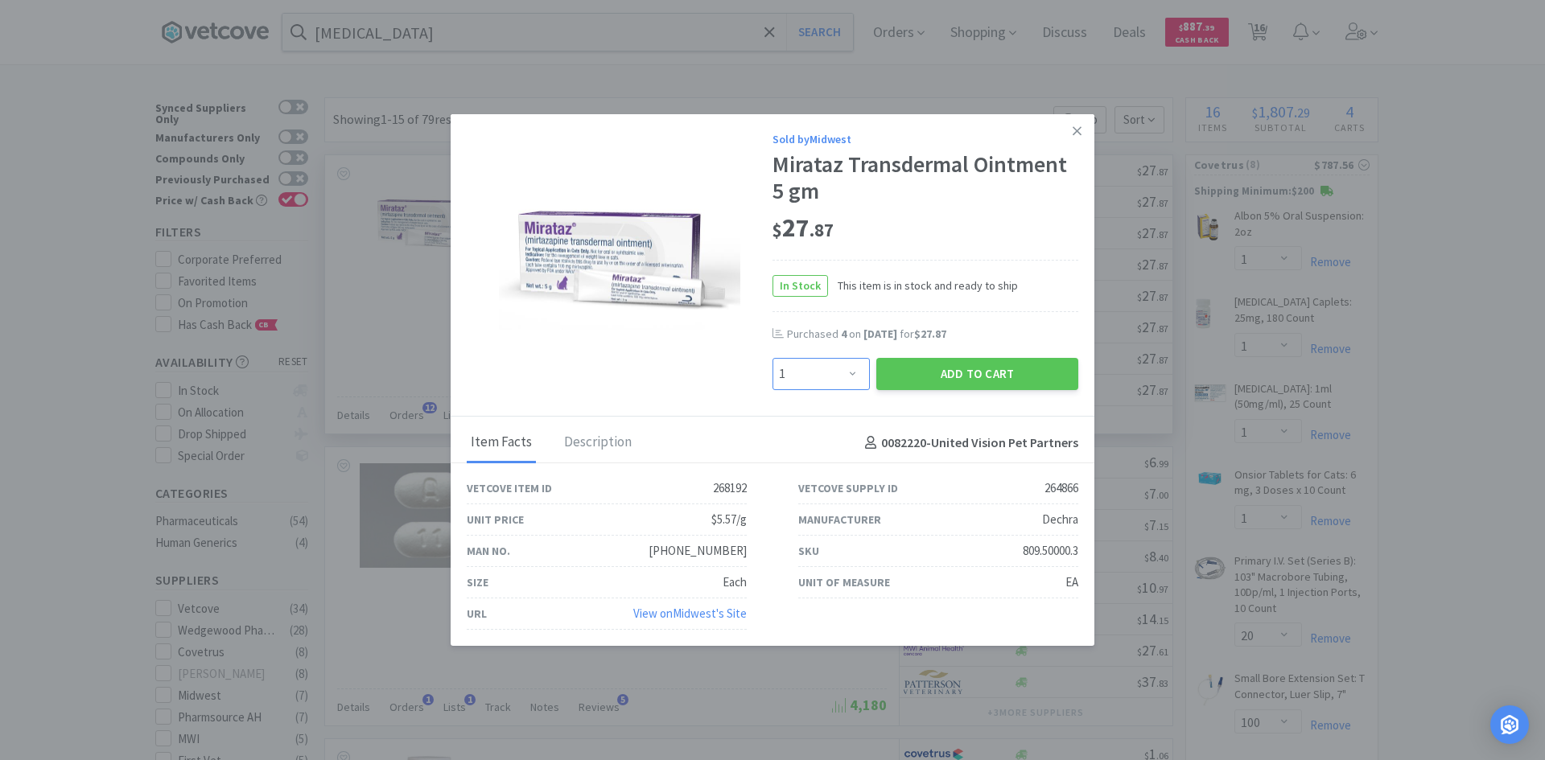
click at [849, 373] on select "Enter Quantity 1 2 3 4 5 6 7 8 9 10 11 12 13 14 15 16 17 18 19 20 Enter Quantity" at bounding box center [820, 374] width 97 height 32
click at [772, 358] on select "Enter Quantity 1 2 3 4 5 6 7 8 9 10 11 12 13 14 15 16 17 18 19 20 Enter Quantity" at bounding box center [820, 374] width 97 height 32
click at [929, 356] on div "Add to Cart" at bounding box center [977, 374] width 208 height 39
click at [932, 366] on button "Add to Cart" at bounding box center [977, 374] width 202 height 32
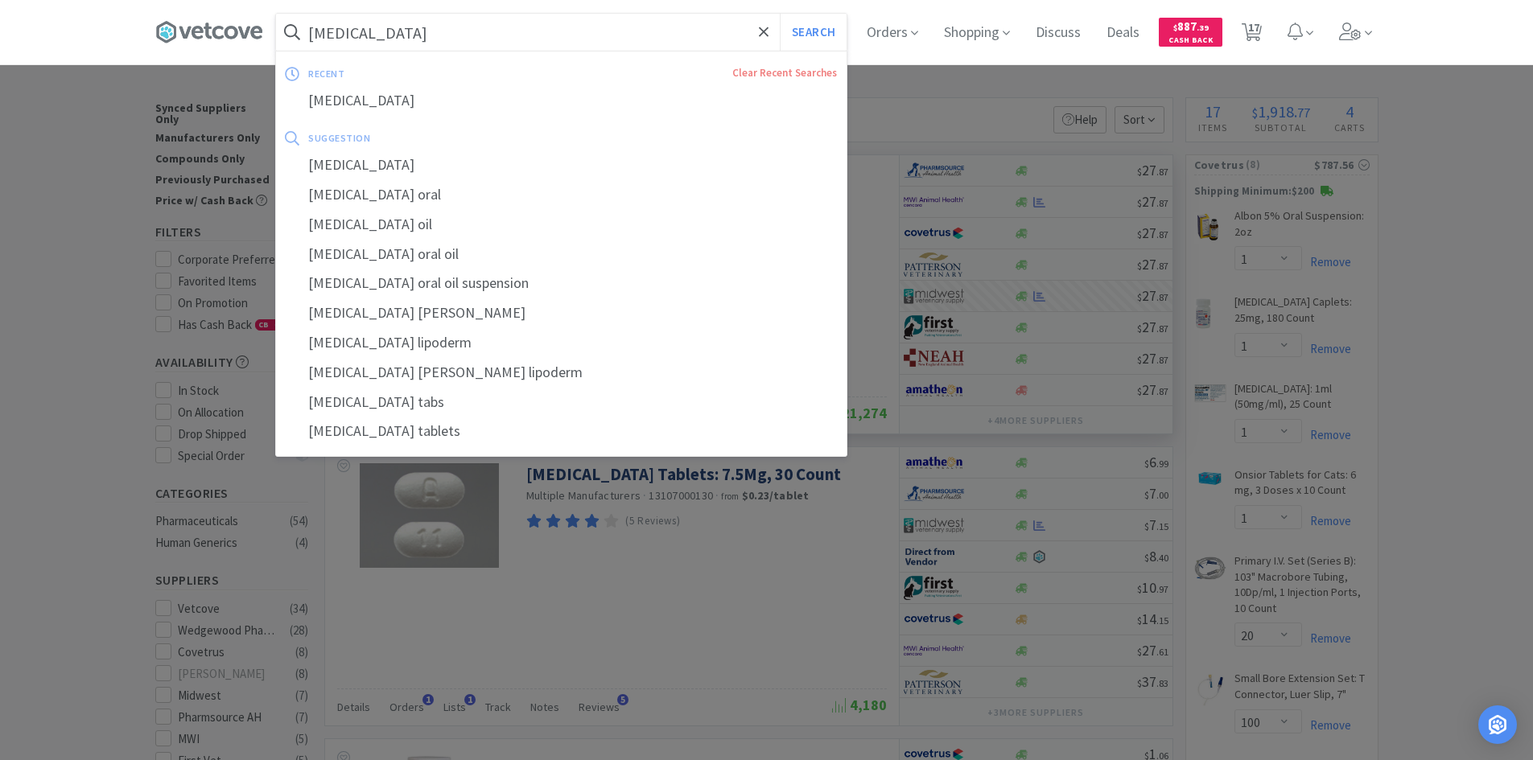
click at [630, 35] on input "[MEDICAL_DATA]" at bounding box center [561, 32] width 571 height 37
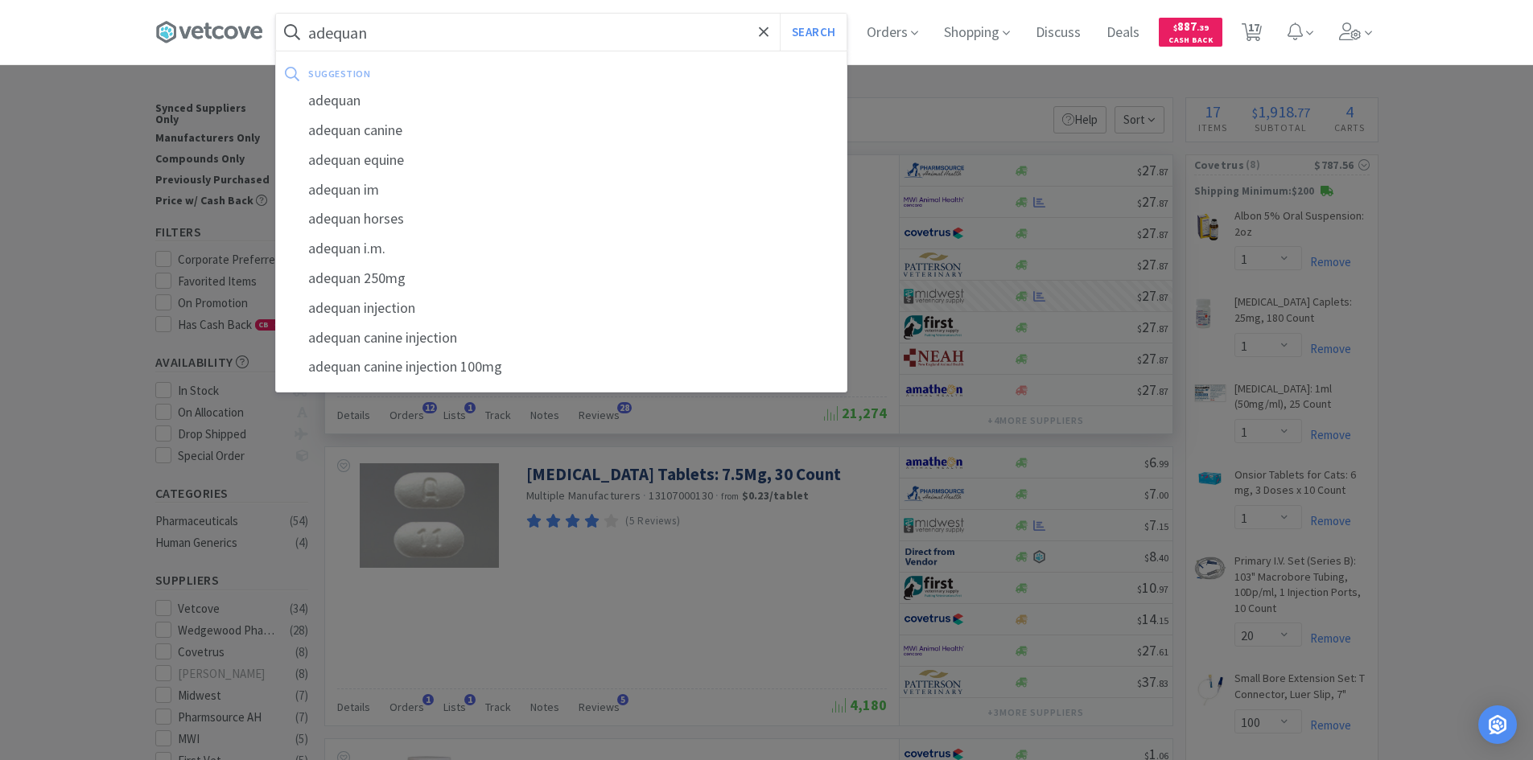
click at [780, 14] on button "Search" at bounding box center [813, 32] width 67 height 37
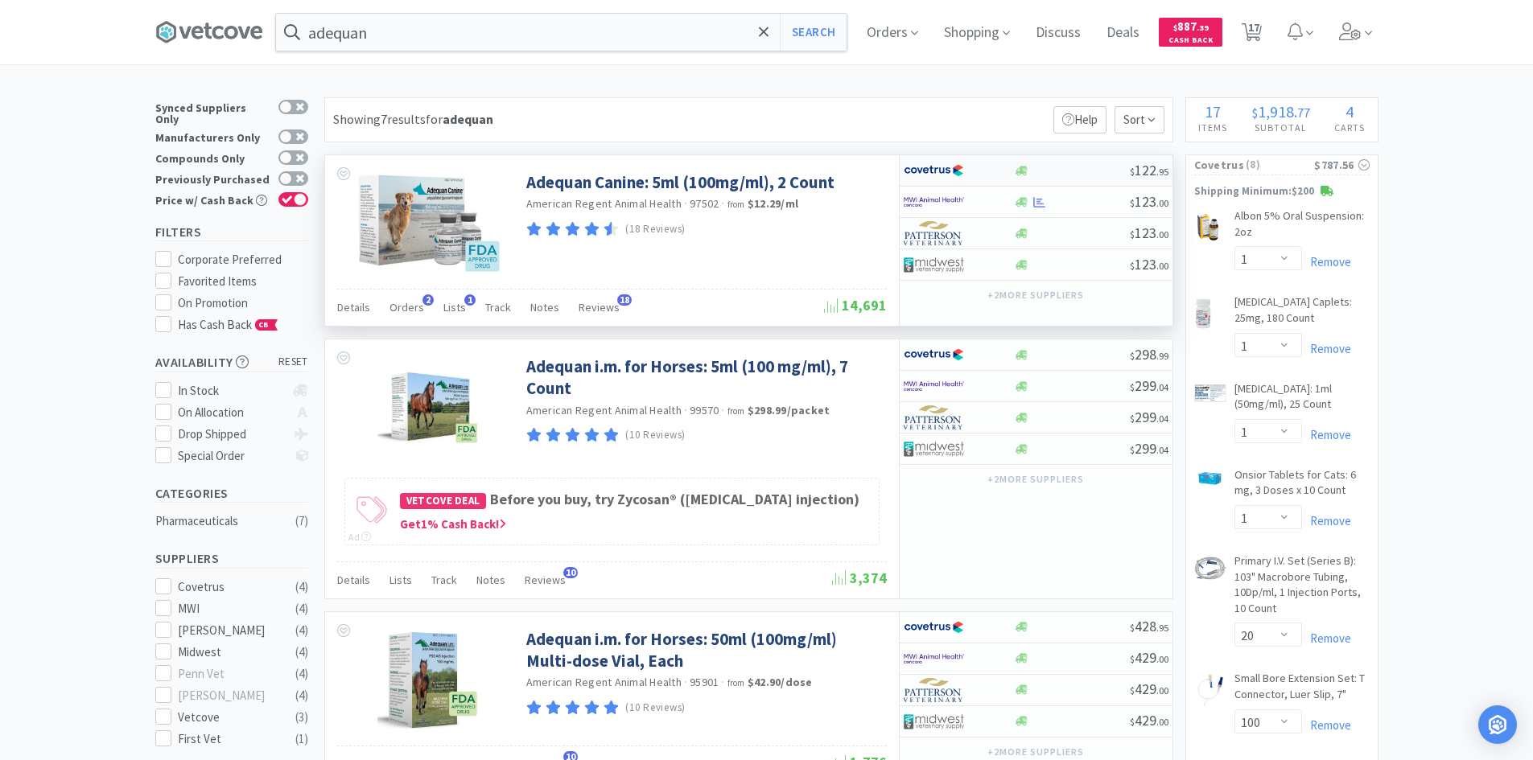
click at [989, 174] on div at bounding box center [948, 170] width 89 height 27
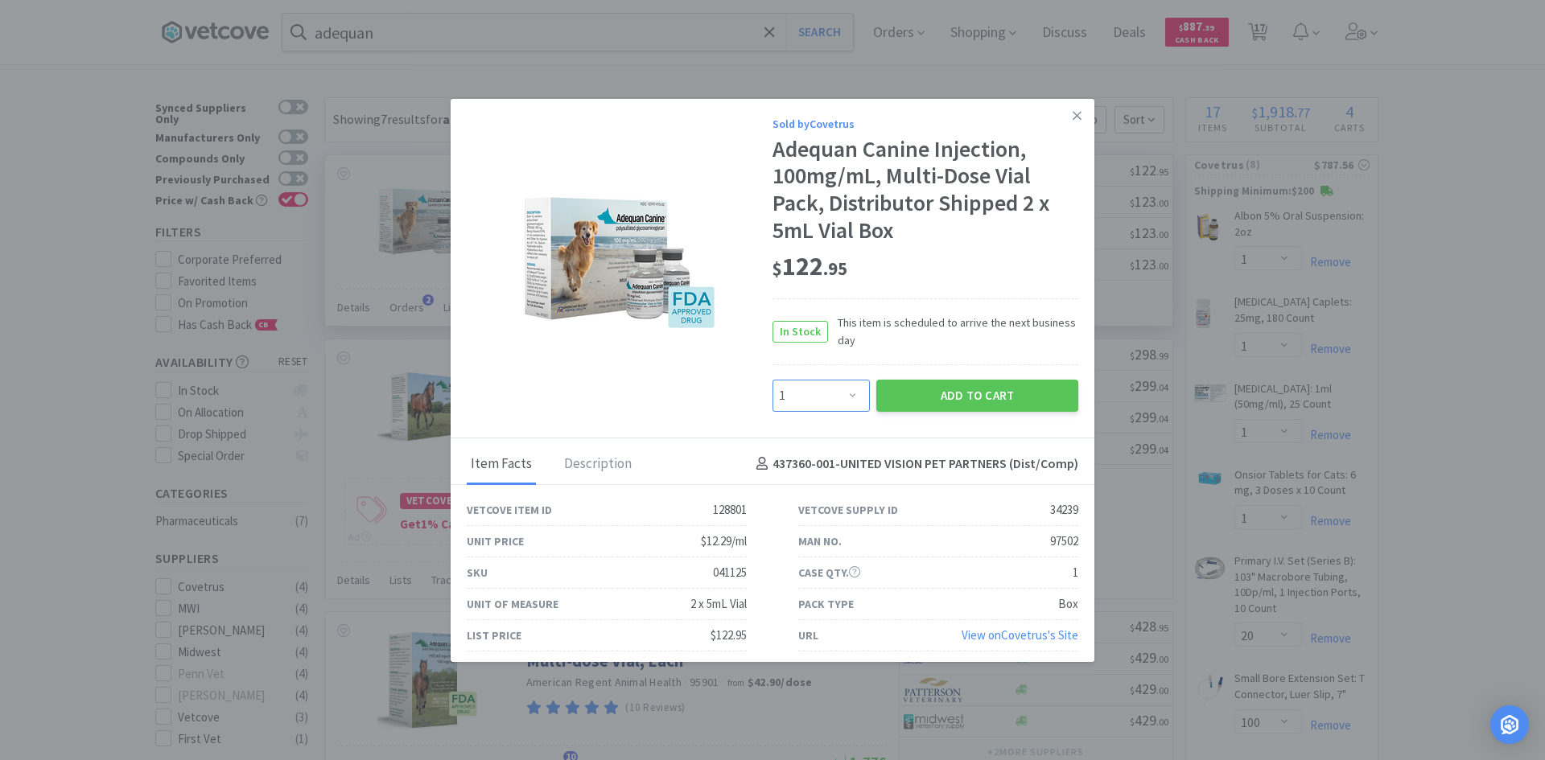
click at [828, 398] on select "Enter Quantity 1 2 3 4 5 6 7 8 9 10 11 12 13 14 15 16 17 18 19 20 Enter Quantity" at bounding box center [820, 396] width 97 height 32
click at [772, 380] on select "Enter Quantity 1 2 3 4 5 6 7 8 9 10 11 12 13 14 15 16 17 18 19 20 Enter Quantity" at bounding box center [820, 396] width 97 height 32
click at [933, 395] on button "Add to Cart" at bounding box center [977, 396] width 202 height 32
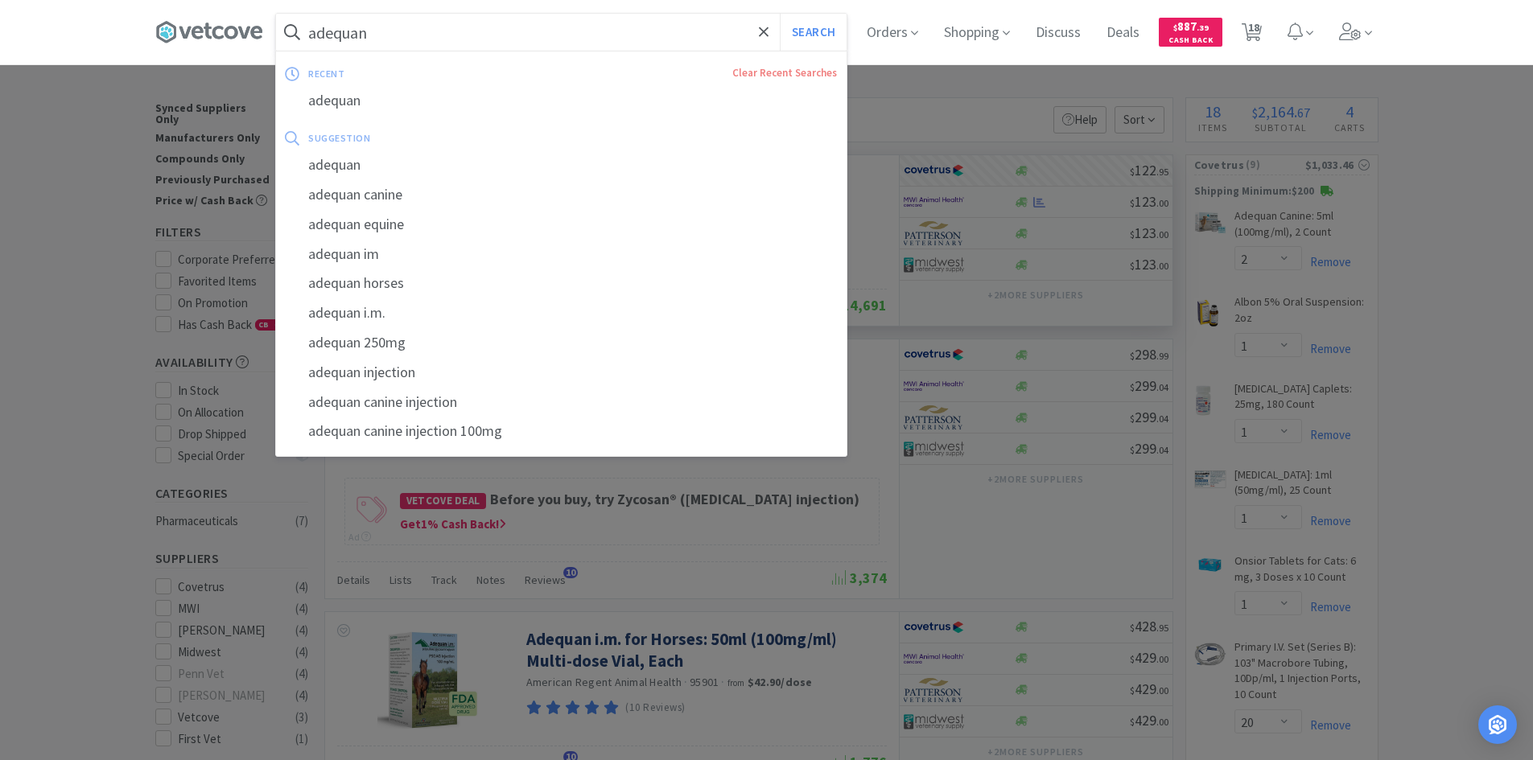
click at [478, 33] on input "adequan" at bounding box center [561, 32] width 571 height 37
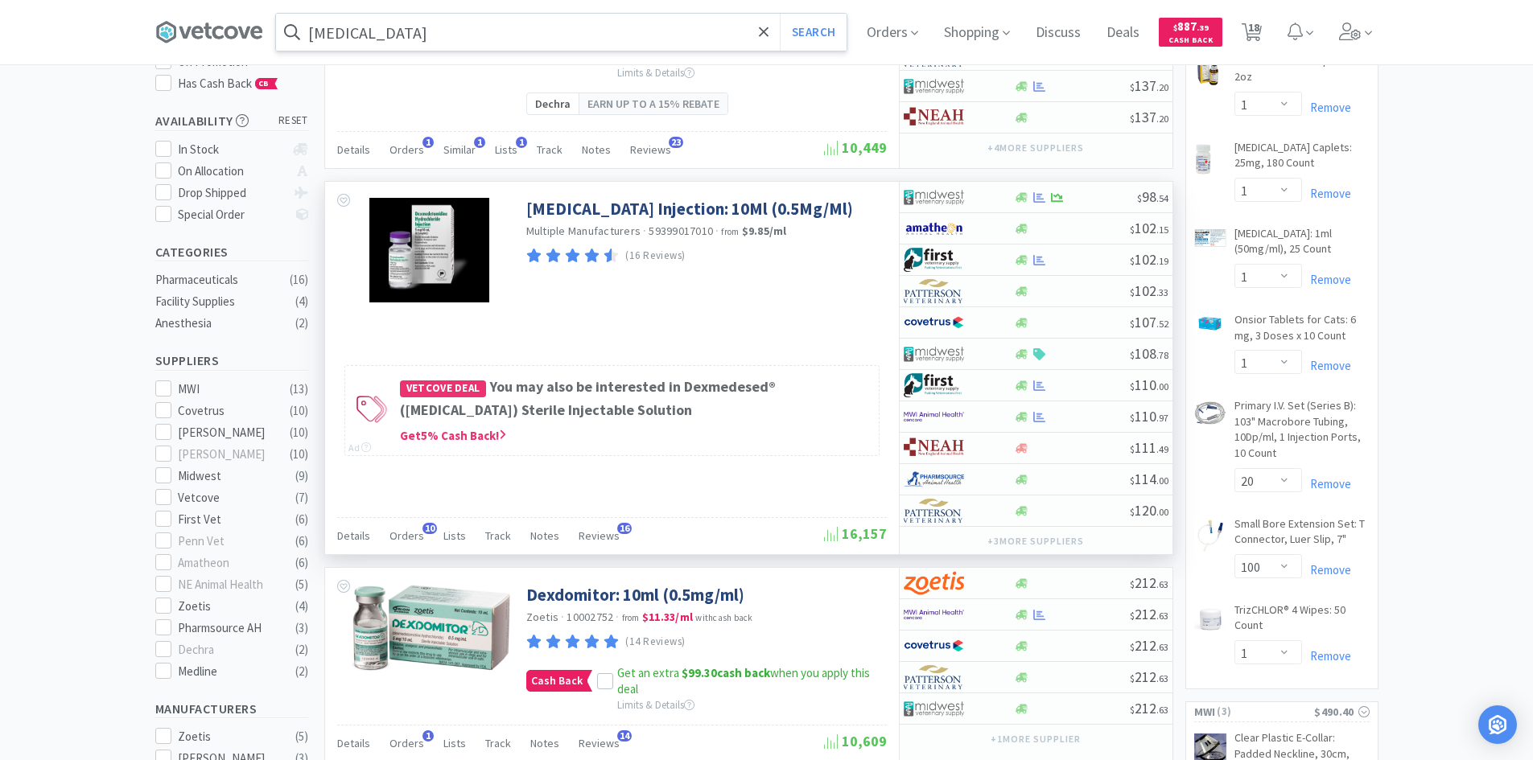
scroll to position [161, 0]
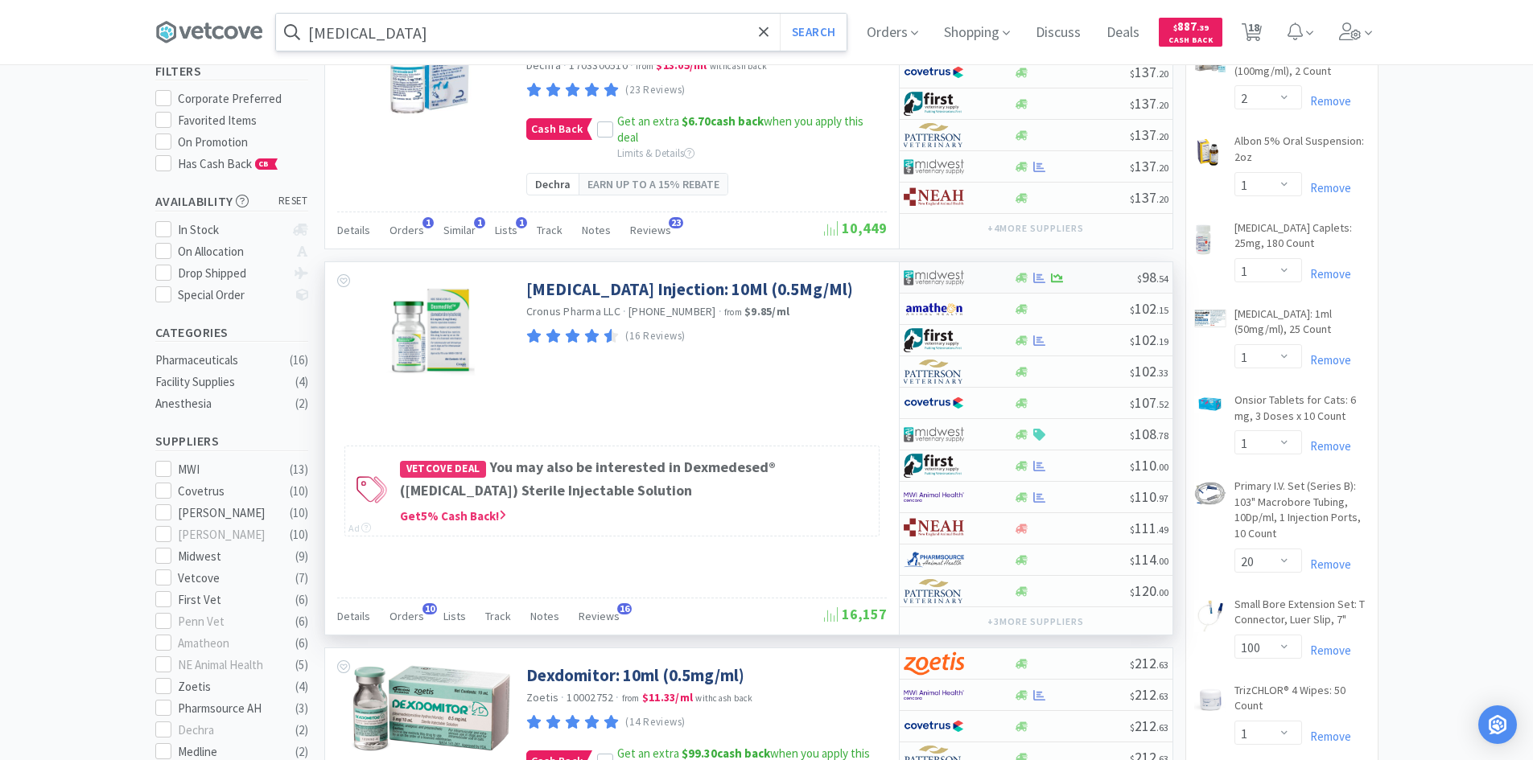
click at [999, 291] on div at bounding box center [959, 277] width 110 height 27
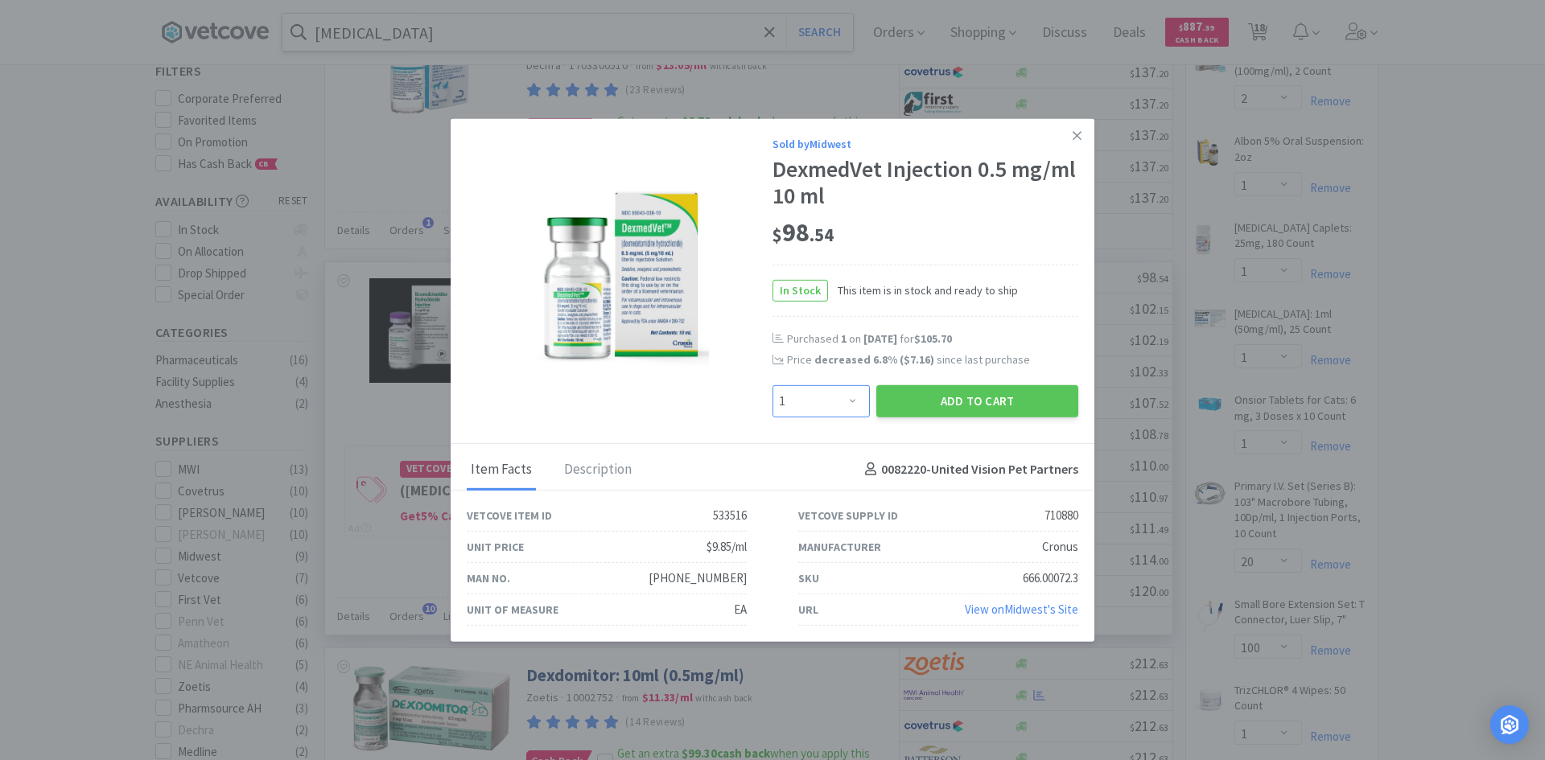
click at [823, 398] on select "Enter Quantity 1 2 3 4 5 6 7 8 9 10 11 12 13 14 15 16 17 18 19 20 Enter Quantity" at bounding box center [820, 401] width 97 height 32
click at [772, 385] on select "Enter Quantity 1 2 3 4 5 6 7 8 9 10 11 12 13 14 15 16 17 18 19 20 Enter Quantity" at bounding box center [820, 401] width 97 height 32
click at [946, 398] on button "Add to Cart" at bounding box center [977, 401] width 202 height 32
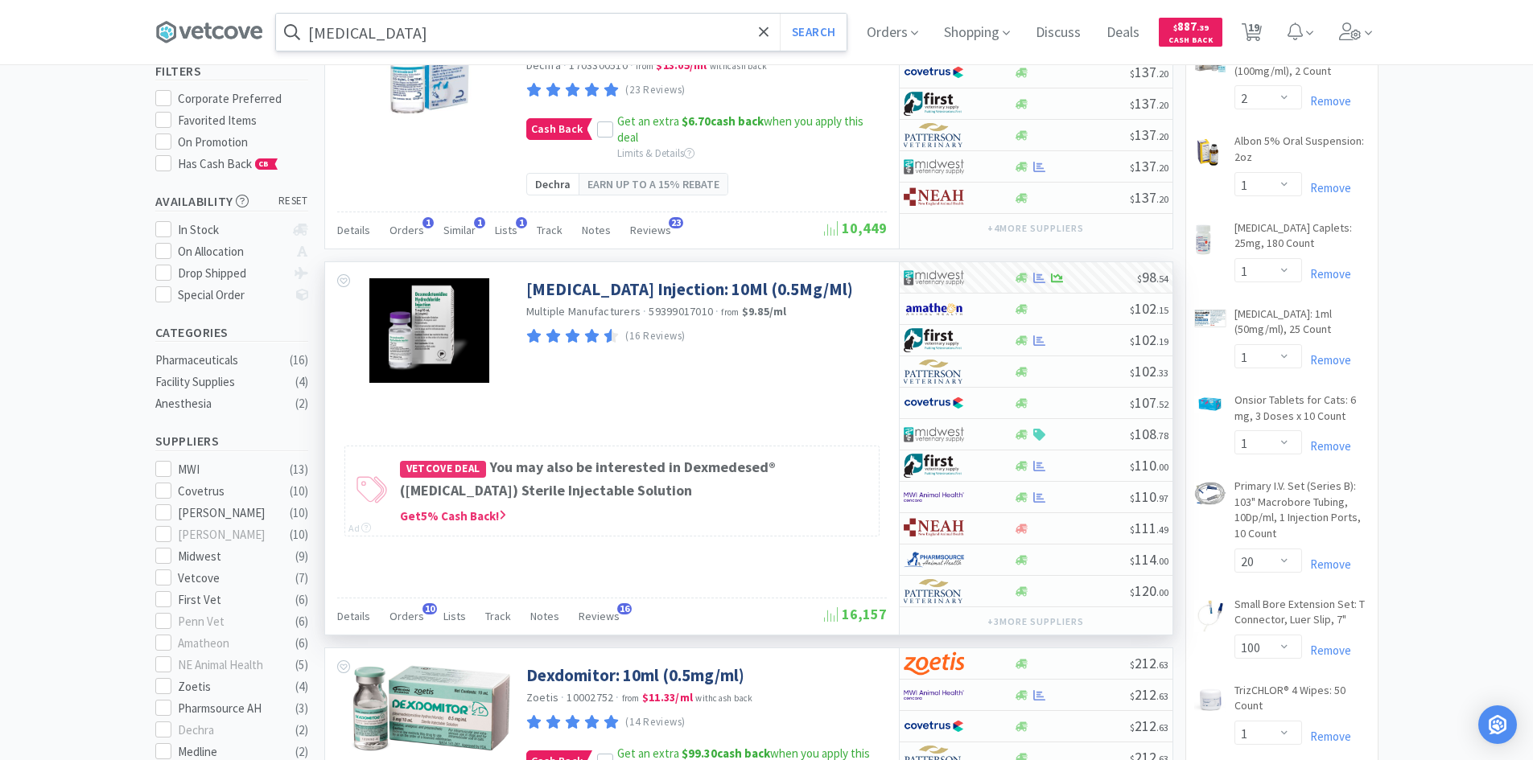
click at [579, 47] on input "[MEDICAL_DATA]" at bounding box center [561, 32] width 571 height 37
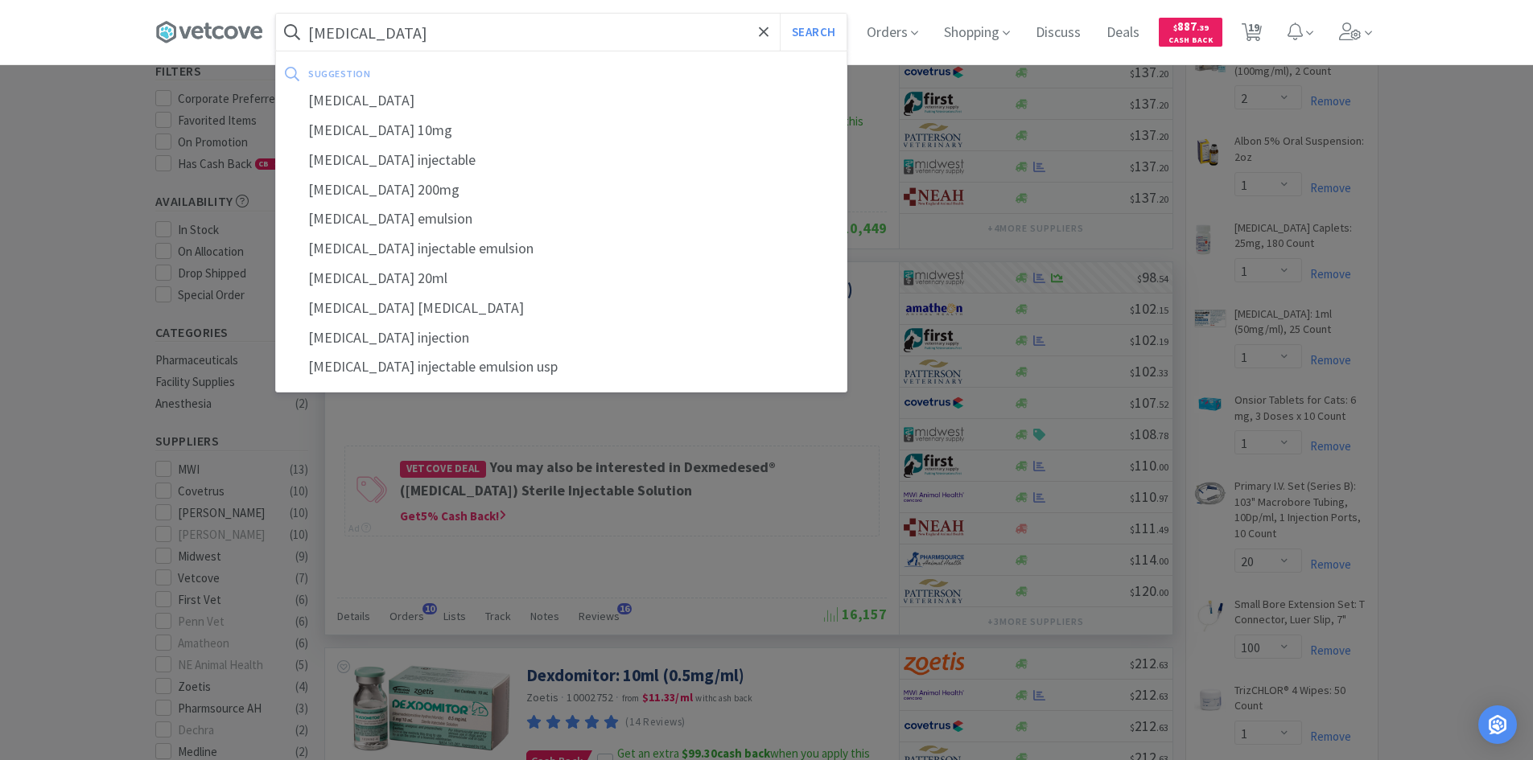
click at [780, 14] on button "Search" at bounding box center [813, 32] width 67 height 37
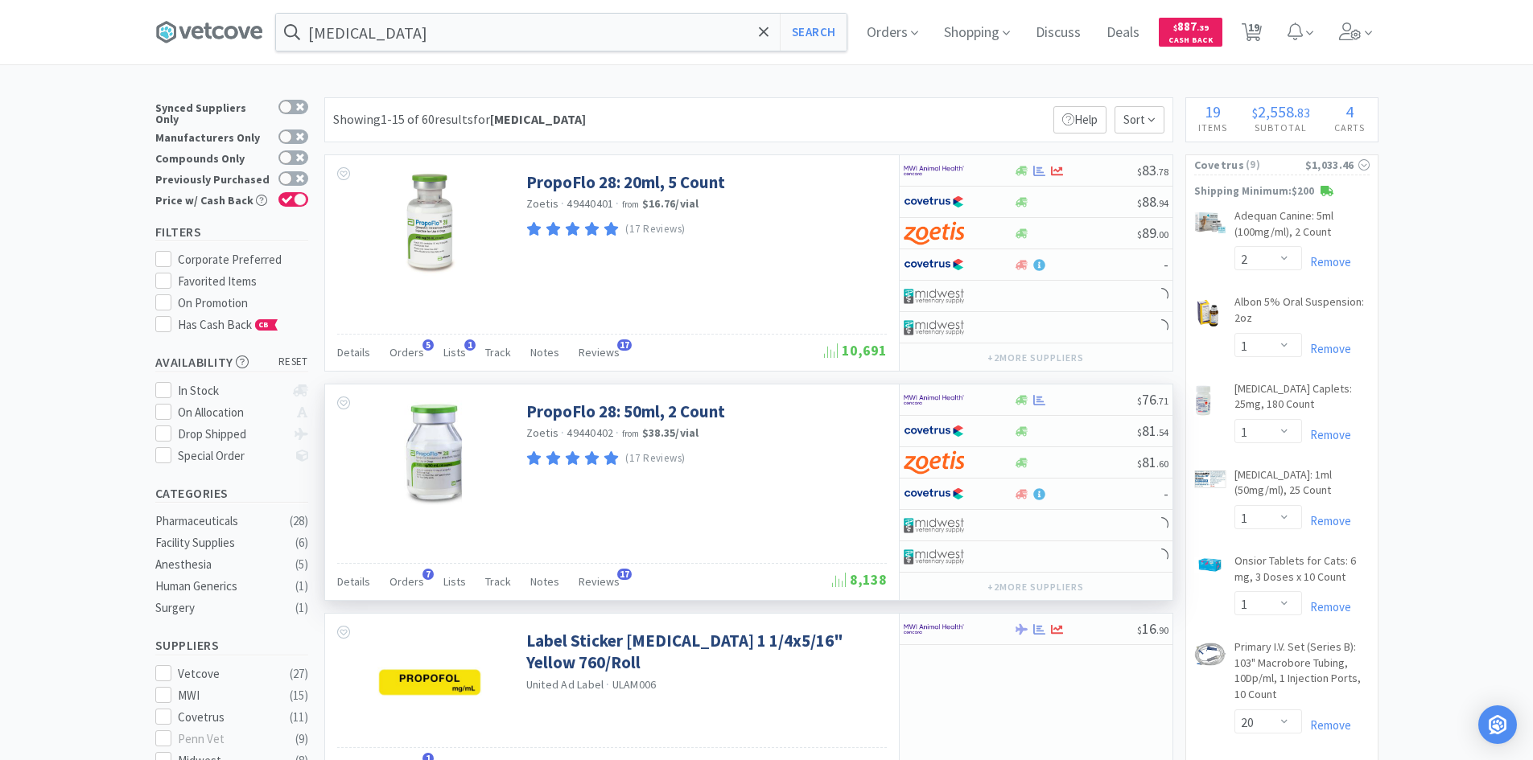
click at [385, 580] on div "Details Orders 7 Lists Track Notes Reviews 17" at bounding box center [584, 584] width 495 height 31
click at [414, 580] on span "Orders" at bounding box center [406, 582] width 35 height 14
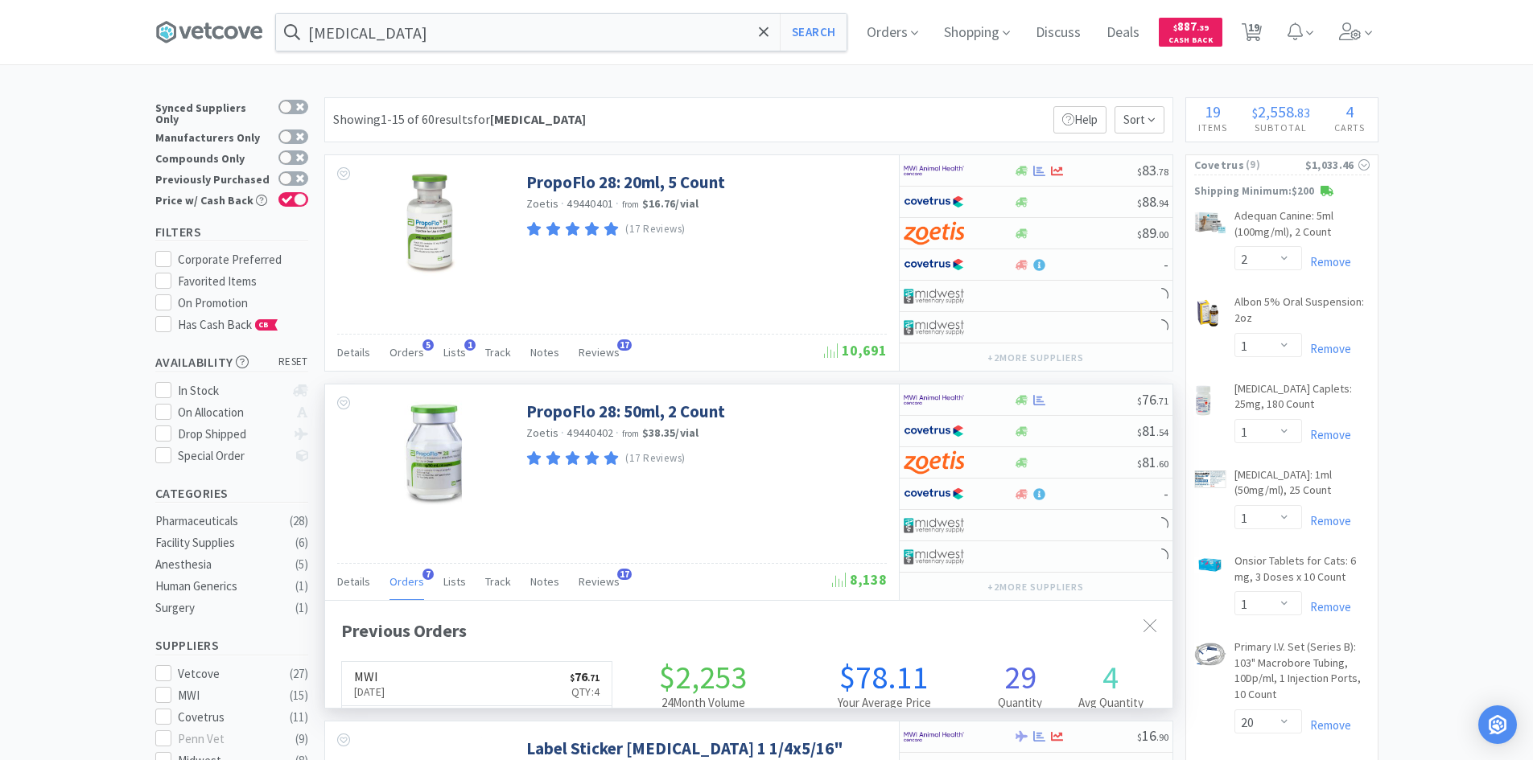
scroll to position [417, 847]
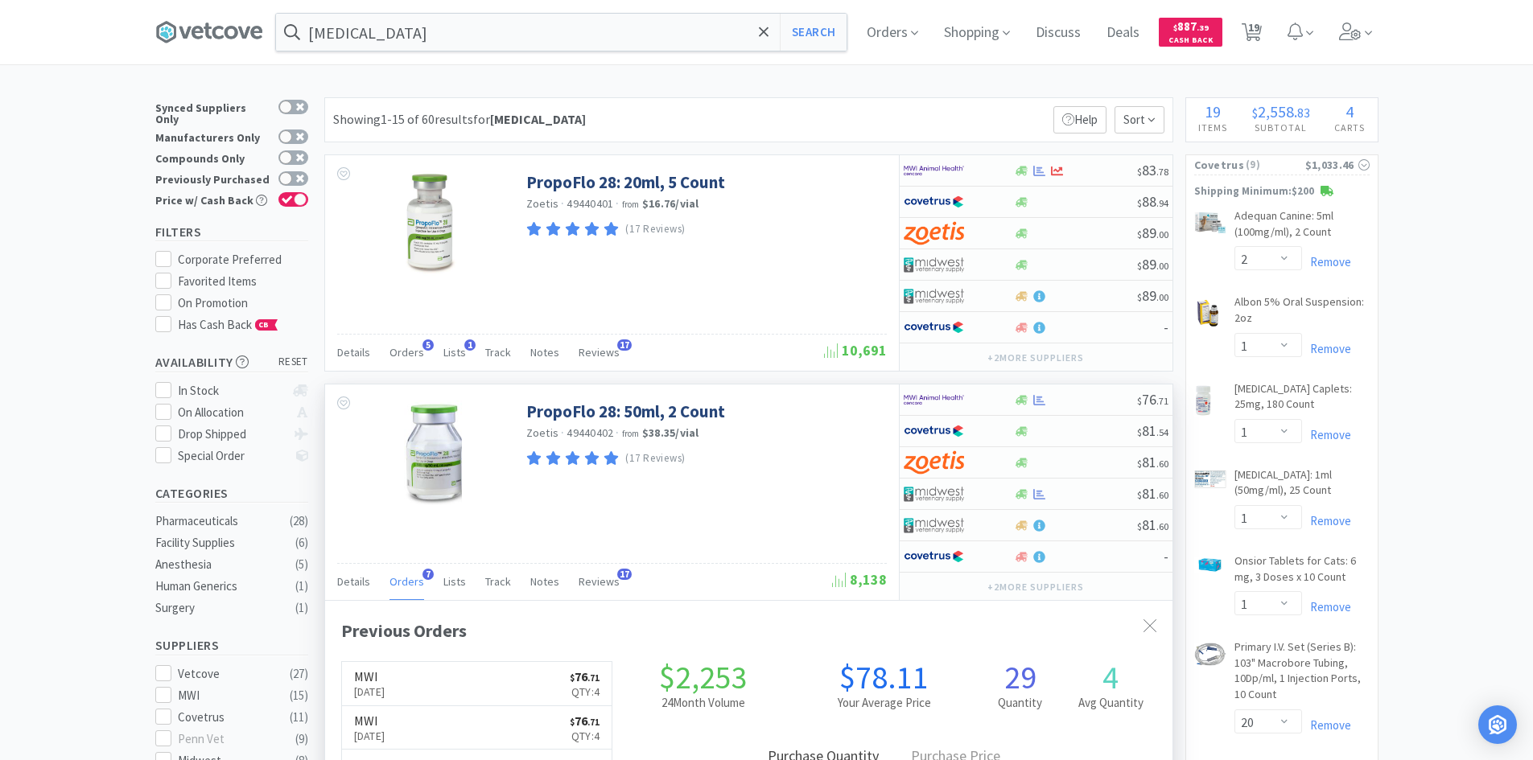
click at [414, 580] on span "Orders" at bounding box center [406, 582] width 35 height 14
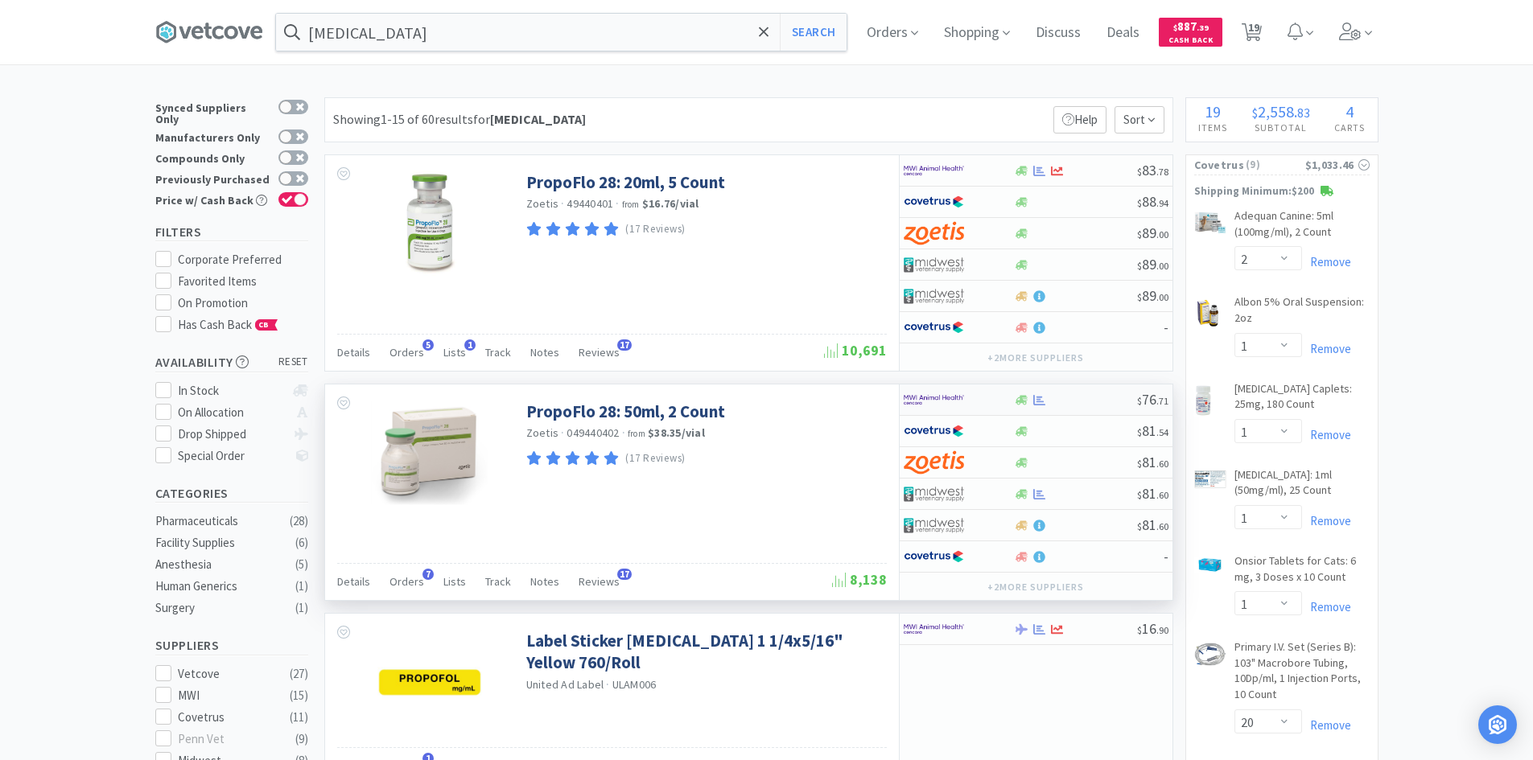
click at [963, 403] on img at bounding box center [934, 400] width 60 height 24
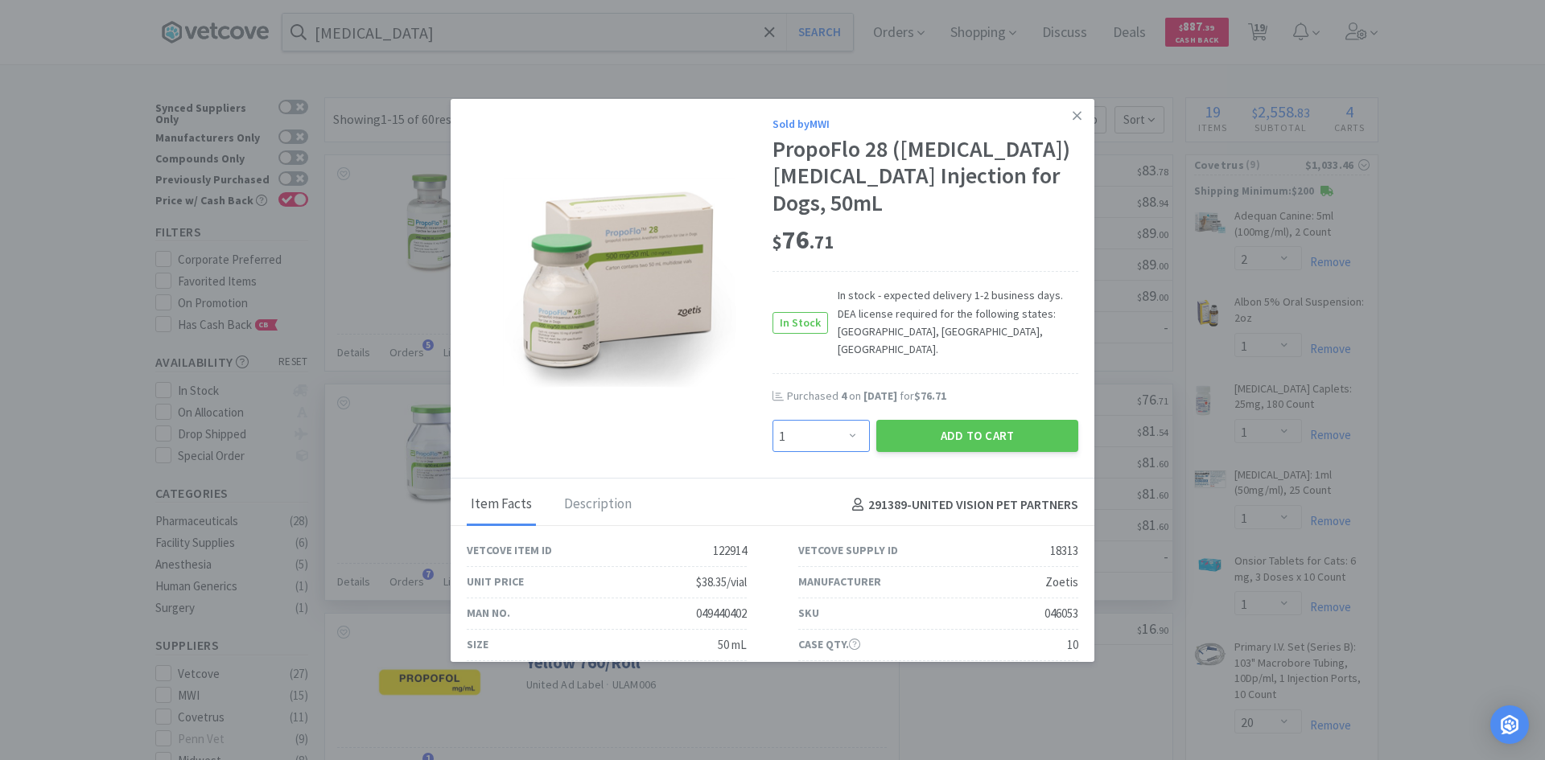
click at [827, 420] on select "Enter Quantity 1 2 3 4 5 6 7 8 9 10 11 12 13 14 15 16 17 18 19 20 Enter Quantity" at bounding box center [820, 436] width 97 height 32
click at [772, 420] on select "Enter Quantity 1 2 3 4 5 6 7 8 9 10 11 12 13 14 15 16 17 18 19 20 Enter Quantity" at bounding box center [820, 436] width 97 height 32
click at [961, 420] on button "Add to Cart" at bounding box center [977, 436] width 202 height 32
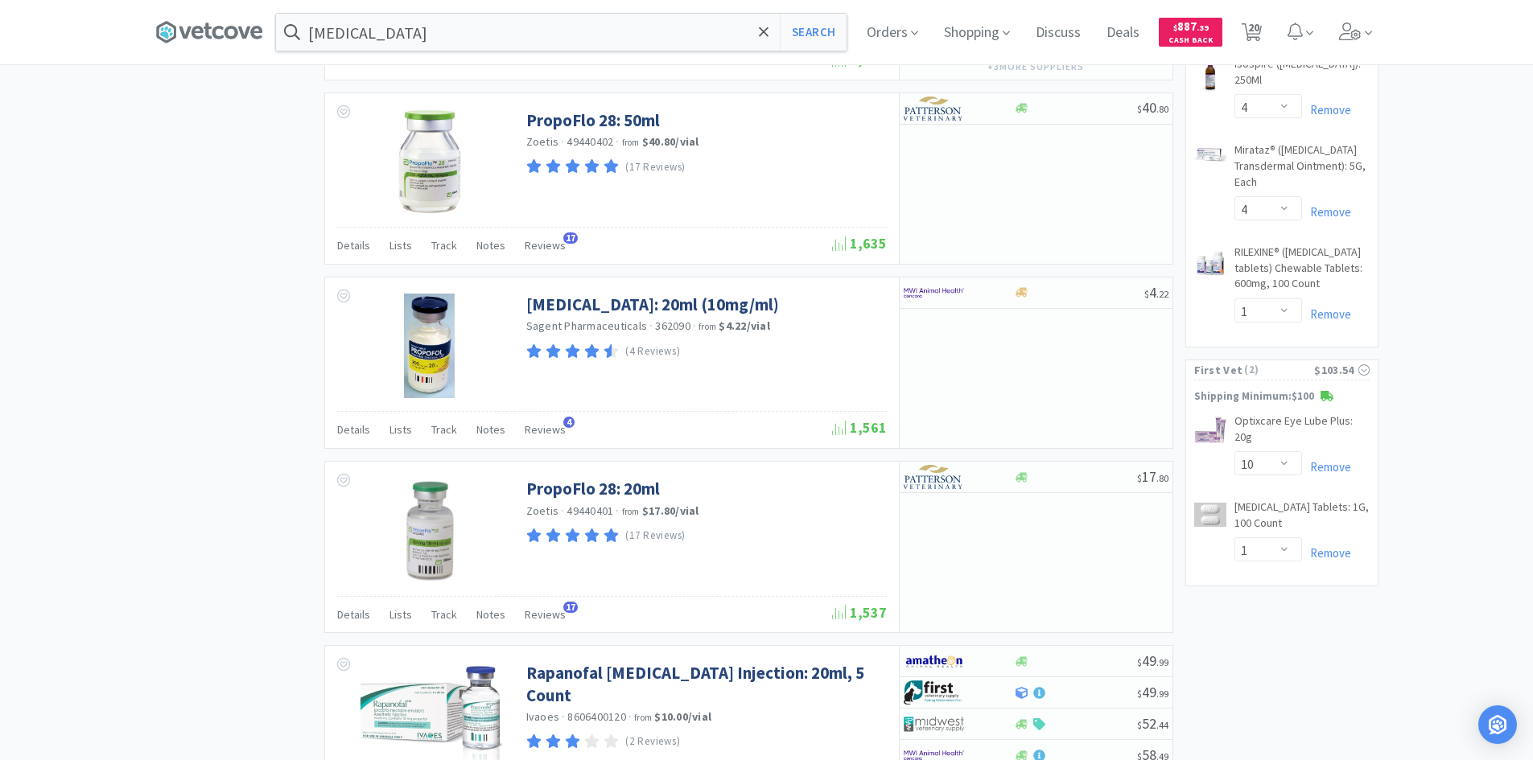
scroll to position [1529, 0]
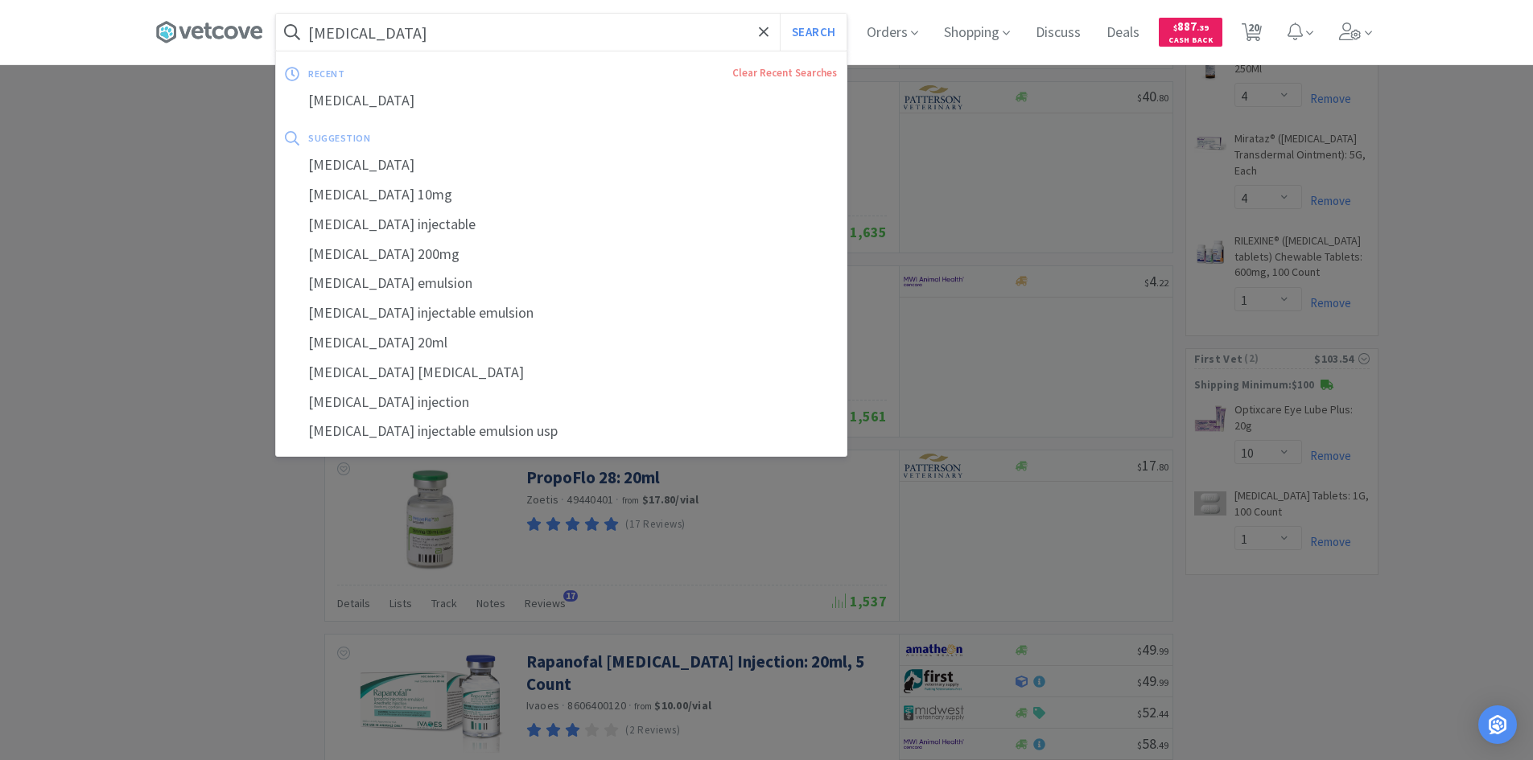
click at [579, 41] on input "[MEDICAL_DATA]" at bounding box center [561, 32] width 571 height 37
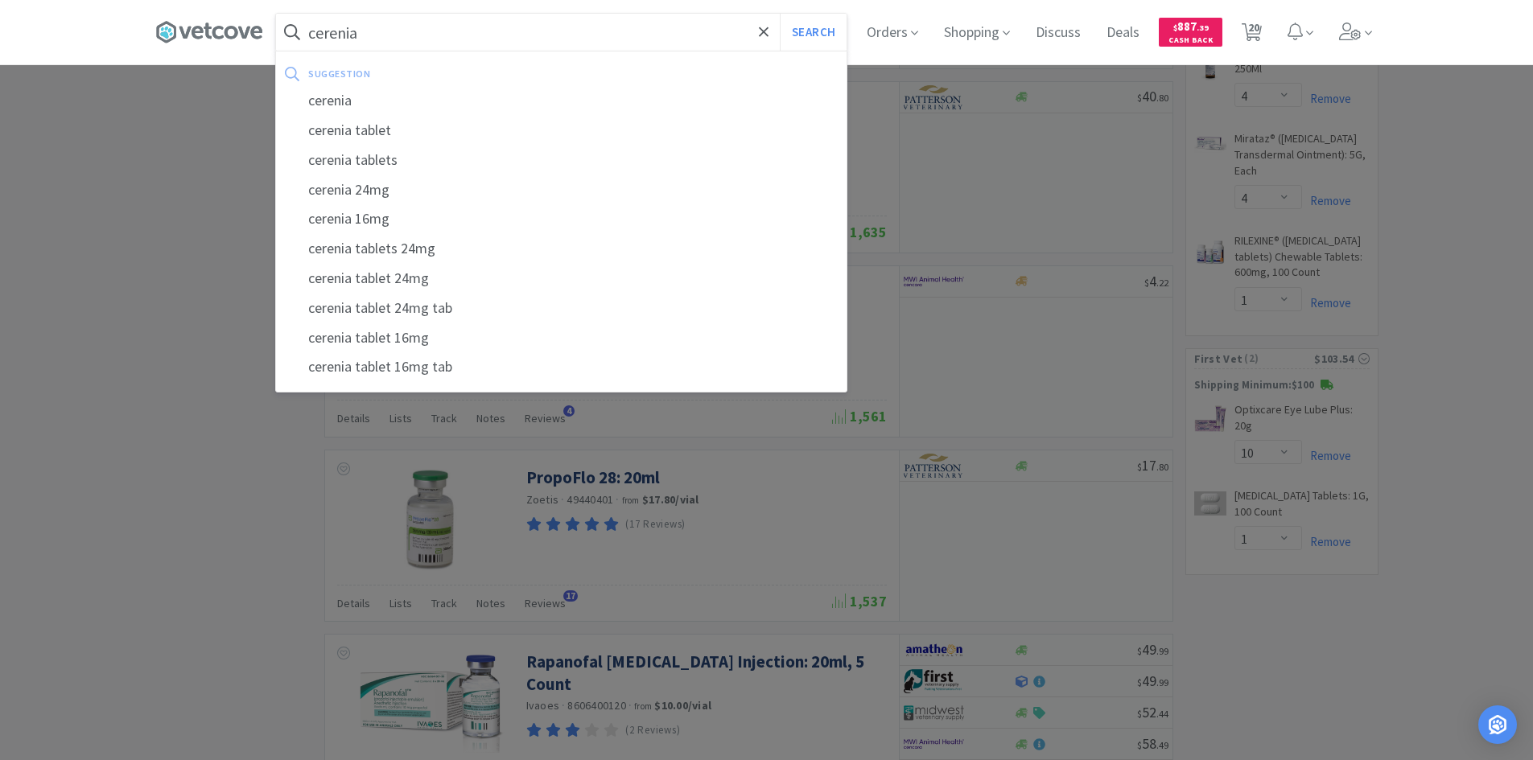
click at [780, 14] on button "Search" at bounding box center [813, 32] width 67 height 37
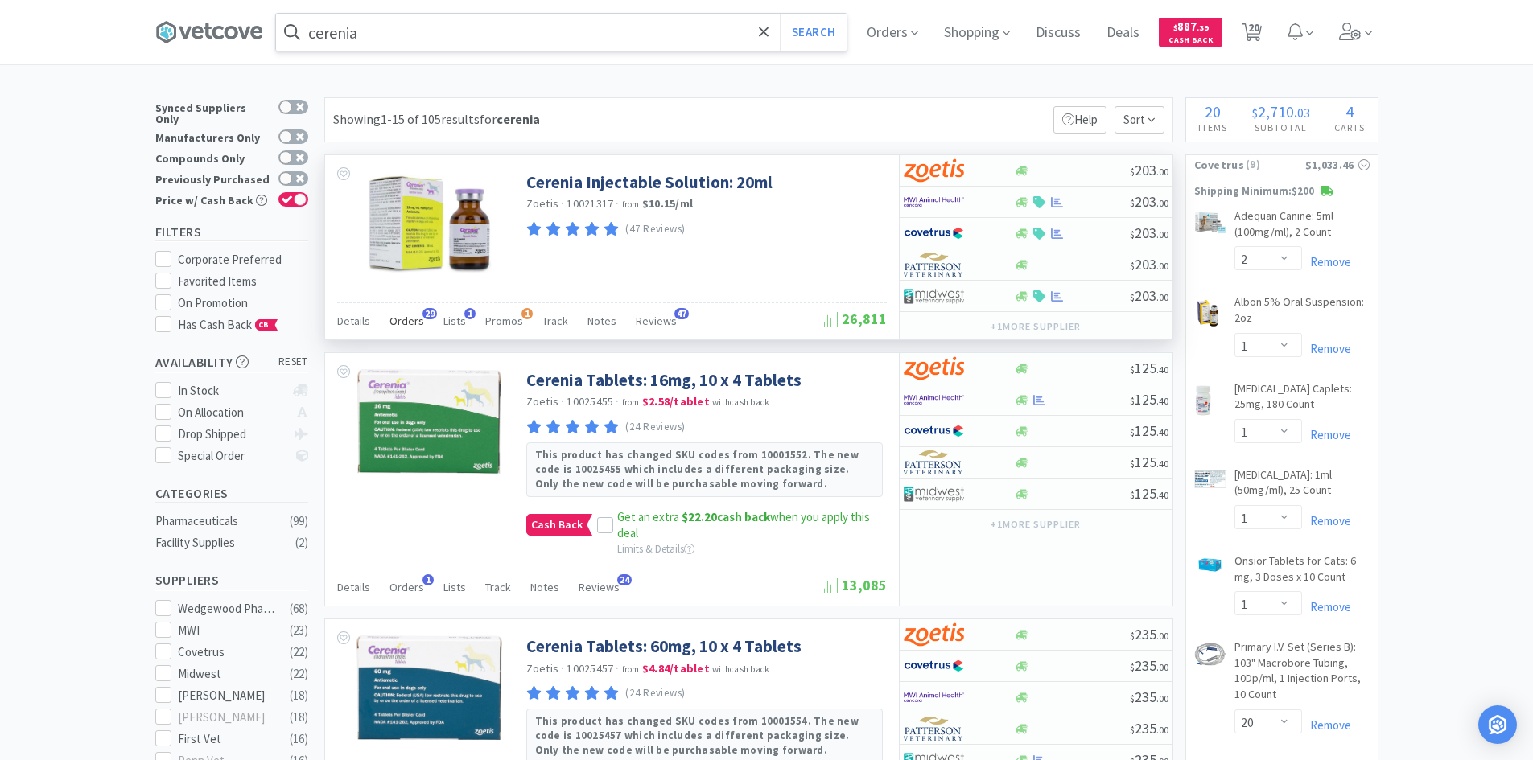
click at [418, 323] on span "Orders" at bounding box center [406, 321] width 35 height 14
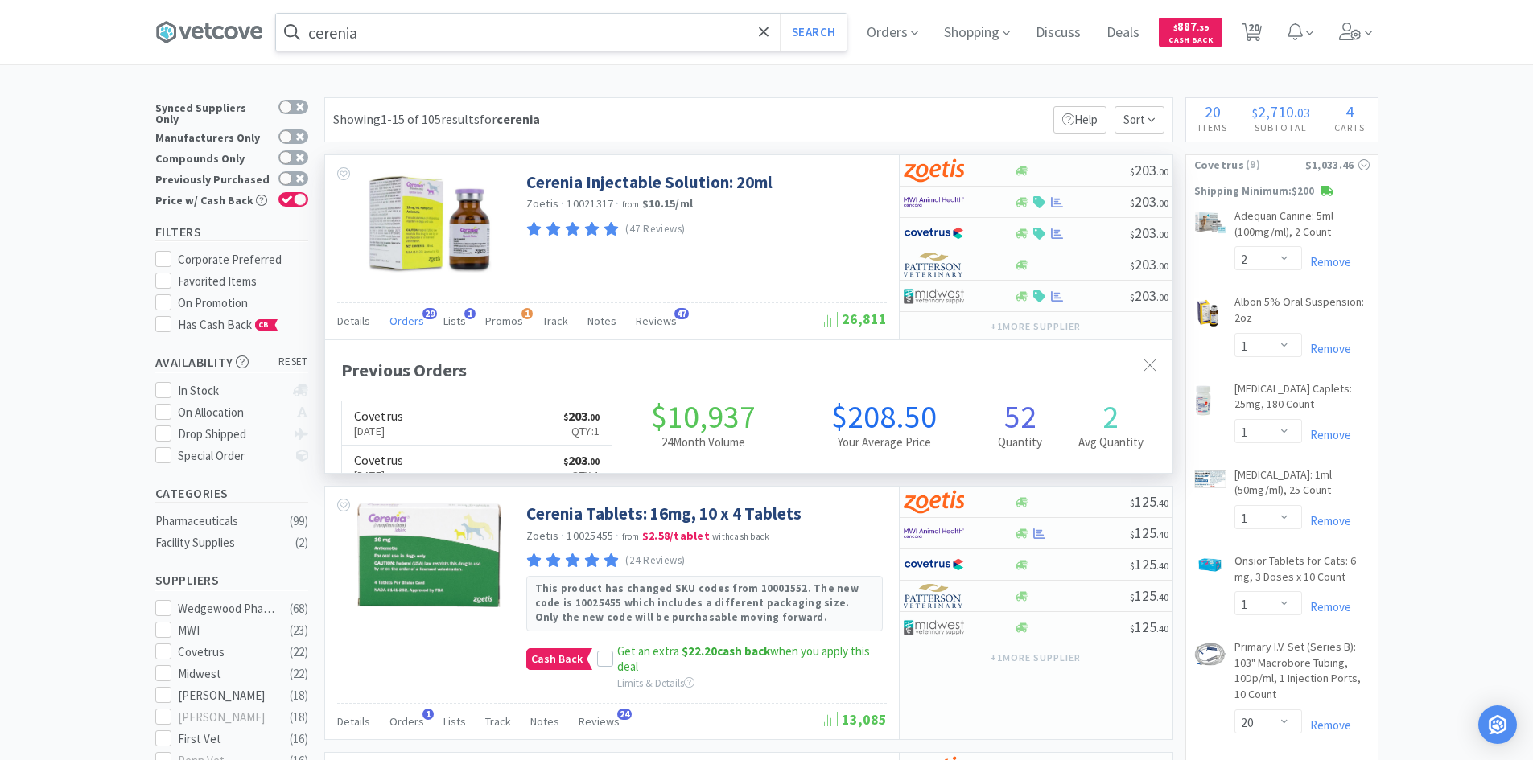
scroll to position [431, 847]
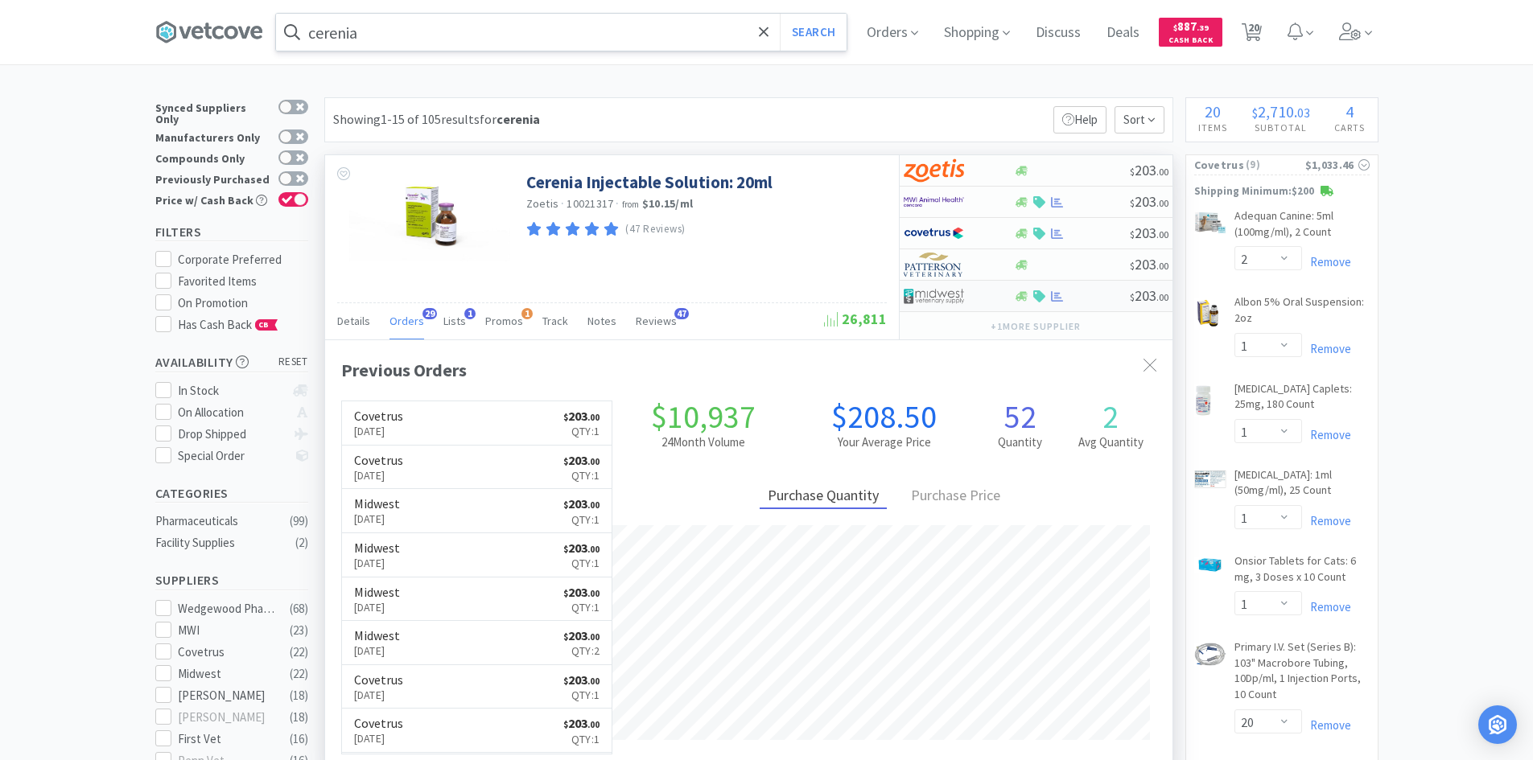
click at [975, 298] on div at bounding box center [948, 295] width 89 height 27
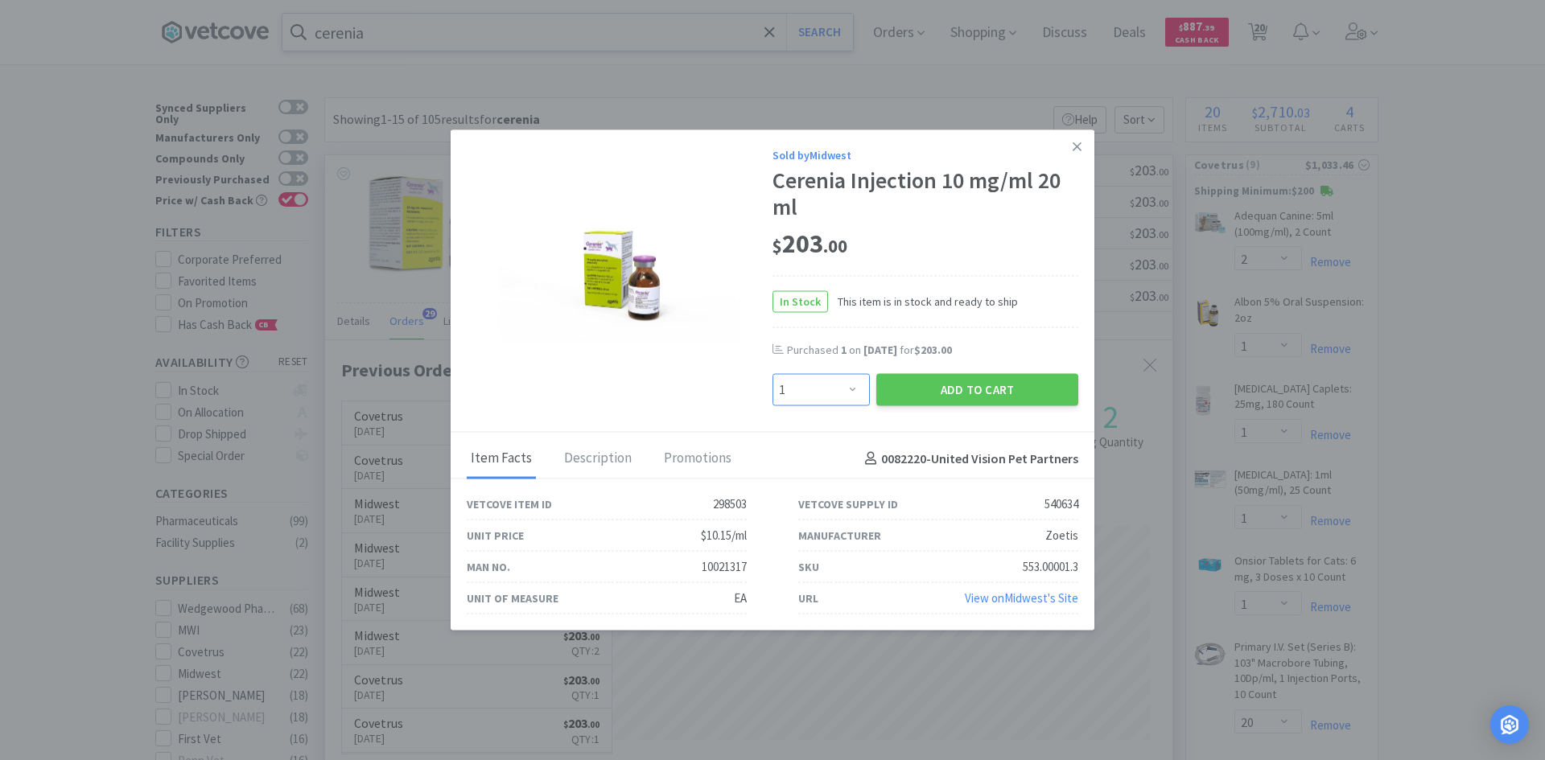
click at [836, 400] on select "Enter Quantity 1 2 3 4 5 6 7 8 9 10 11 12 13 14 15 16 17 18 19 20 Enter Quantity" at bounding box center [820, 390] width 97 height 32
click at [772, 374] on select "Enter Quantity 1 2 3 4 5 6 7 8 9 10 11 12 13 14 15 16 17 18 19 20 Enter Quantity" at bounding box center [820, 390] width 97 height 32
click at [913, 397] on button "Add to Cart" at bounding box center [977, 390] width 202 height 32
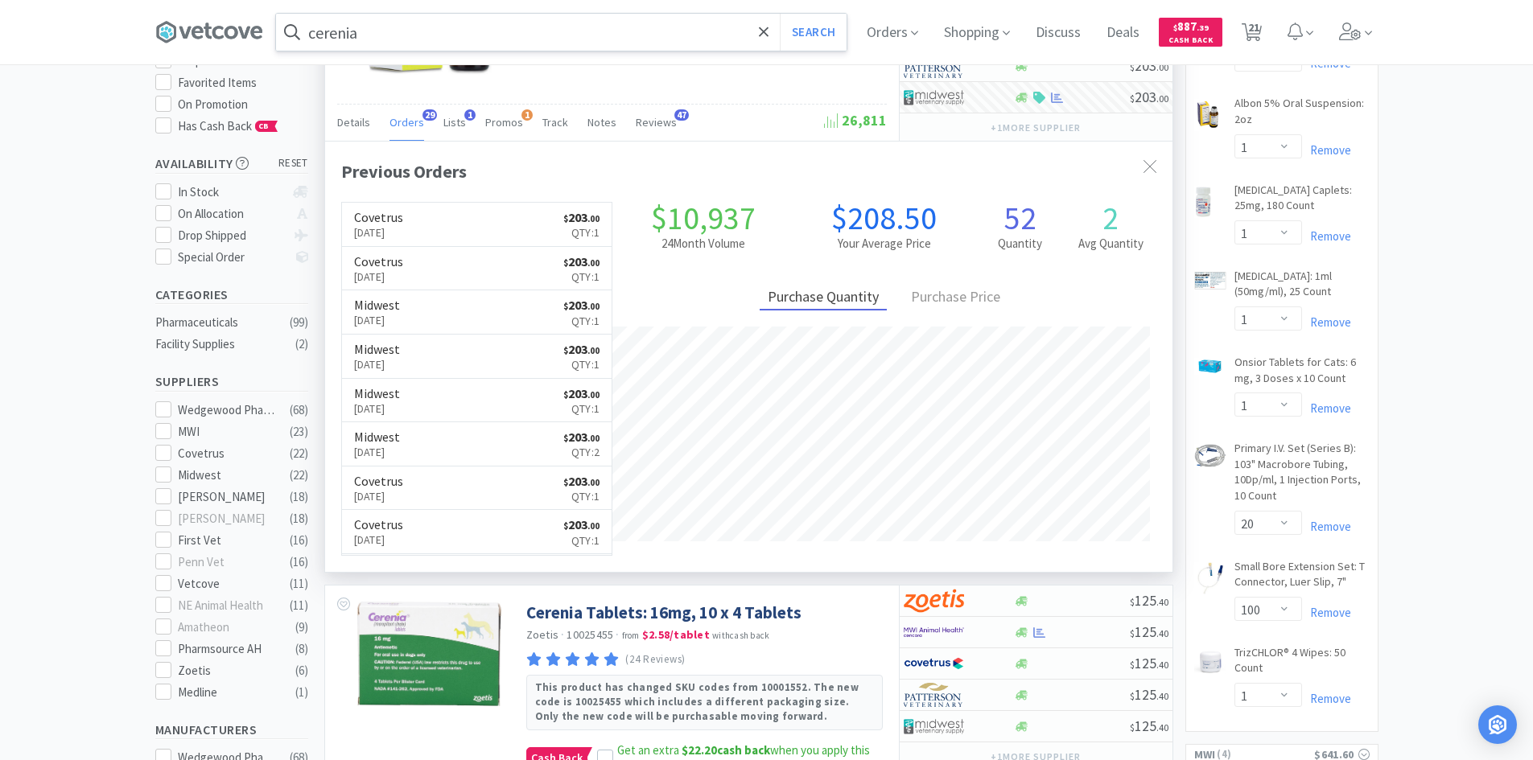
scroll to position [0, 0]
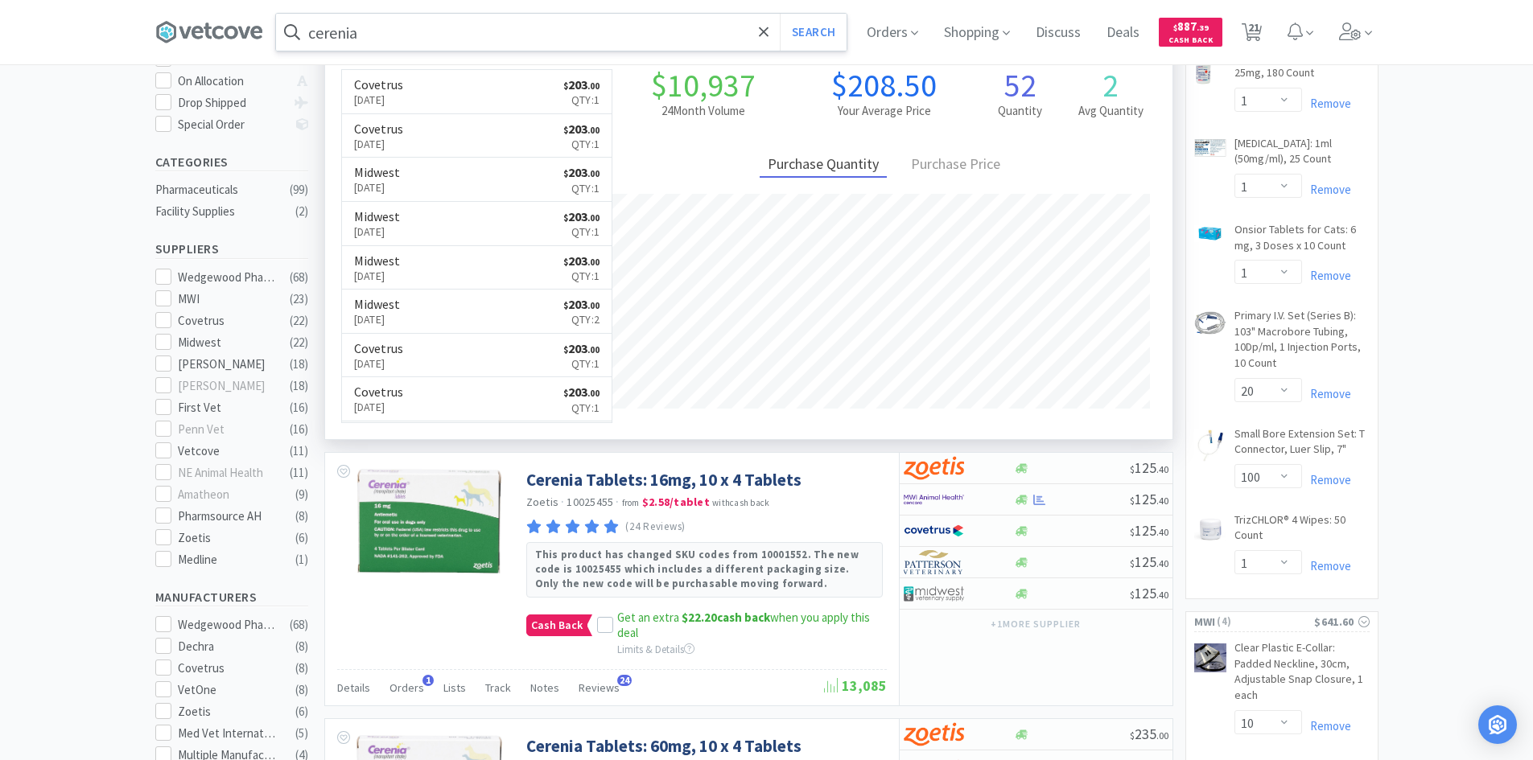
scroll to position [322, 0]
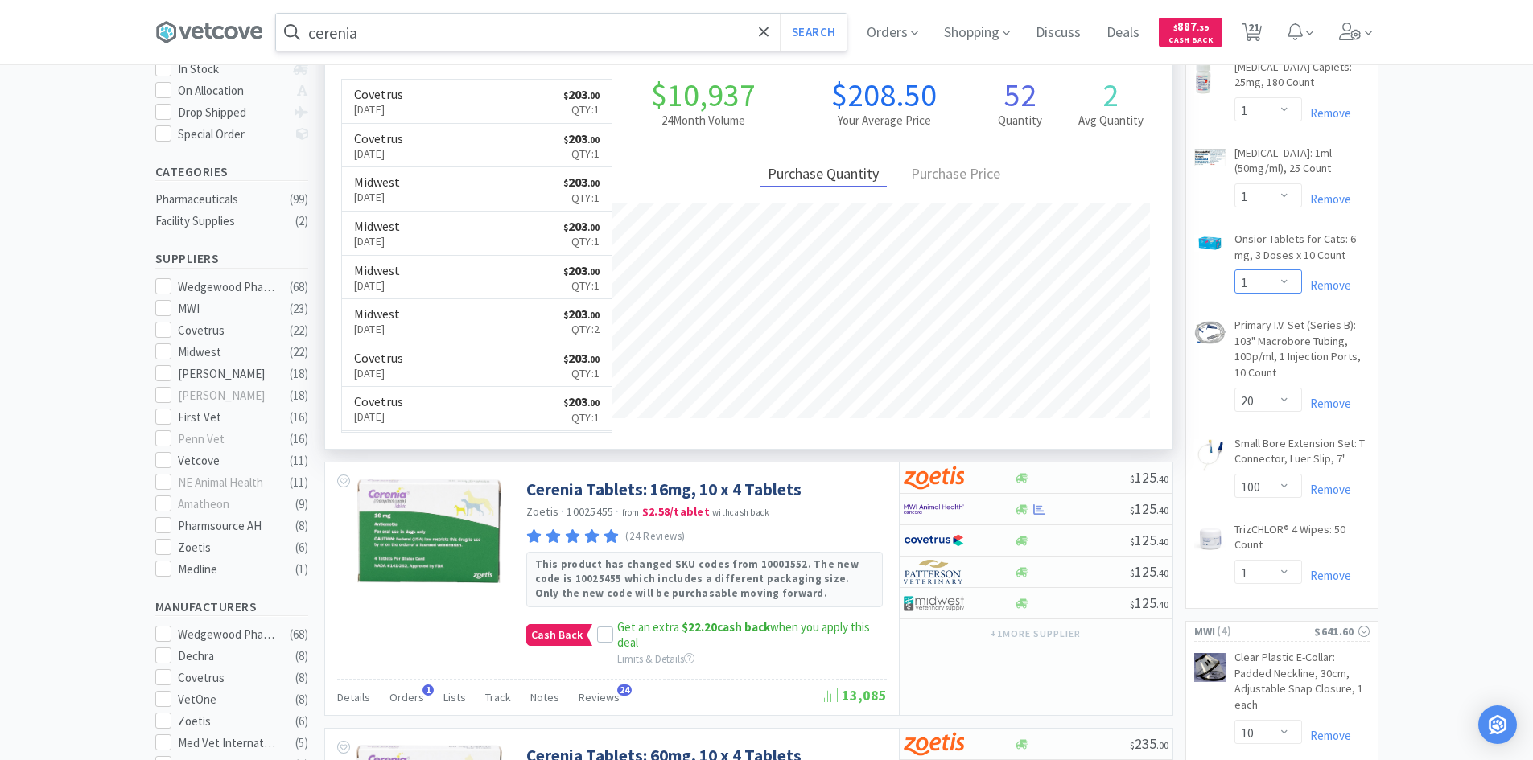
click at [1279, 276] on select "Enter Quantity 1 2 3 4 5 6 7 8 9 10 11 12 13 14 15 16 17 18 19 20 Enter Quantity" at bounding box center [1268, 282] width 68 height 24
click at [1234, 270] on select "Enter Quantity 1 2 3 4 5 6 7 8 9 10 11 12 13 14 15 16 17 18 19 20 Enter Quantity" at bounding box center [1268, 282] width 68 height 24
click at [1291, 484] on select "Enter Quantity 1 2 3 4 5 6 7 8 9 10 11 12 13 14 15 16 17 18 19 20 100 Enter Qua…" at bounding box center [1268, 486] width 68 height 24
click at [1279, 487] on select "Enter Quantity 1 2 3 4 5 6 7 8 9 10 11 12 13 14 15 16 17 18 19 20 100 Enter Qua…" at bounding box center [1268, 486] width 68 height 24
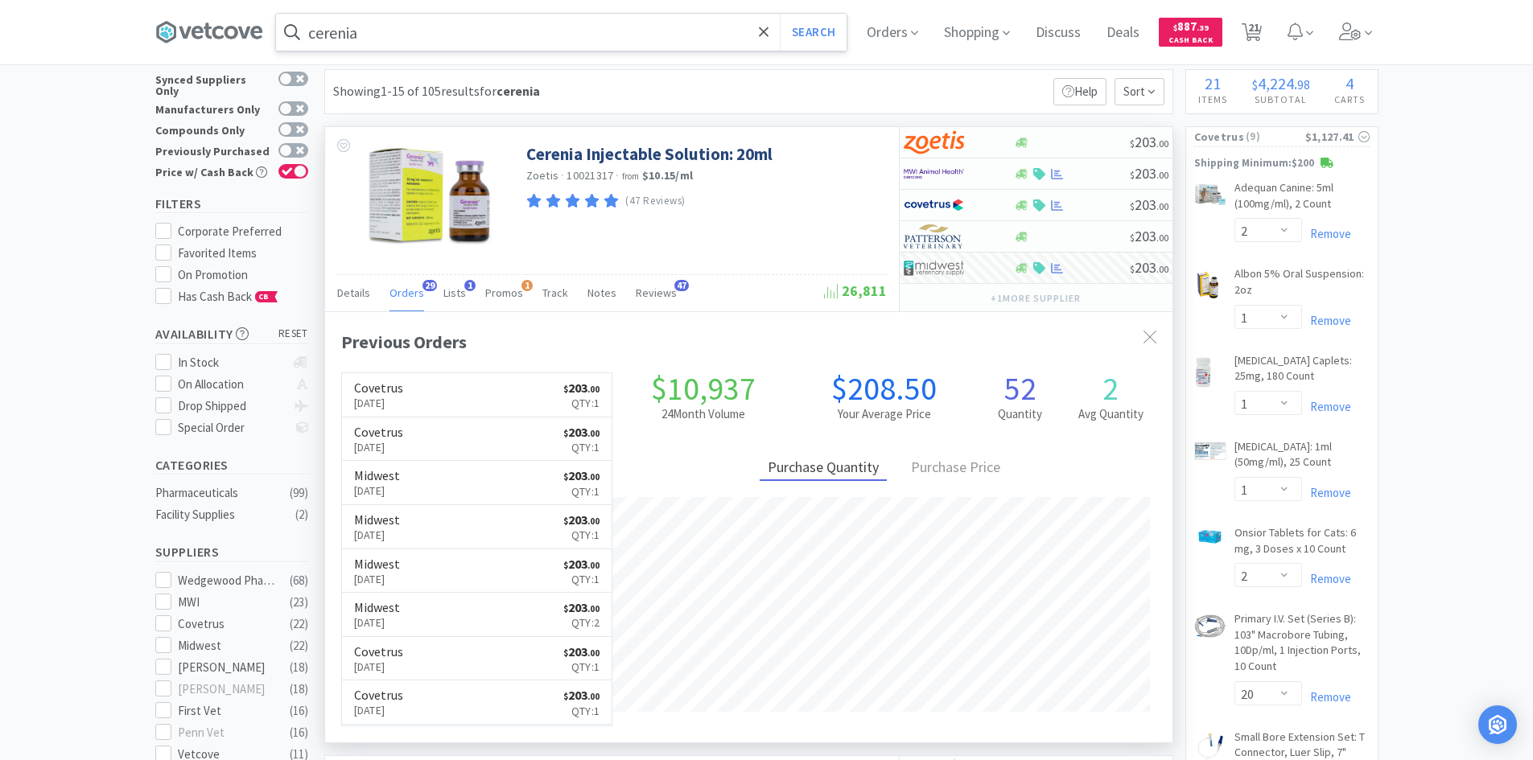
scroll to position [0, 0]
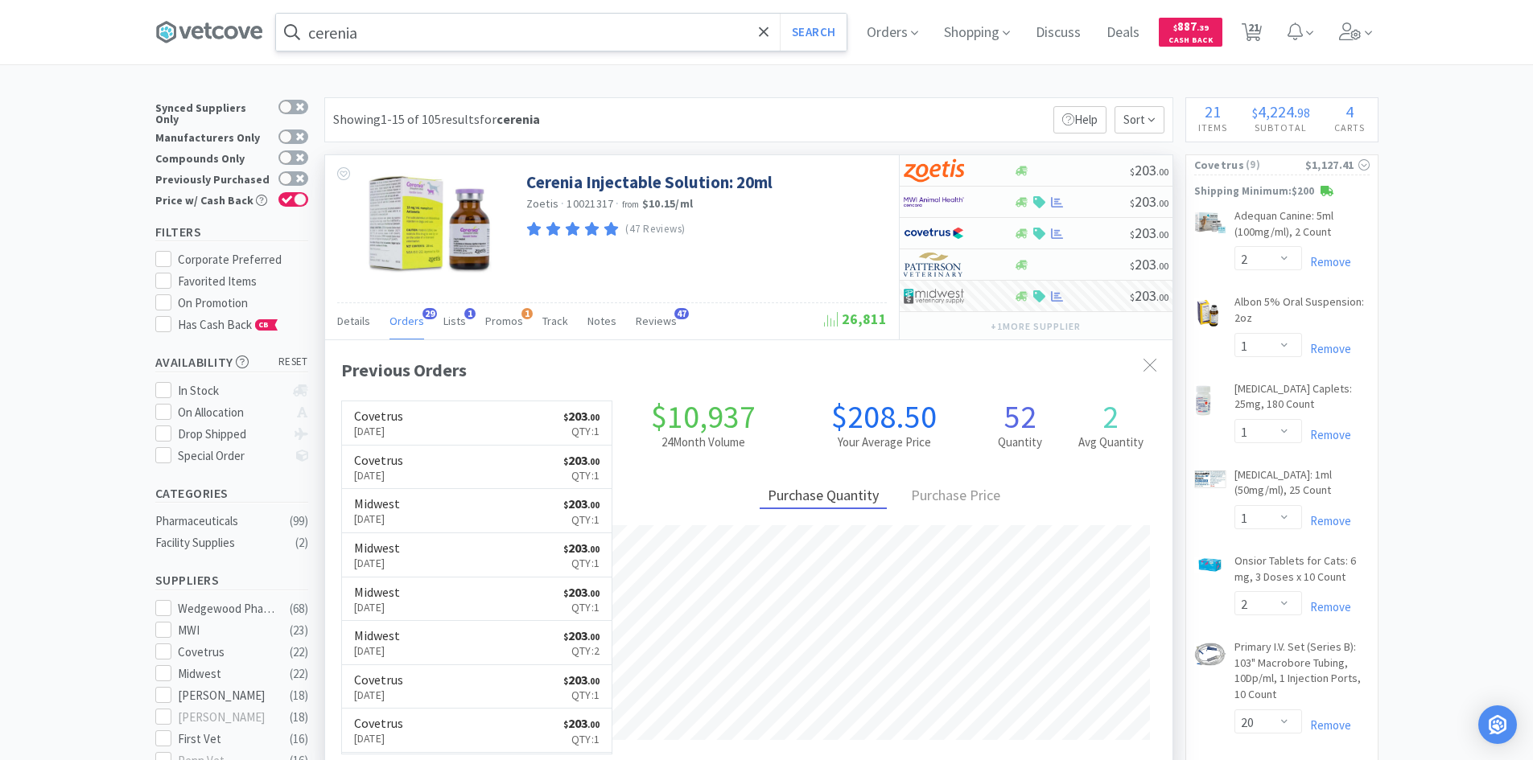
click at [478, 27] on input "cerenia" at bounding box center [561, 32] width 571 height 37
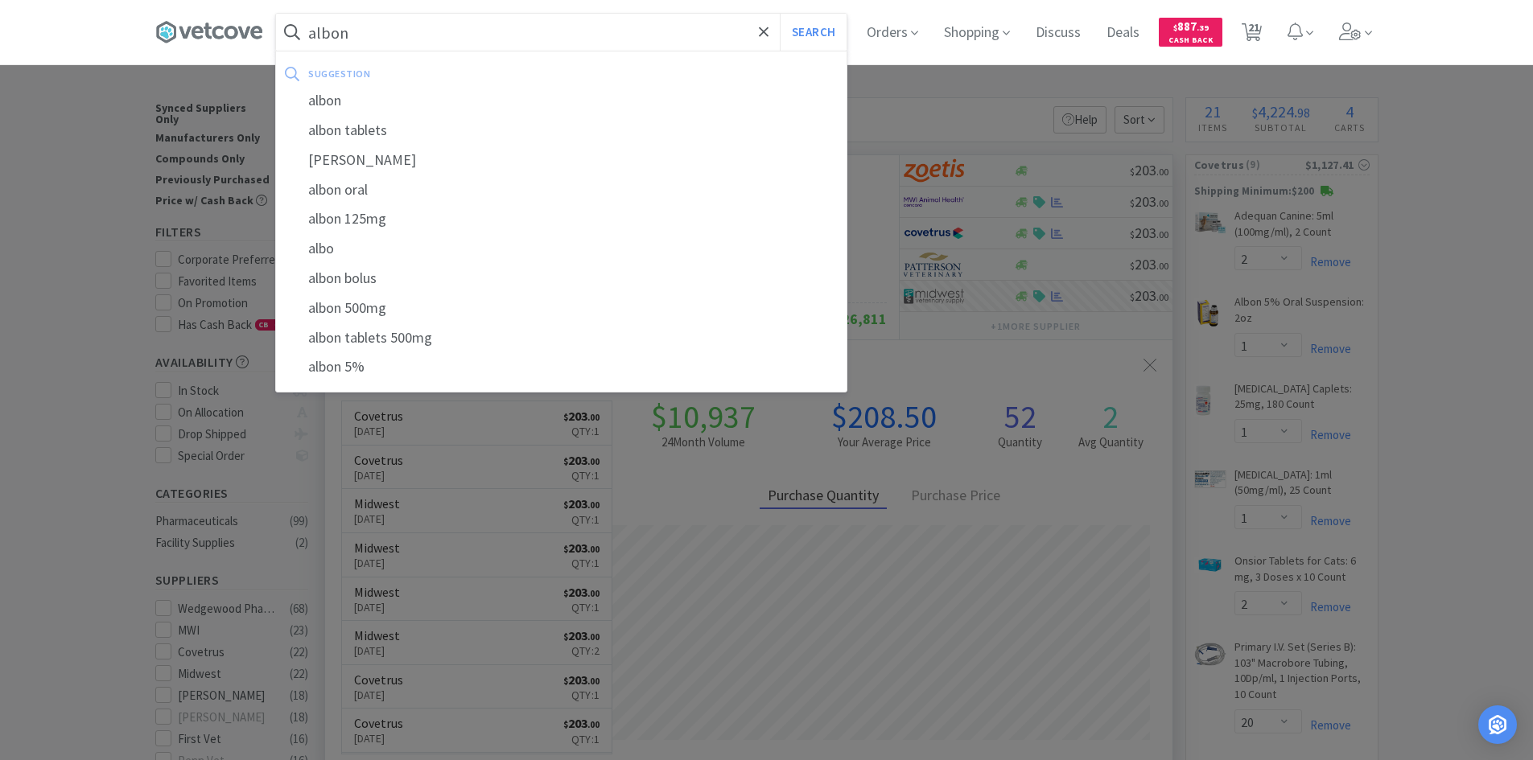
click at [780, 14] on button "Search" at bounding box center [813, 32] width 67 height 37
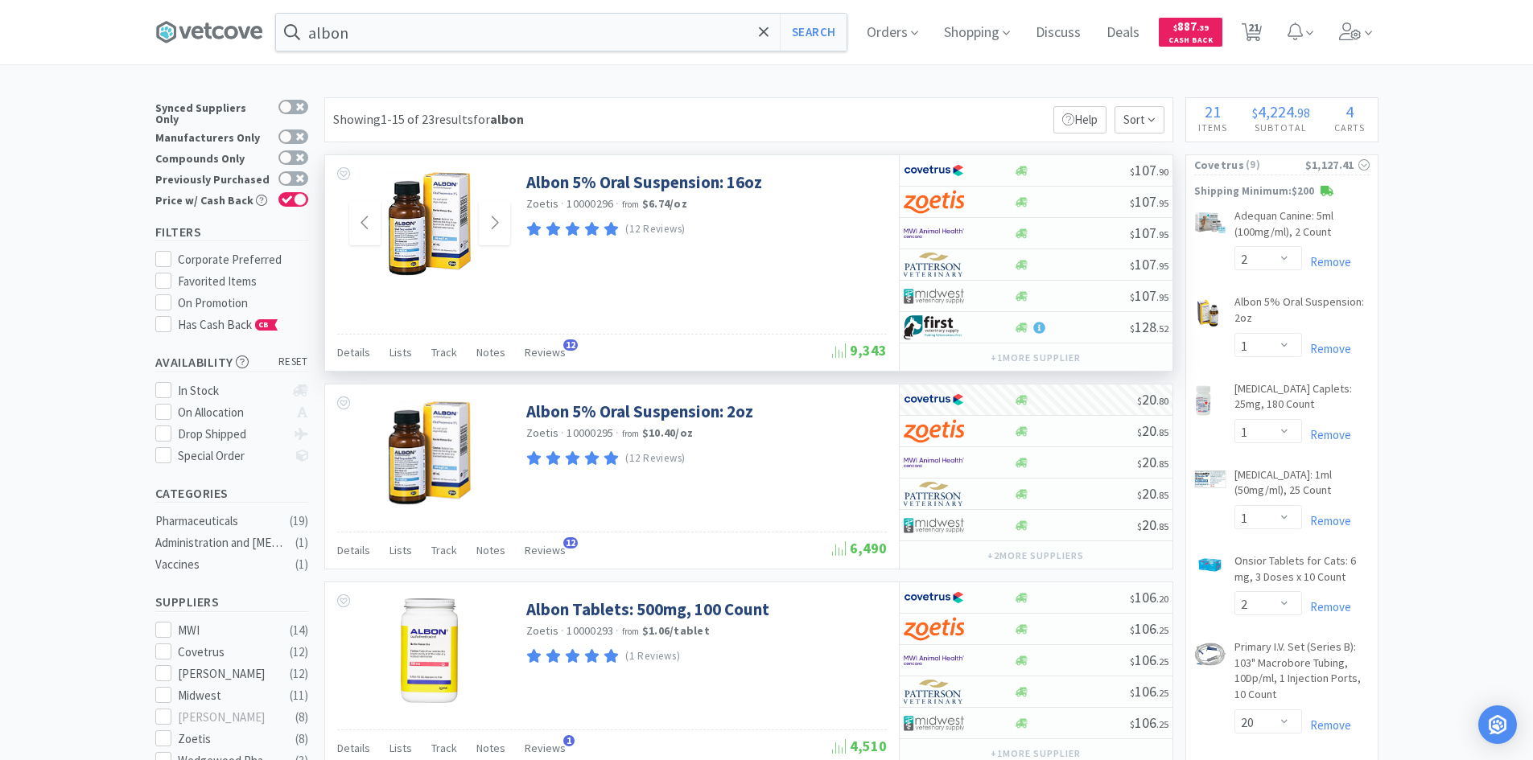
click at [428, 225] on img at bounding box center [429, 223] width 105 height 105
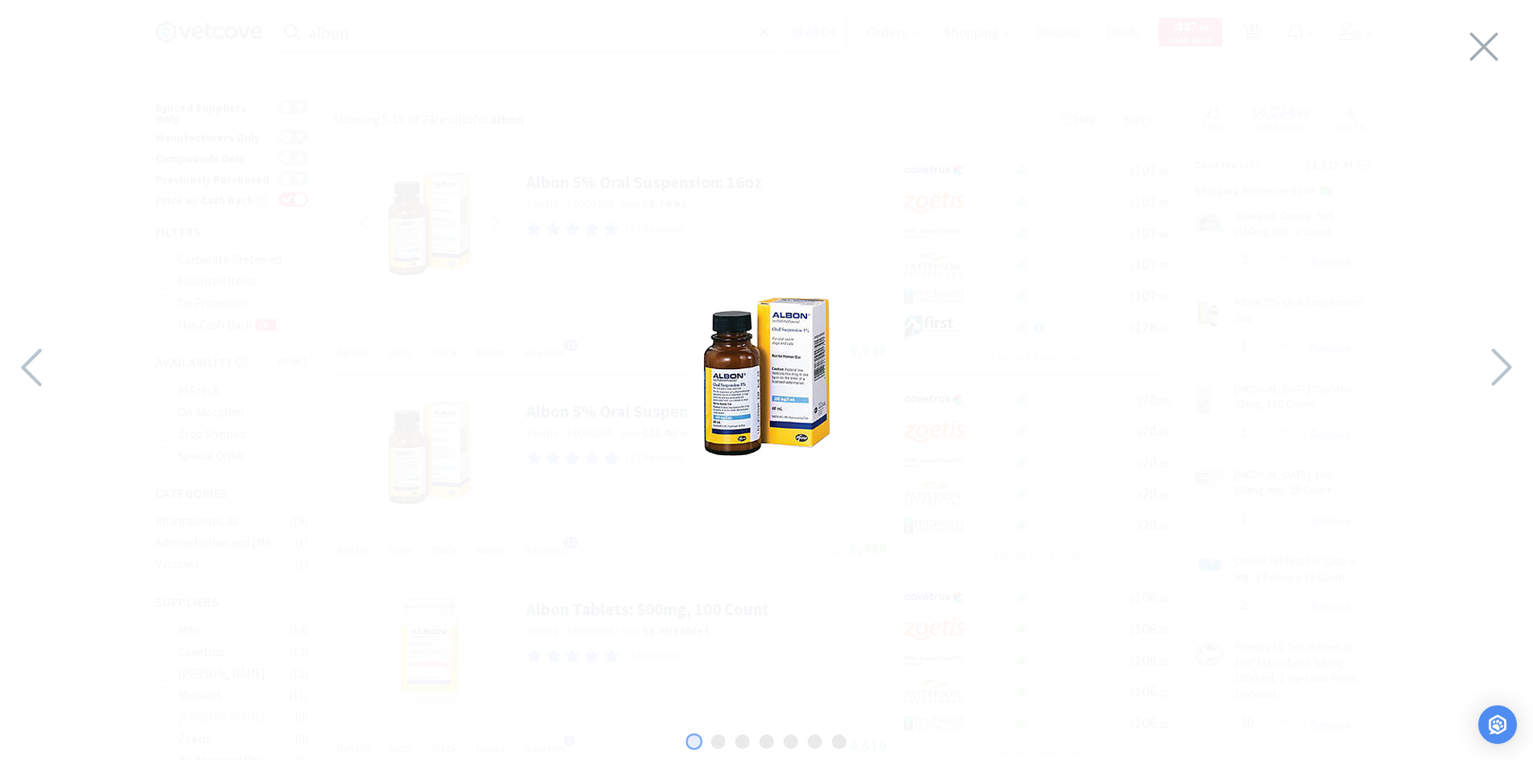
click at [761, 393] on img at bounding box center [766, 376] width 161 height 161
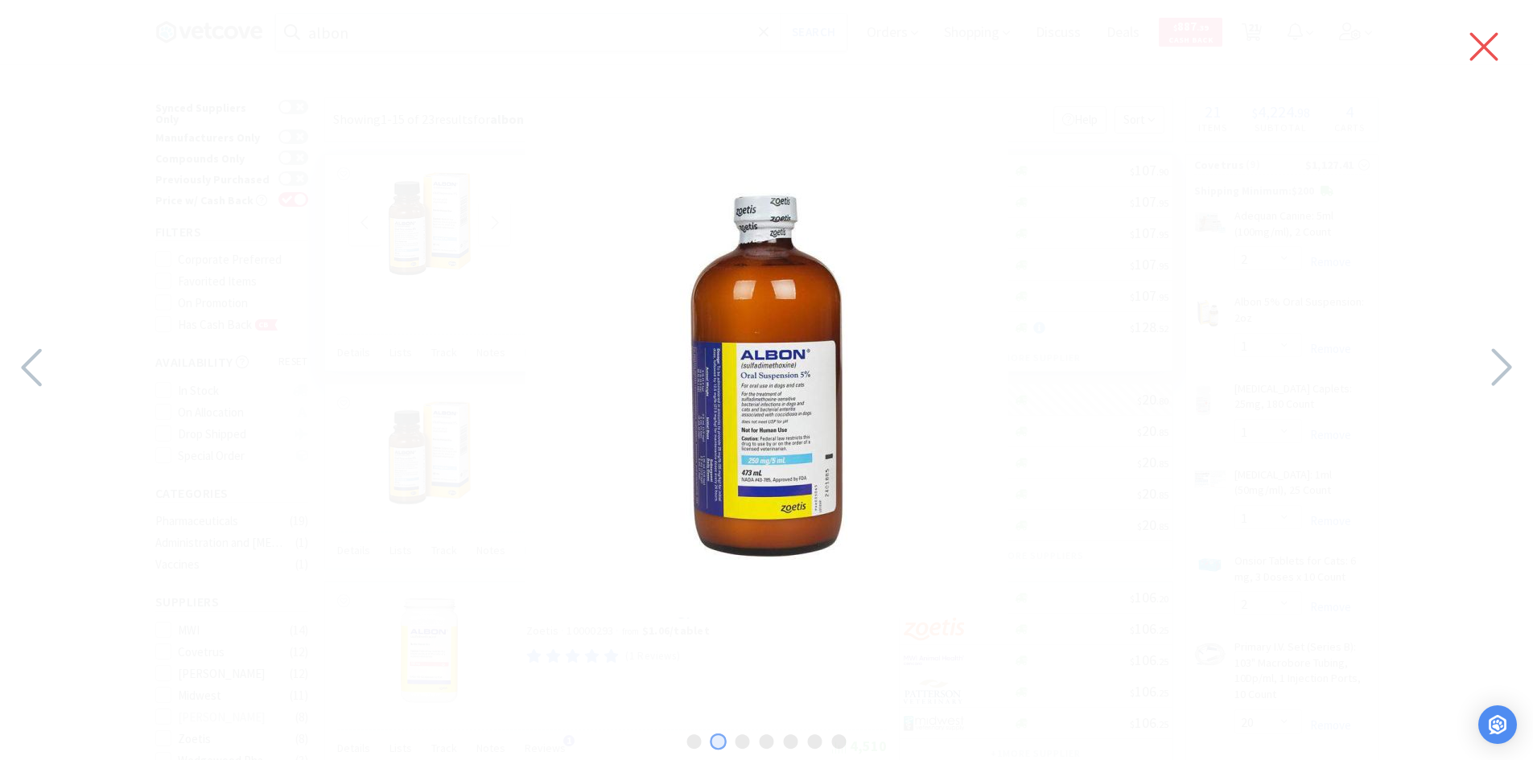
click at [1485, 46] on icon at bounding box center [1484, 47] width 28 height 28
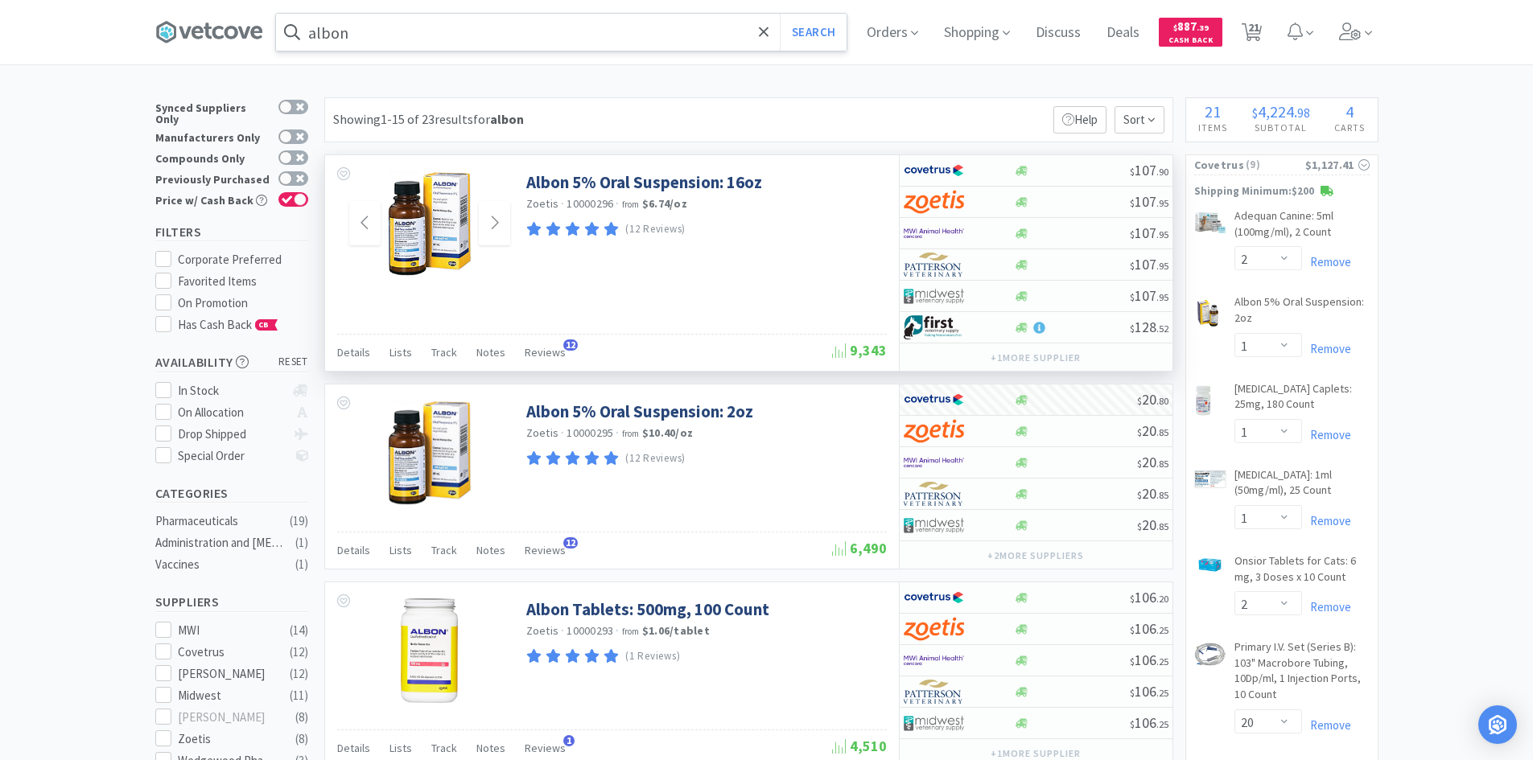
click at [586, 29] on input "albon" at bounding box center [561, 32] width 571 height 37
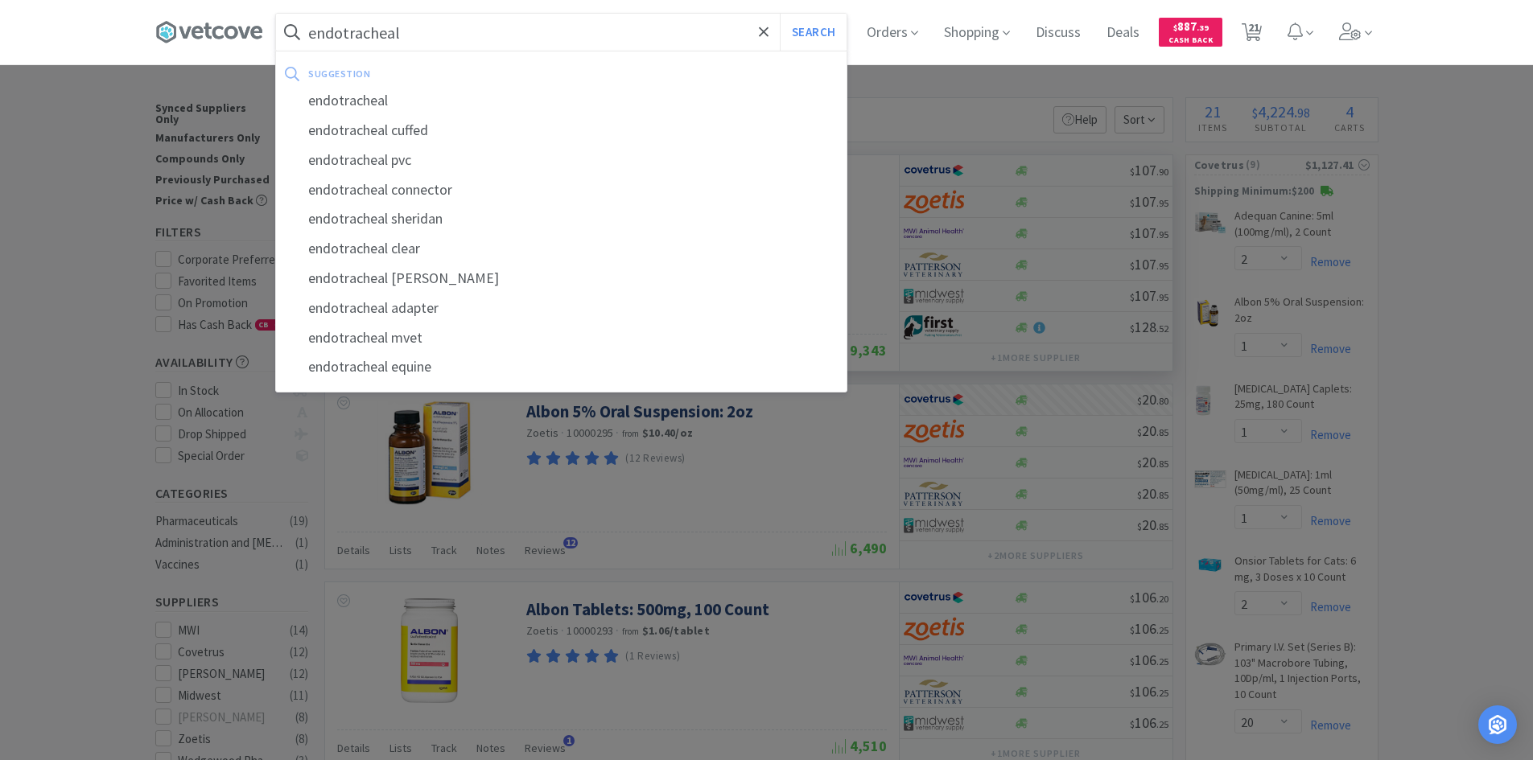
click at [780, 14] on button "Search" at bounding box center [813, 32] width 67 height 37
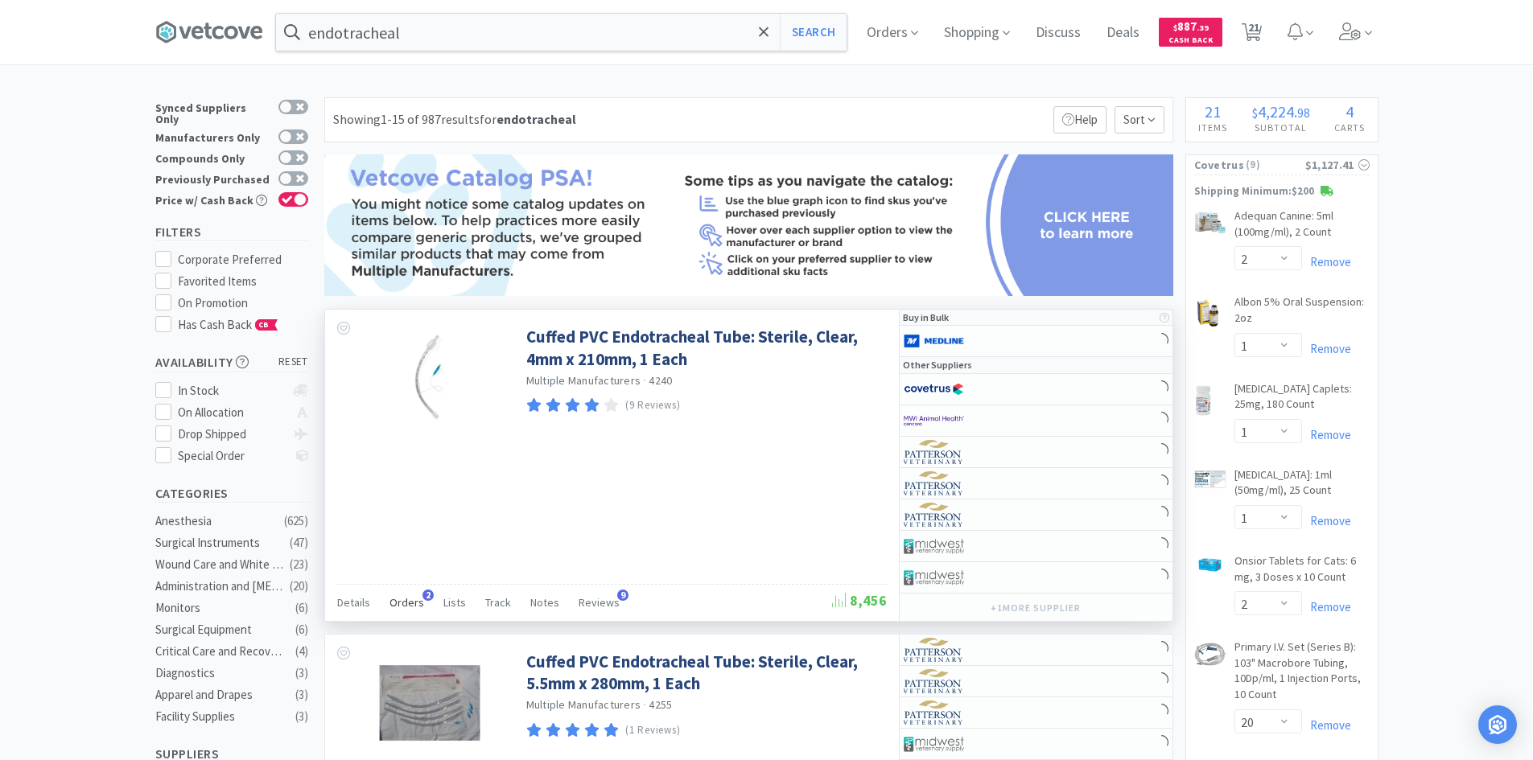
click at [409, 598] on span "Orders" at bounding box center [406, 602] width 35 height 14
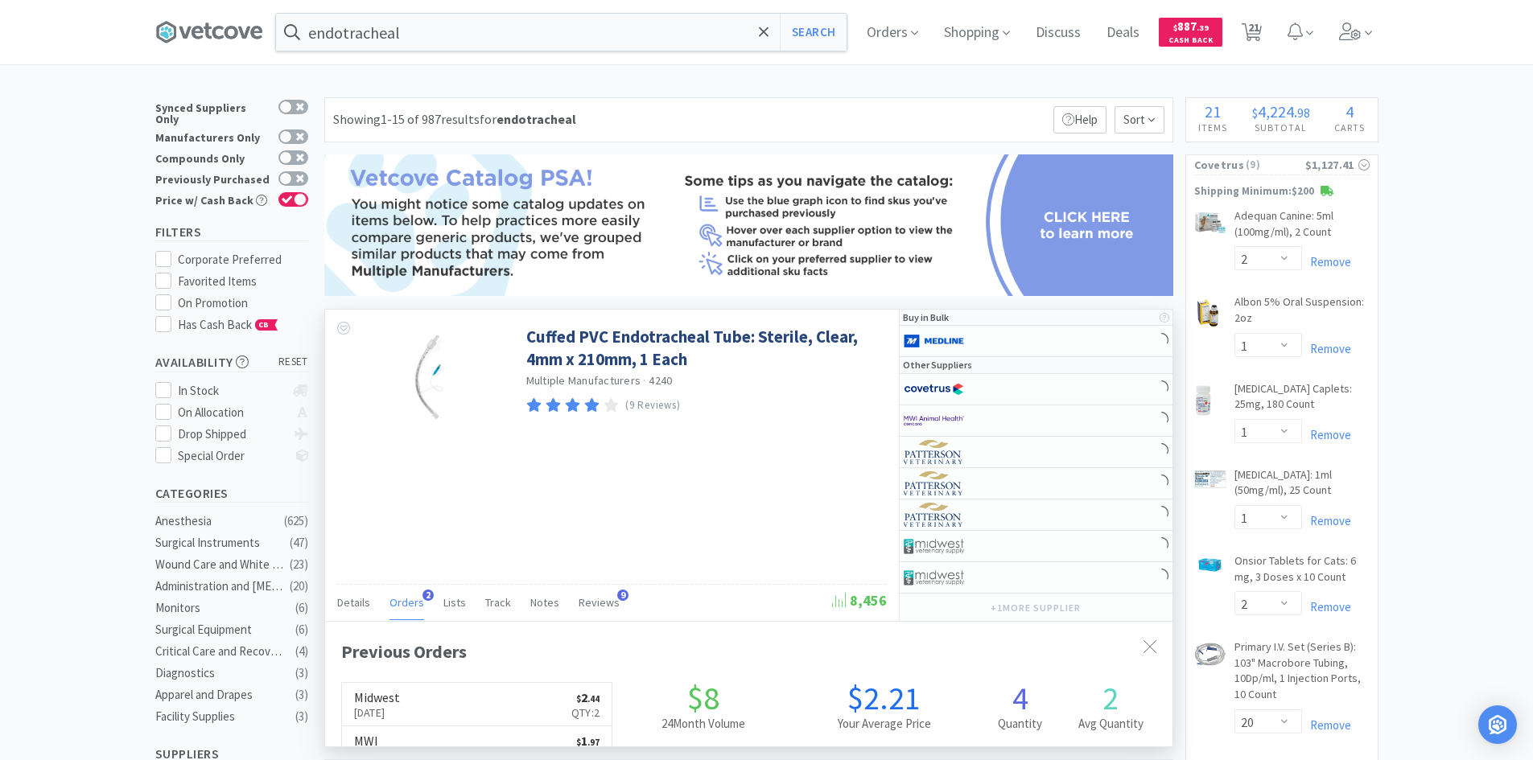
scroll to position [417, 847]
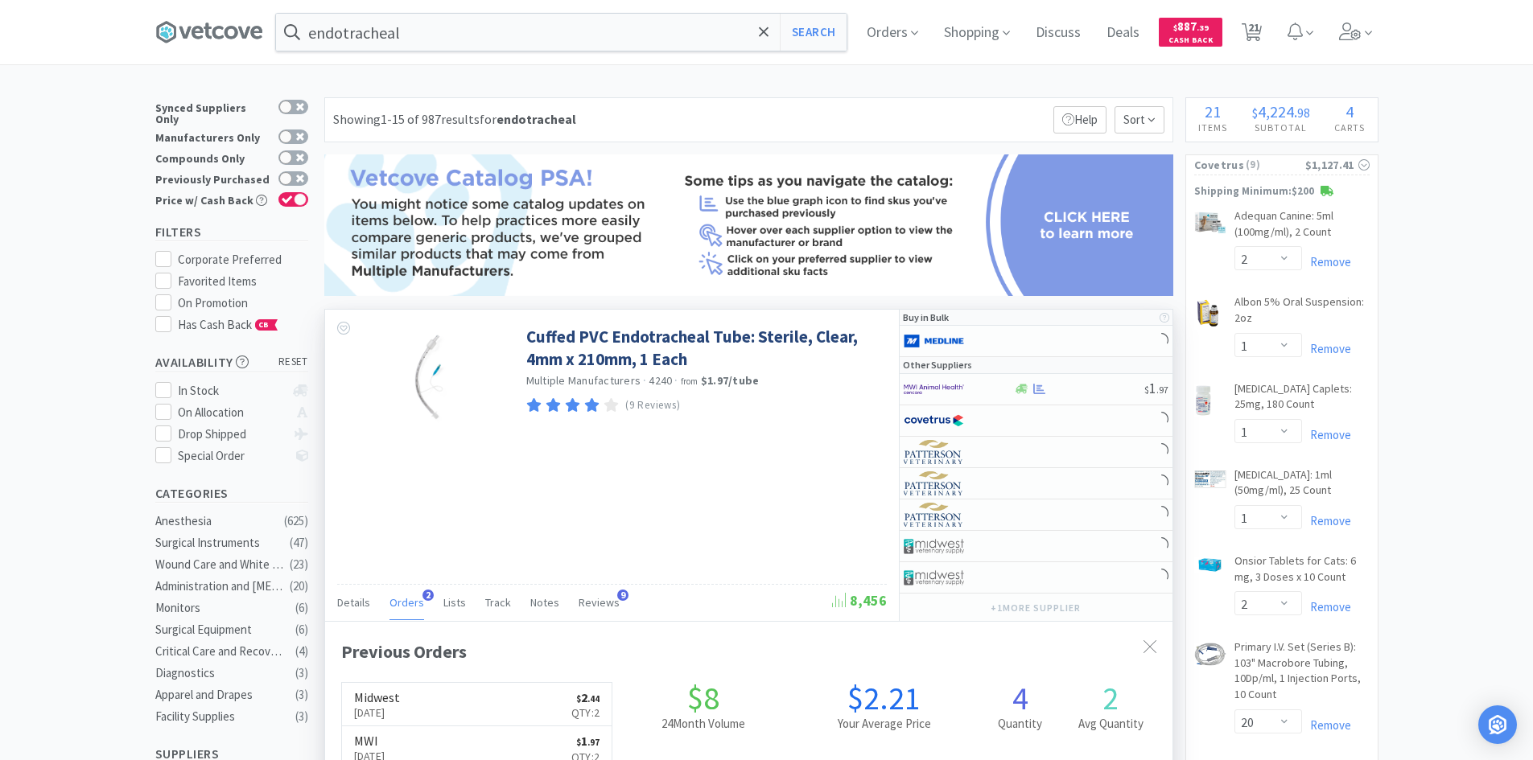
click at [410, 598] on span "Orders" at bounding box center [406, 602] width 35 height 14
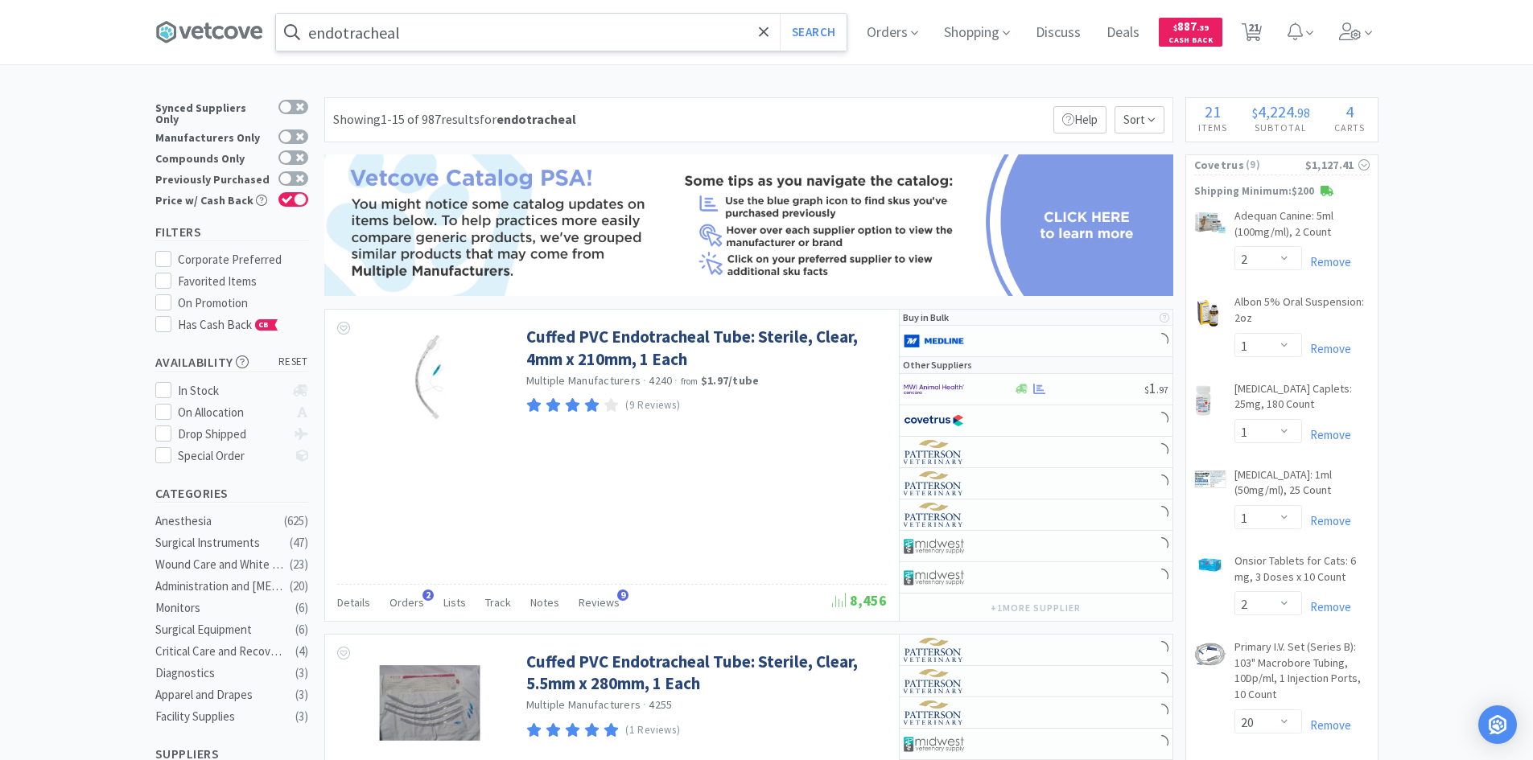
click at [488, 35] on input "endotracheal" at bounding box center [561, 32] width 571 height 37
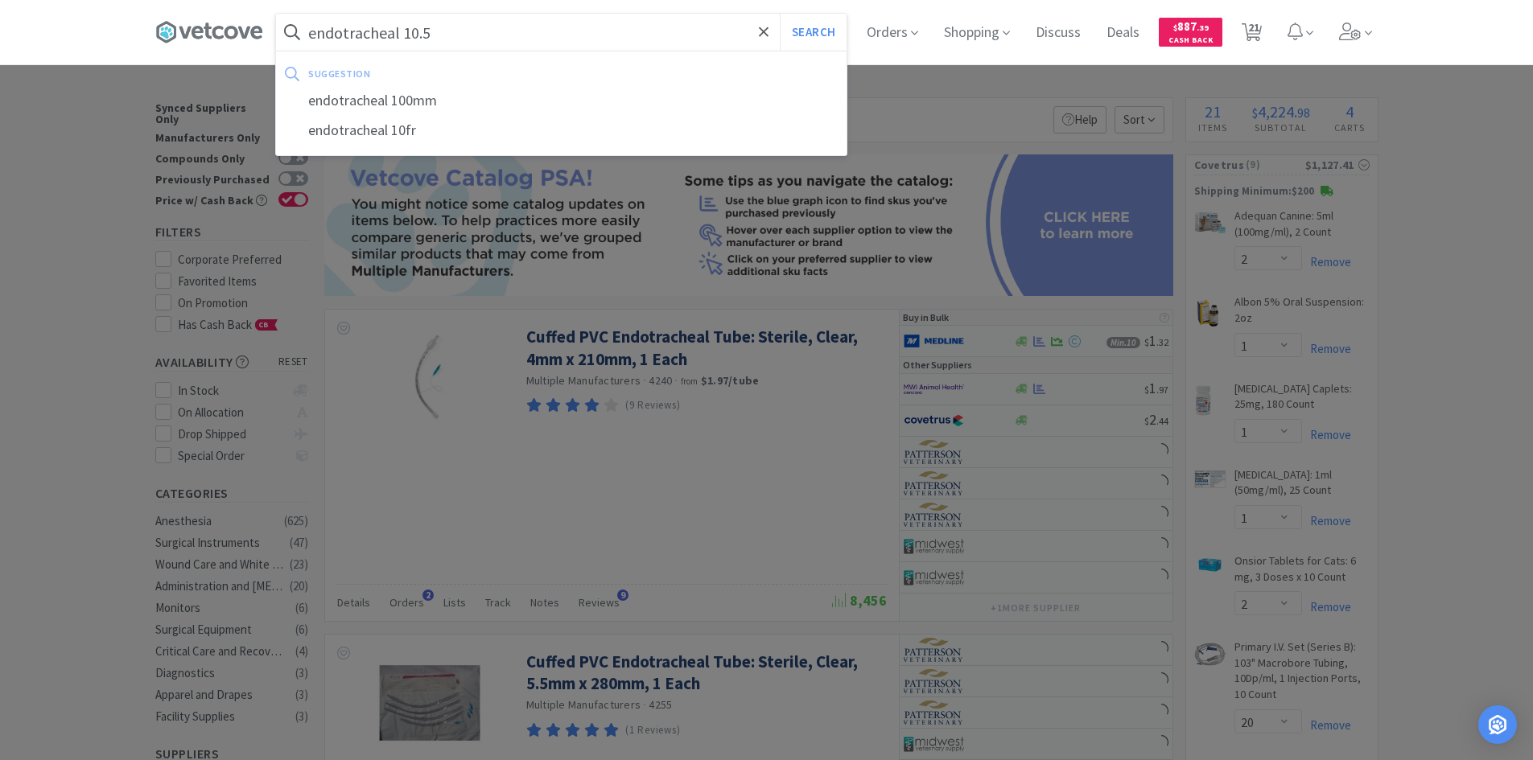
click at [780, 14] on button "Search" at bounding box center [813, 32] width 67 height 37
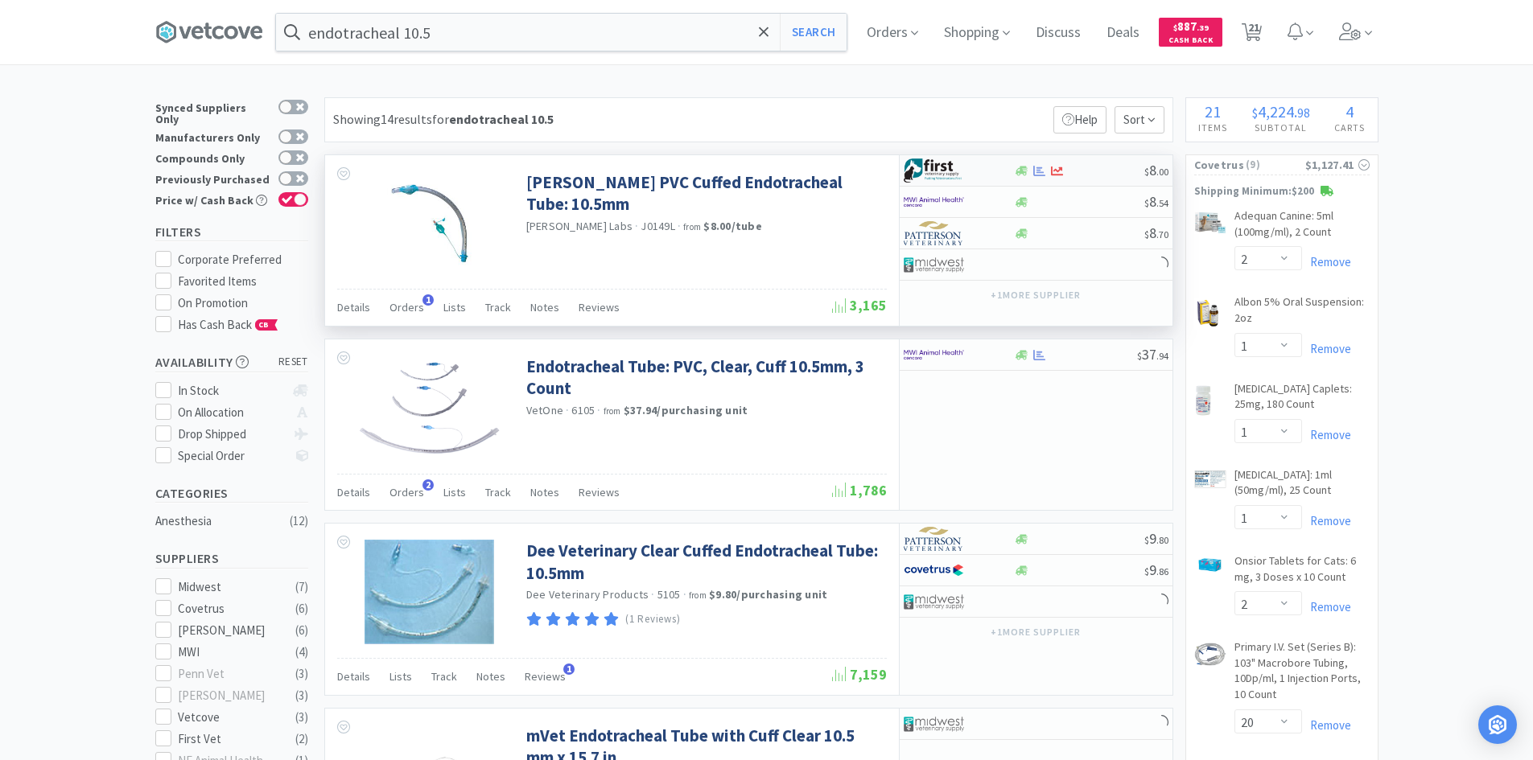
click at [982, 168] on div at bounding box center [948, 170] width 89 height 27
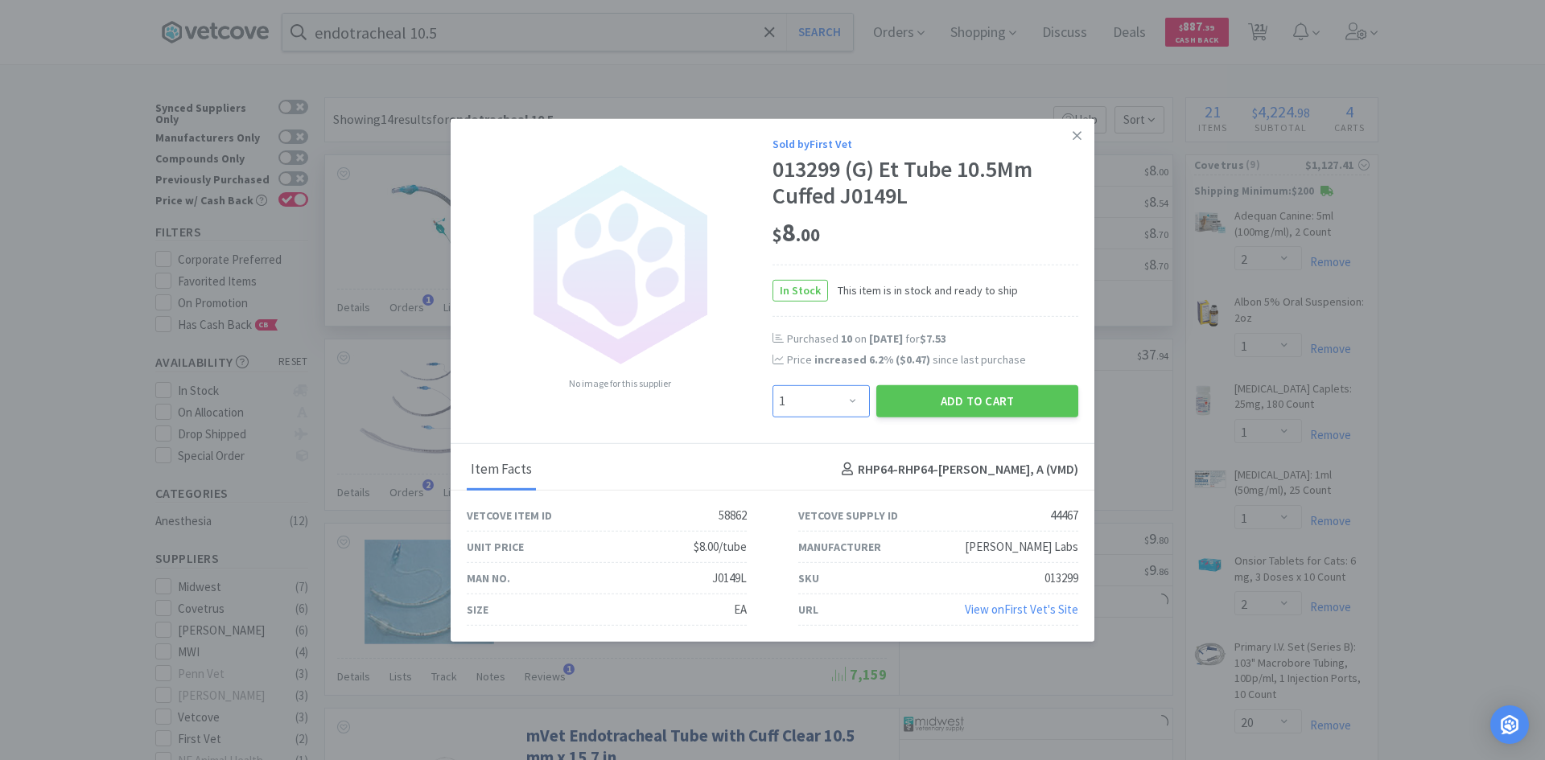
click at [842, 409] on select "Enter Quantity 1 2 3 4 5 6 7 8 9 10 11 12 13 14 15 16 17 18 19 20 Enter Quantity" at bounding box center [820, 401] width 97 height 32
click at [772, 385] on select "Enter Quantity 1 2 3 4 5 6 7 8 9 10 11 12 13 14 15 16 17 18 19 20 Enter Quantity" at bounding box center [820, 401] width 97 height 32
click at [966, 402] on button "Add to Cart" at bounding box center [977, 401] width 202 height 32
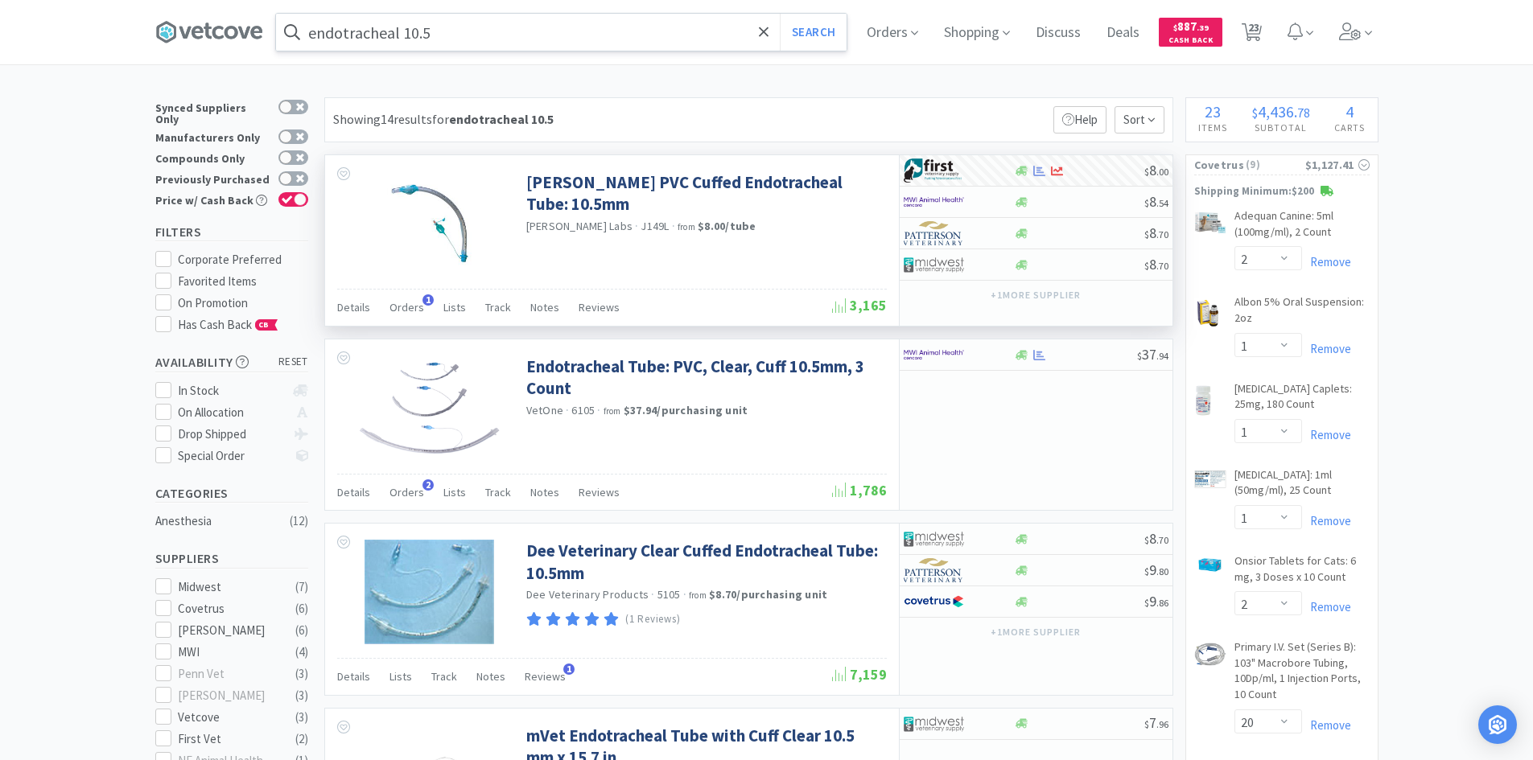
click at [458, 43] on input "endotracheal 10.5" at bounding box center [561, 32] width 571 height 37
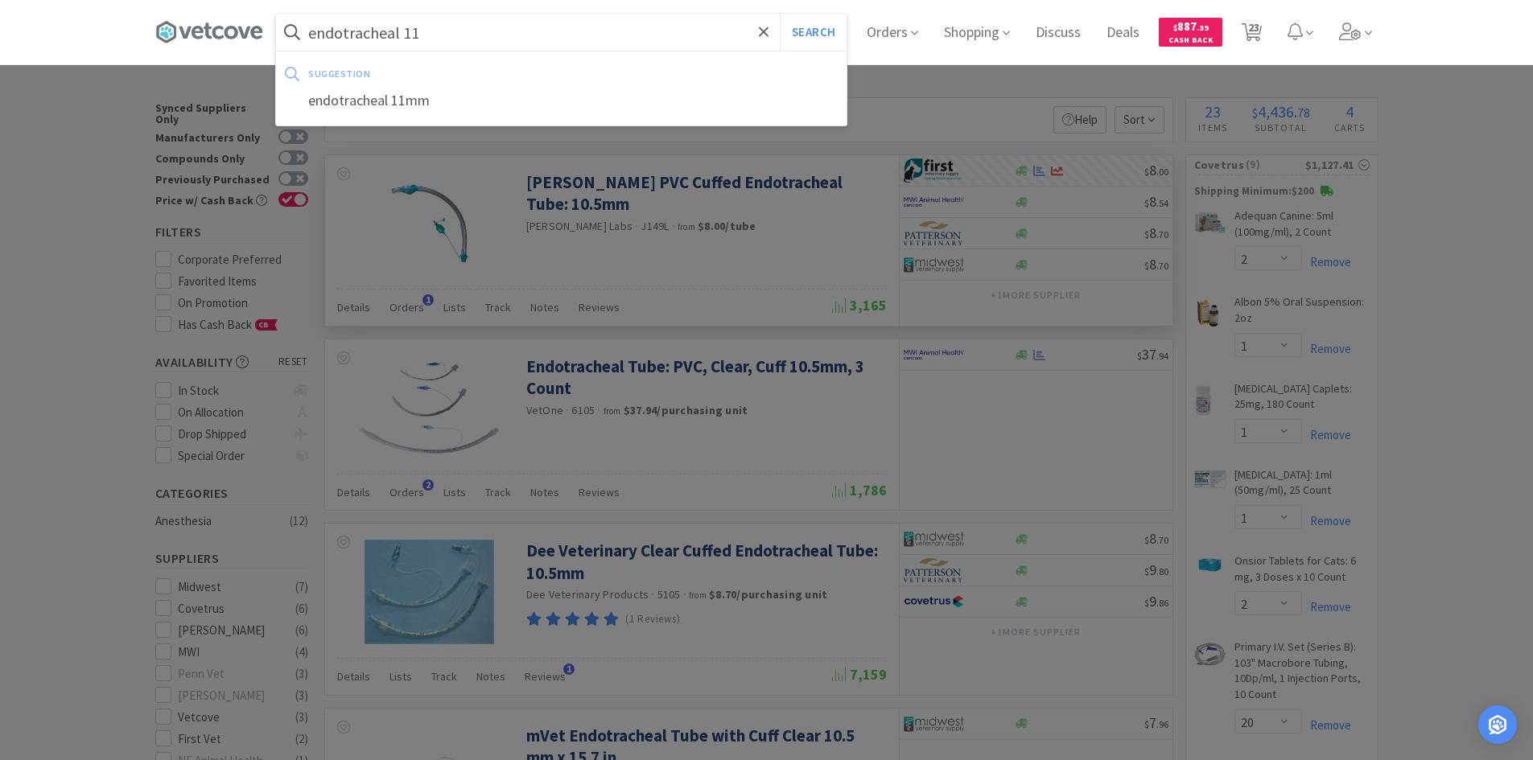
click at [780, 14] on button "Search" at bounding box center [813, 32] width 67 height 37
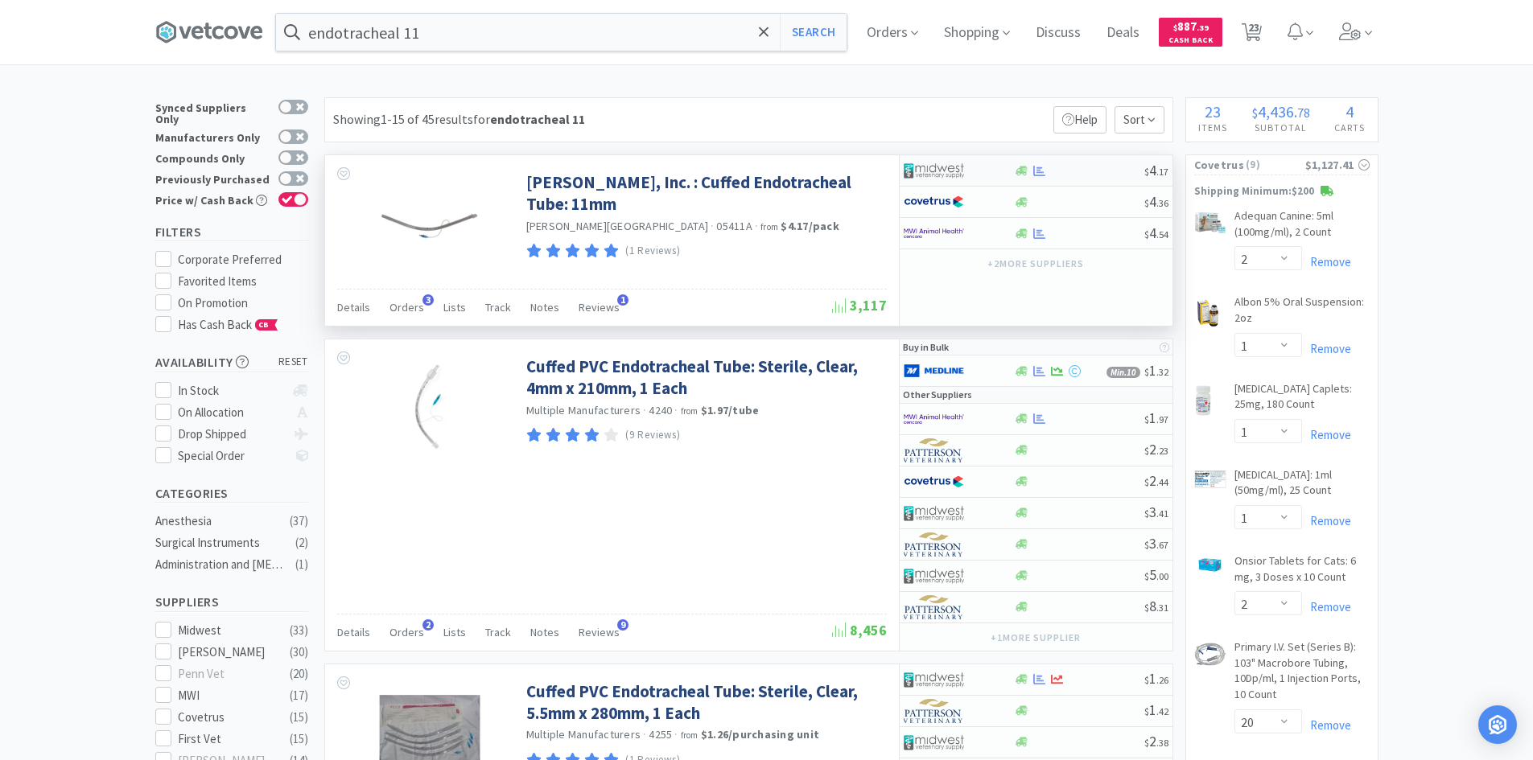
click at [978, 167] on div at bounding box center [948, 170] width 89 height 27
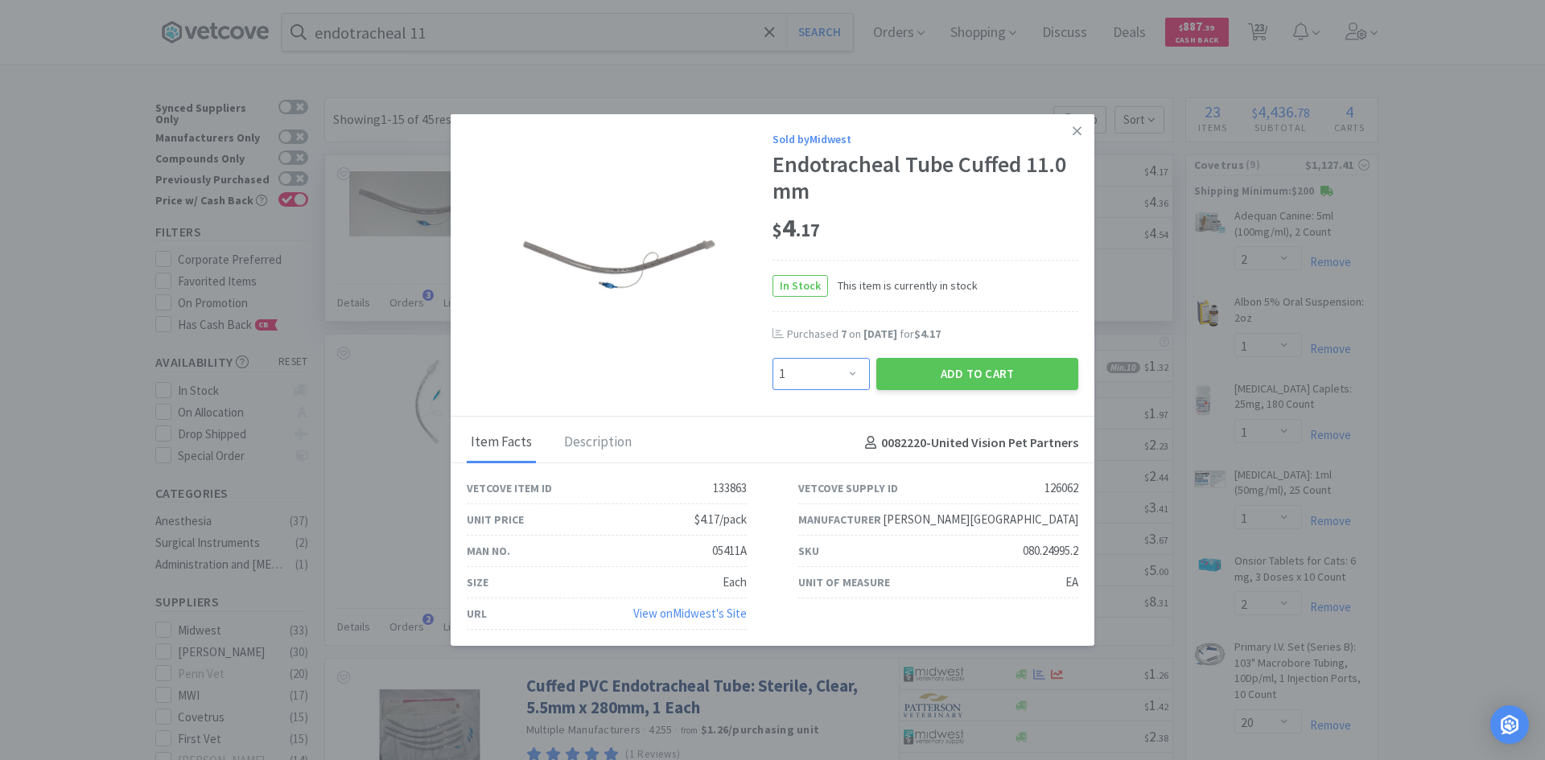
click at [822, 371] on select "Enter Quantity 1 2 3 4 5 6 7 8 9 10 11 12 13 14 15 16 17 18 19 20 Enter Quantity" at bounding box center [820, 374] width 97 height 32
click at [772, 358] on select "Enter Quantity 1 2 3 4 5 6 7 8 9 10 11 12 13 14 15 16 17 18 19 20 Enter Quantity" at bounding box center [820, 374] width 97 height 32
click at [923, 382] on button "Add to Cart" at bounding box center [977, 374] width 202 height 32
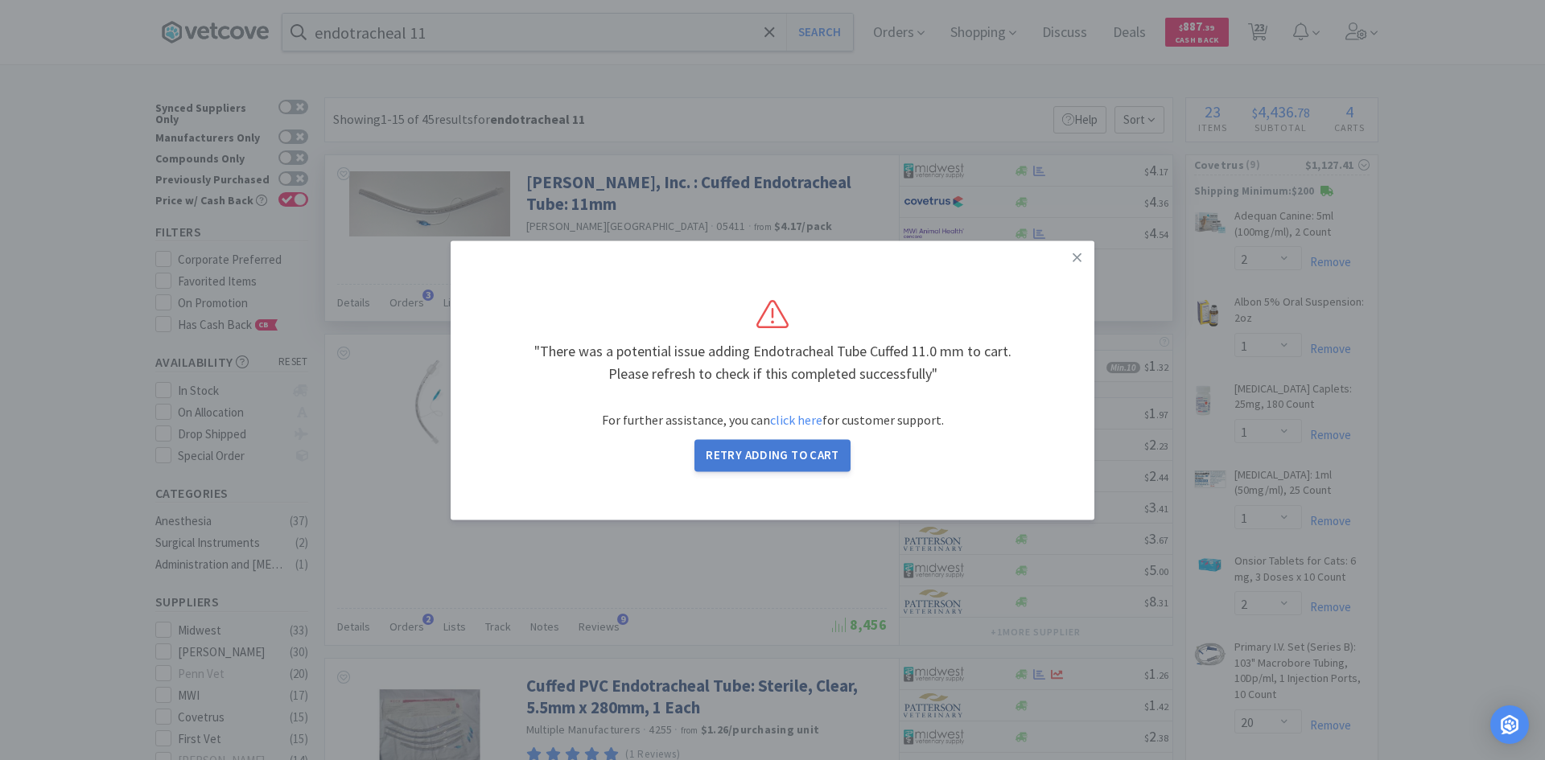
click at [778, 451] on button "Retry Adding to Cart" at bounding box center [772, 455] width 156 height 32
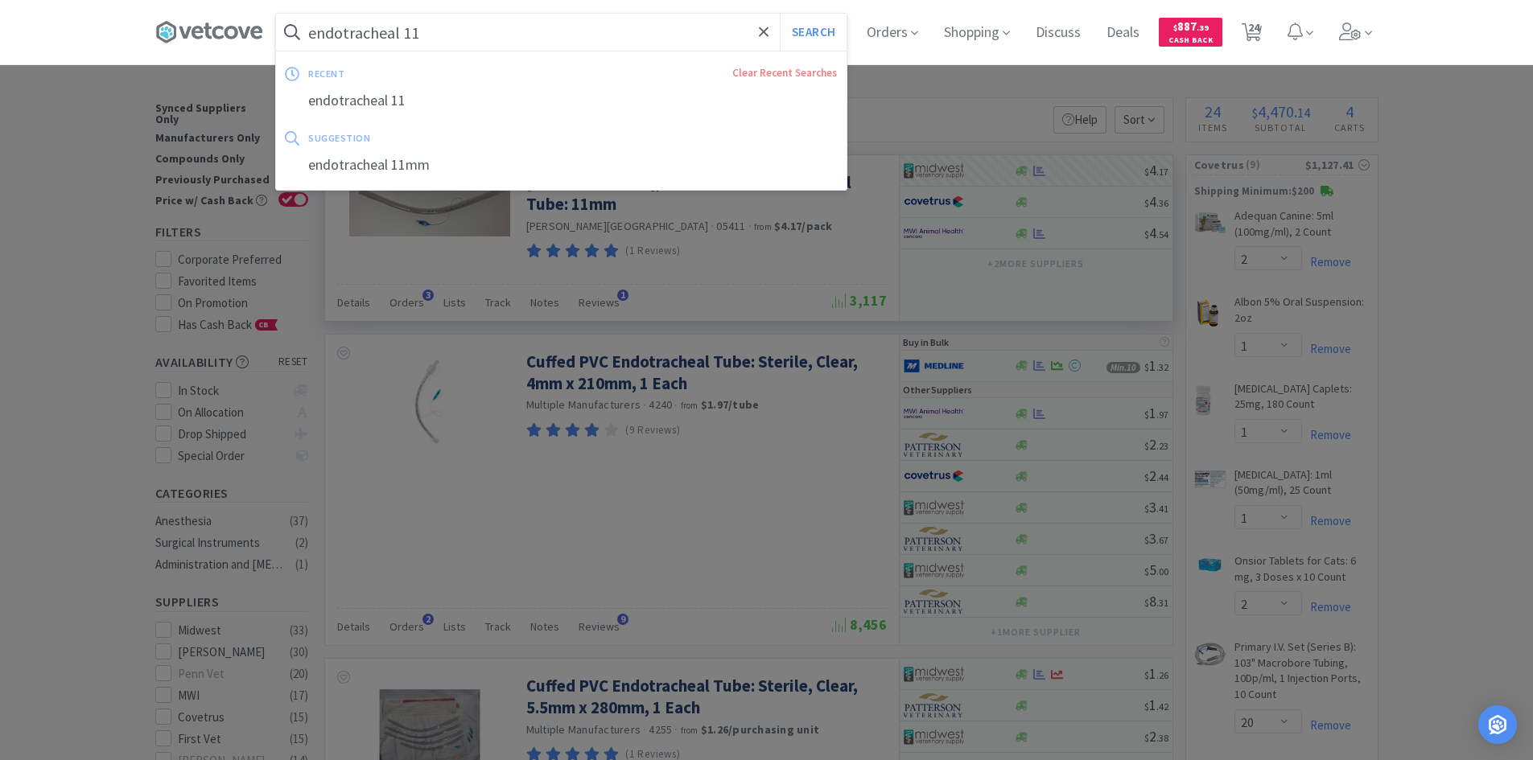
click at [634, 46] on input "endotracheal 11" at bounding box center [561, 32] width 571 height 37
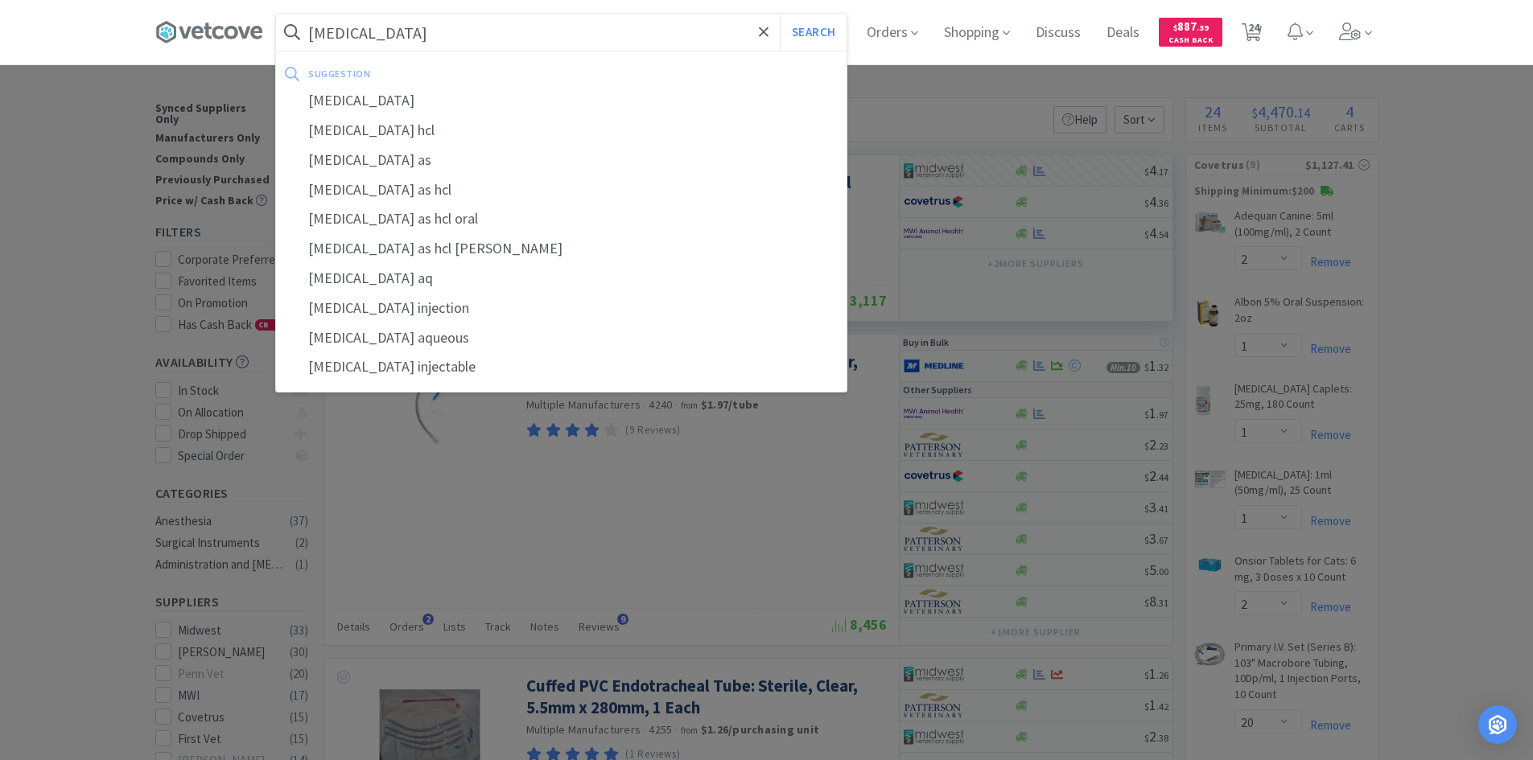
click at [780, 14] on button "Search" at bounding box center [813, 32] width 67 height 37
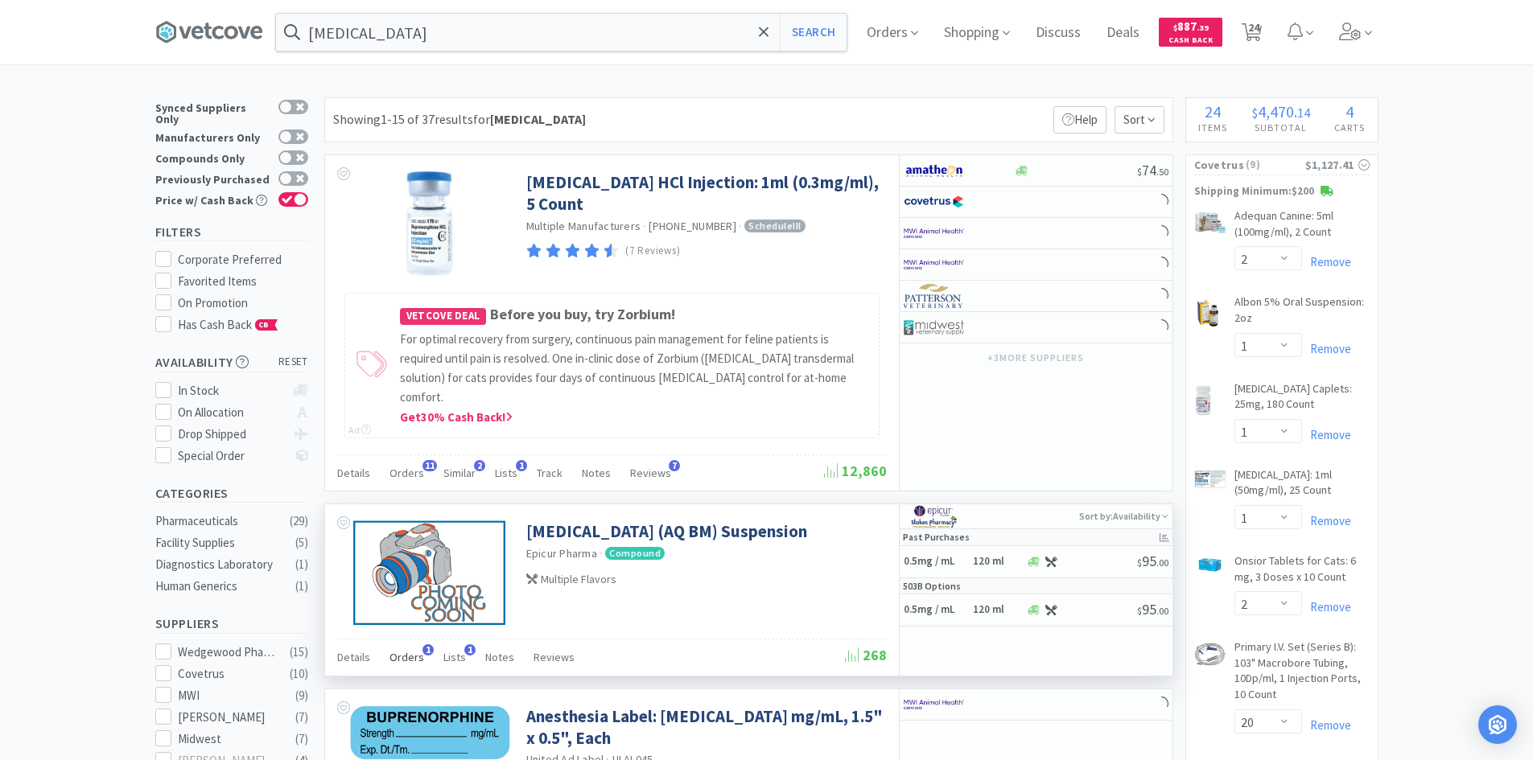
click at [406, 650] on span "Orders" at bounding box center [406, 657] width 35 height 14
